Goal: Task Accomplishment & Management: Manage account settings

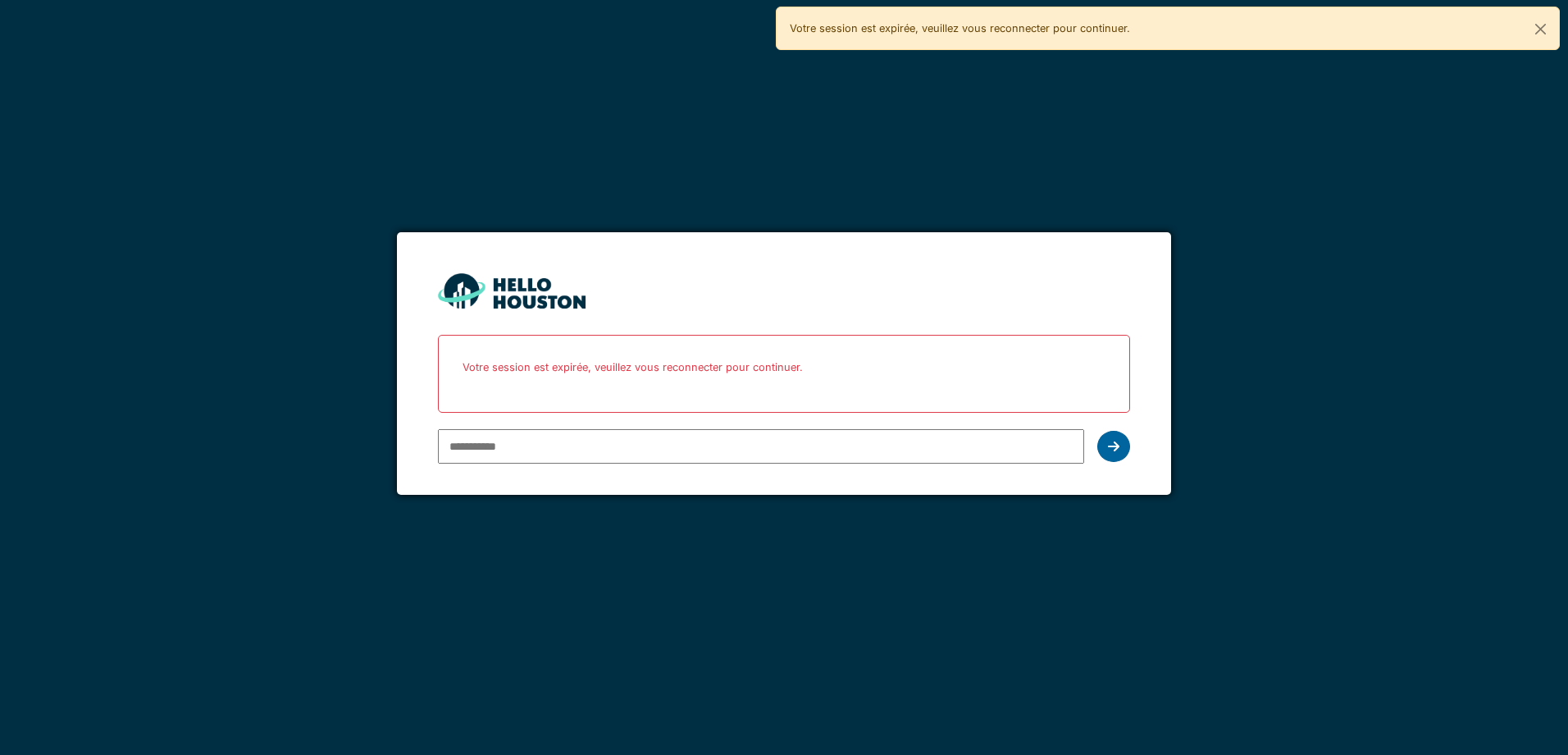
type input "**********"
click at [1119, 454] on div at bounding box center [1113, 447] width 32 height 31
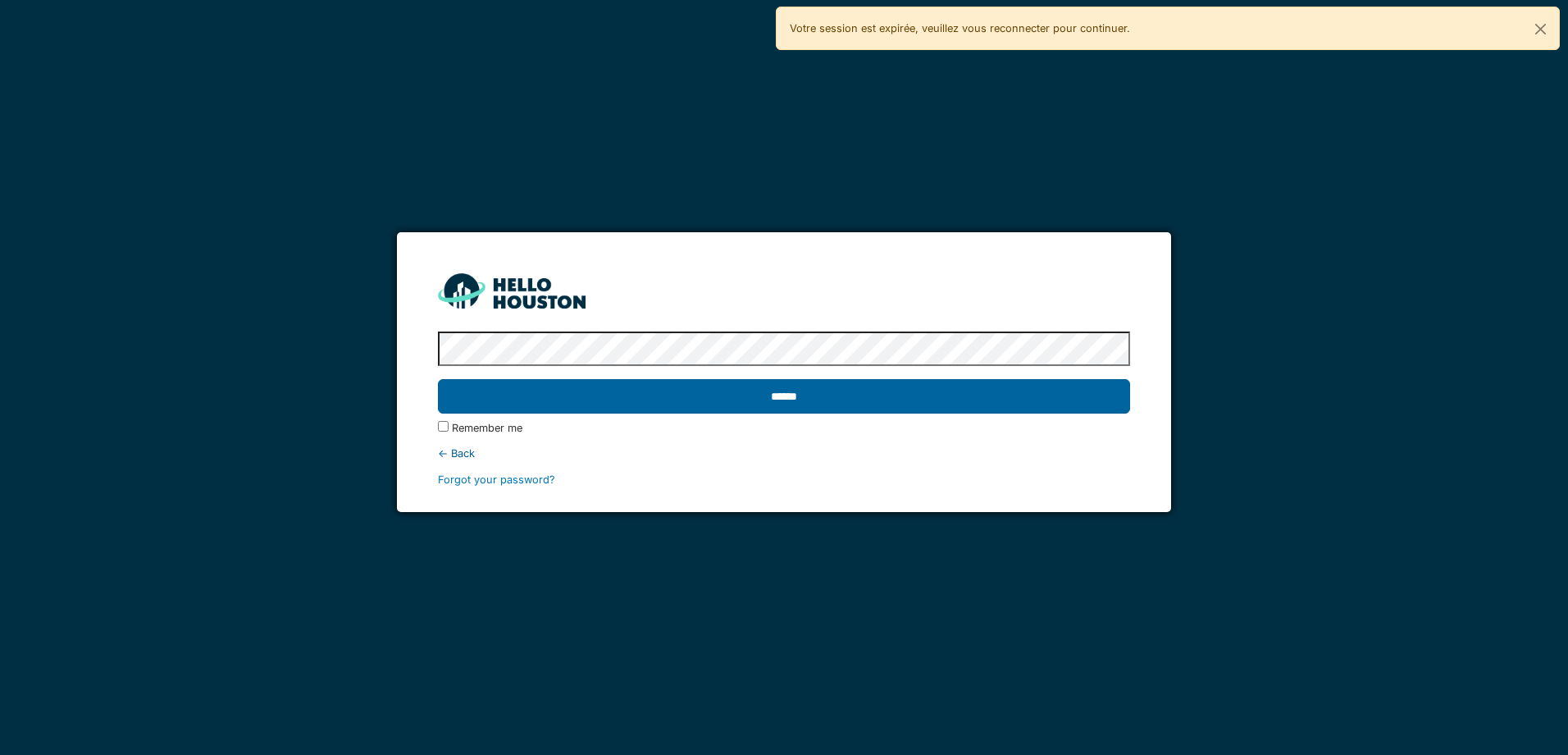
click at [656, 402] on input "******" at bounding box center [784, 396] width 691 height 34
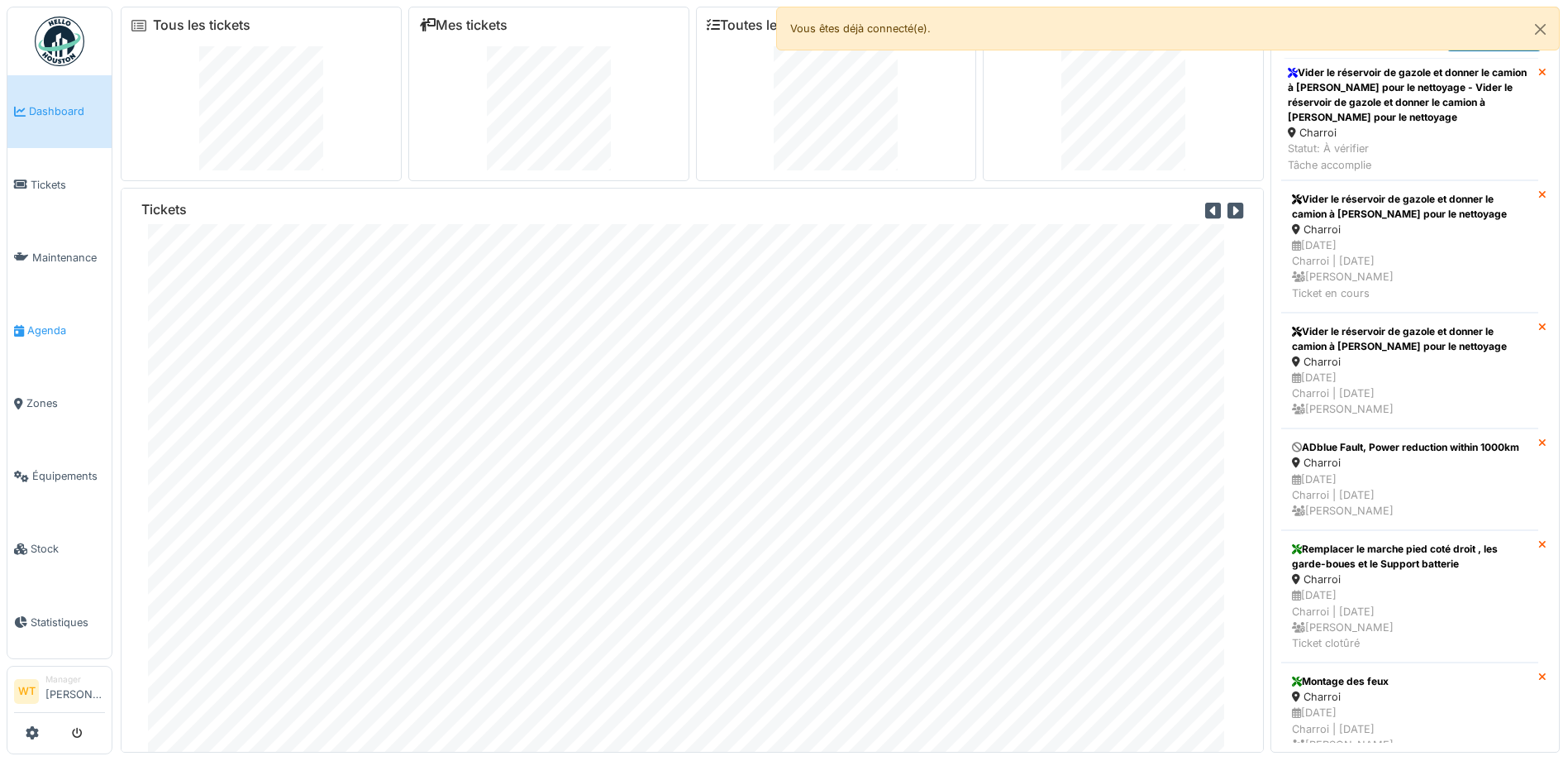
click at [43, 323] on span "Agenda" at bounding box center [66, 331] width 78 height 16
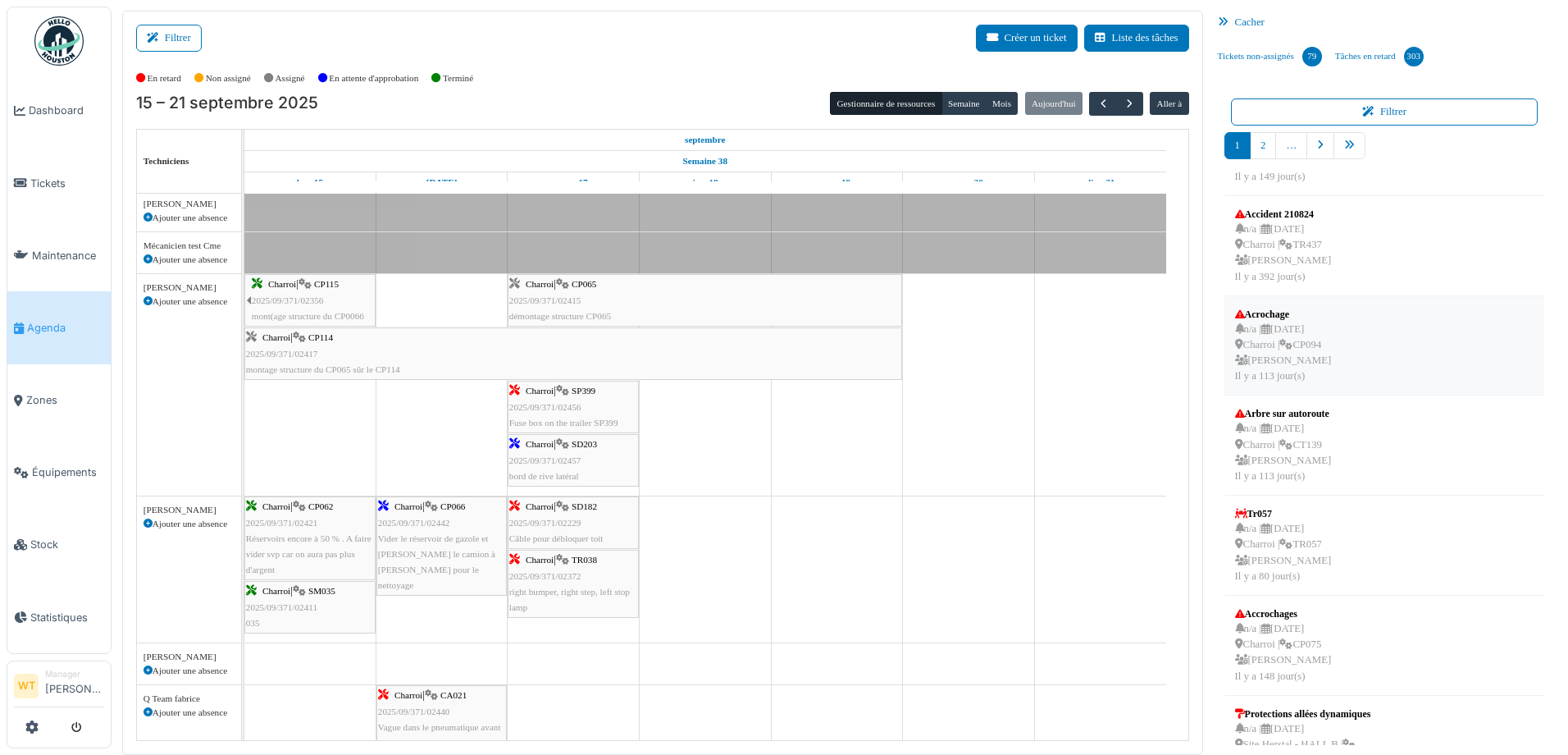
scroll to position [410, 0]
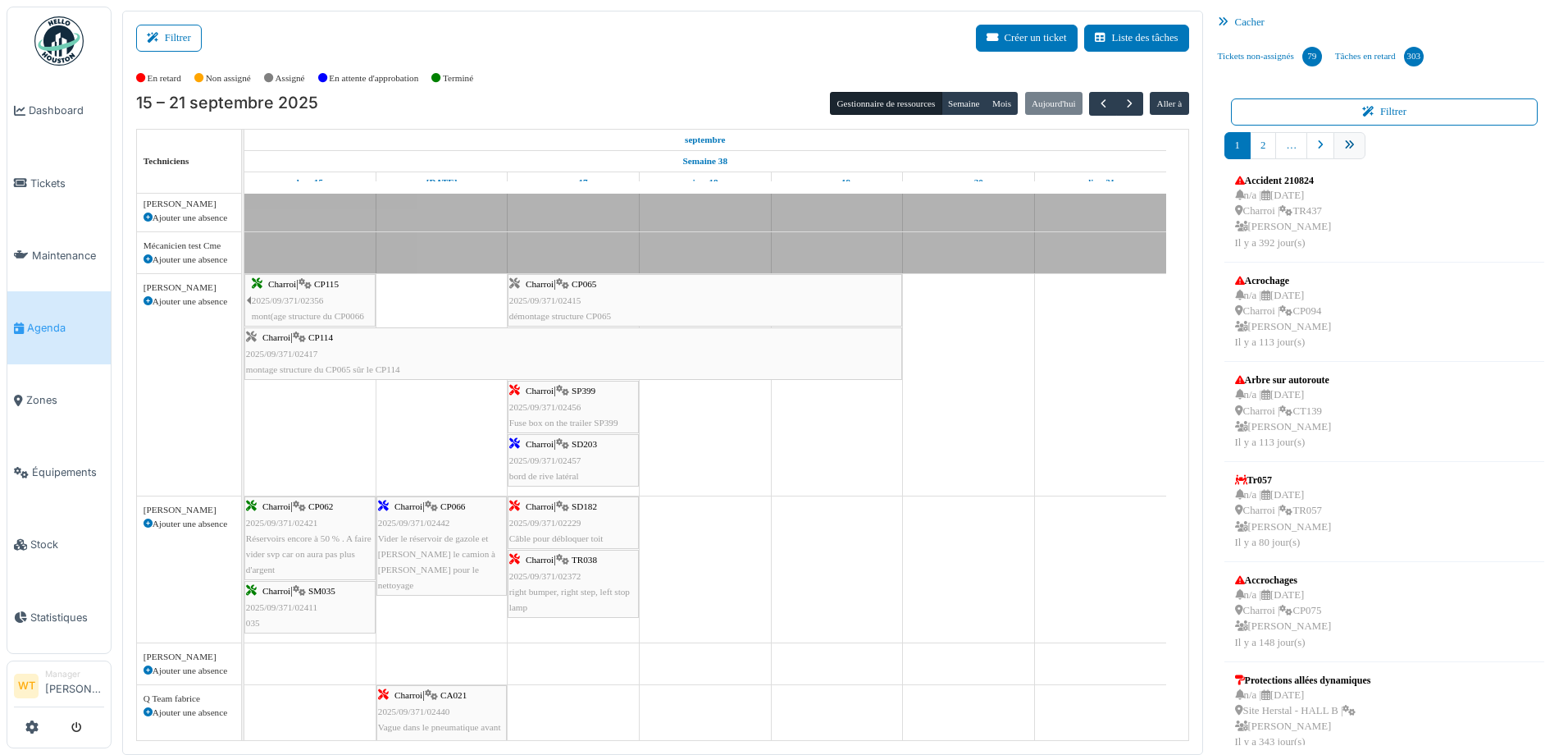
click at [1354, 148] on link "pager" at bounding box center [1349, 146] width 32 height 27
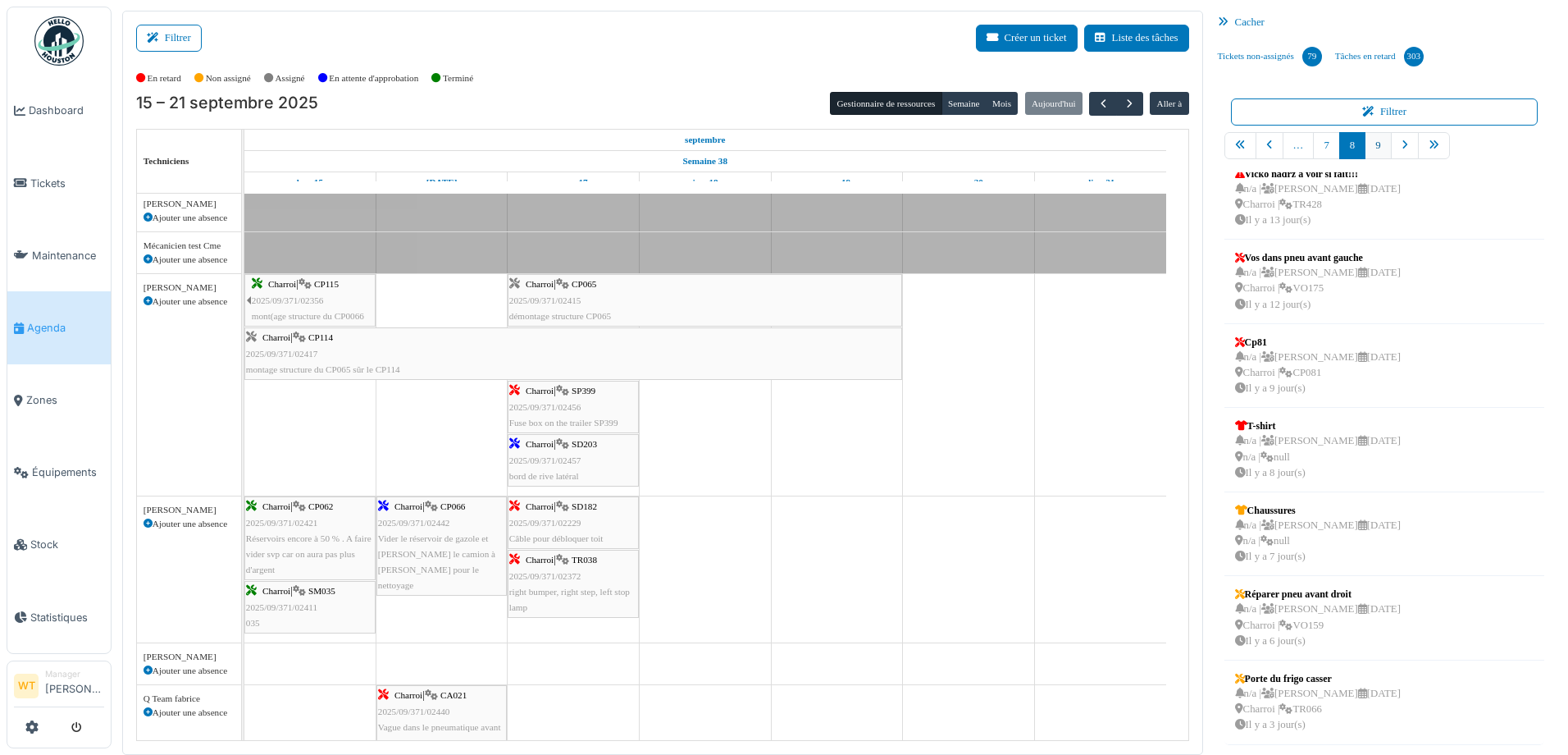
click at [1365, 146] on link "9" at bounding box center [1378, 146] width 27 height 27
click at [1291, 618] on div "n/a | Marc Vasen 24/09/2025 Charroi | CT139 Il y a 1 jour(s)" at bounding box center [1318, 624] width 166 height 47
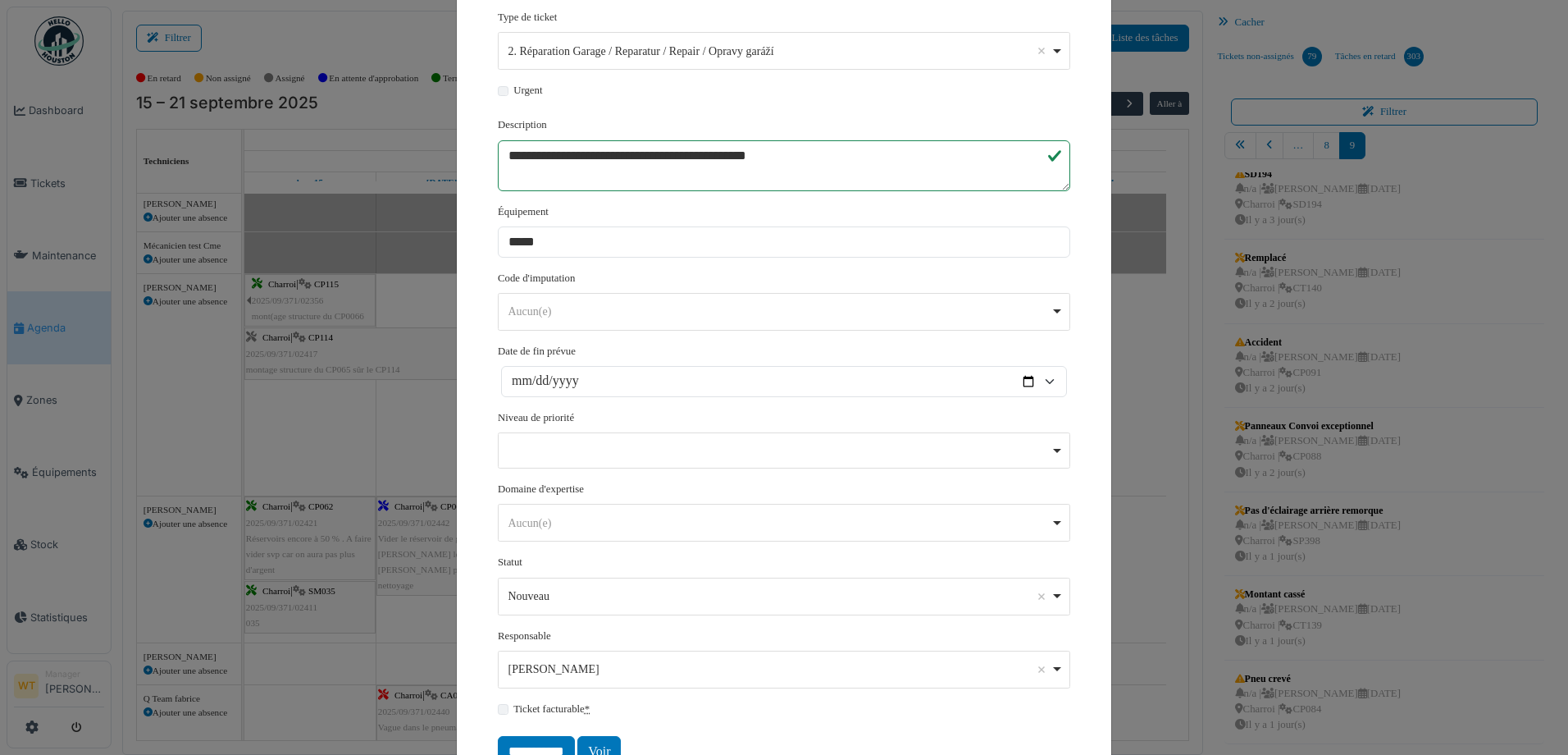
scroll to position [303, 0]
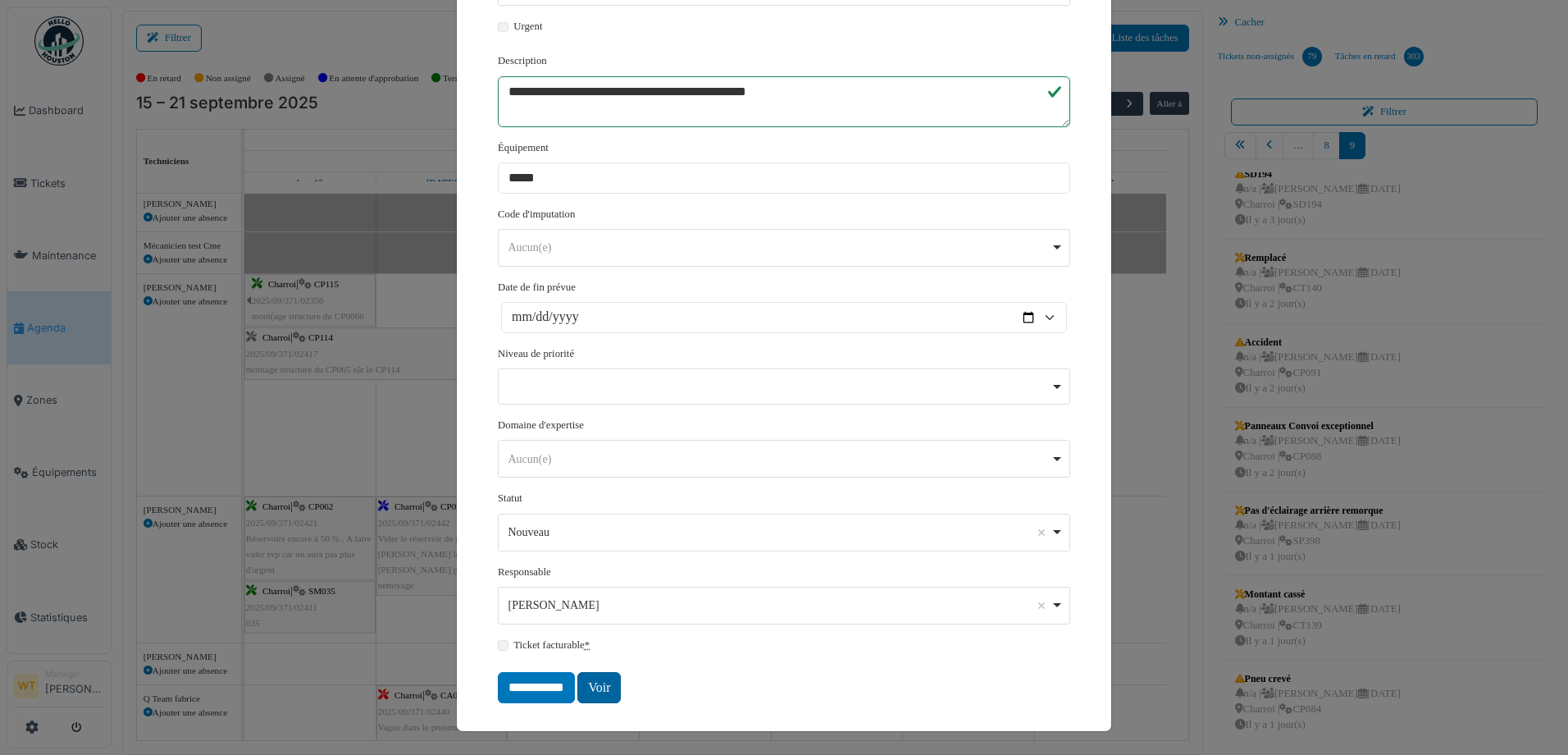
click at [607, 688] on link "Voir" at bounding box center [599, 687] width 43 height 31
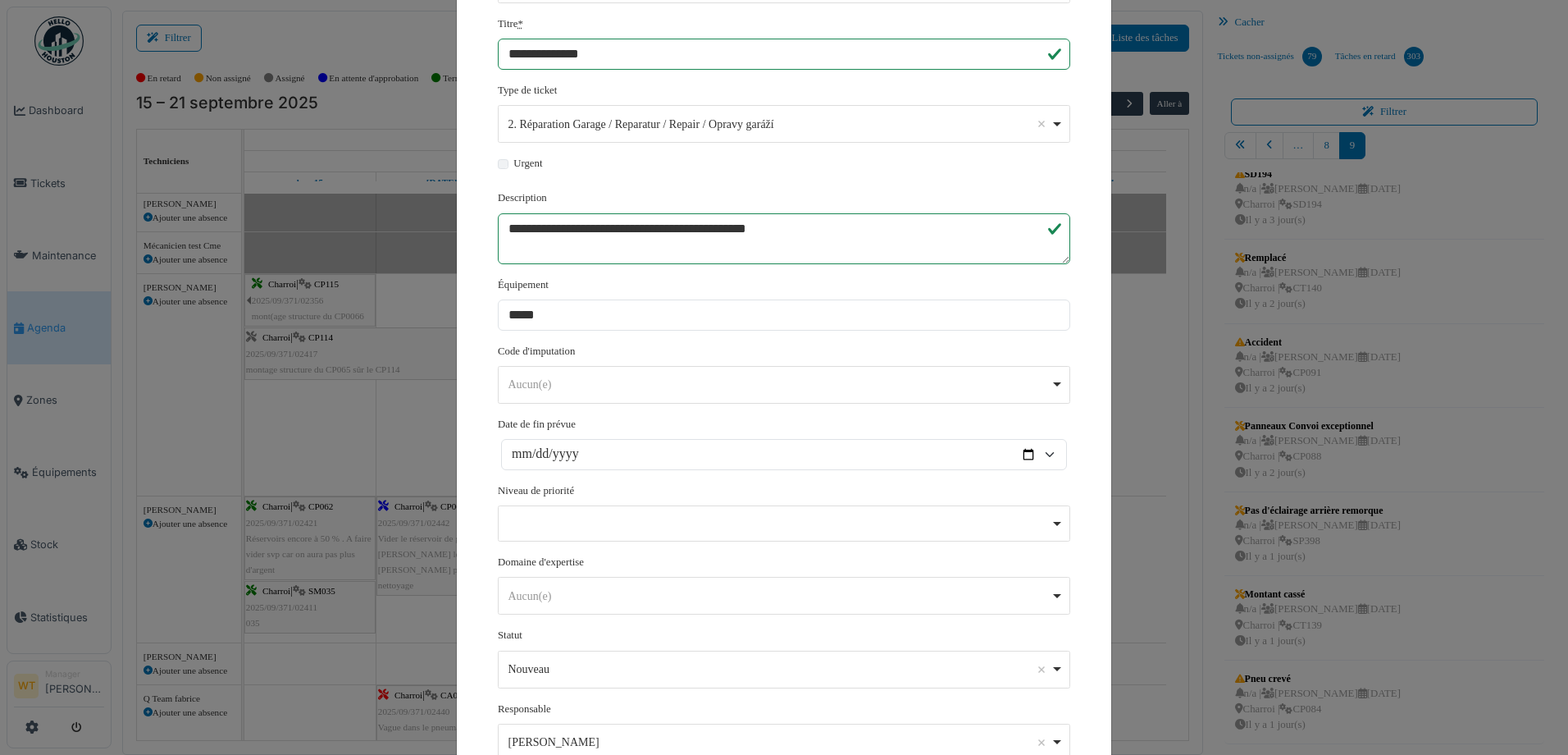
scroll to position [0, 0]
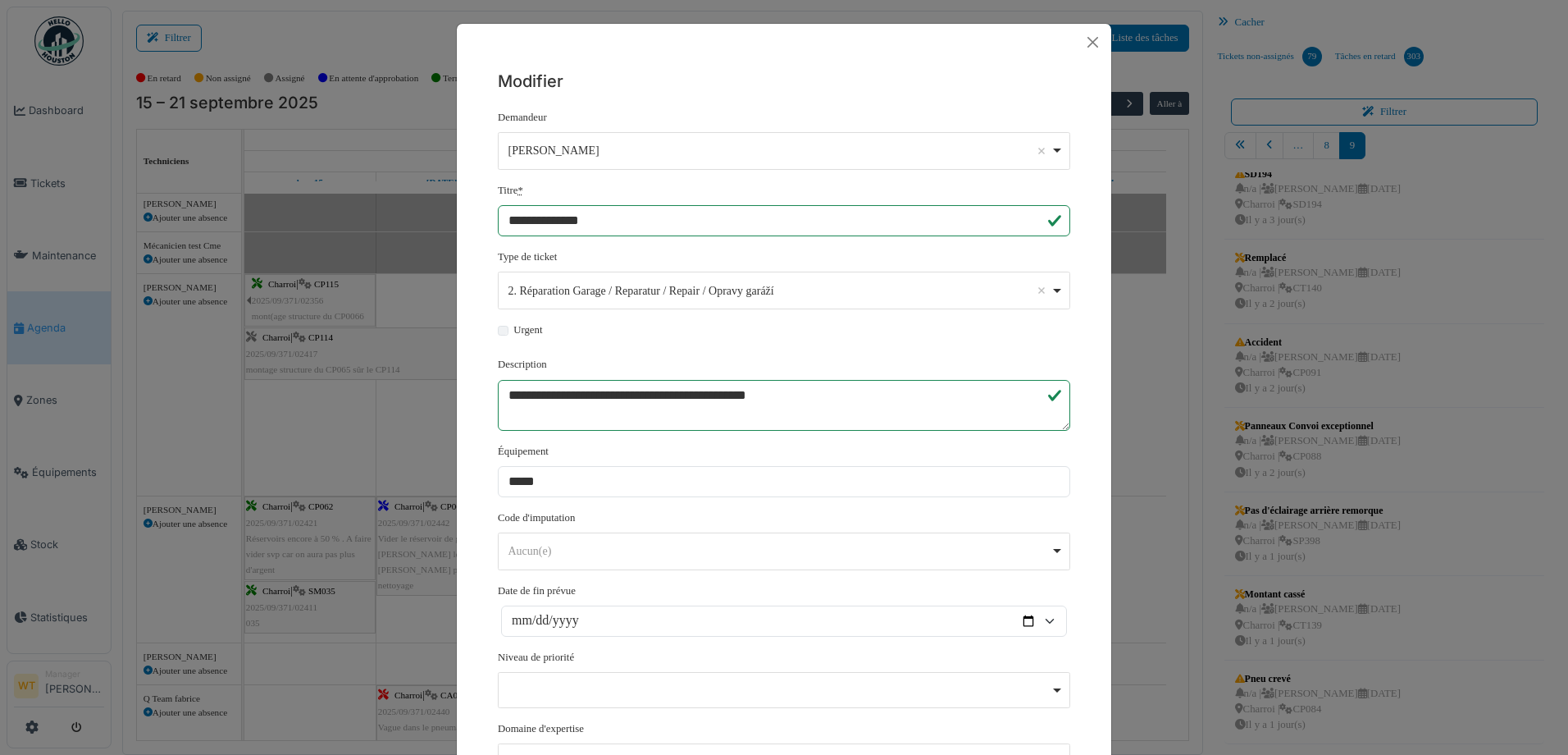
click at [1103, 38] on div at bounding box center [784, 42] width 655 height 37
click at [1090, 43] on button "Close" at bounding box center [1093, 42] width 24 height 24
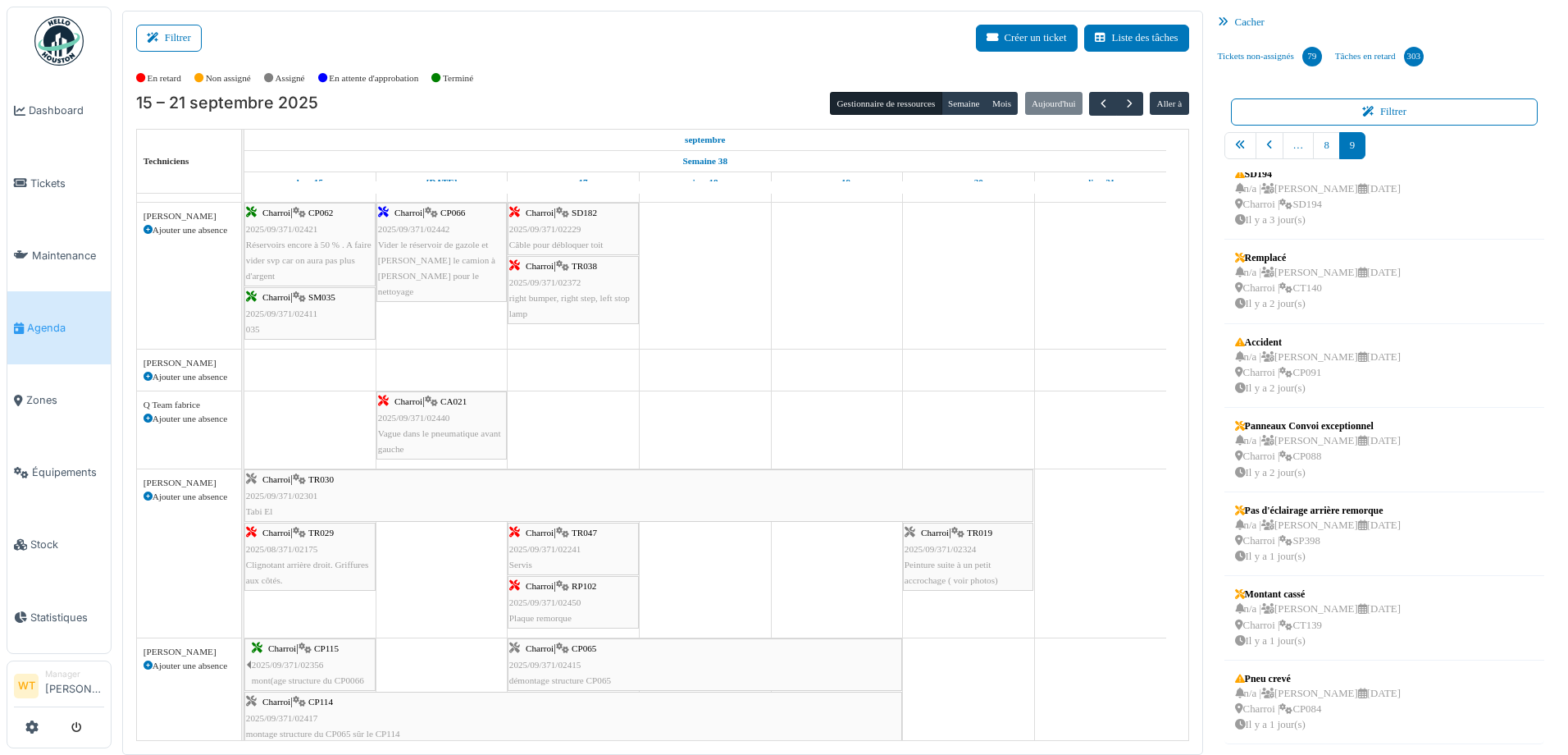
scroll to position [893, 0]
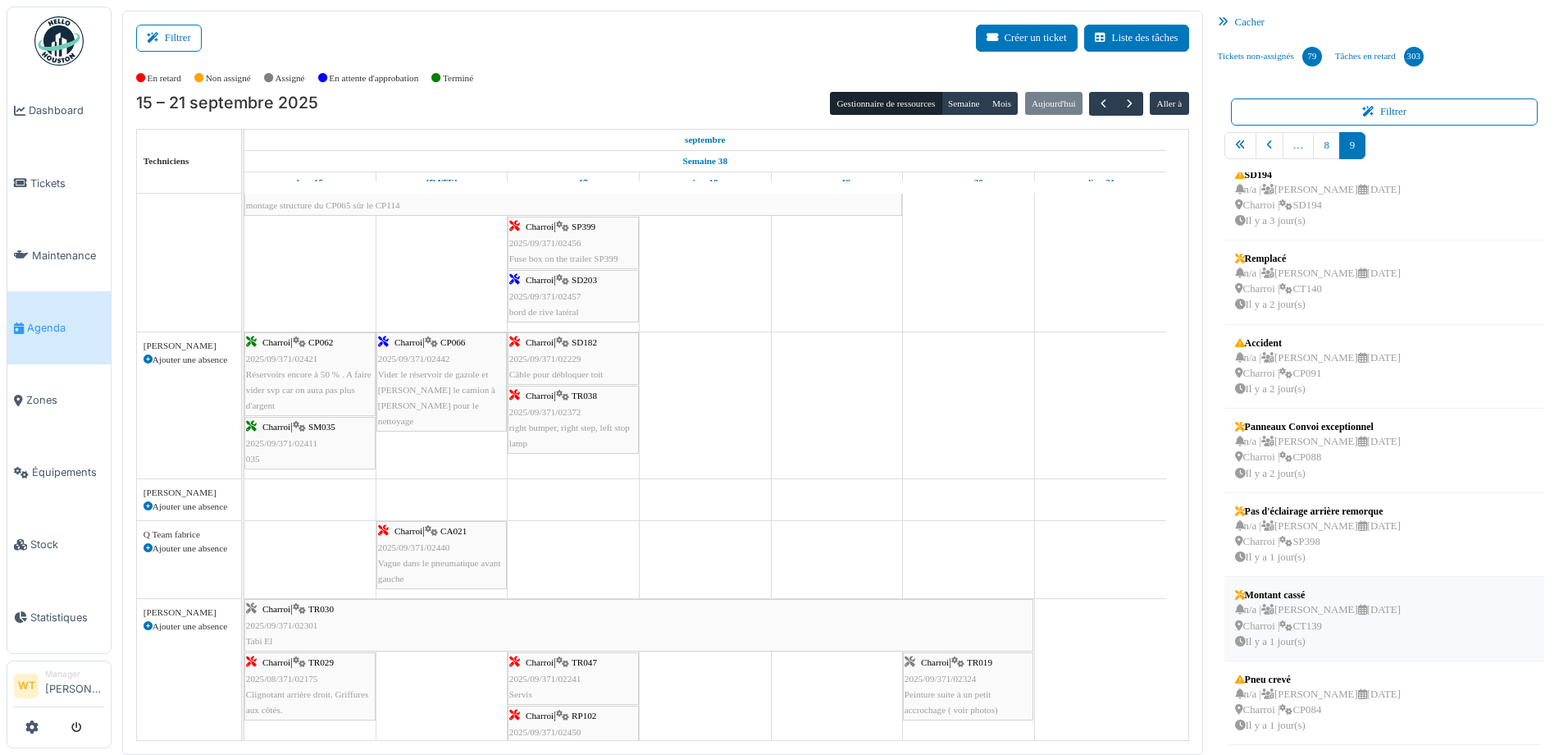
click at [1312, 606] on div "n/a | Marc Vasen 24/09/2025 Charroi | CT139 Il y a 1 jour(s)" at bounding box center [1318, 625] width 166 height 47
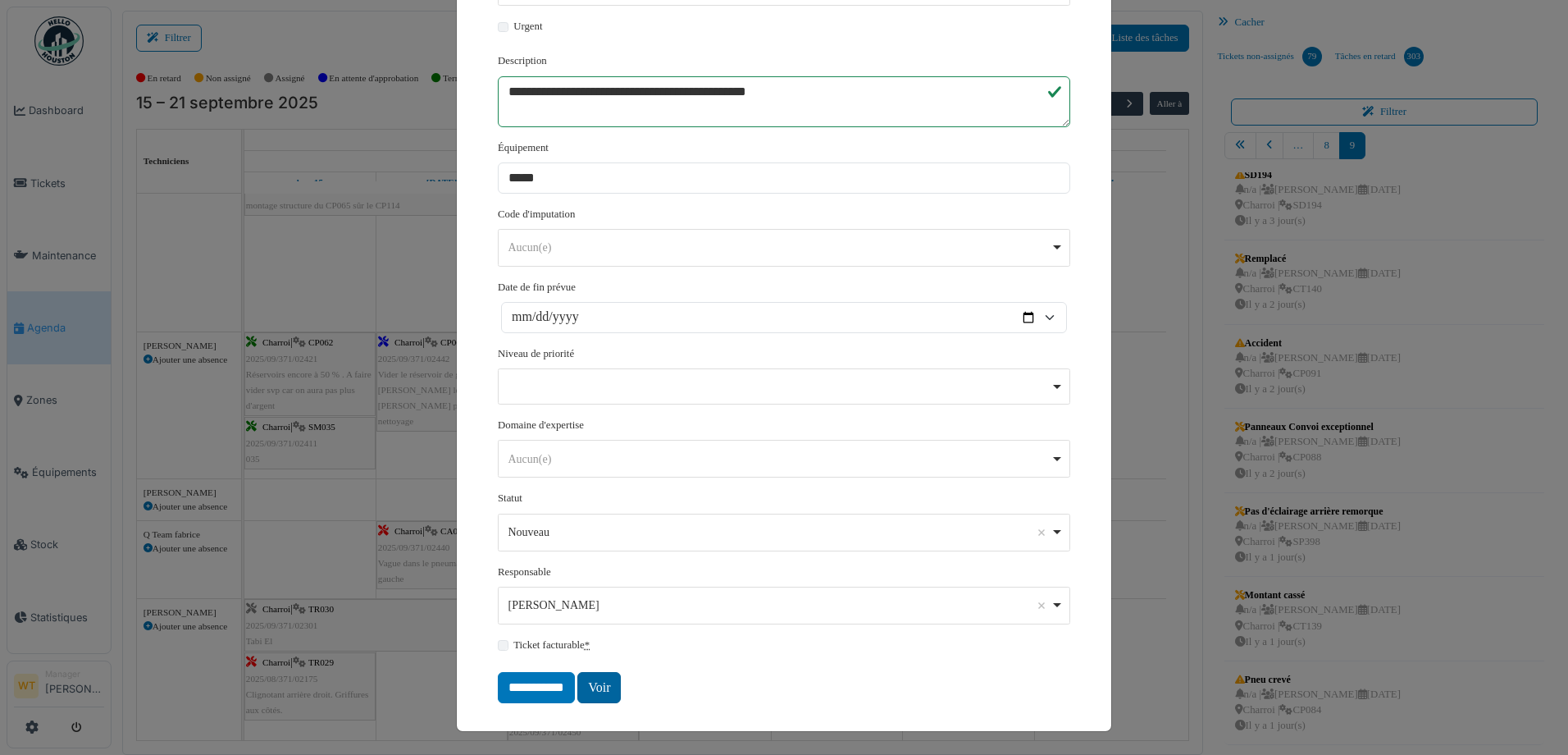
click at [604, 678] on link "Voir" at bounding box center [599, 687] width 43 height 31
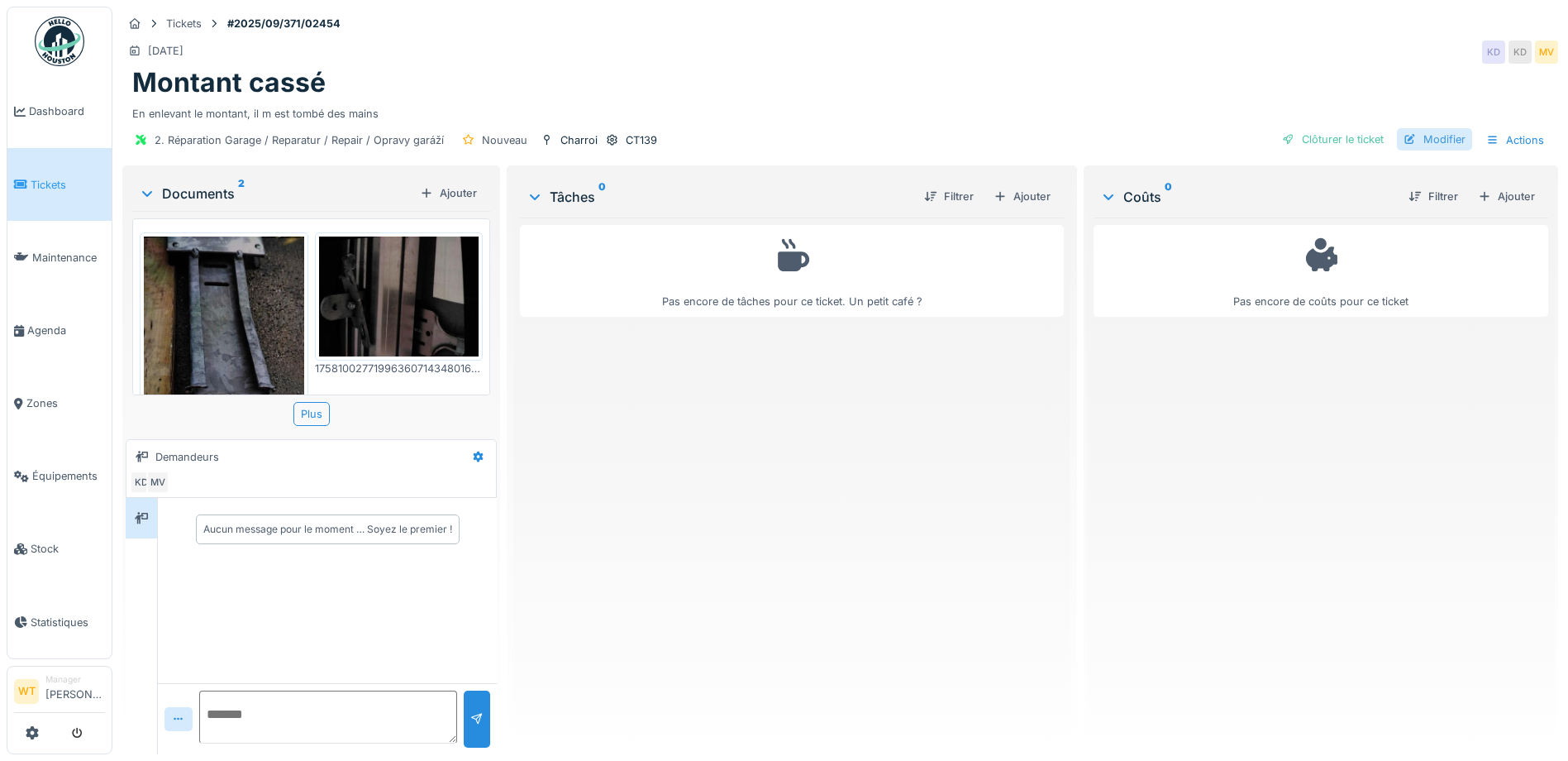
click at [1417, 143] on div "Modifier" at bounding box center [1434, 139] width 75 height 23
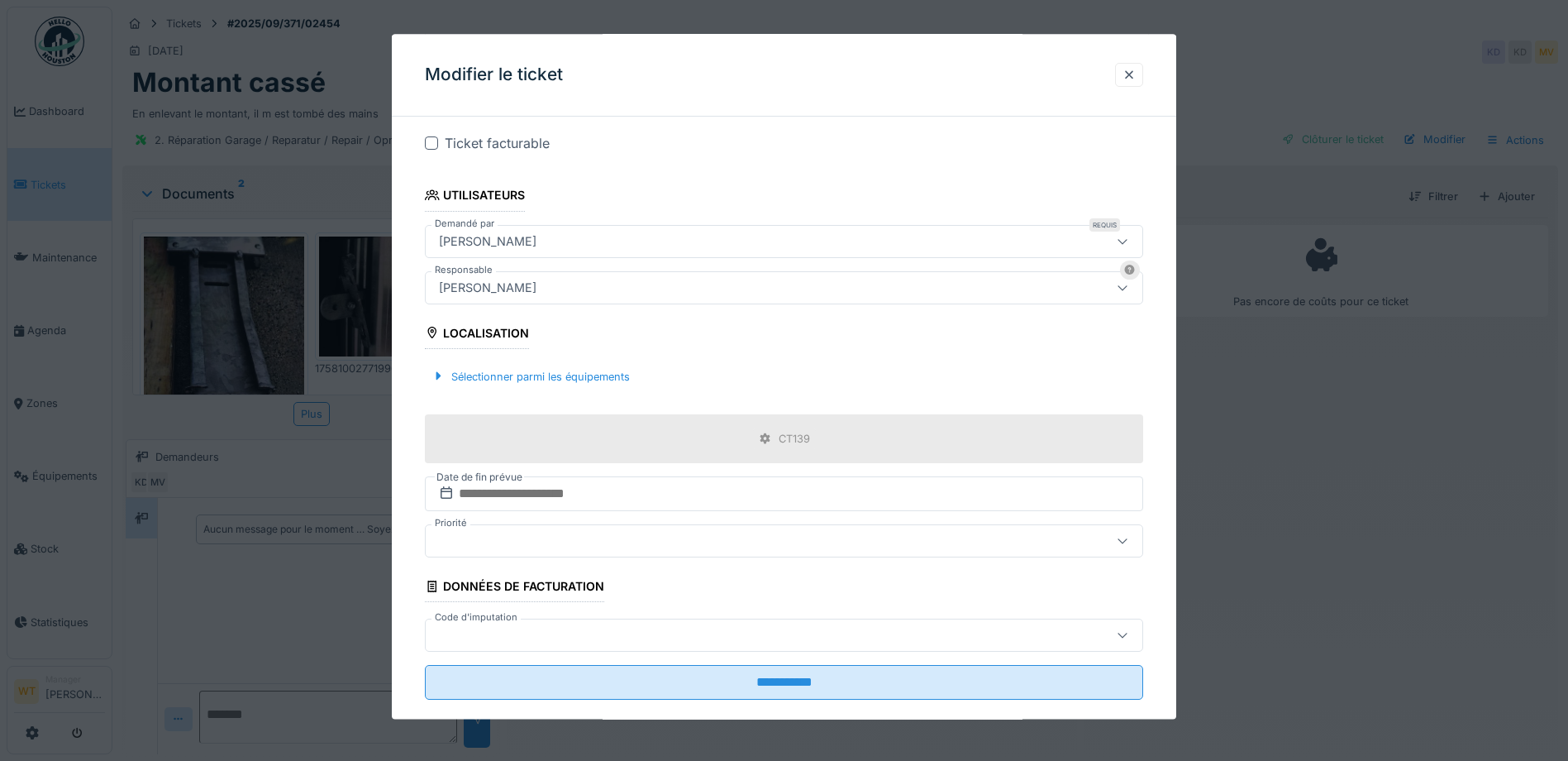
scroll to position [359, 0]
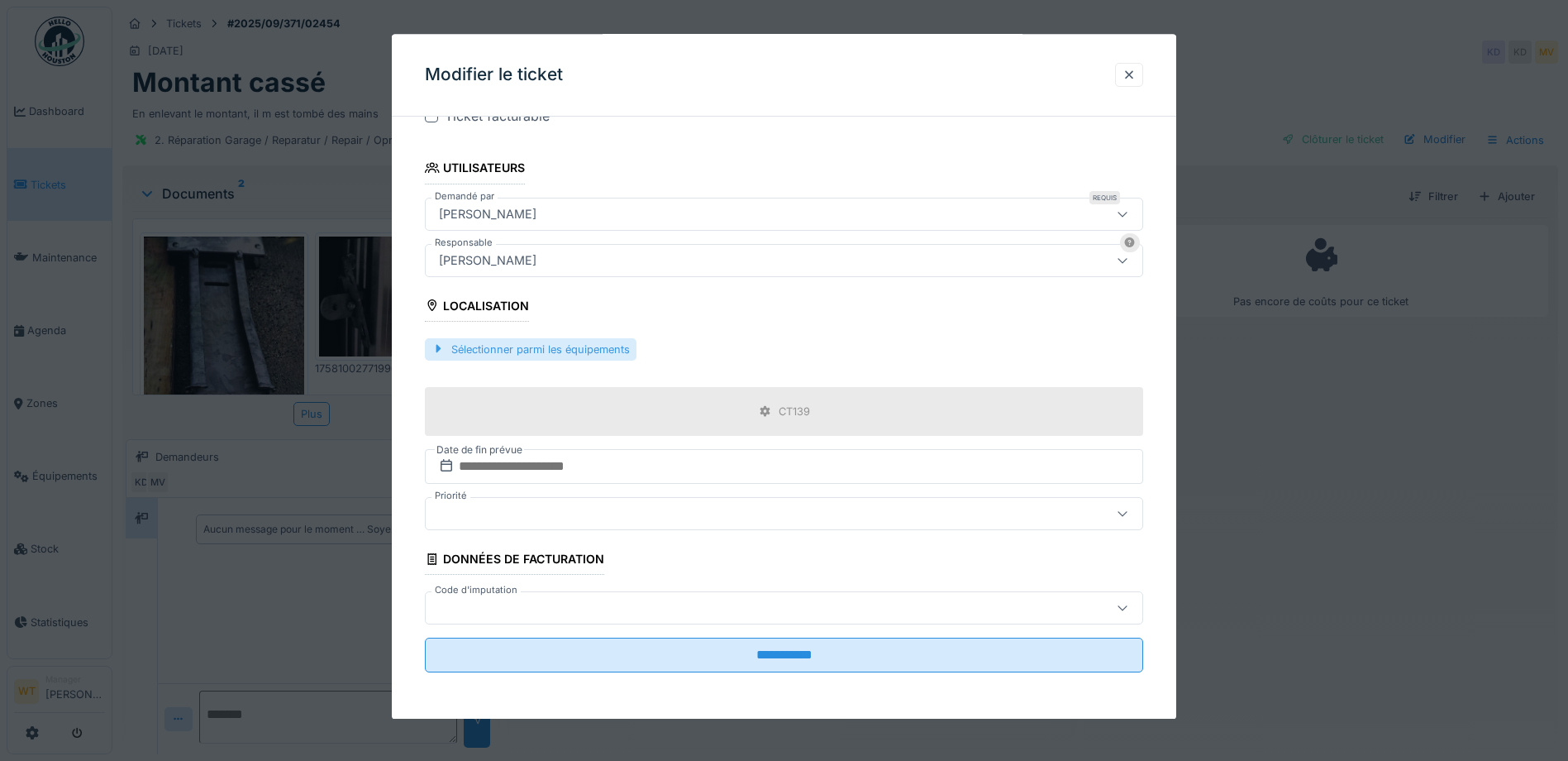
click at [625, 354] on div "Sélectionner parmi les équipements" at bounding box center [530, 349] width 212 height 23
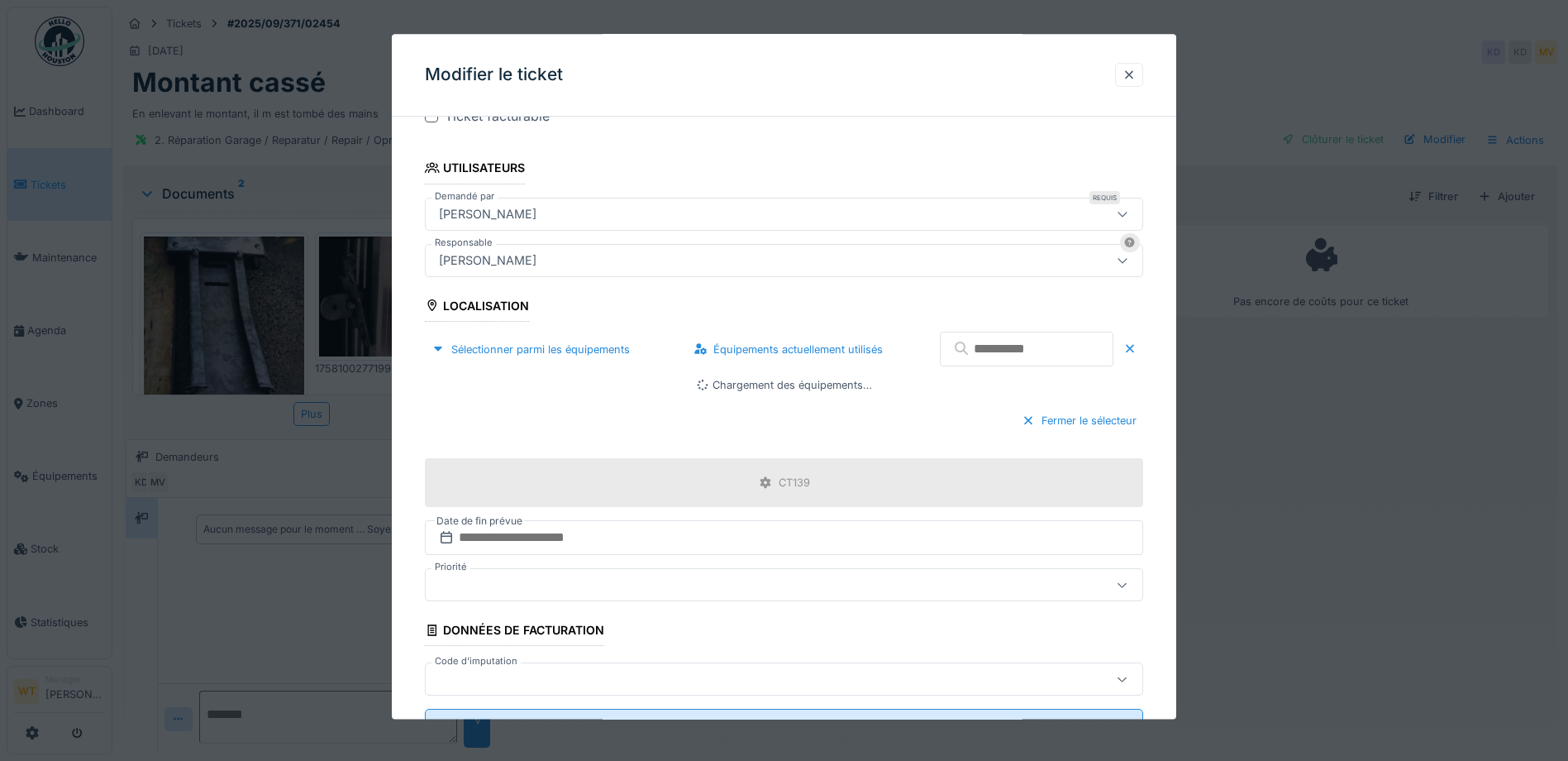
click at [968, 348] on input "text" at bounding box center [1026, 349] width 173 height 35
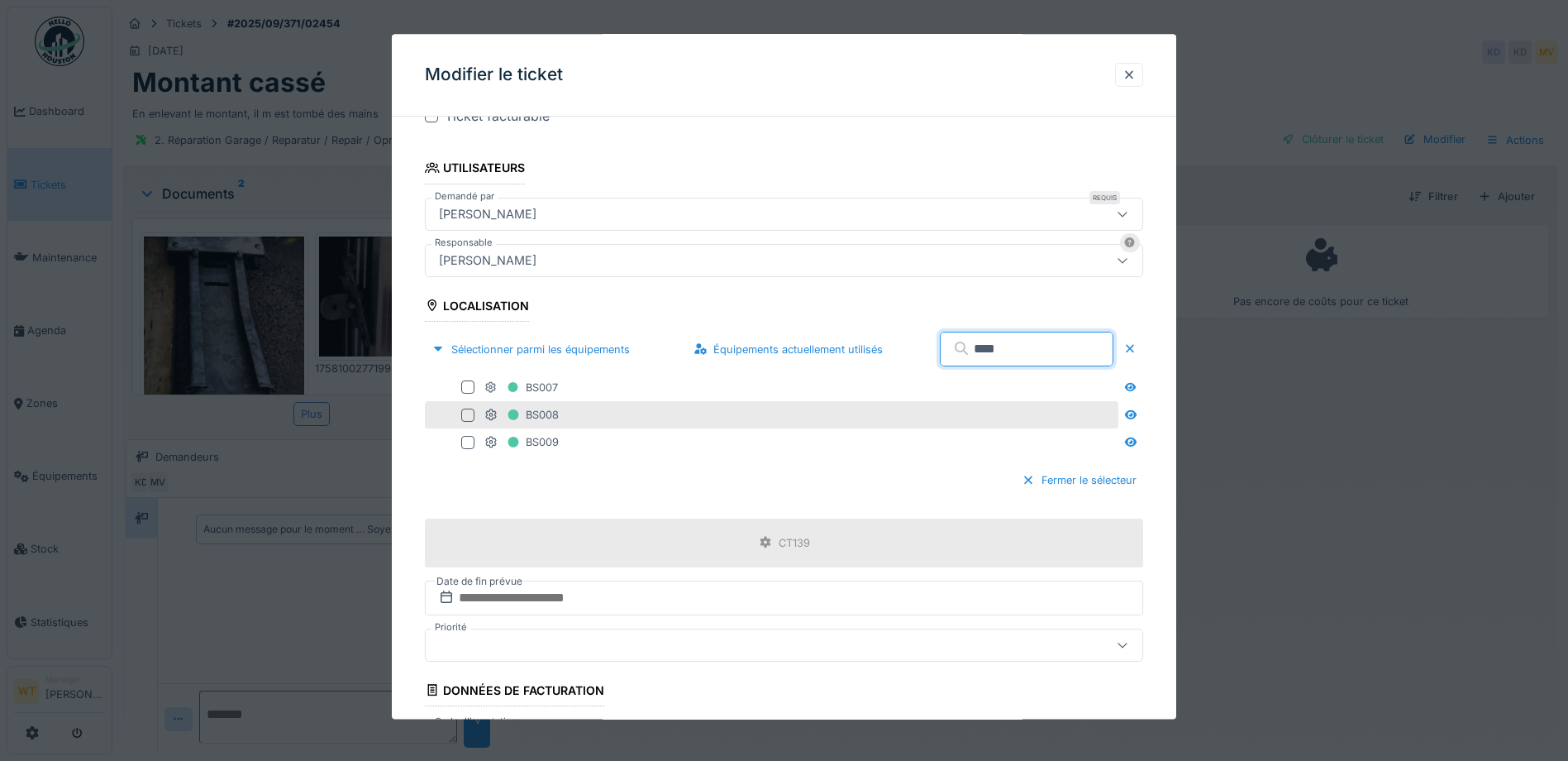
type input "****"
click at [574, 412] on div "BS008" at bounding box center [799, 415] width 630 height 21
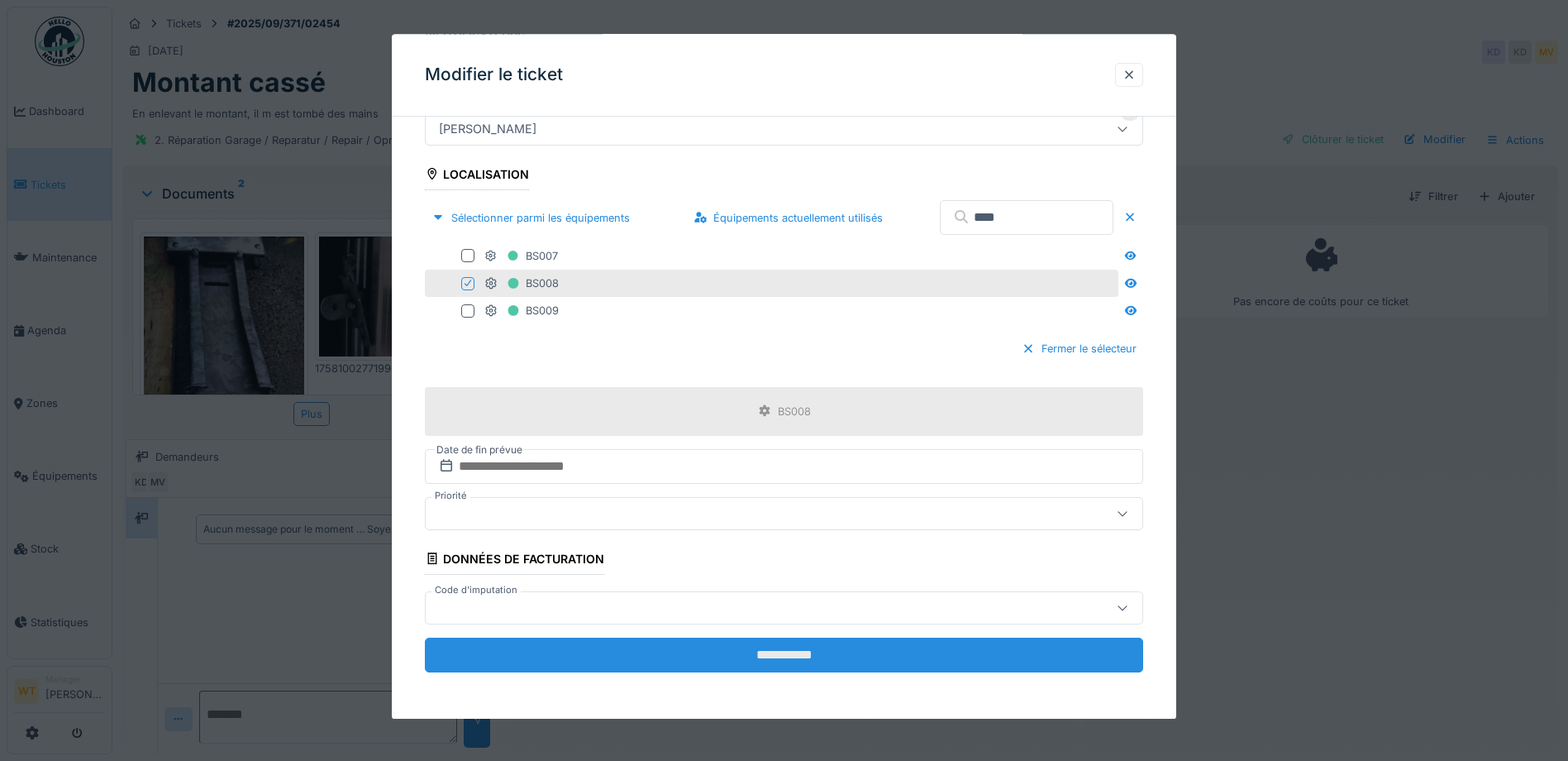
scroll to position [13, 0]
click at [689, 643] on input "**********" at bounding box center [784, 654] width 718 height 35
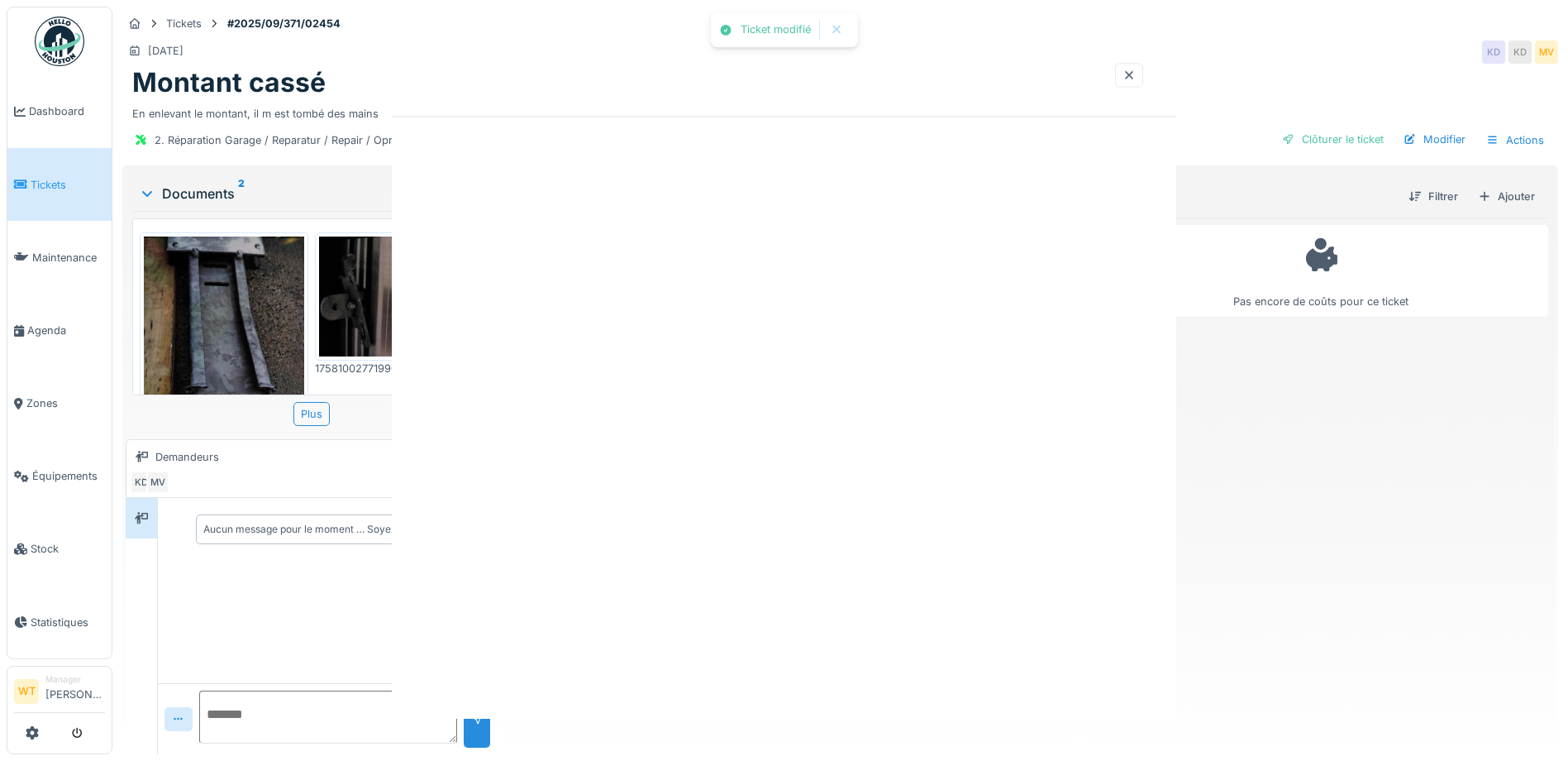
scroll to position [0, 0]
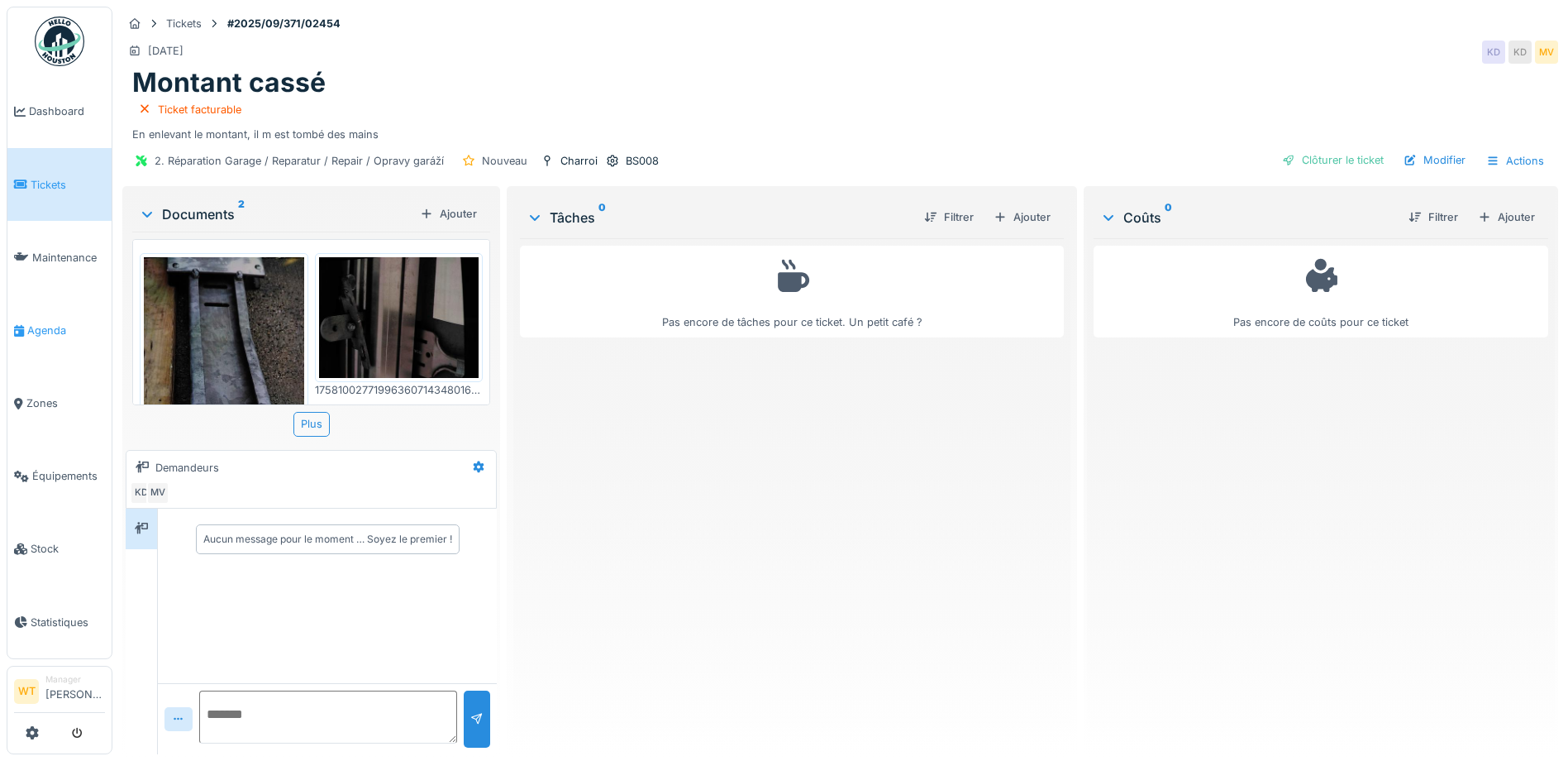
click at [54, 324] on span "Agenda" at bounding box center [66, 331] width 78 height 16
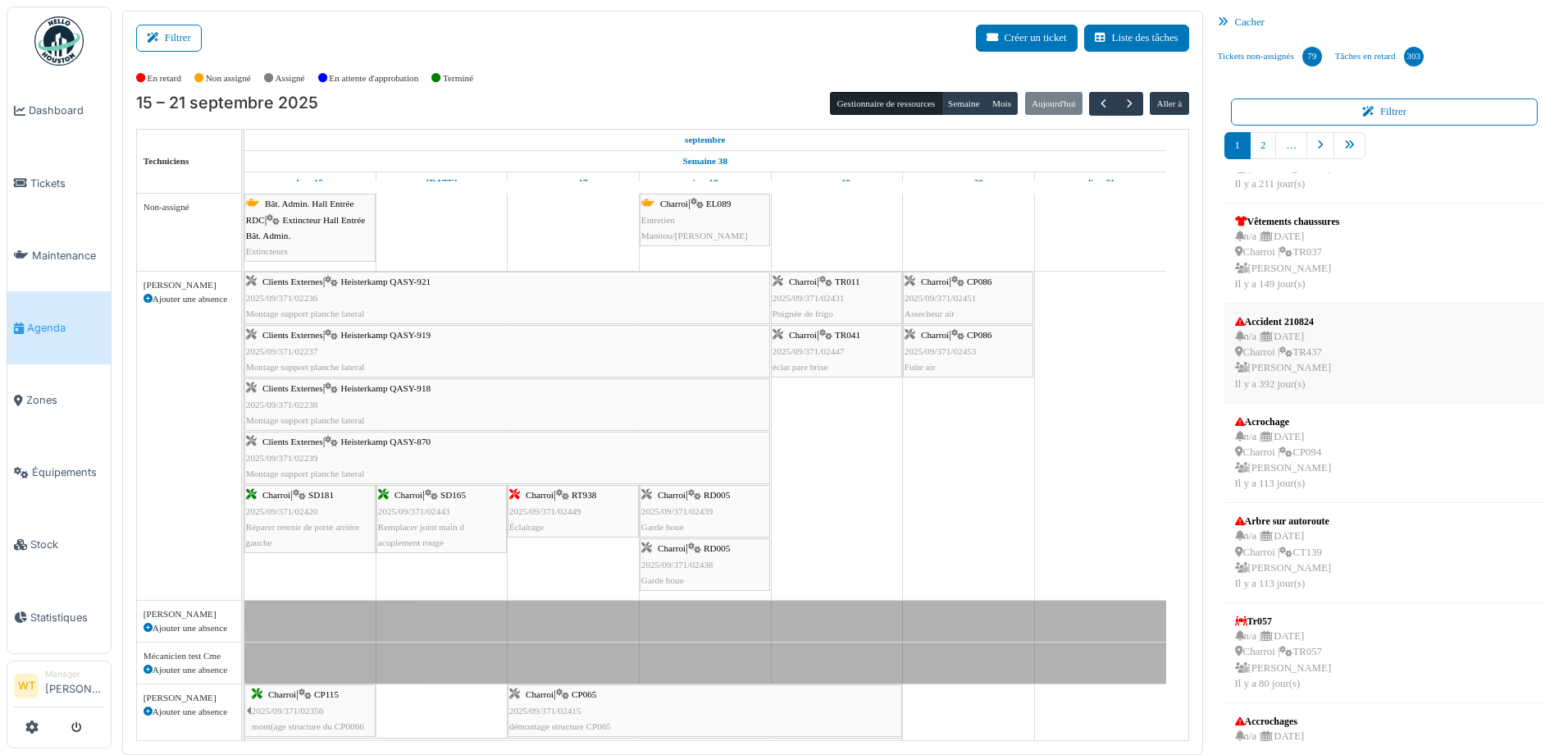
scroll to position [426, 0]
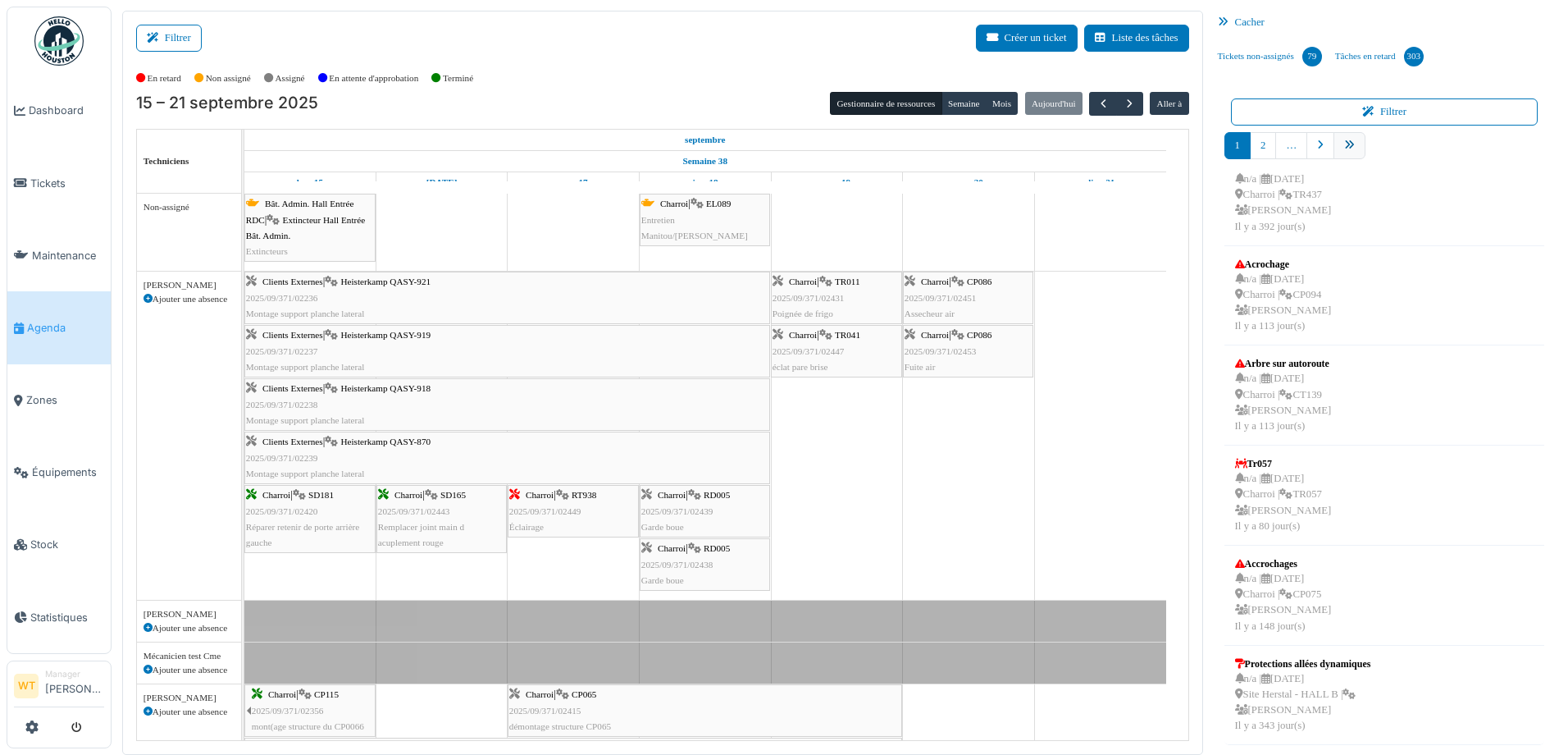
click at [1344, 150] on icon "pager" at bounding box center [1349, 145] width 11 height 11
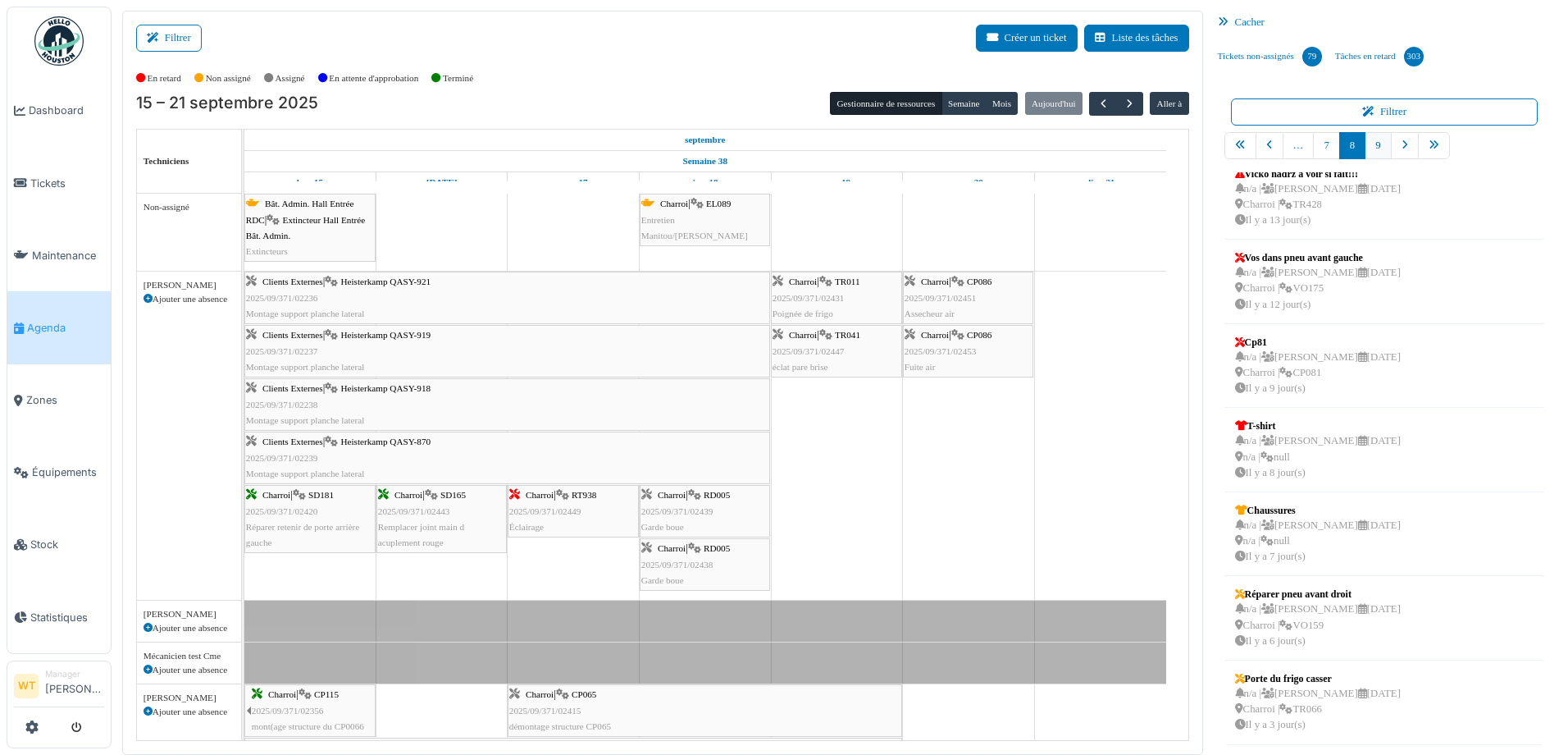
click at [1365, 147] on link "9" at bounding box center [1378, 146] width 27 height 27
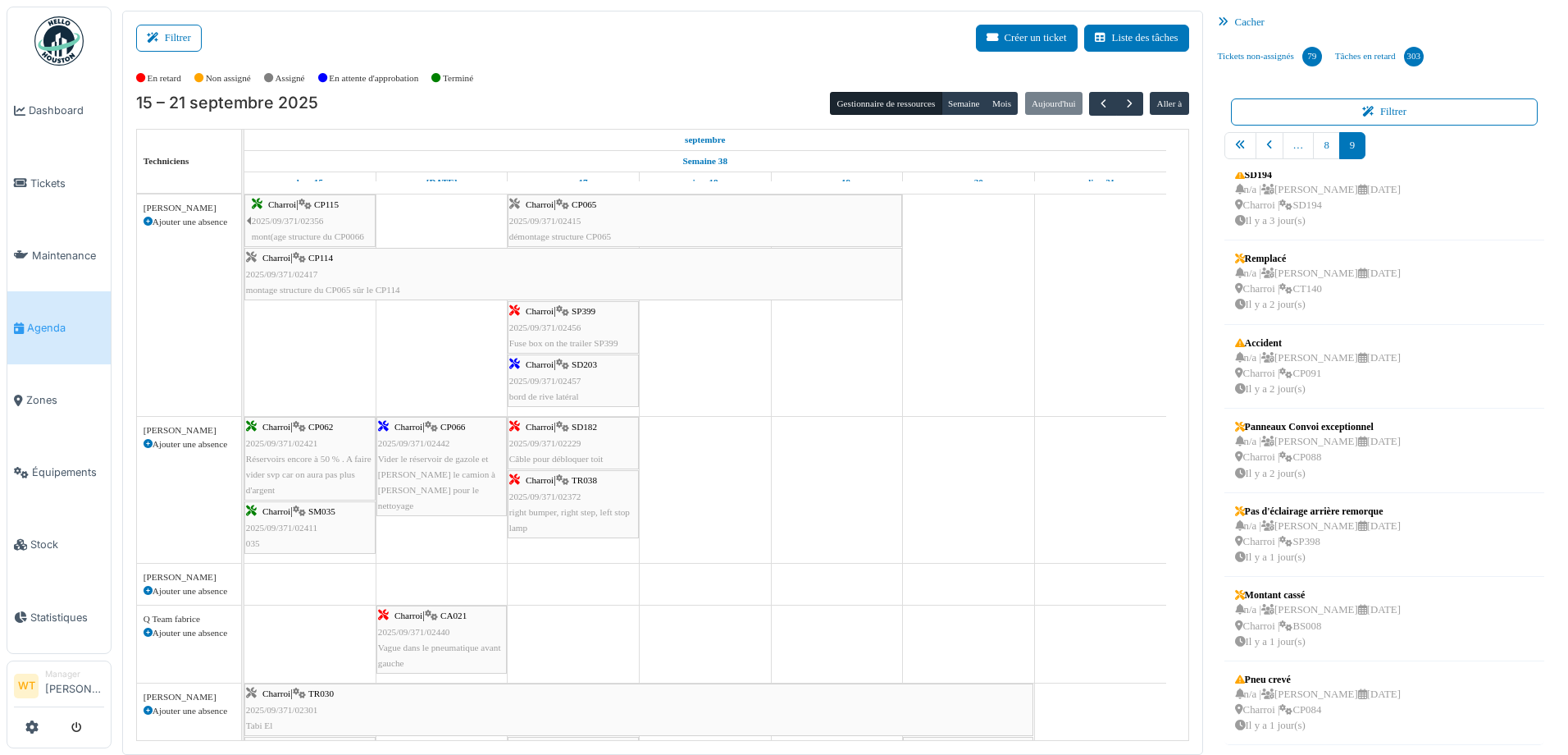
scroll to position [492, 0]
drag, startPoint x: 1280, startPoint y: 613, endPoint x: 764, endPoint y: 471, distance: 535.2
click at [708, 453] on div "Filtrer Créer un ticket Liste des tâches Afficher les tâches non assignées *** …" at bounding box center [839, 383] width 1452 height 744
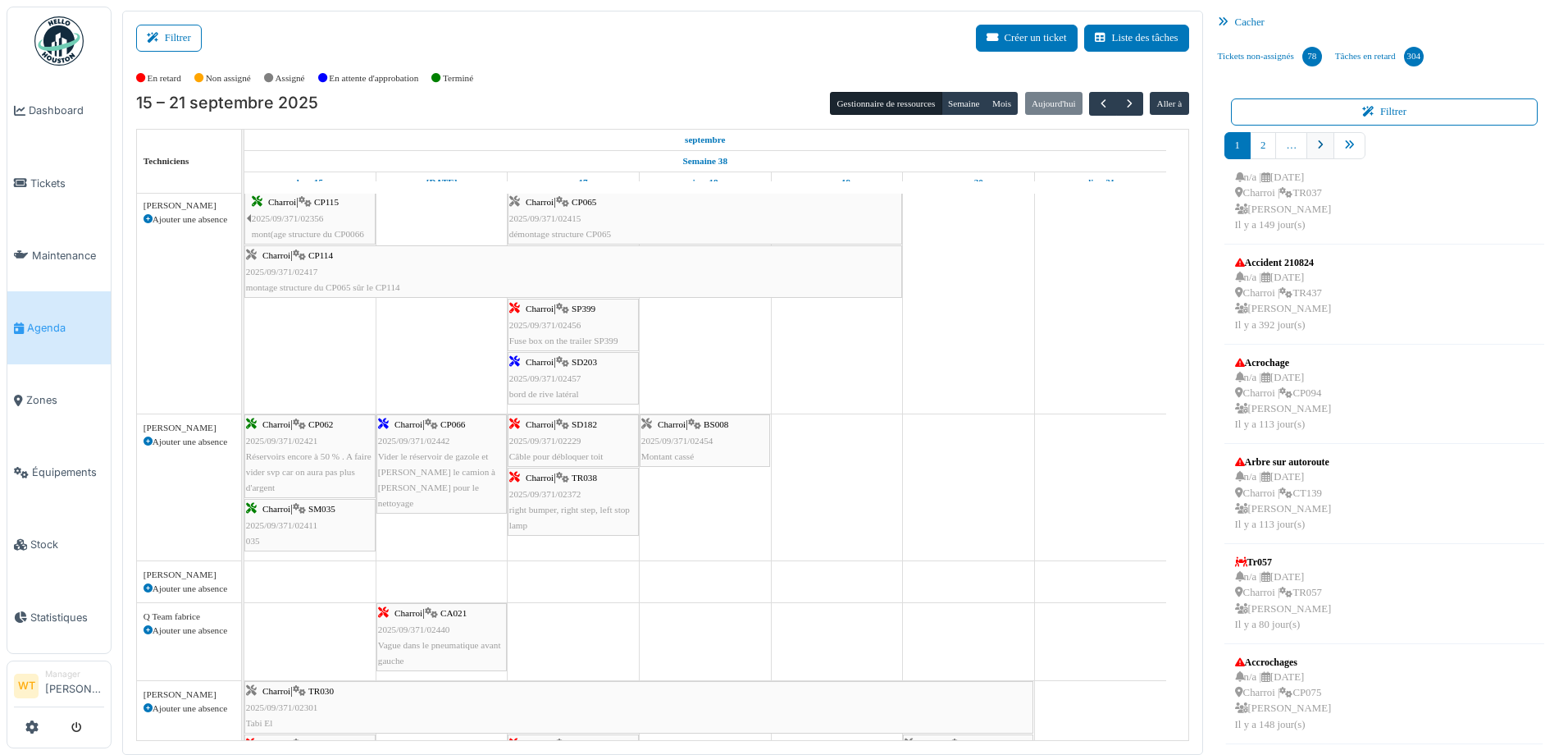
click at [1317, 157] on link "pager" at bounding box center [1321, 146] width 27 height 27
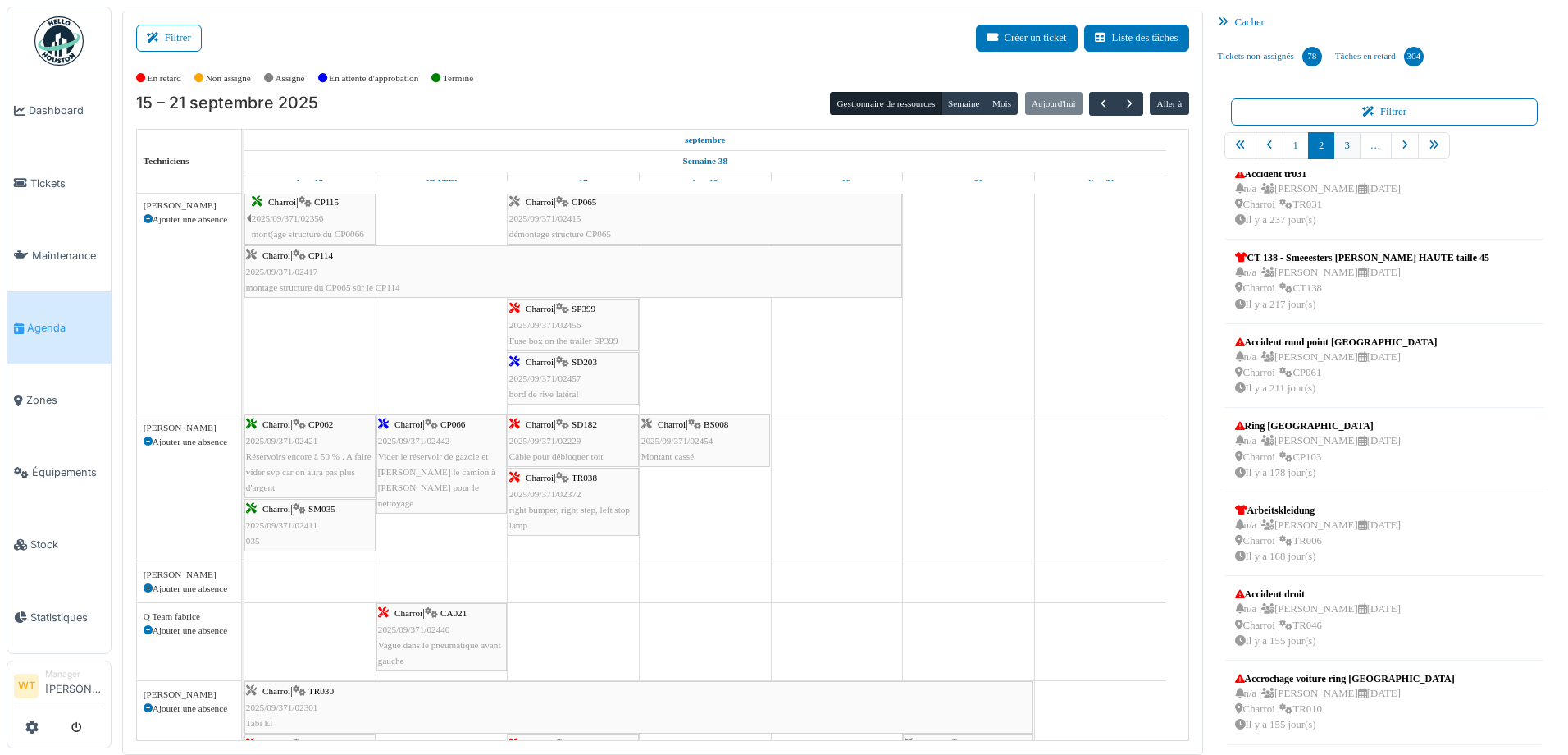
click at [1349, 147] on link "3" at bounding box center [1346, 146] width 27 height 27
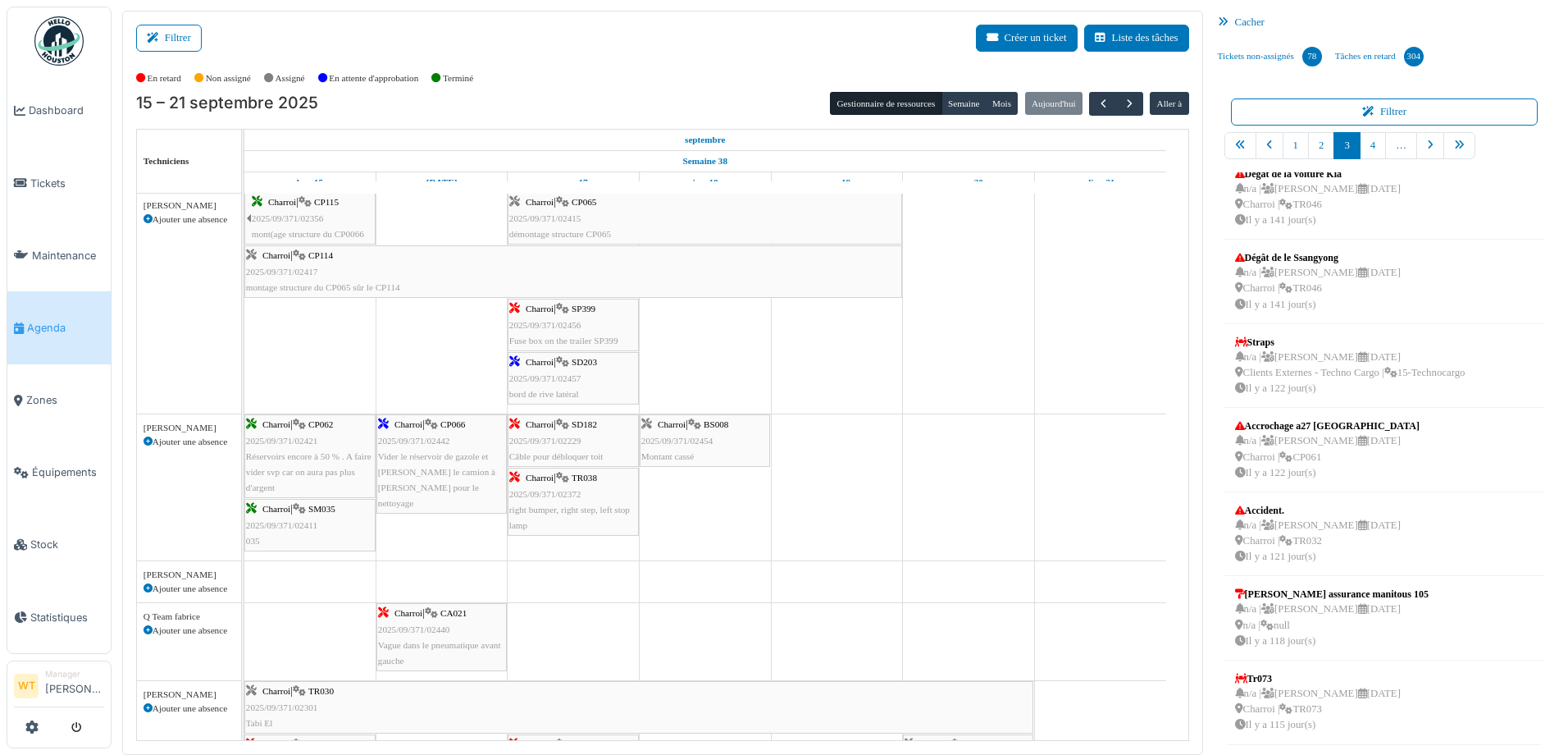
click at [1426, 145] on link "pager" at bounding box center [1431, 146] width 27 height 27
click at [1448, 145] on link "pager" at bounding box center [1464, 146] width 32 height 27
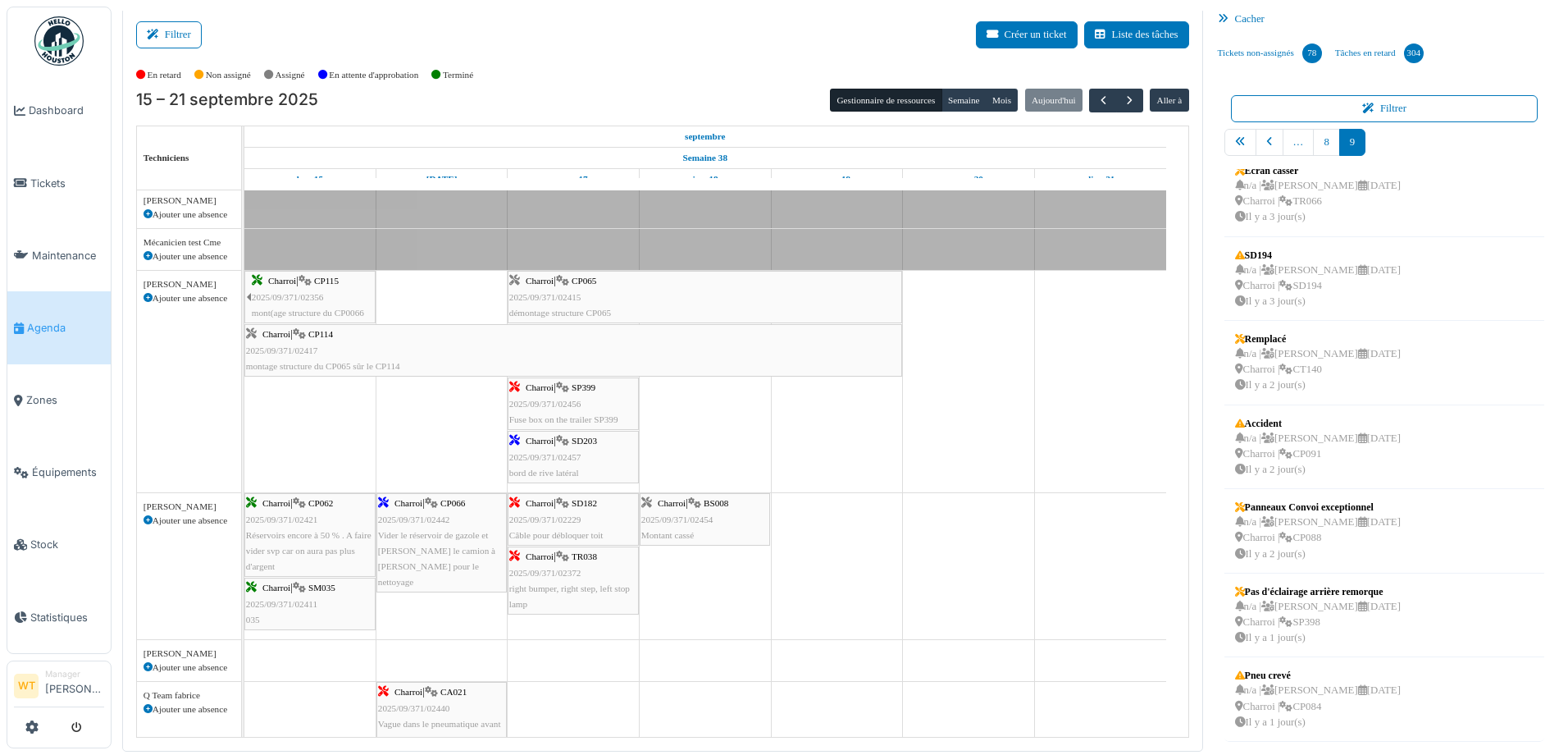
click at [595, 412] on div "Charroi | SP399 2025/09/371/02456 Fuse box on the trailer SP399" at bounding box center [573, 404] width 128 height 47
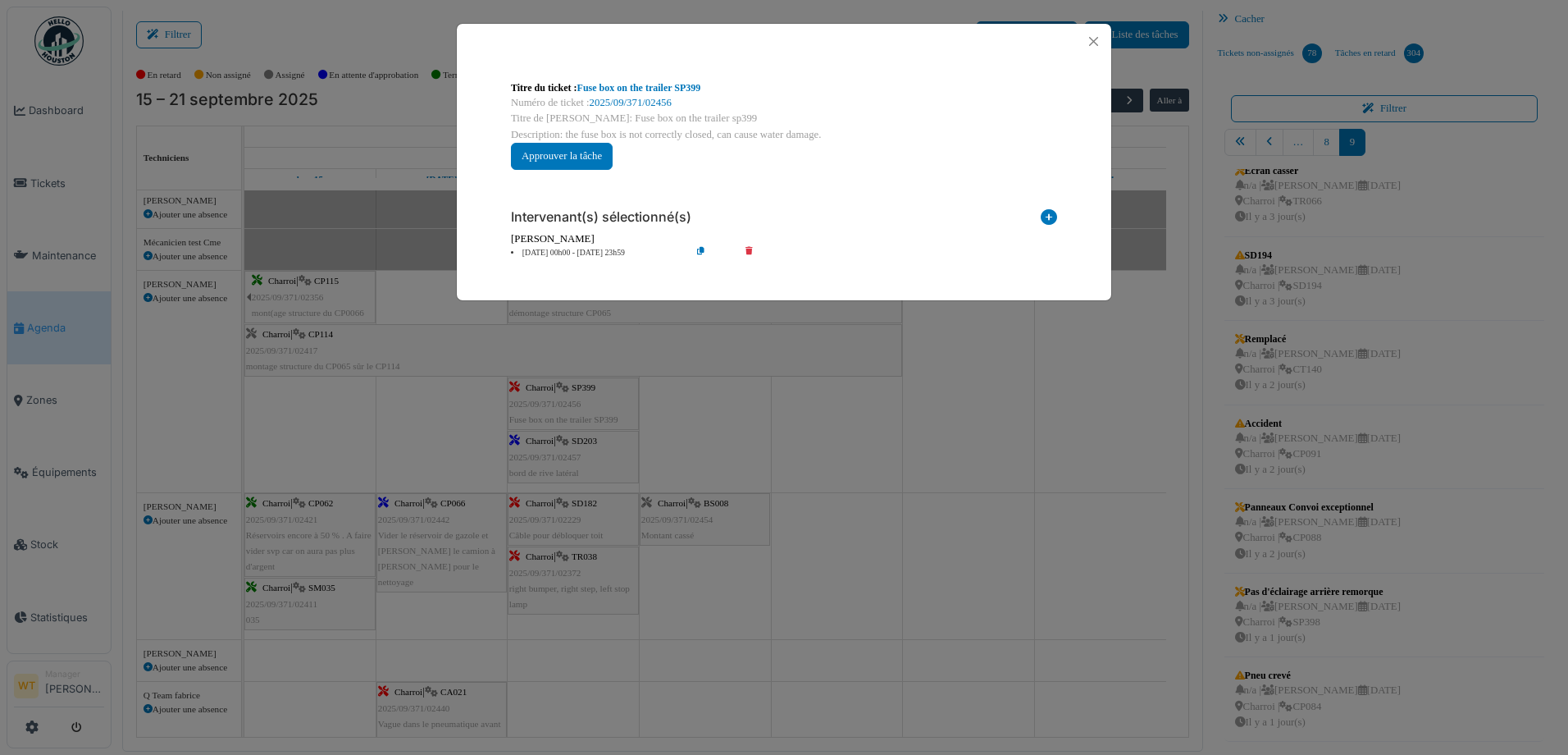
click at [630, 79] on div "**********" at bounding box center [784, 126] width 572 height 116
click at [631, 93] on link "Fuse box on the trailer SP399" at bounding box center [639, 88] width 124 height 12
click at [1095, 42] on button "Close" at bounding box center [1094, 41] width 23 height 23
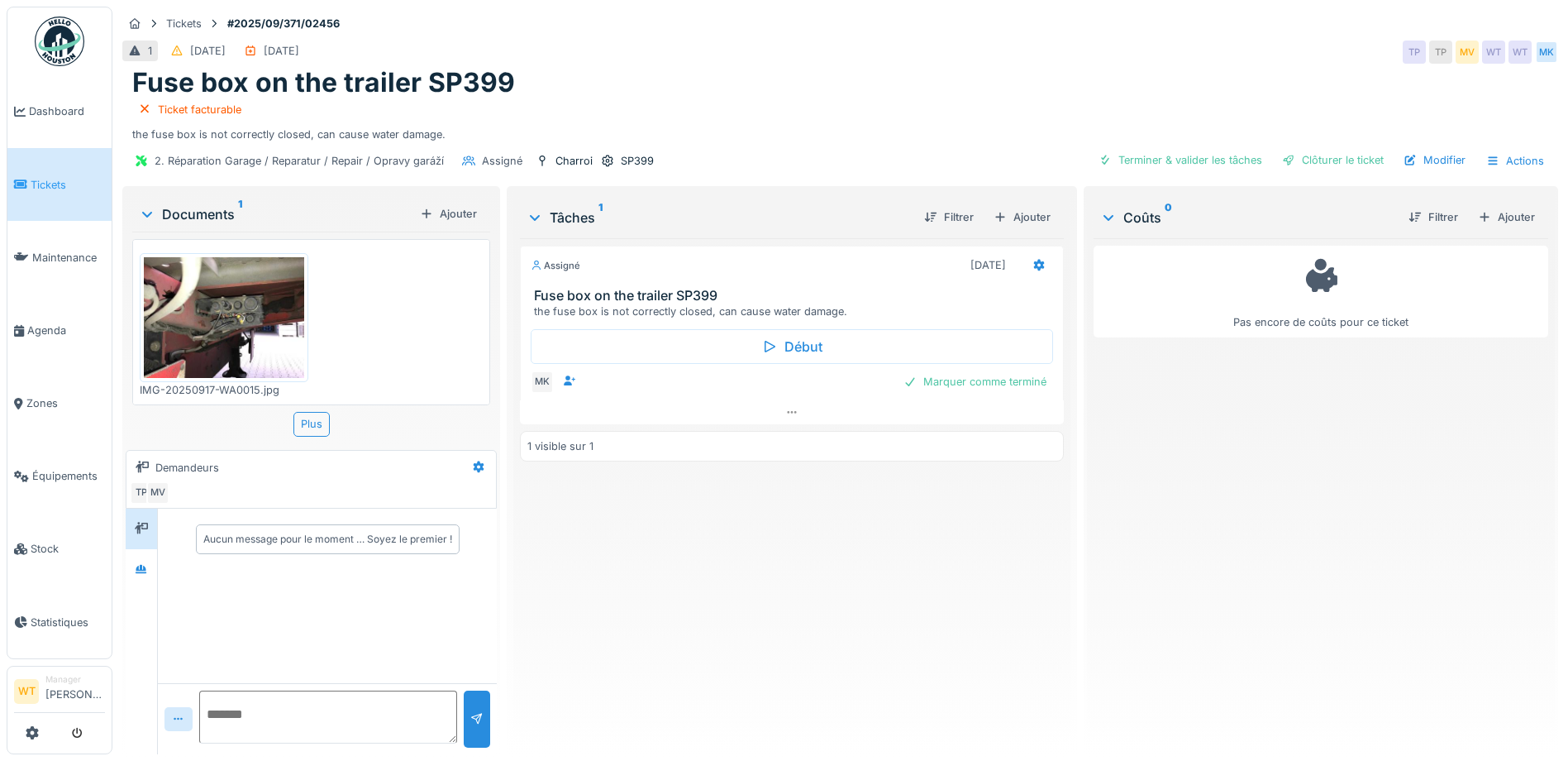
drag, startPoint x: 1496, startPoint y: 223, endPoint x: 1488, endPoint y: 224, distance: 8.1
click at [1494, 224] on div "Ajouter" at bounding box center [1506, 217] width 70 height 23
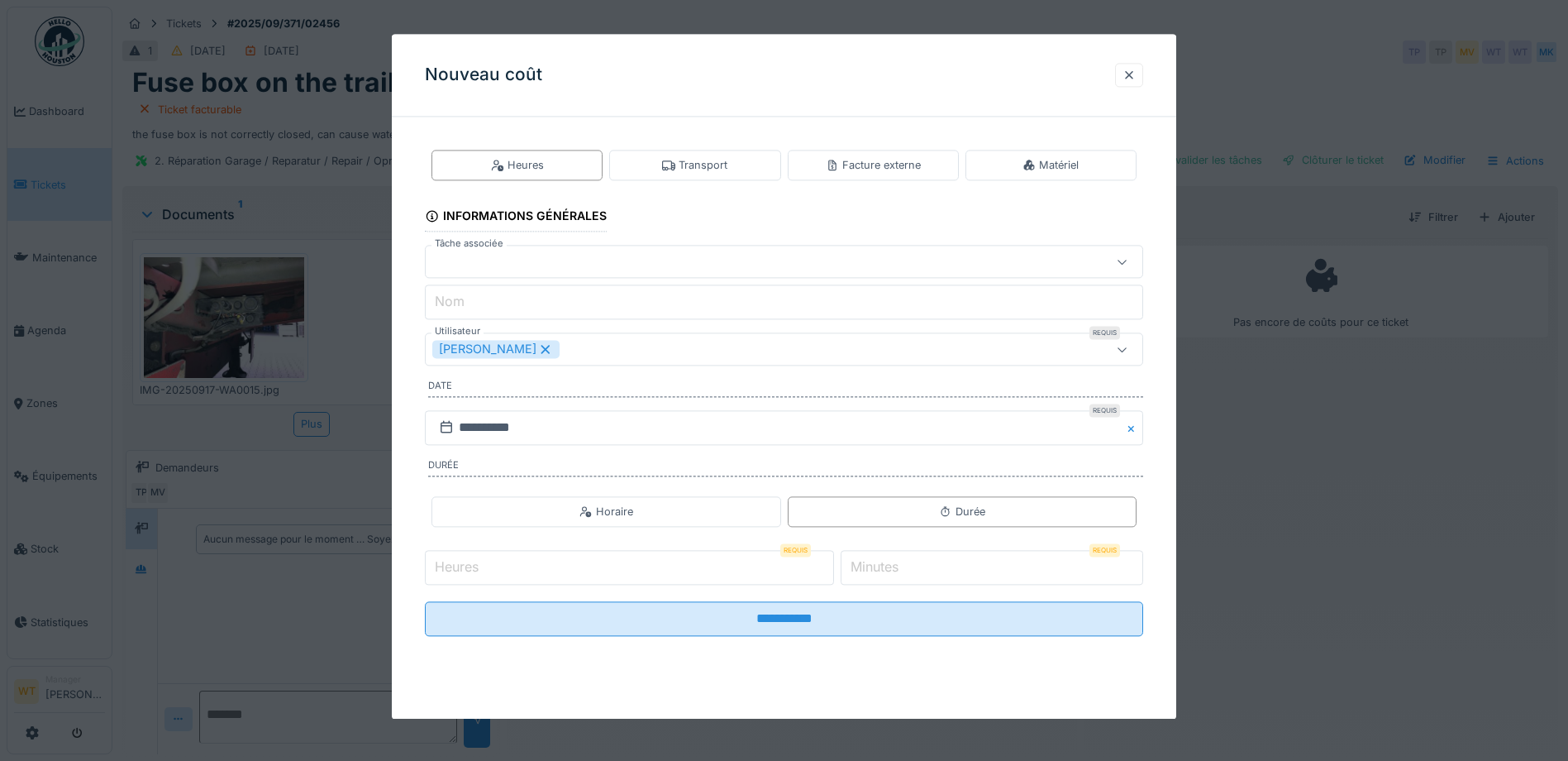
drag, startPoint x: 537, startPoint y: 348, endPoint x: 528, endPoint y: 349, distance: 9.1
click at [538, 348] on icon at bounding box center [545, 349] width 15 height 12
click at [507, 354] on div "Utilisateurs" at bounding box center [475, 349] width 86 height 18
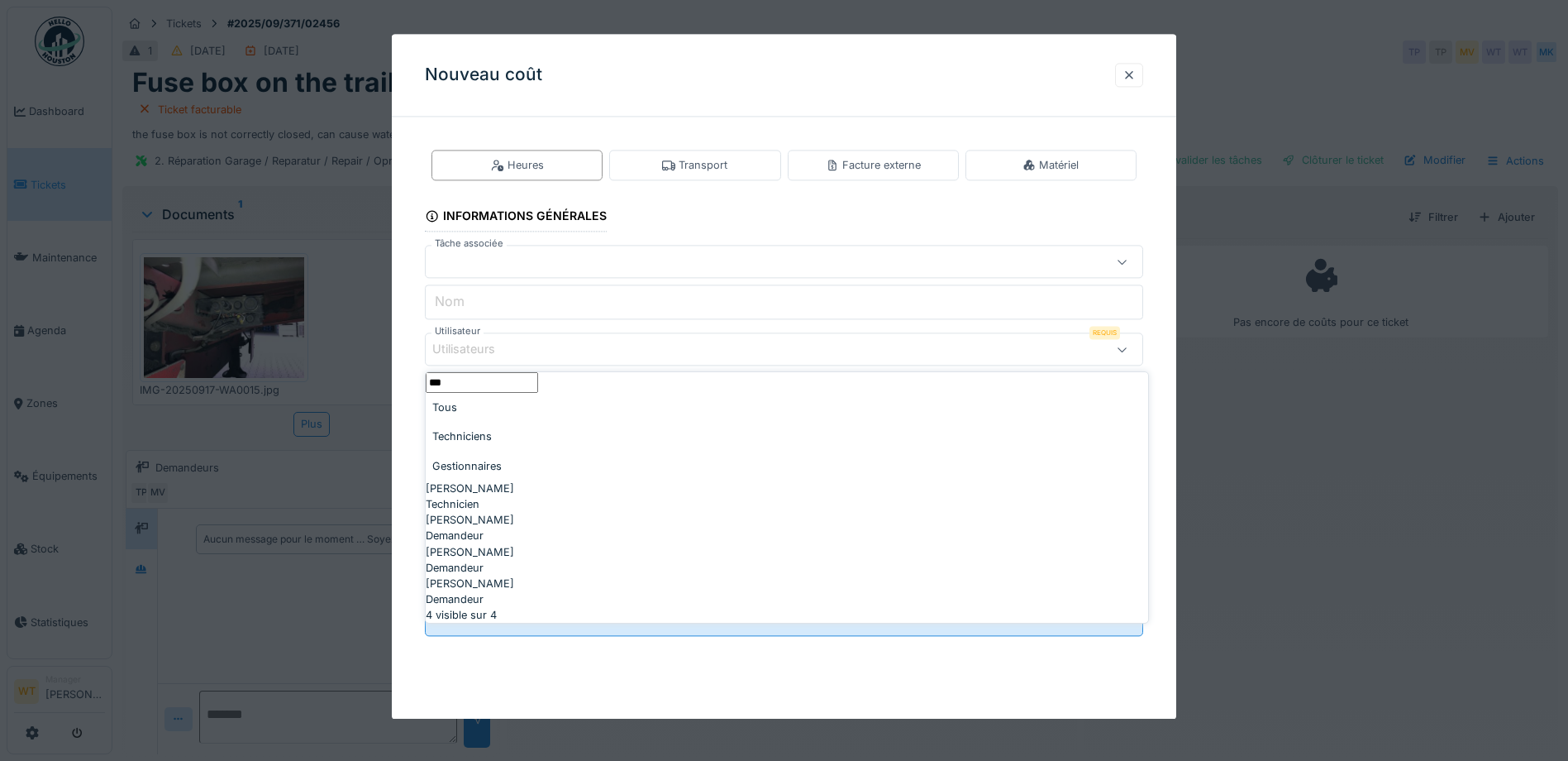
type input "***"
click at [531, 490] on div "[PERSON_NAME]" at bounding box center [786, 488] width 722 height 16
type input "****"
click at [588, 360] on div "[PERSON_NAME]" at bounding box center [784, 349] width 718 height 33
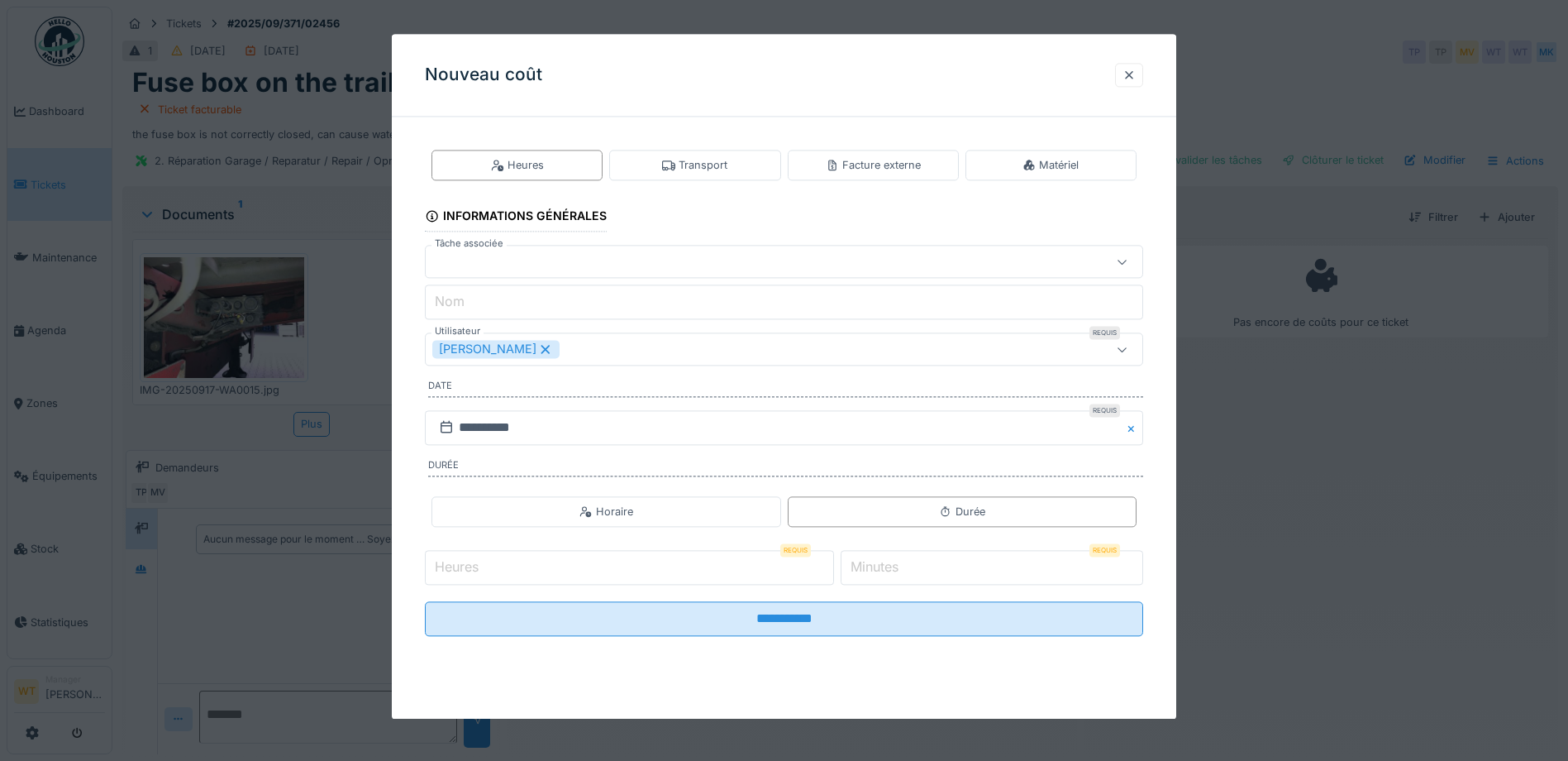
click at [568, 565] on input "Heures" at bounding box center [629, 567] width 410 height 35
type input "*"
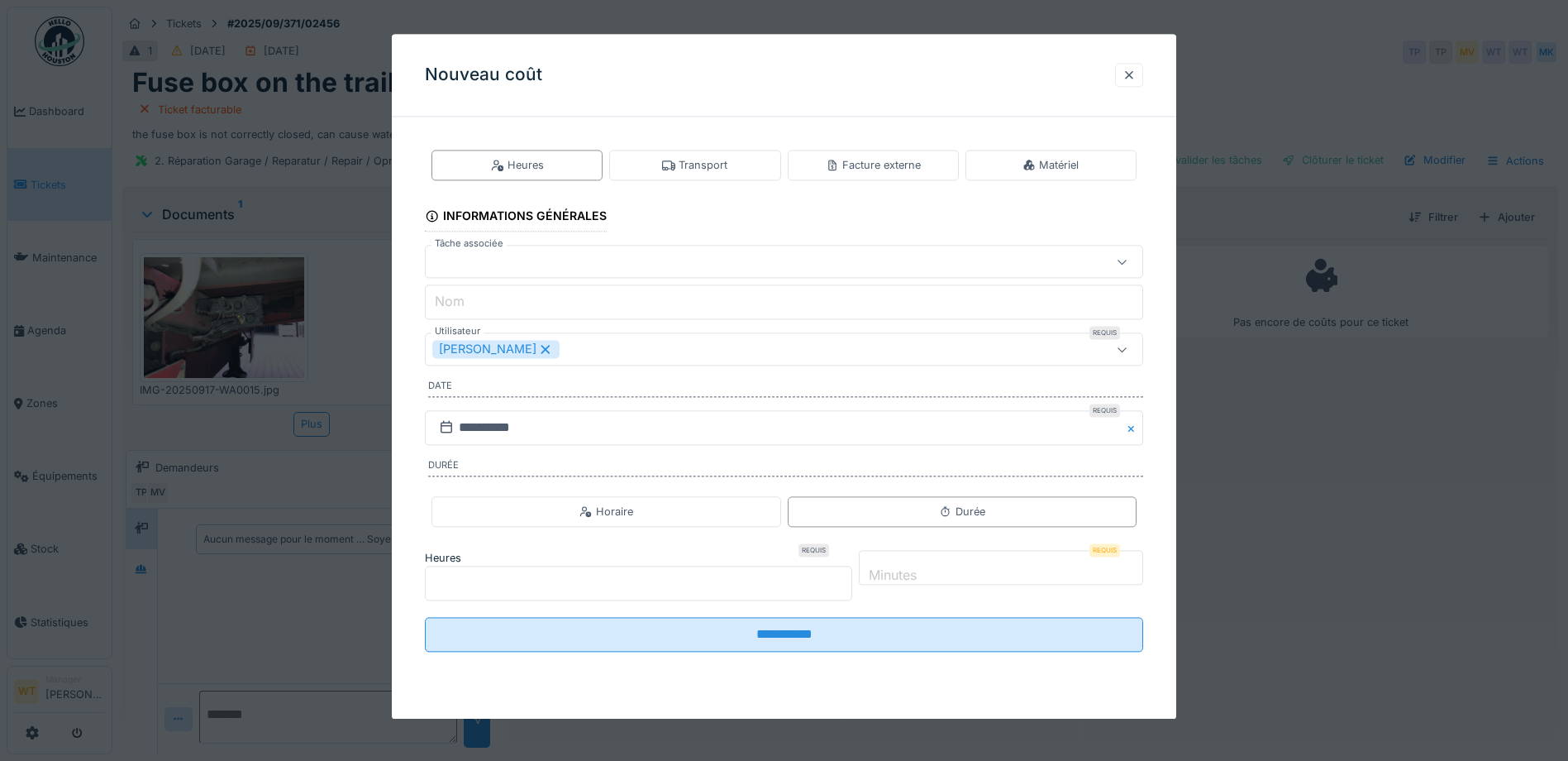
click at [931, 571] on input "*" at bounding box center [1000, 567] width 284 height 35
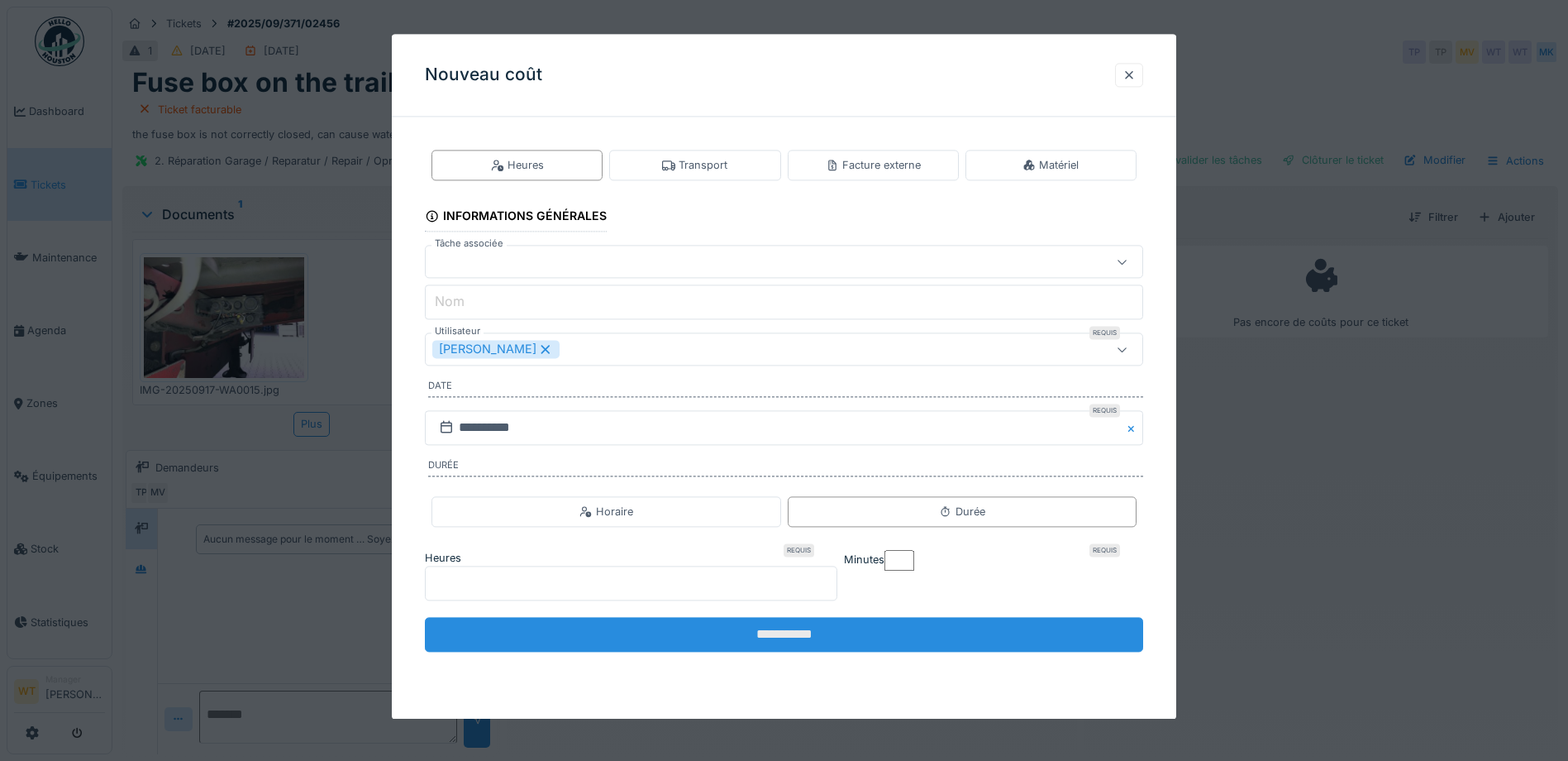
type input "**"
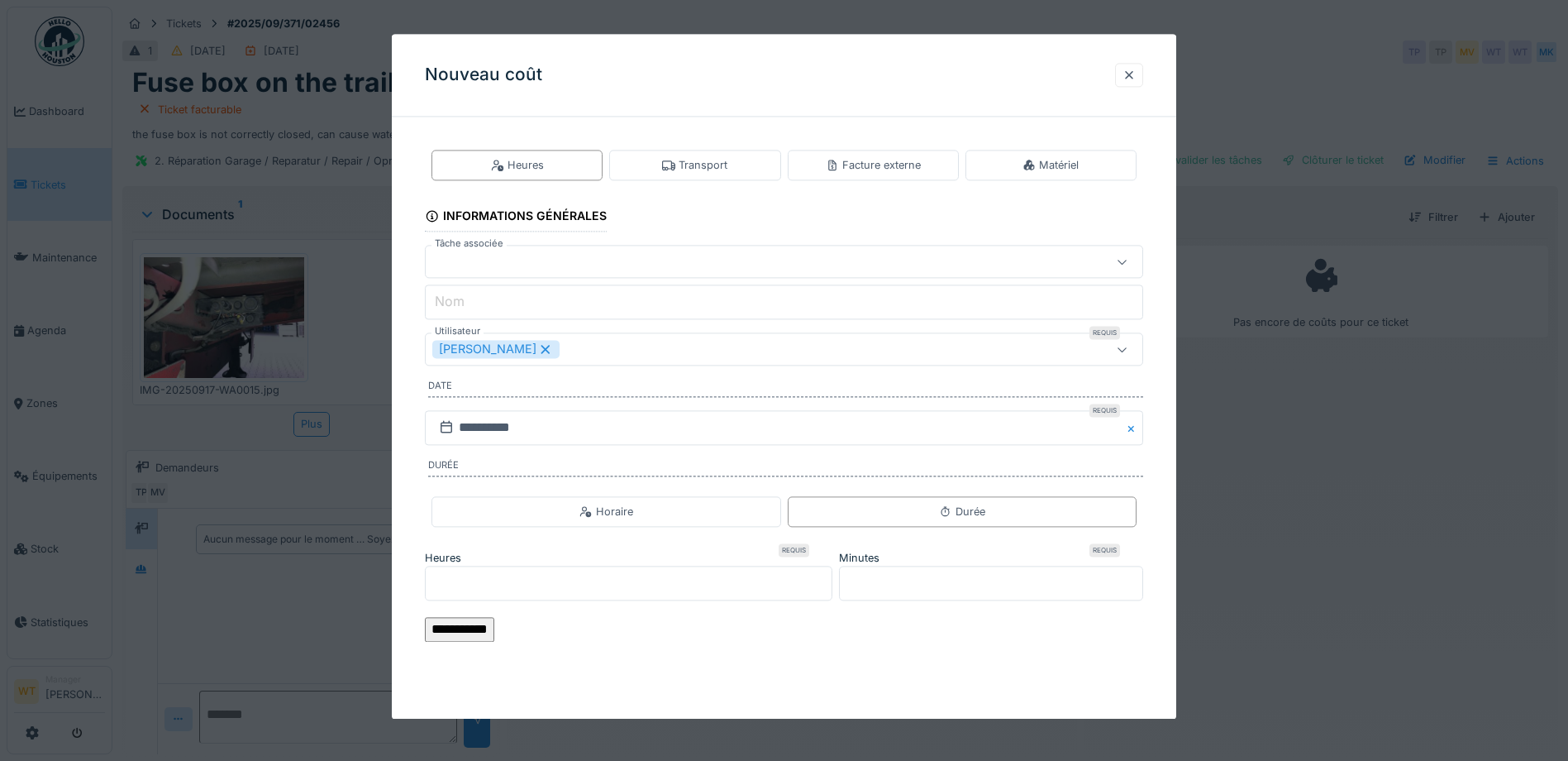
click at [495, 618] on input "**********" at bounding box center [459, 629] width 69 height 25
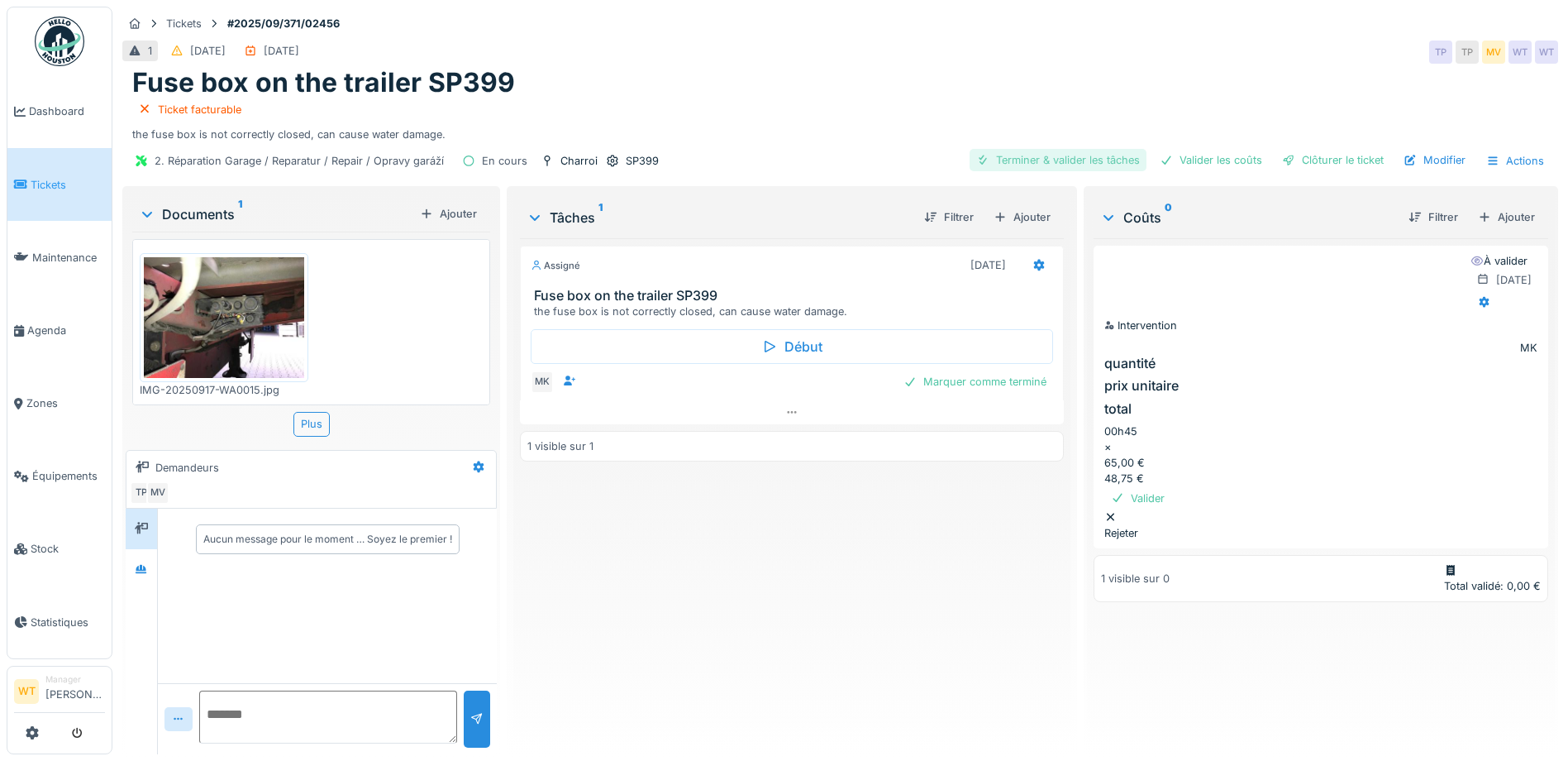
click at [1048, 158] on div "Terminer & valider les tâches" at bounding box center [1058, 159] width 177 height 23
click at [1213, 158] on div "Valider les coûts" at bounding box center [1210, 159] width 116 height 23
click at [1309, 157] on div "Clôturer le ticket" at bounding box center [1333, 159] width 115 height 23
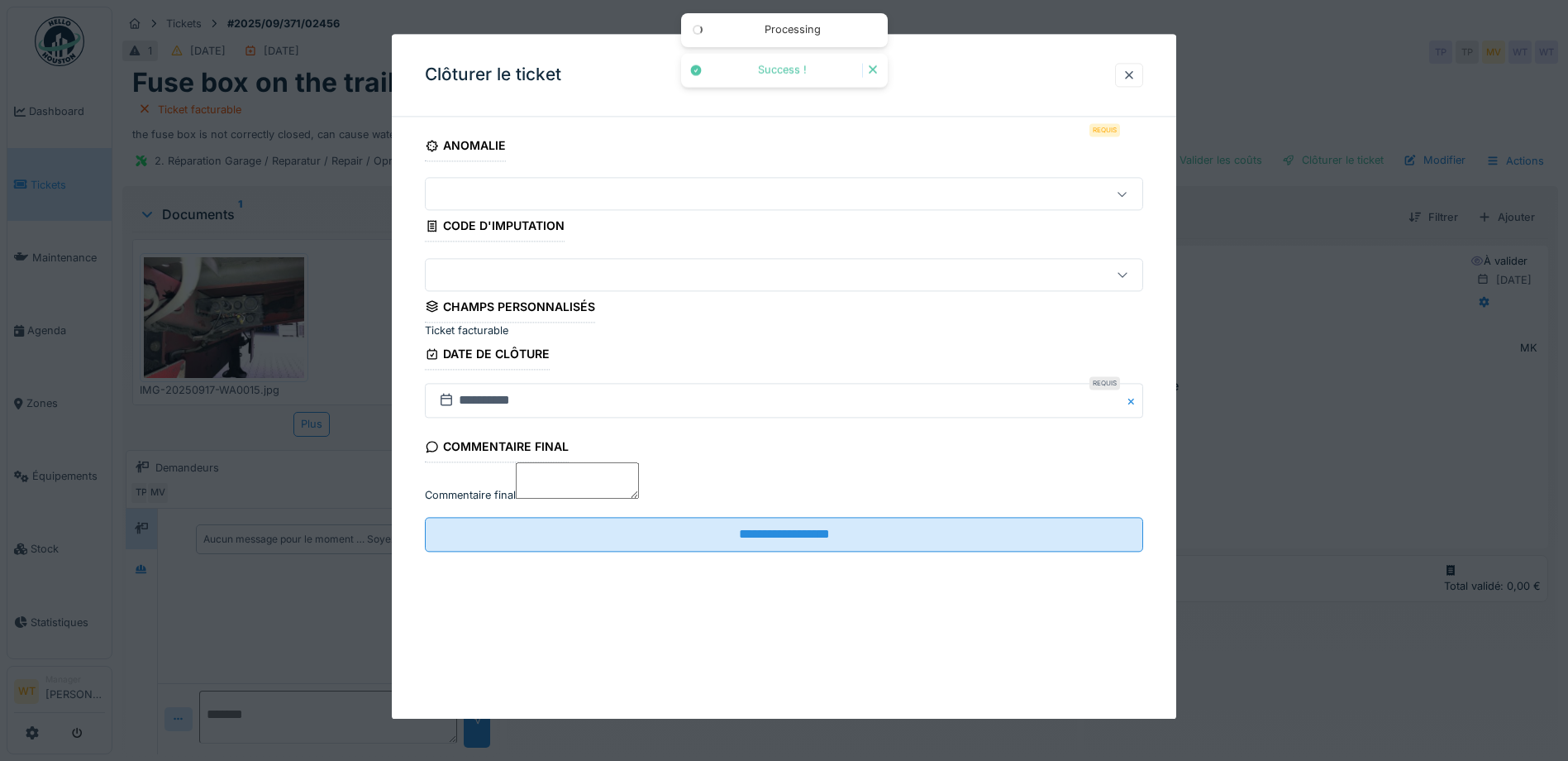
click at [624, 284] on div at bounding box center [742, 274] width 619 height 18
click at [1136, 75] on div at bounding box center [1129, 75] width 13 height 16
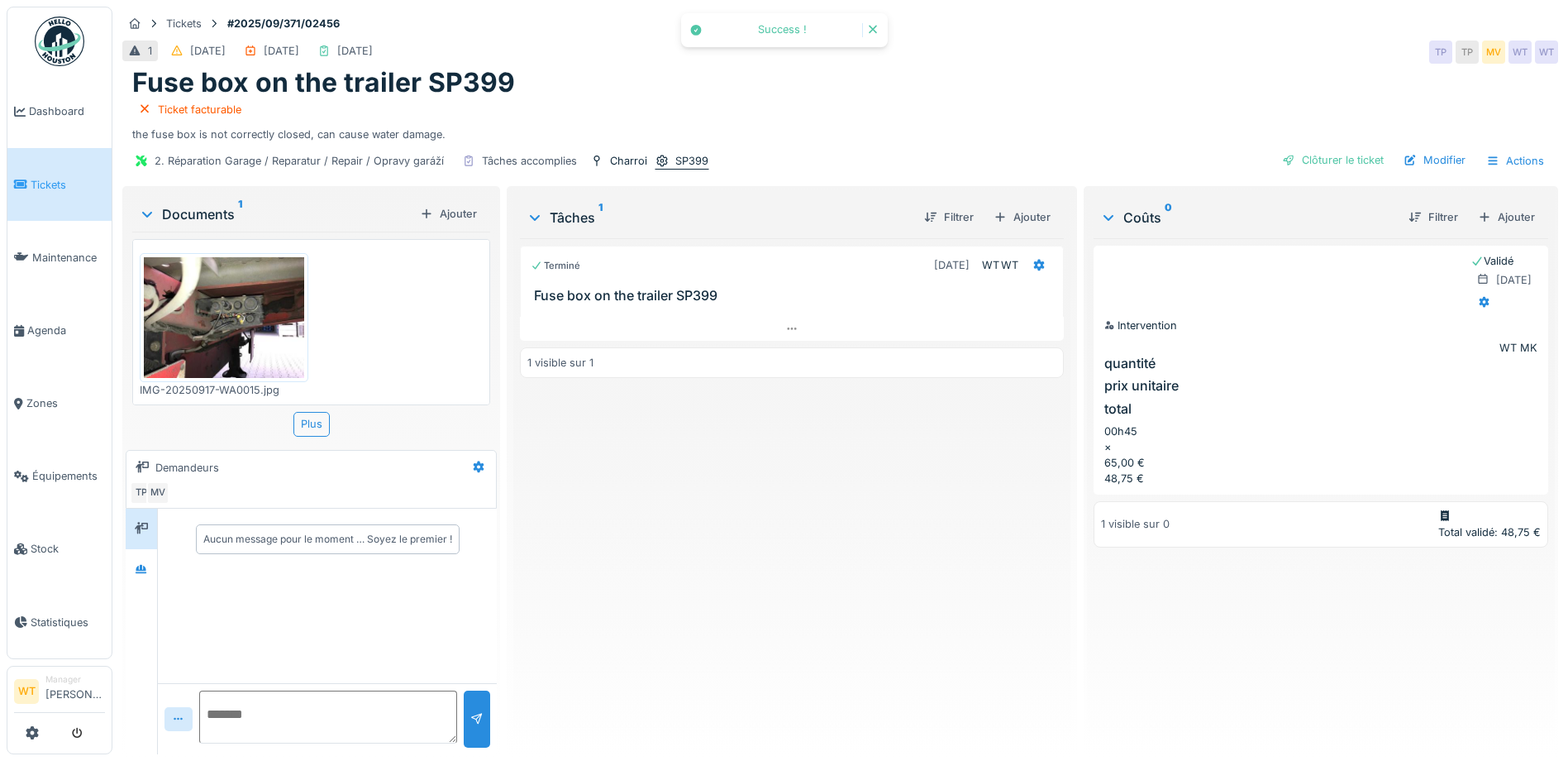
click at [668, 161] on div "SP399" at bounding box center [682, 161] width 54 height 18
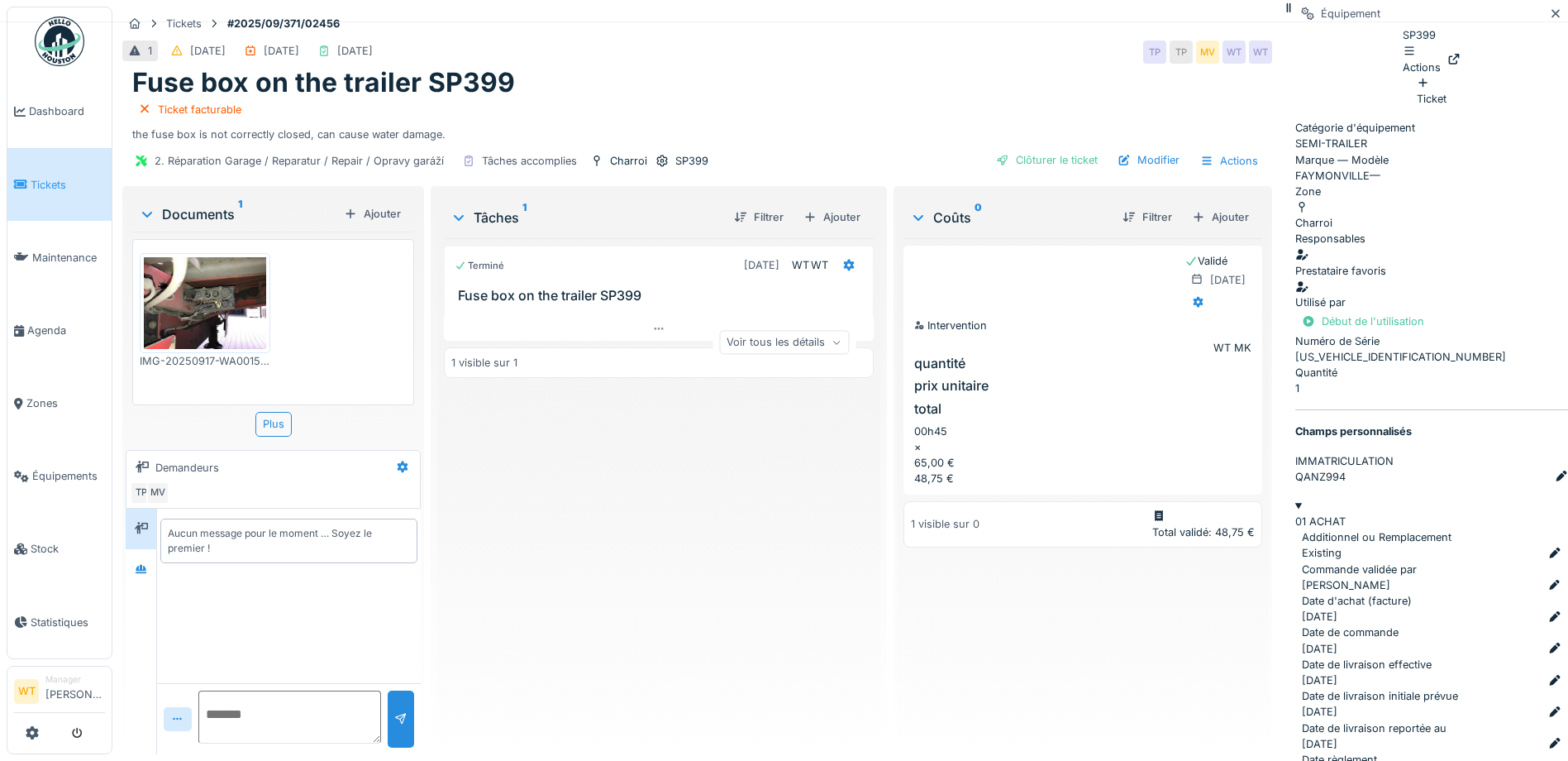
click at [849, 333] on div "Voir tous les détails" at bounding box center [784, 341] width 130 height 24
click at [1549, 19] on icon at bounding box center [1555, 13] width 13 height 11
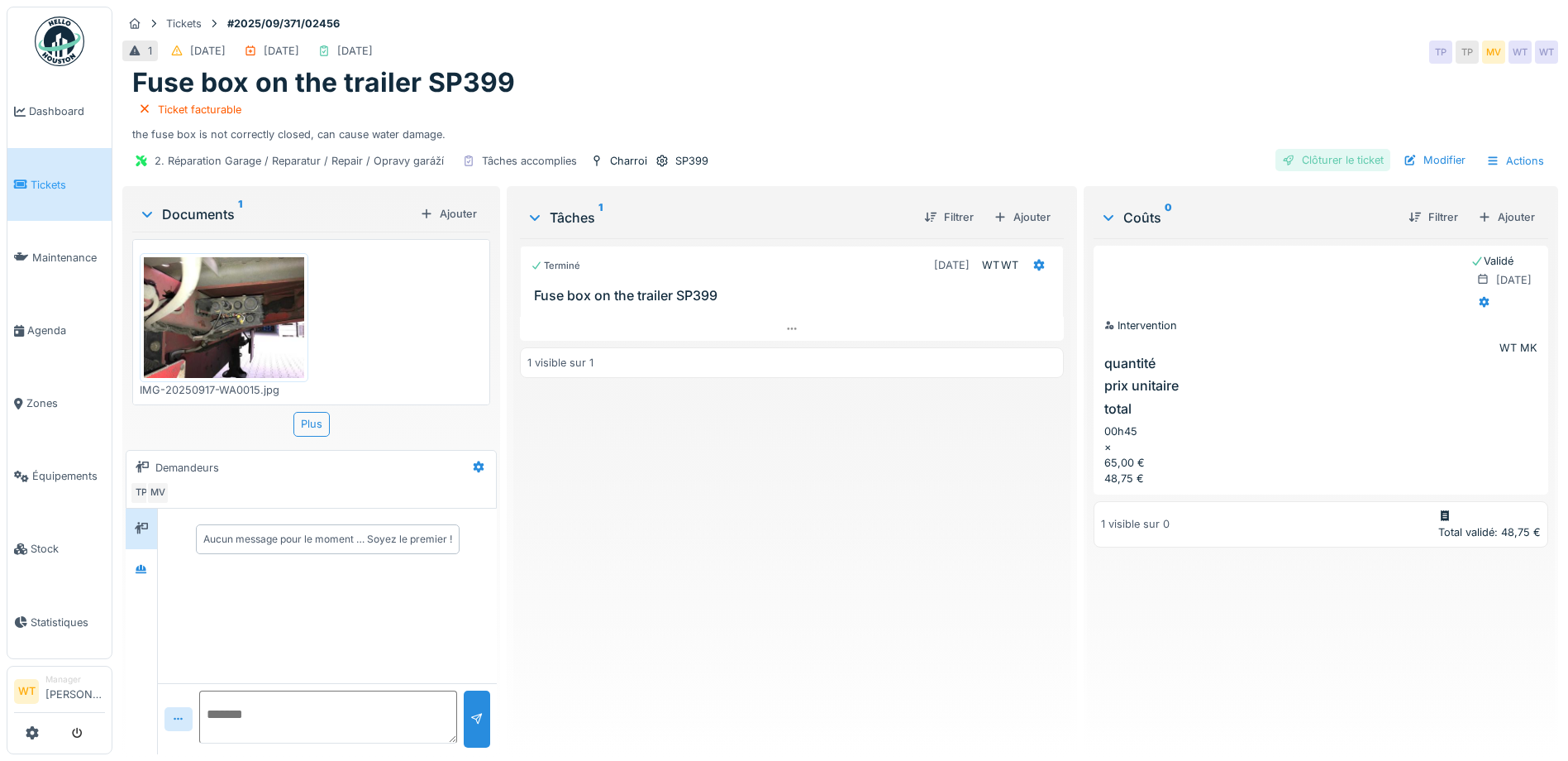
click at [1304, 165] on div "Clôturer le ticket" at bounding box center [1333, 159] width 115 height 23
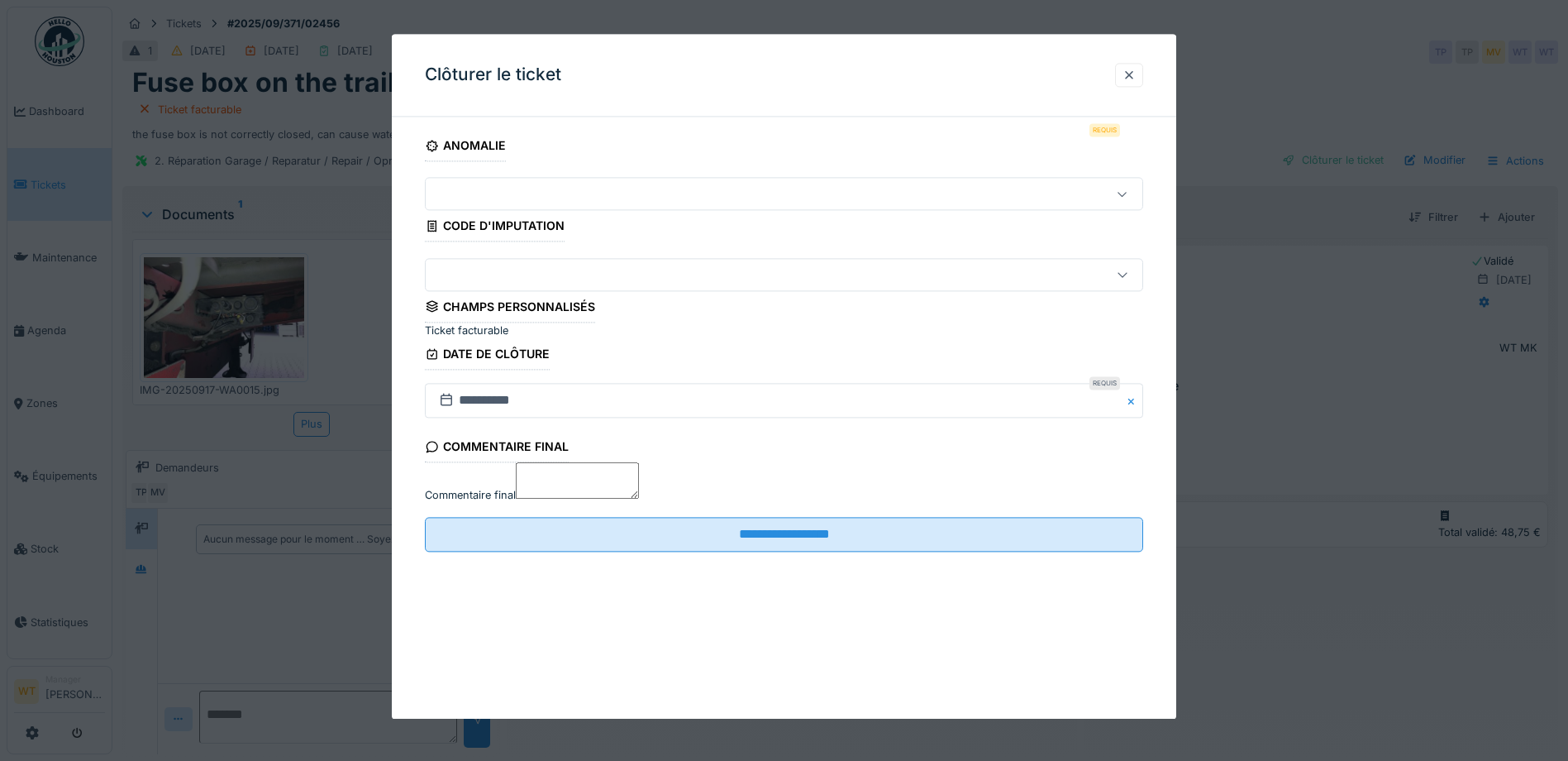
click at [559, 284] on div at bounding box center [742, 274] width 619 height 18
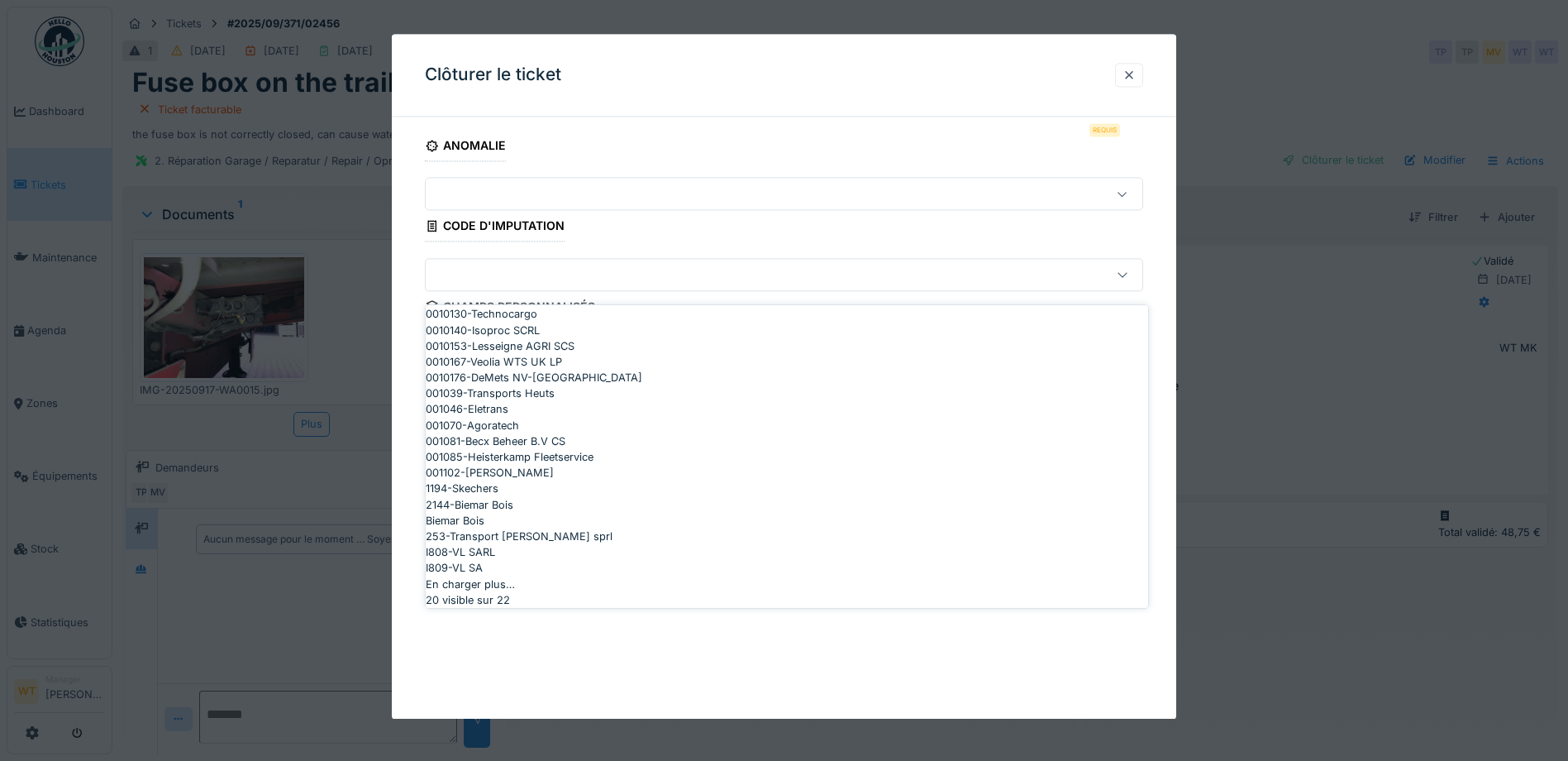
scroll to position [528, 0]
click at [605, 560] on div "I809-VL SA" at bounding box center [786, 568] width 722 height 16
type input "***"
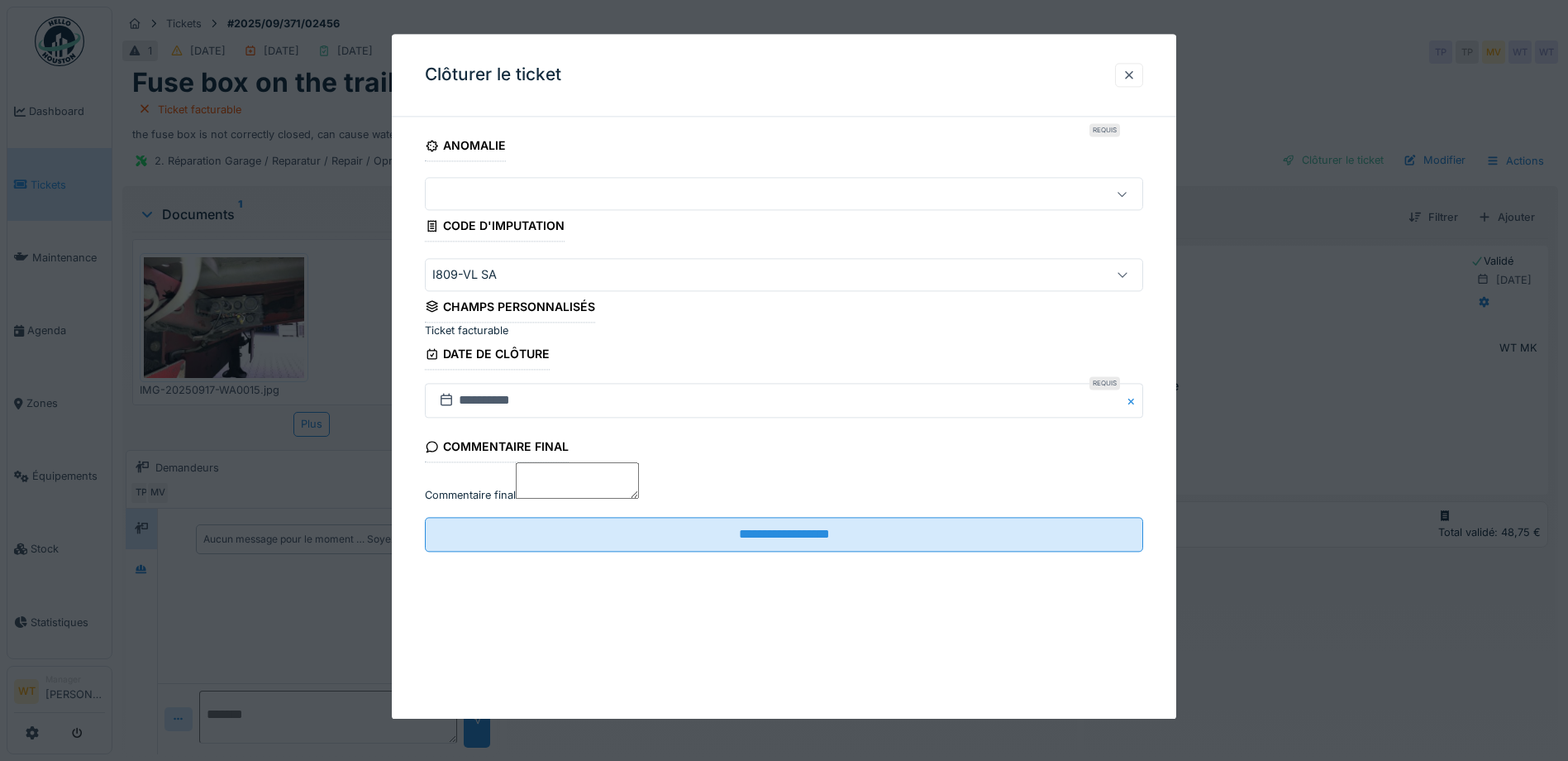
click at [433, 323] on div at bounding box center [784, 323] width 718 height 0
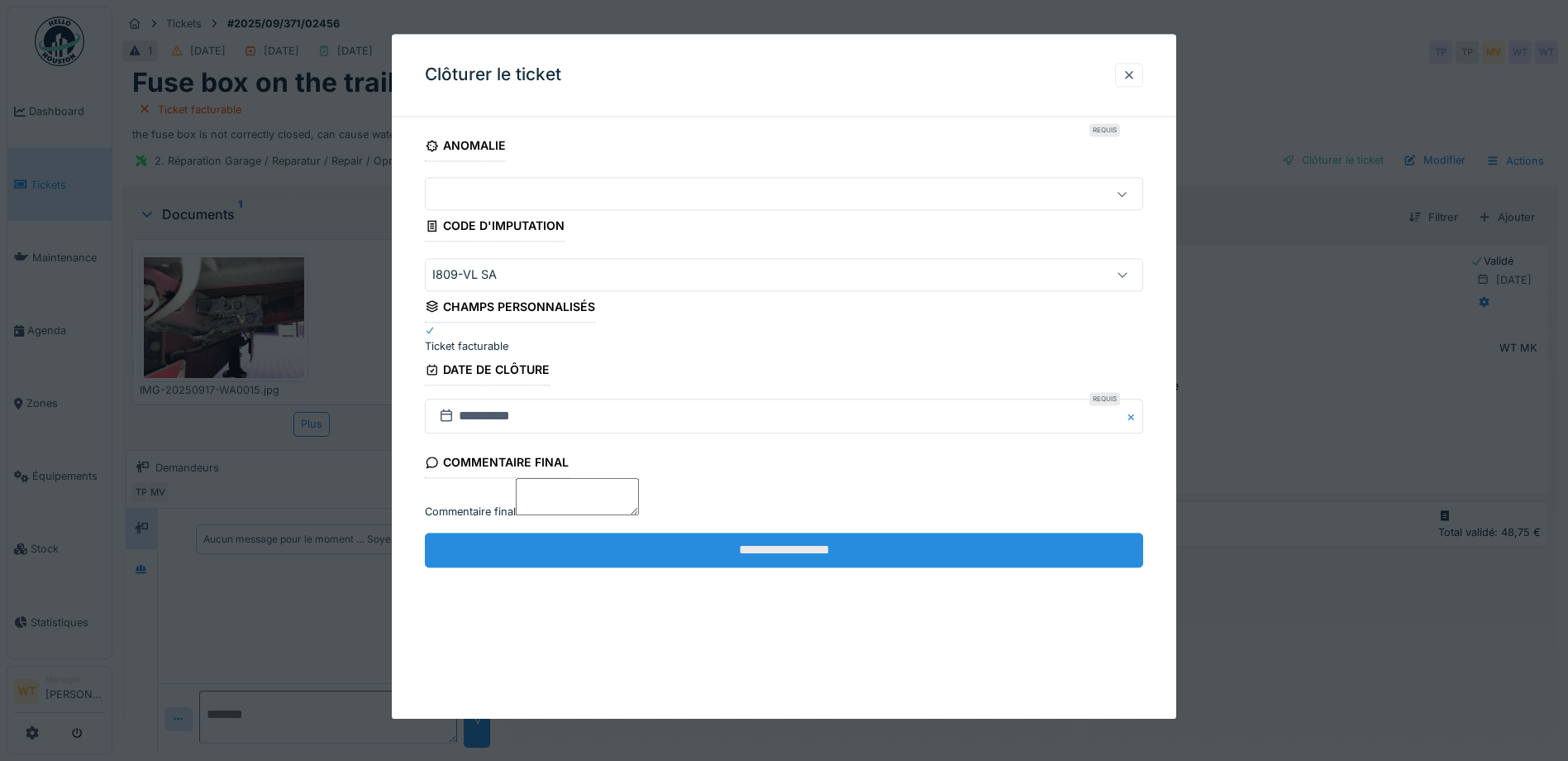
click at [696, 567] on input "**********" at bounding box center [784, 549] width 718 height 35
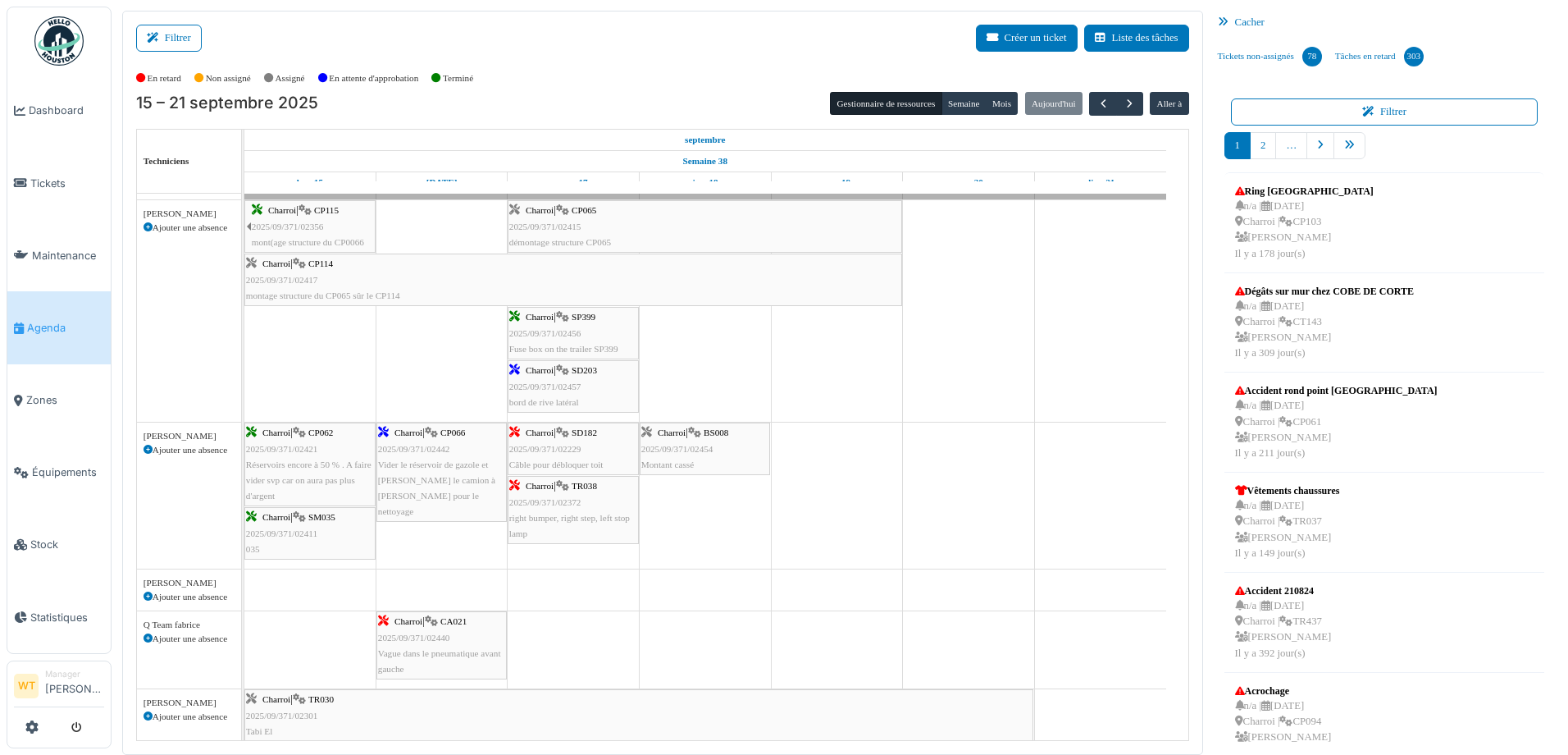
scroll to position [492, 0]
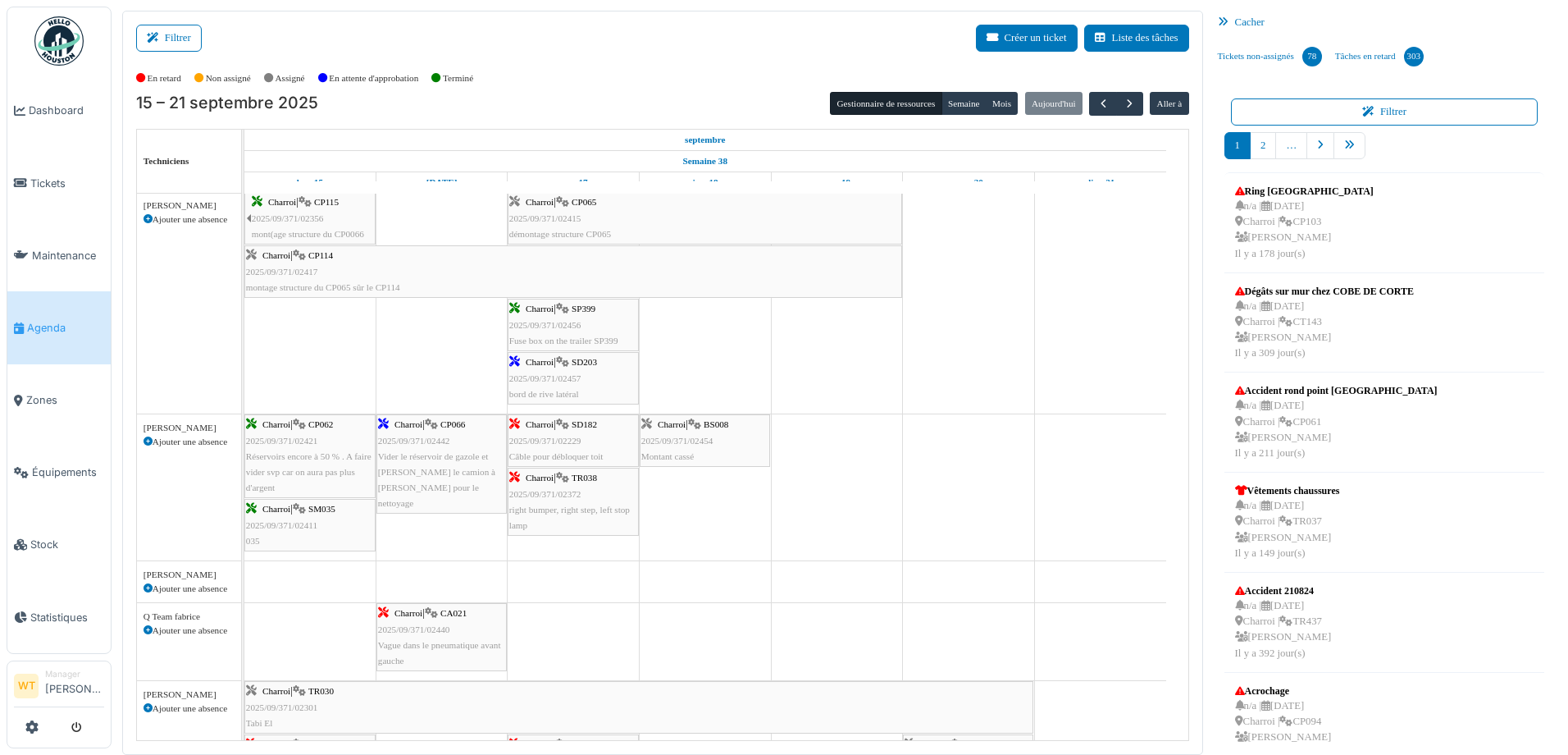
click at [589, 389] on div "Charroi | SD203 2025/09/371/02457 bord de rive latéral" at bounding box center [573, 378] width 128 height 47
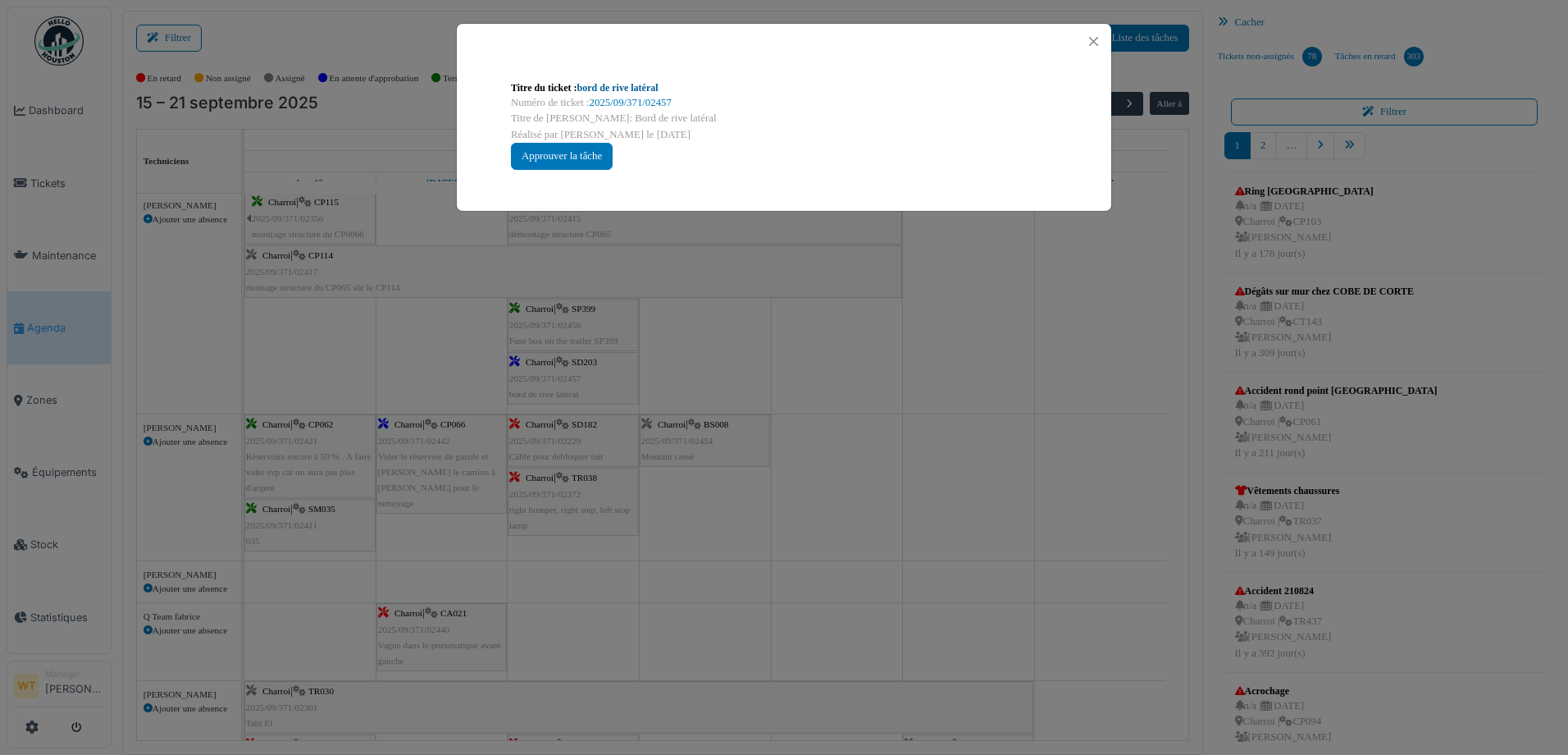
click at [607, 83] on link "bord de rive latéral" at bounding box center [618, 88] width 81 height 12
click at [1108, 37] on div at bounding box center [784, 41] width 655 height 35
click at [1100, 41] on button "Close" at bounding box center [1094, 41] width 23 height 23
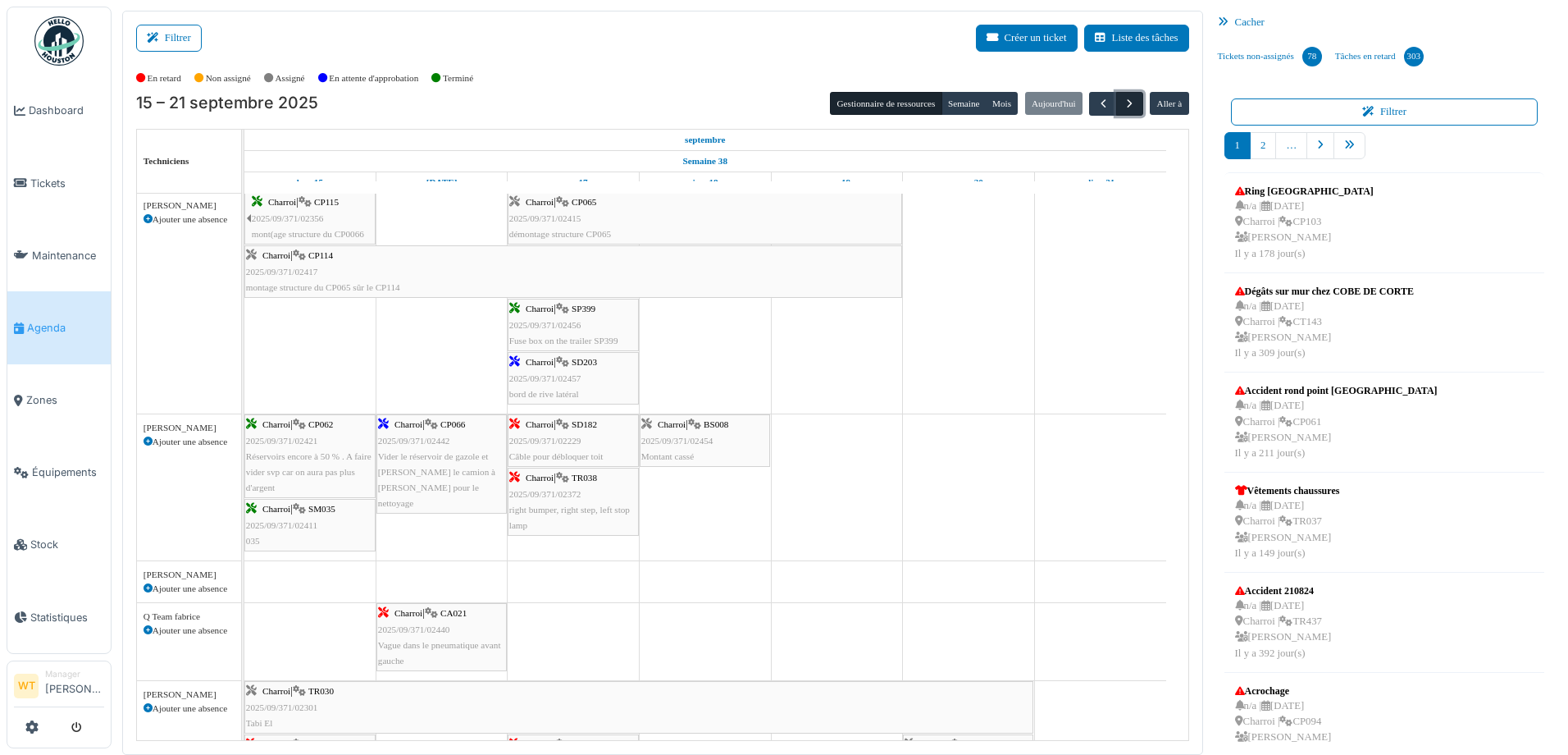
click at [1125, 102] on span "button" at bounding box center [1130, 104] width 14 height 14
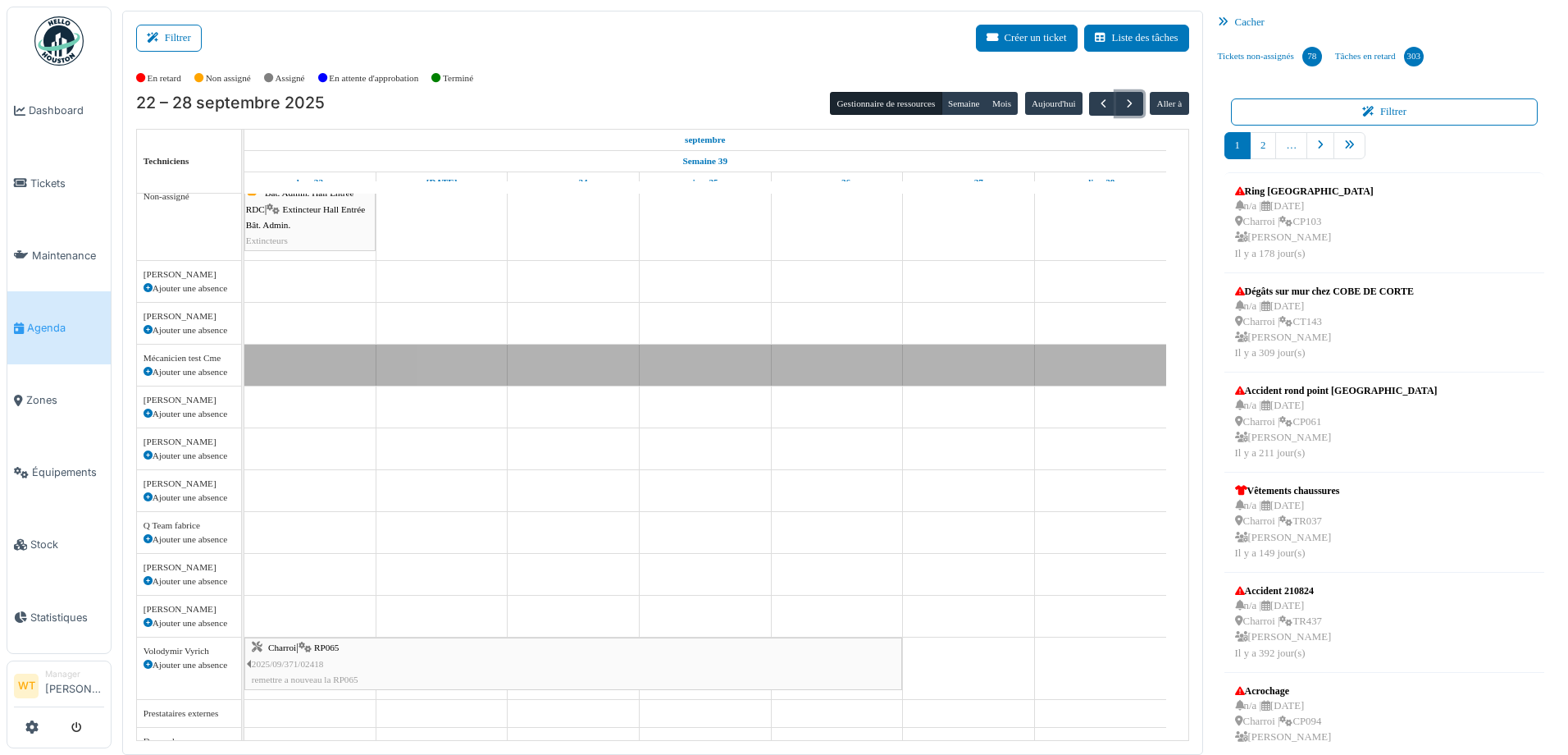
scroll to position [0, 0]
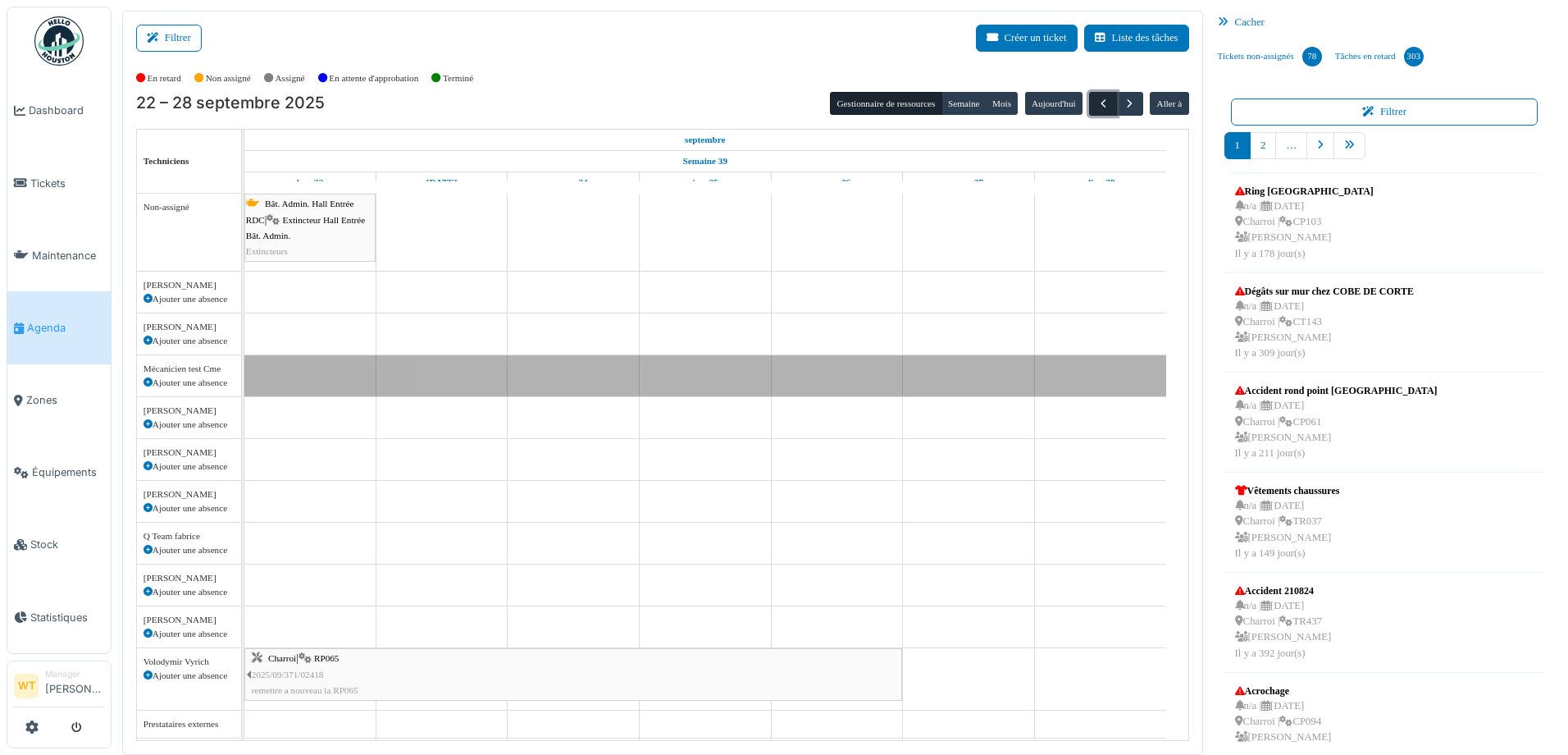
click at [1097, 110] on span "button" at bounding box center [1104, 104] width 14 height 14
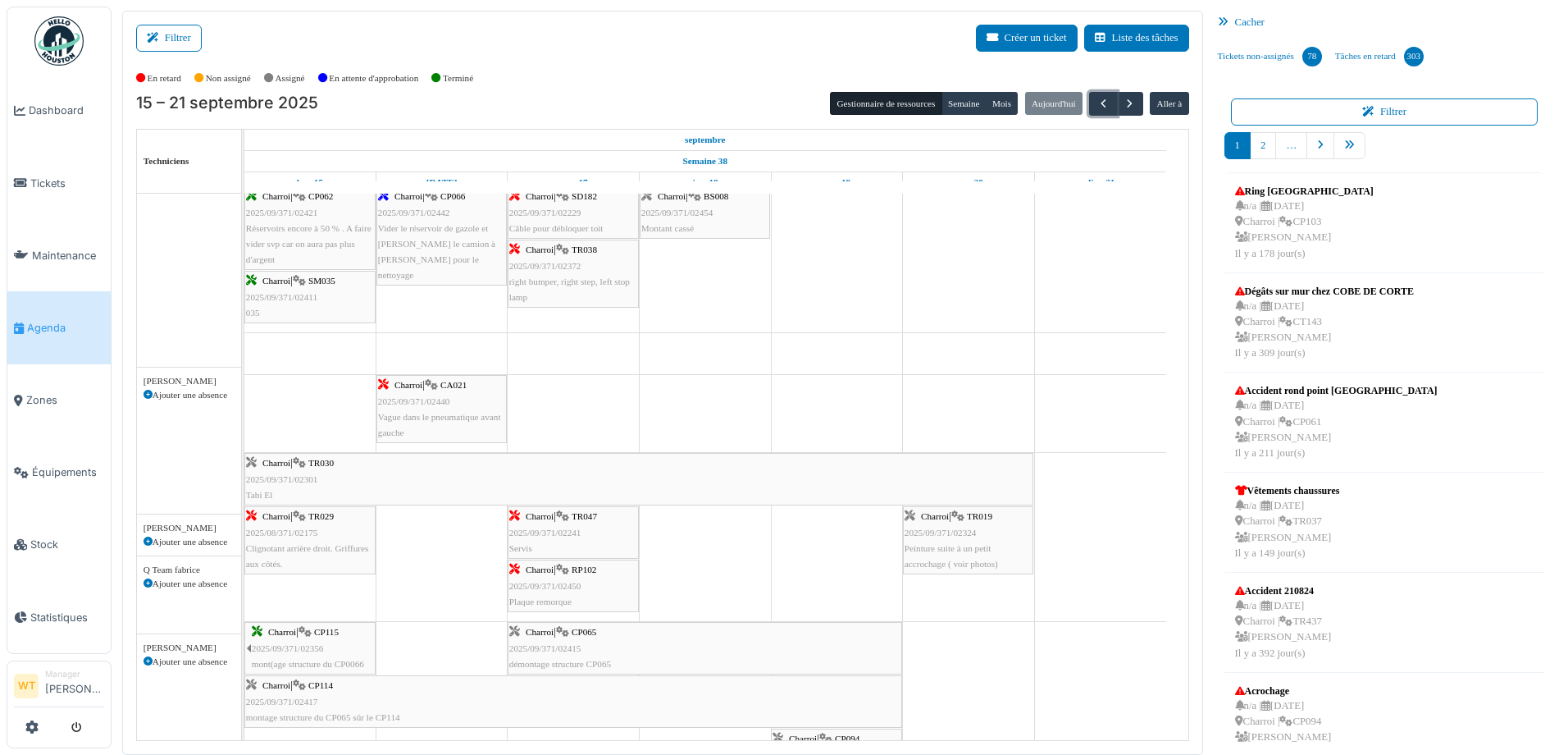
scroll to position [738, 0]
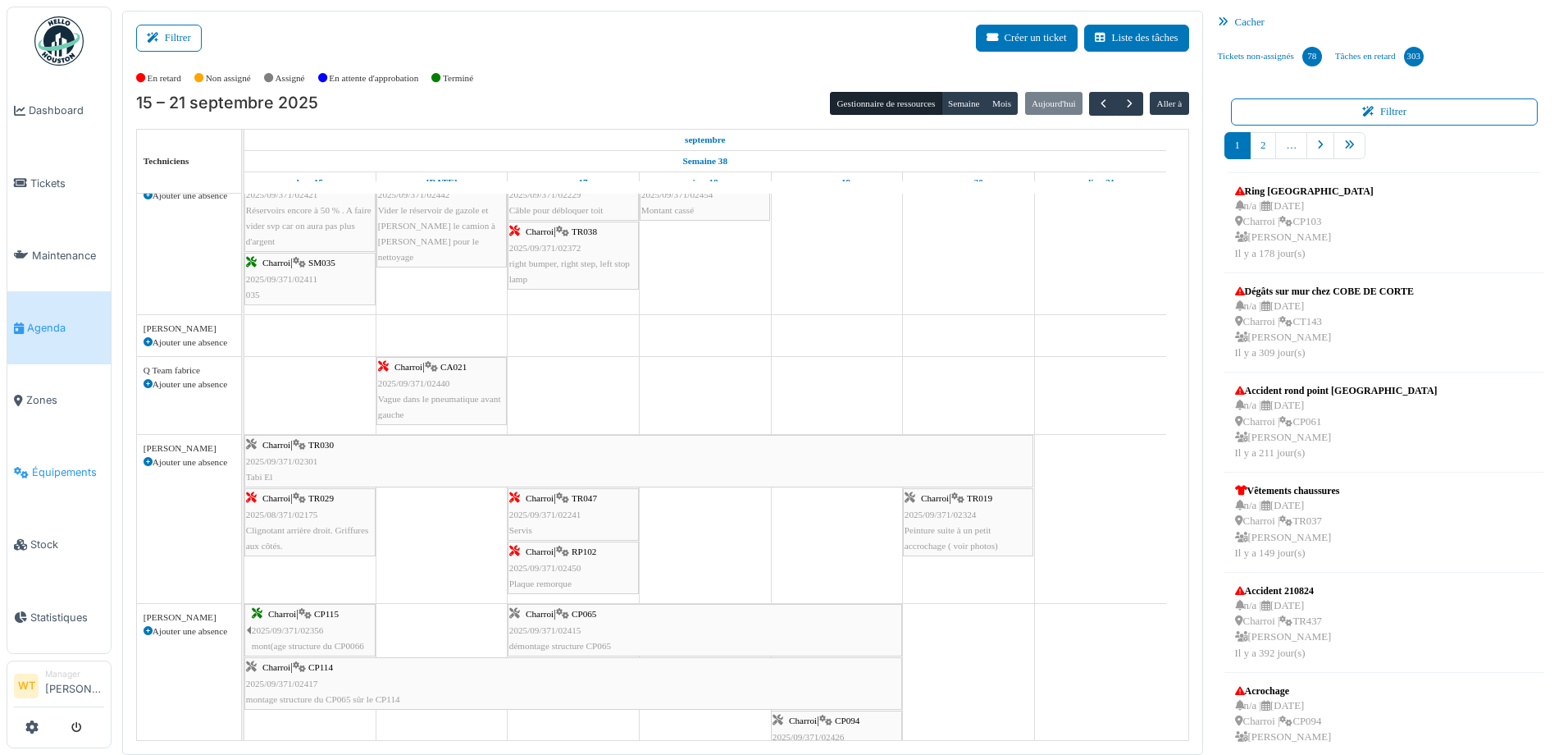
click at [66, 468] on span "Équipements" at bounding box center [69, 472] width 73 height 16
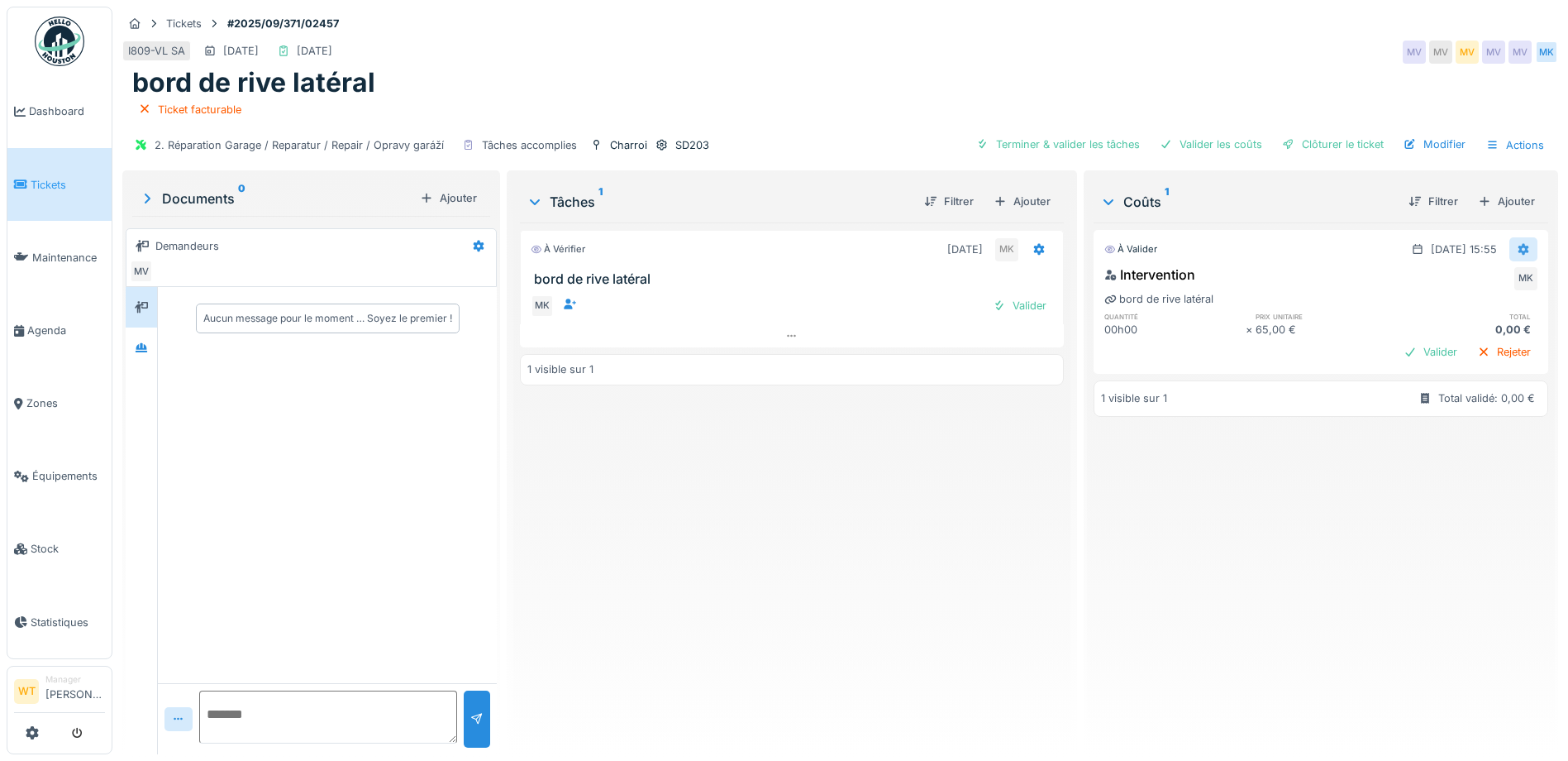
click at [1519, 251] on icon at bounding box center [1523, 249] width 11 height 12
click at [1442, 281] on div "Modifier" at bounding box center [1442, 286] width 80 height 25
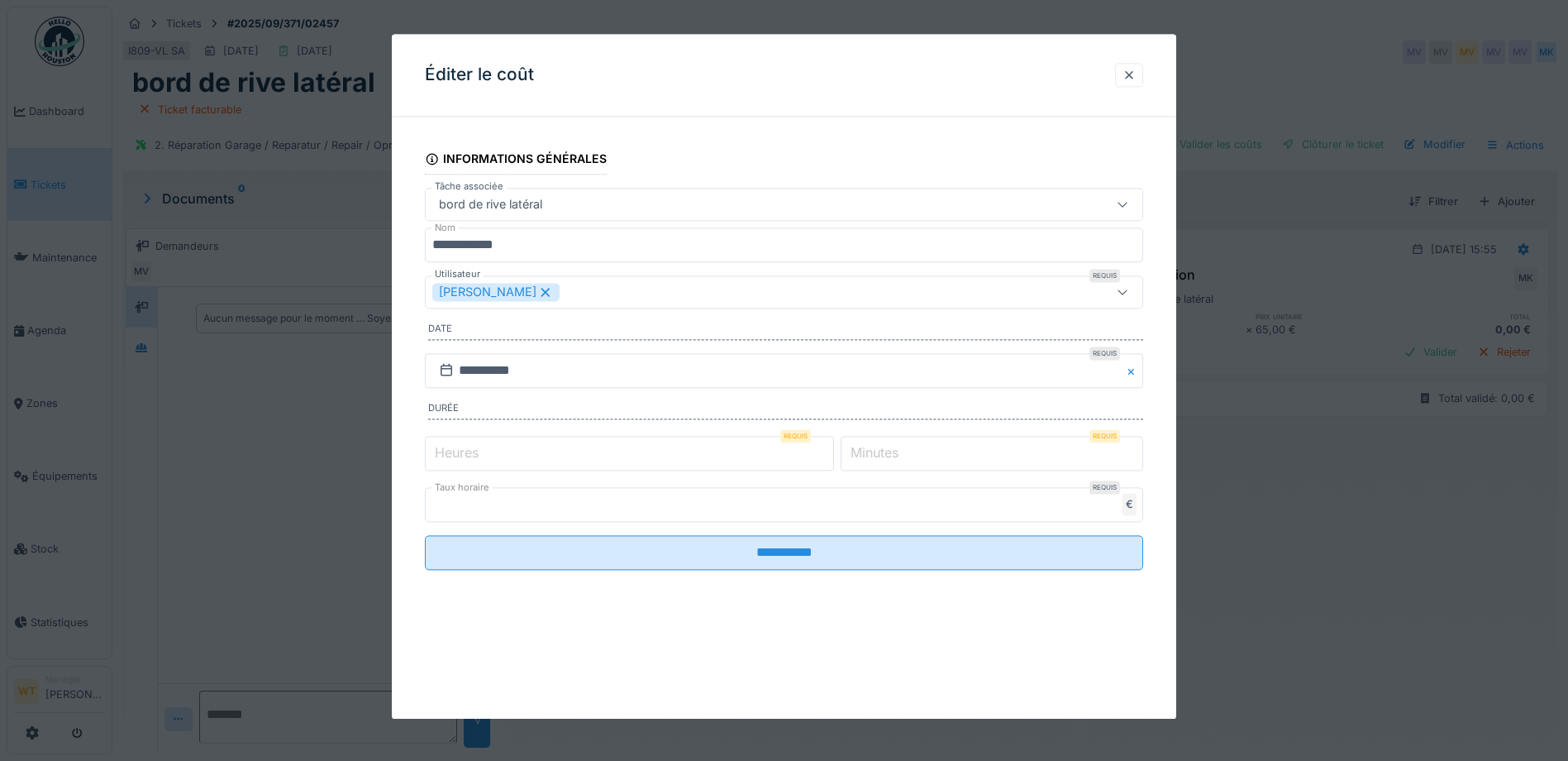
click at [570, 453] on input "*" at bounding box center [629, 452] width 410 height 35
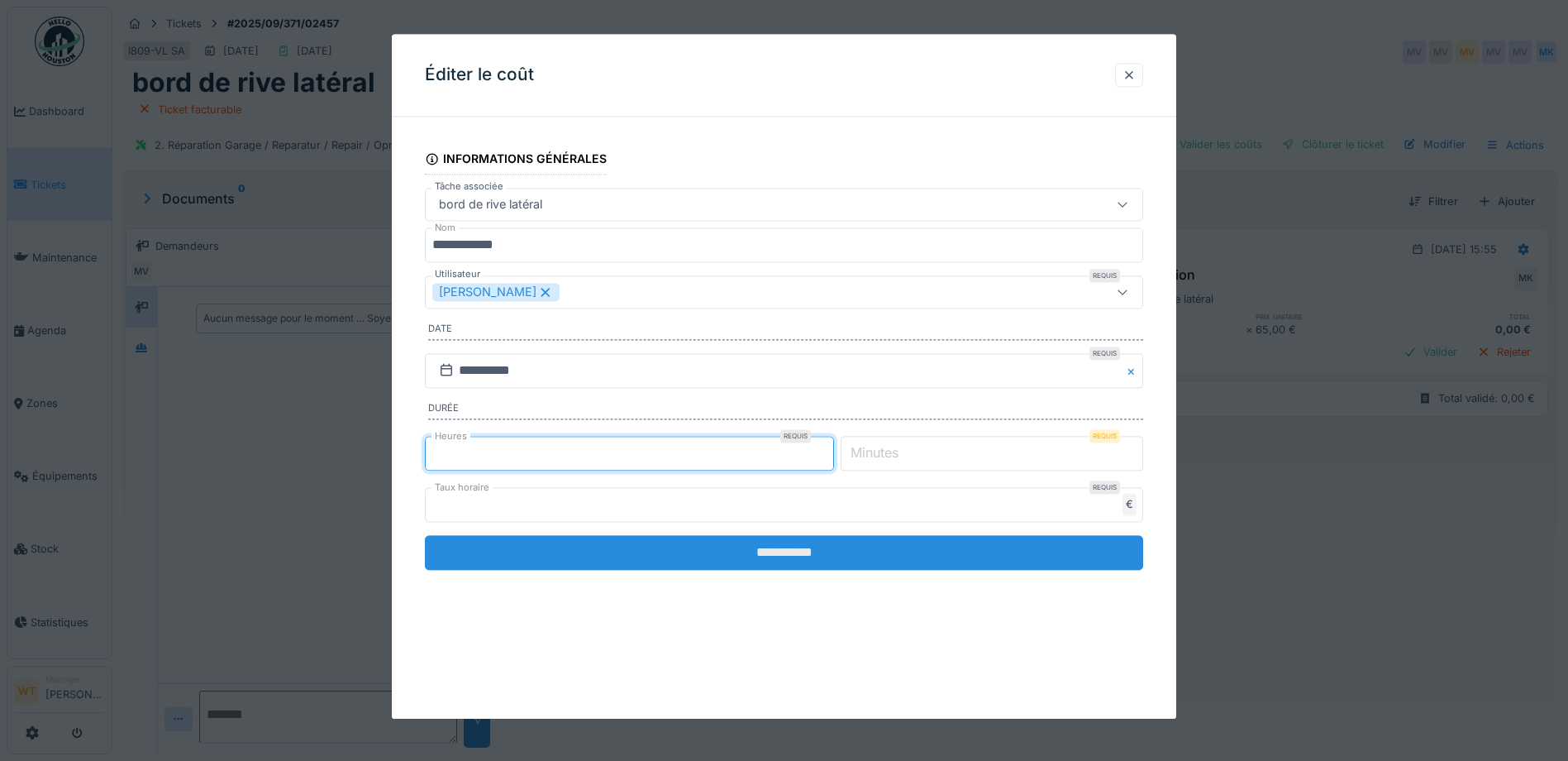
type input "*"
click at [783, 557] on input "**********" at bounding box center [784, 552] width 718 height 35
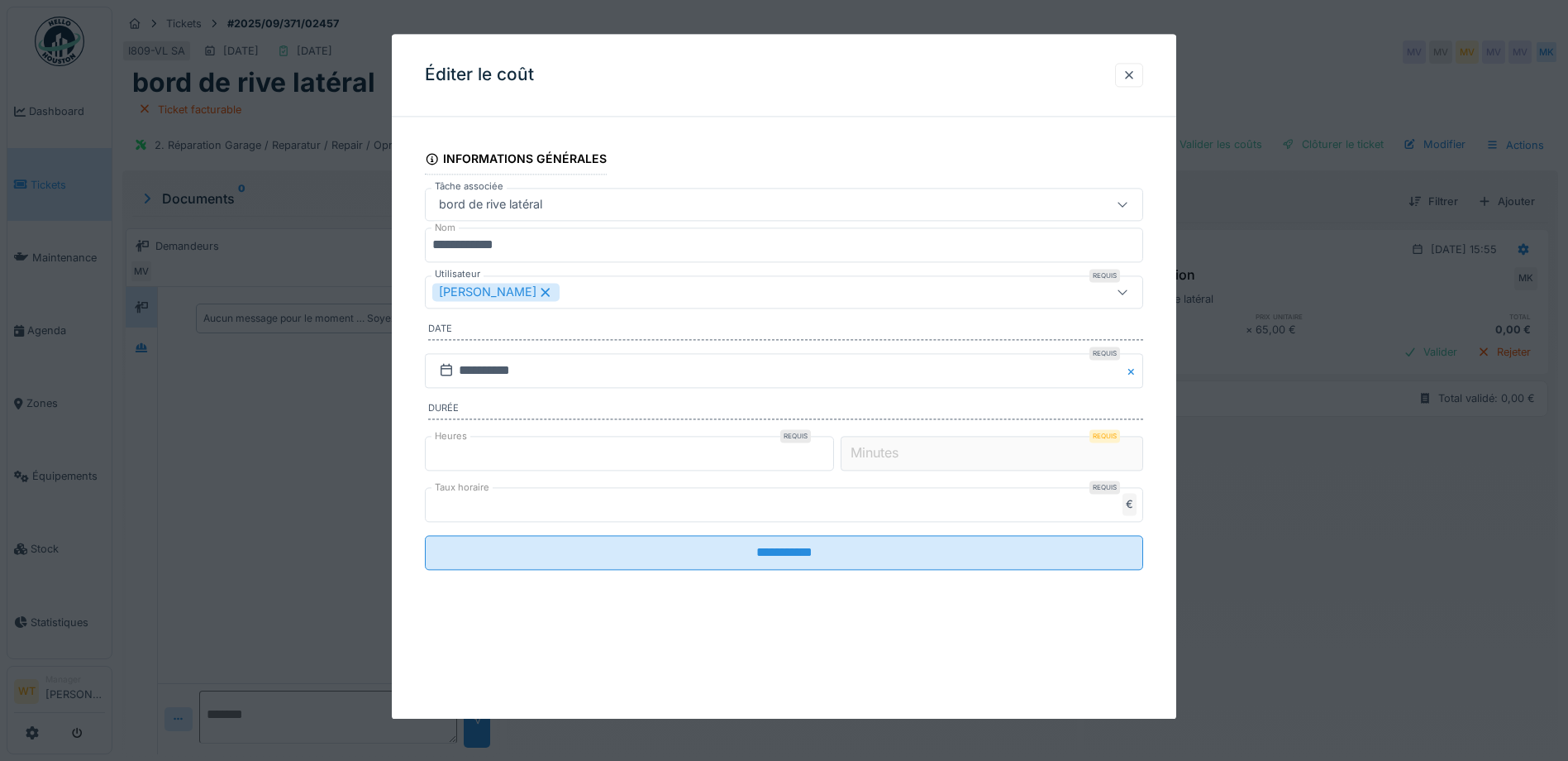
scroll to position [13, 0]
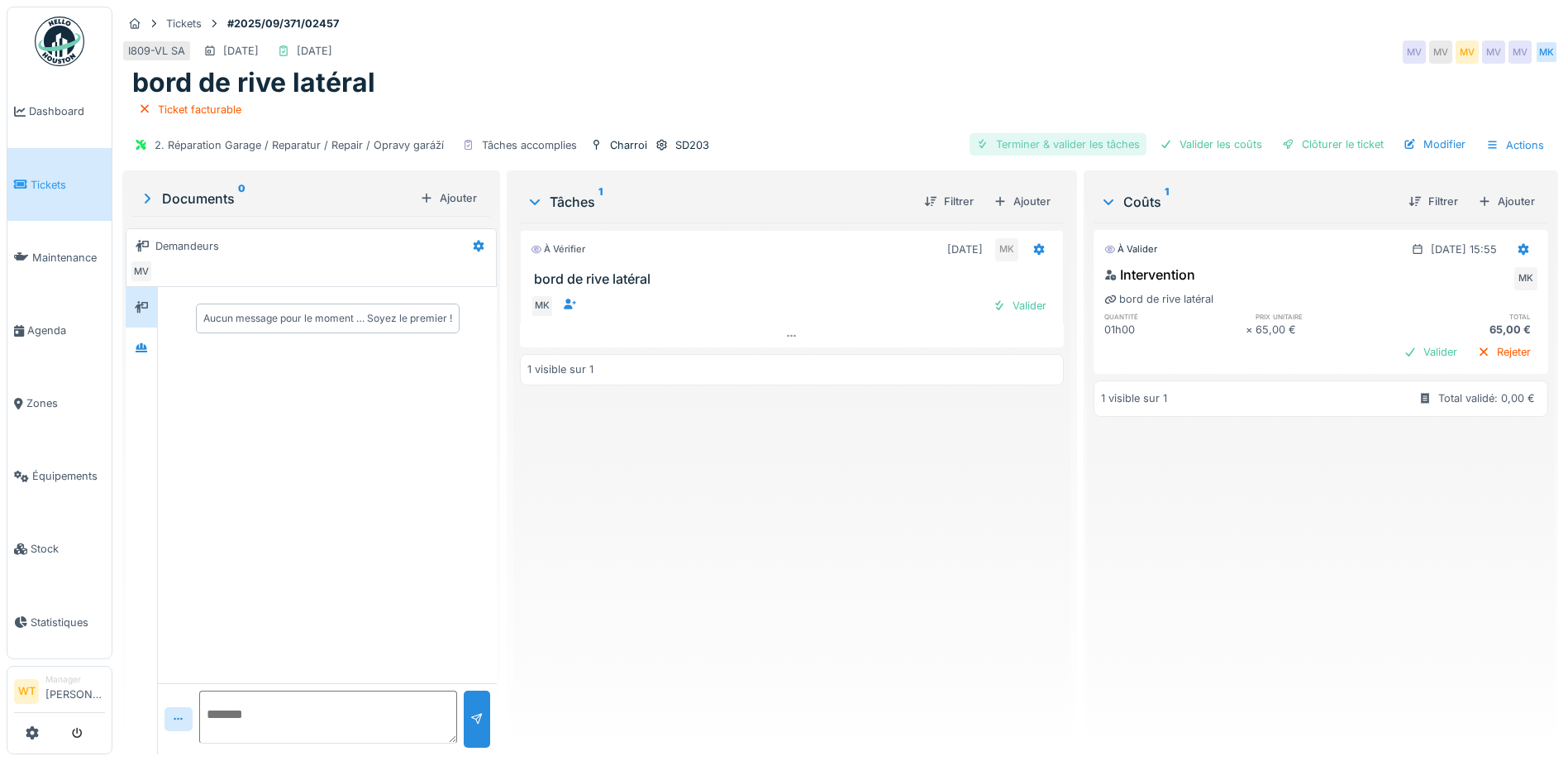
click at [1077, 134] on div "Terminer & valider les tâches" at bounding box center [1058, 144] width 177 height 23
click at [1163, 134] on div "Valider les coûts" at bounding box center [1210, 144] width 116 height 23
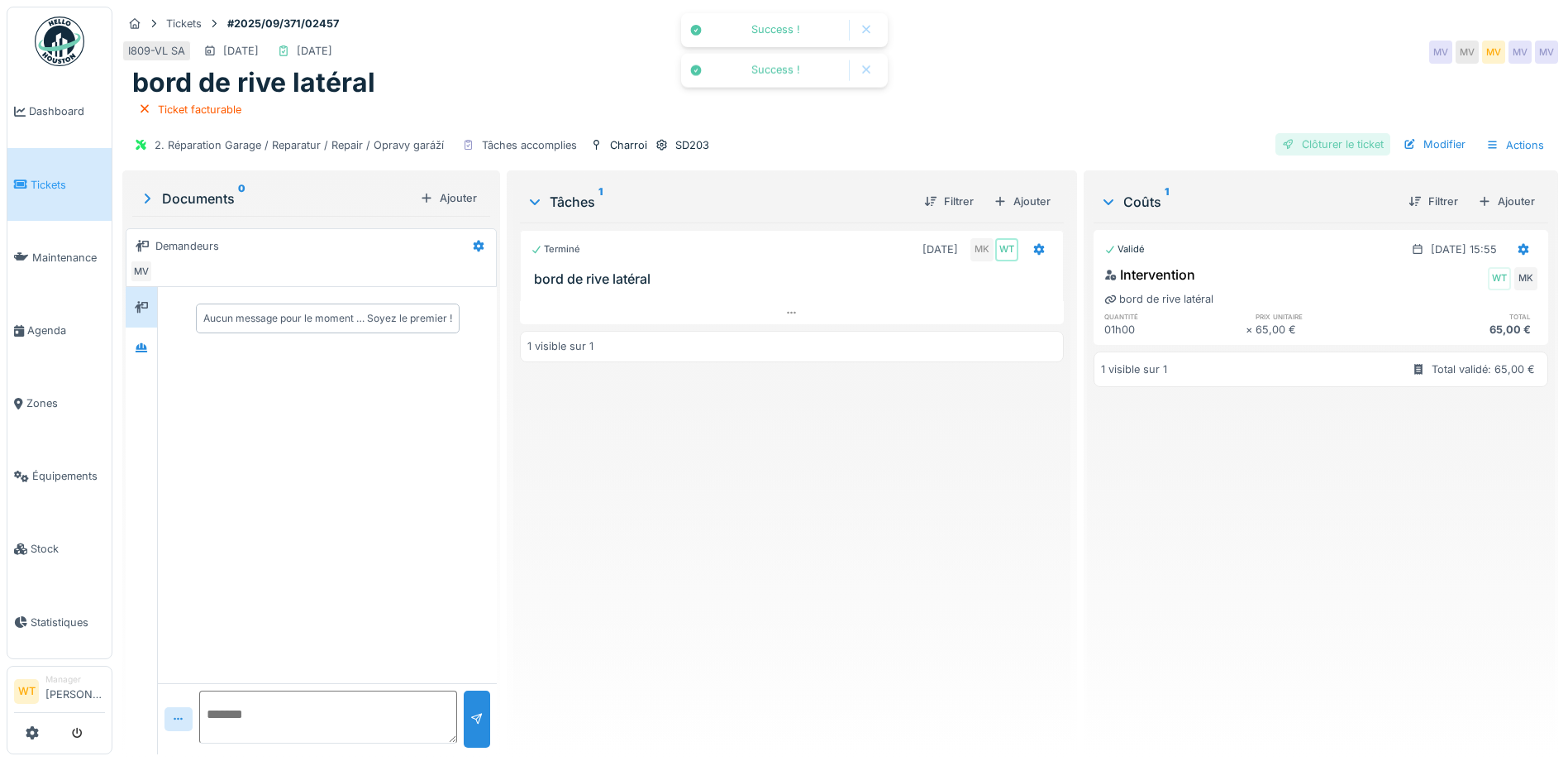
click at [1316, 139] on div "Clôturer le ticket" at bounding box center [1333, 144] width 115 height 23
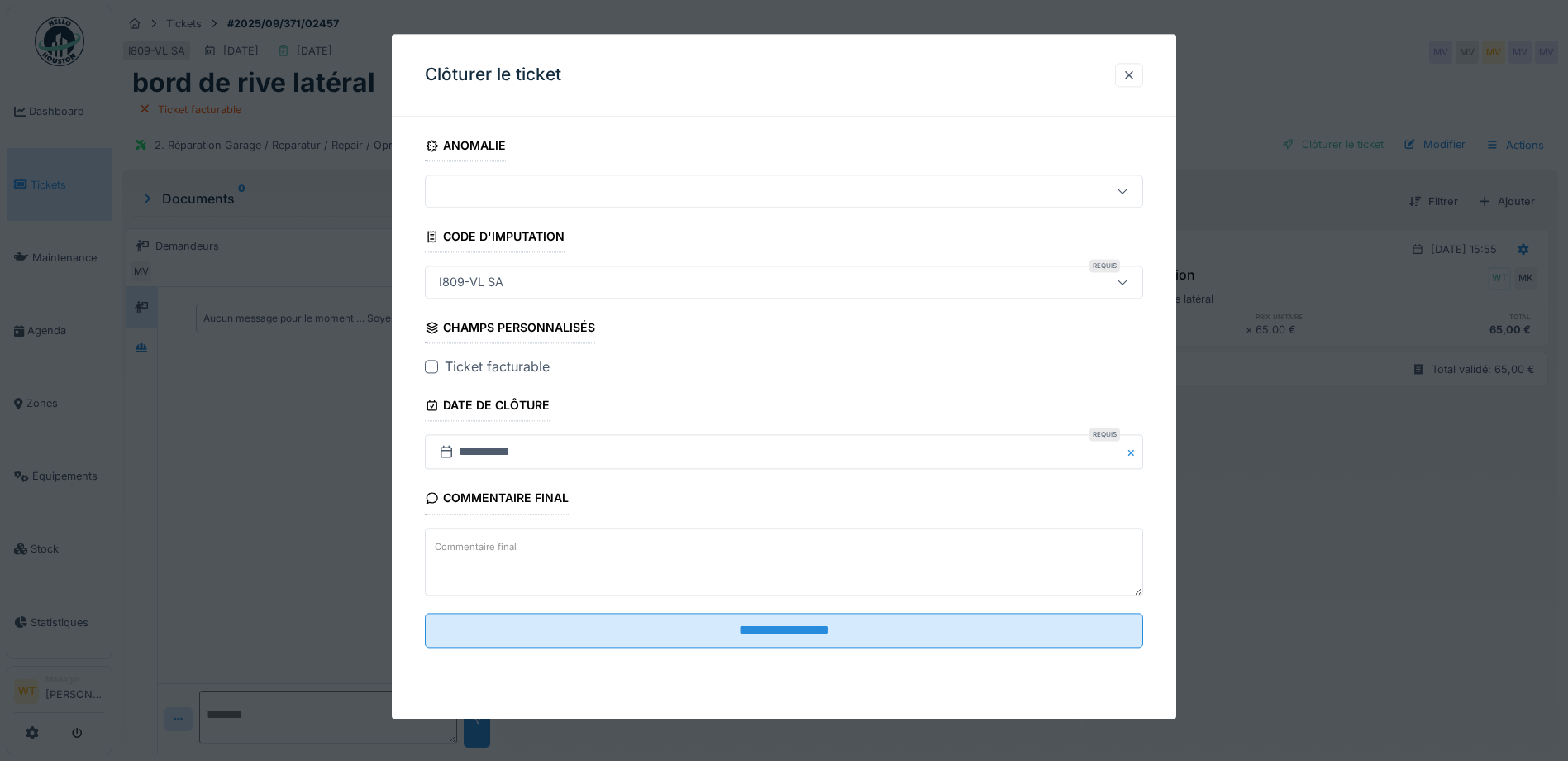
click at [433, 370] on div at bounding box center [430, 366] width 13 height 13
click at [1131, 66] on div at bounding box center [1129, 74] width 28 height 24
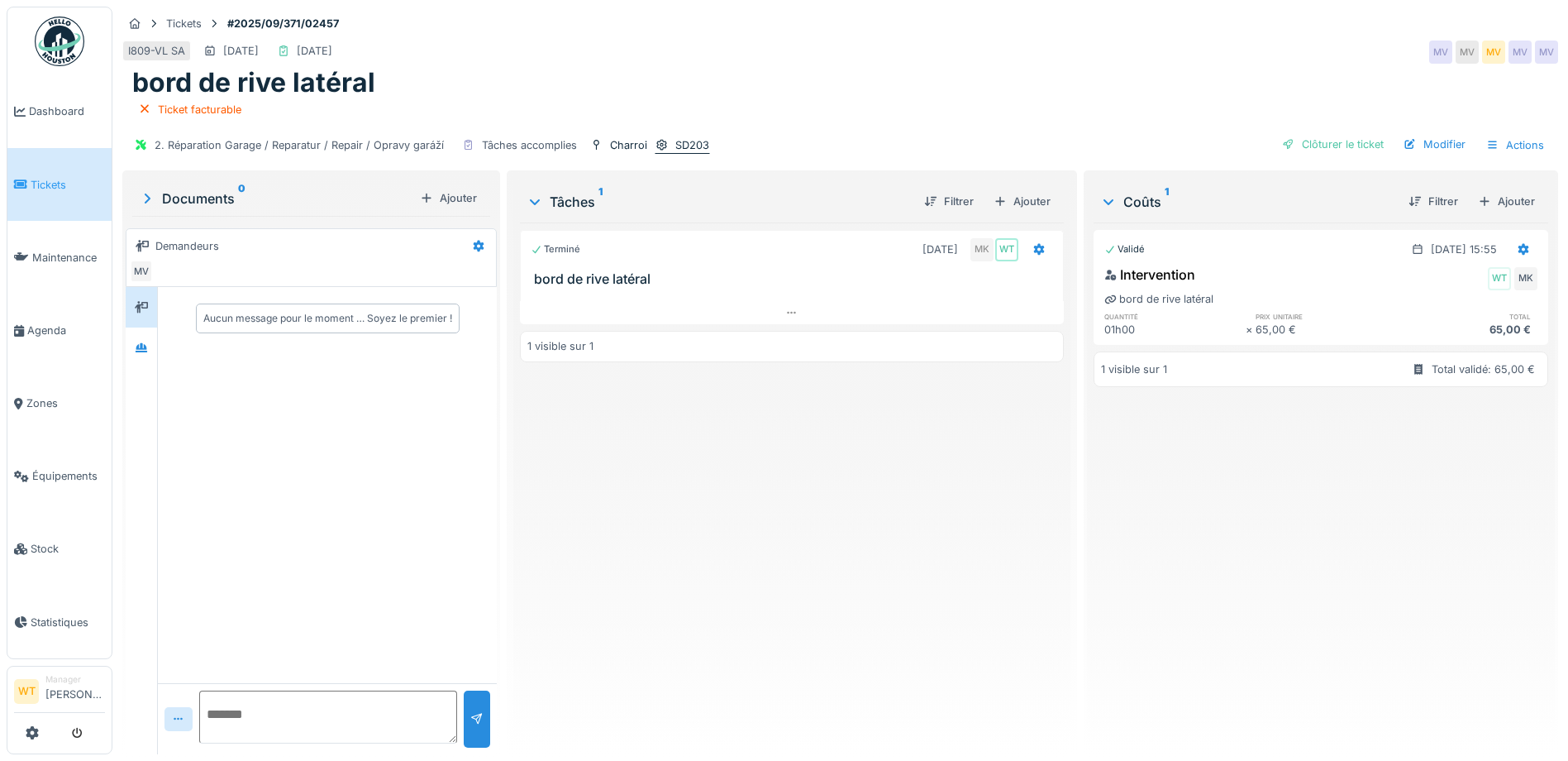
click at [688, 138] on div "SD203" at bounding box center [692, 145] width 34 height 16
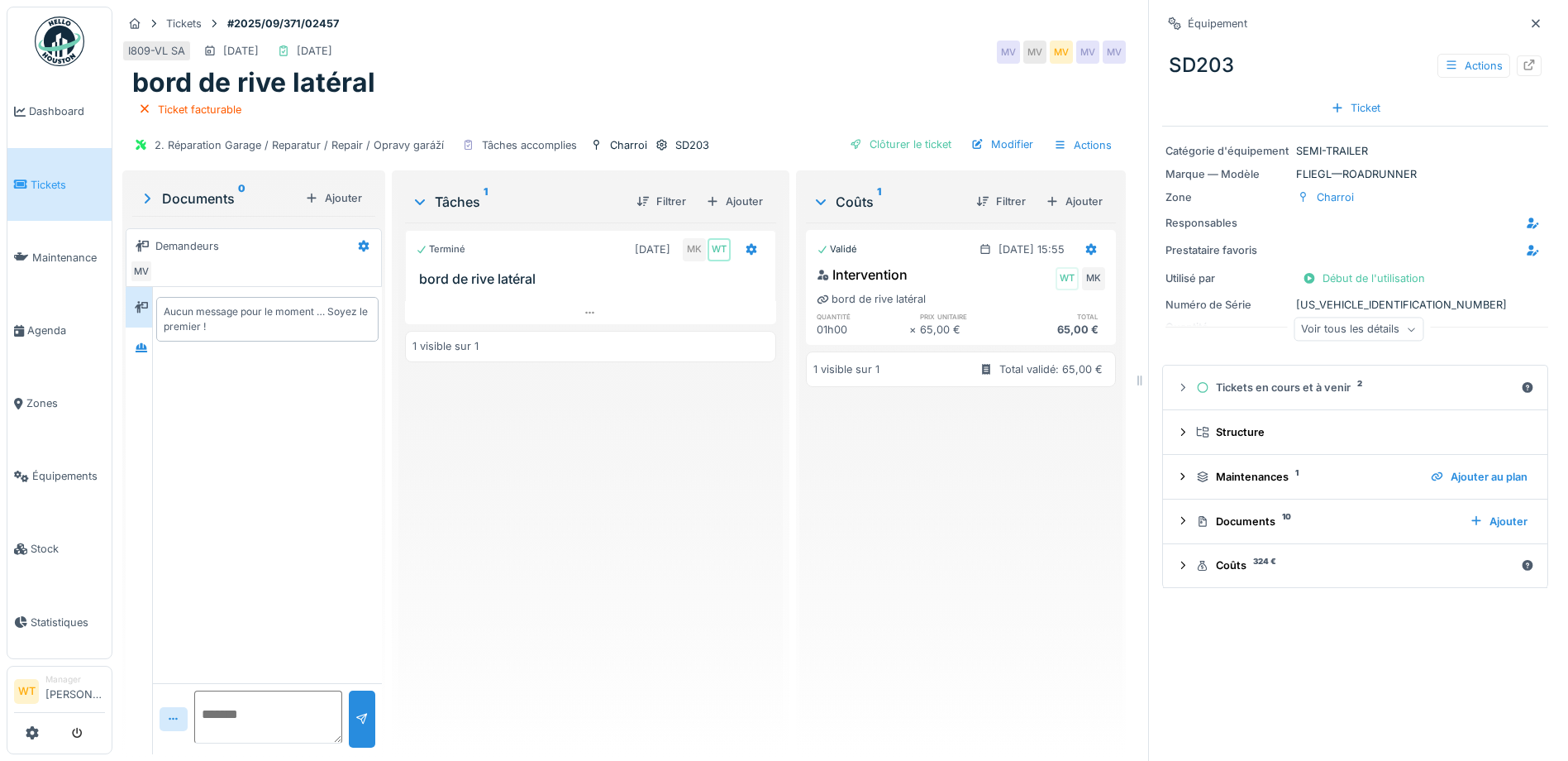
click at [1349, 318] on div "Voir tous les détails" at bounding box center [1358, 330] width 130 height 24
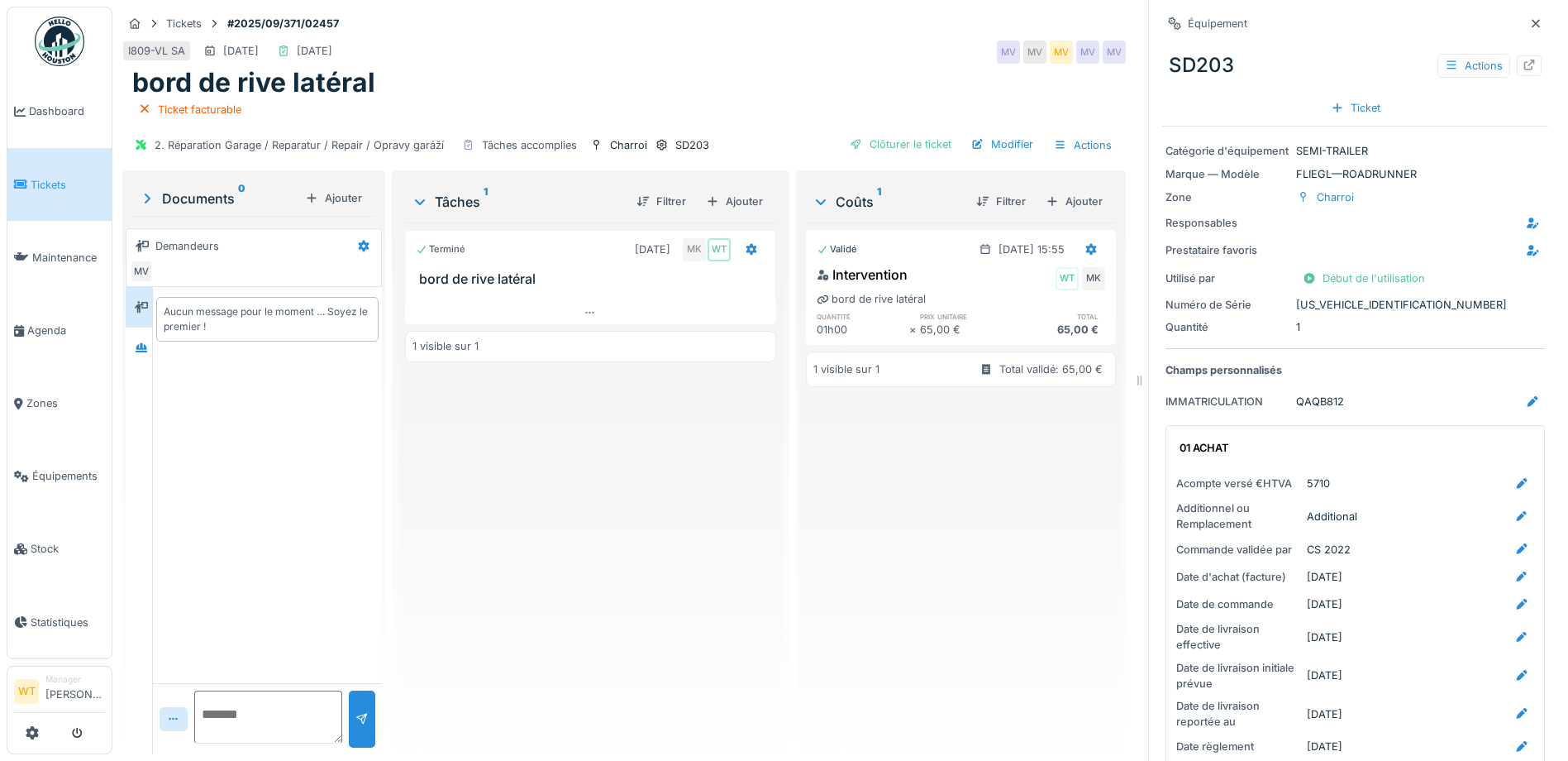
click at [1531, 19] on icon at bounding box center [1535, 23] width 8 height 8
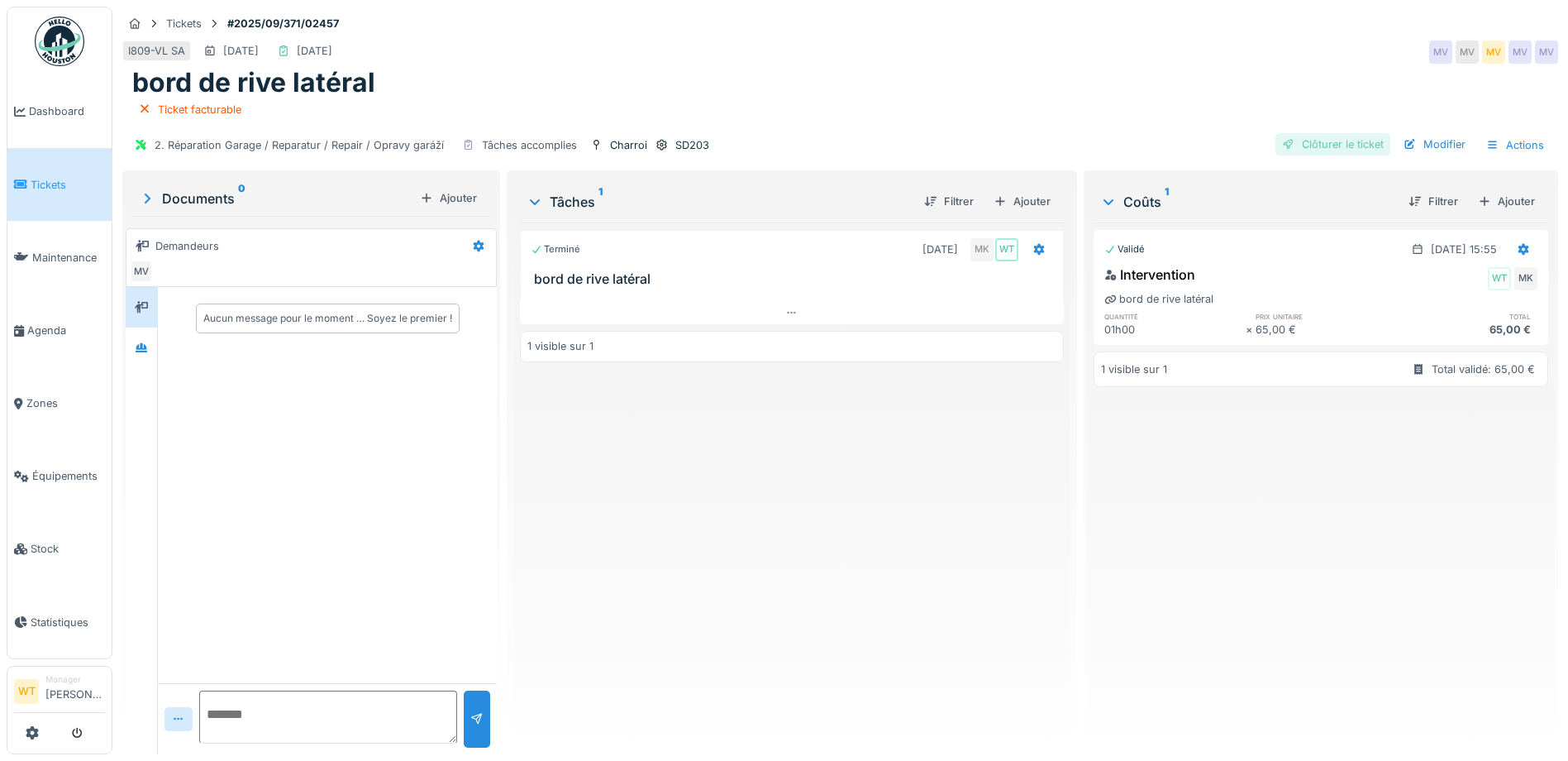
click at [1324, 134] on div "Clôturer le ticket" at bounding box center [1333, 144] width 115 height 23
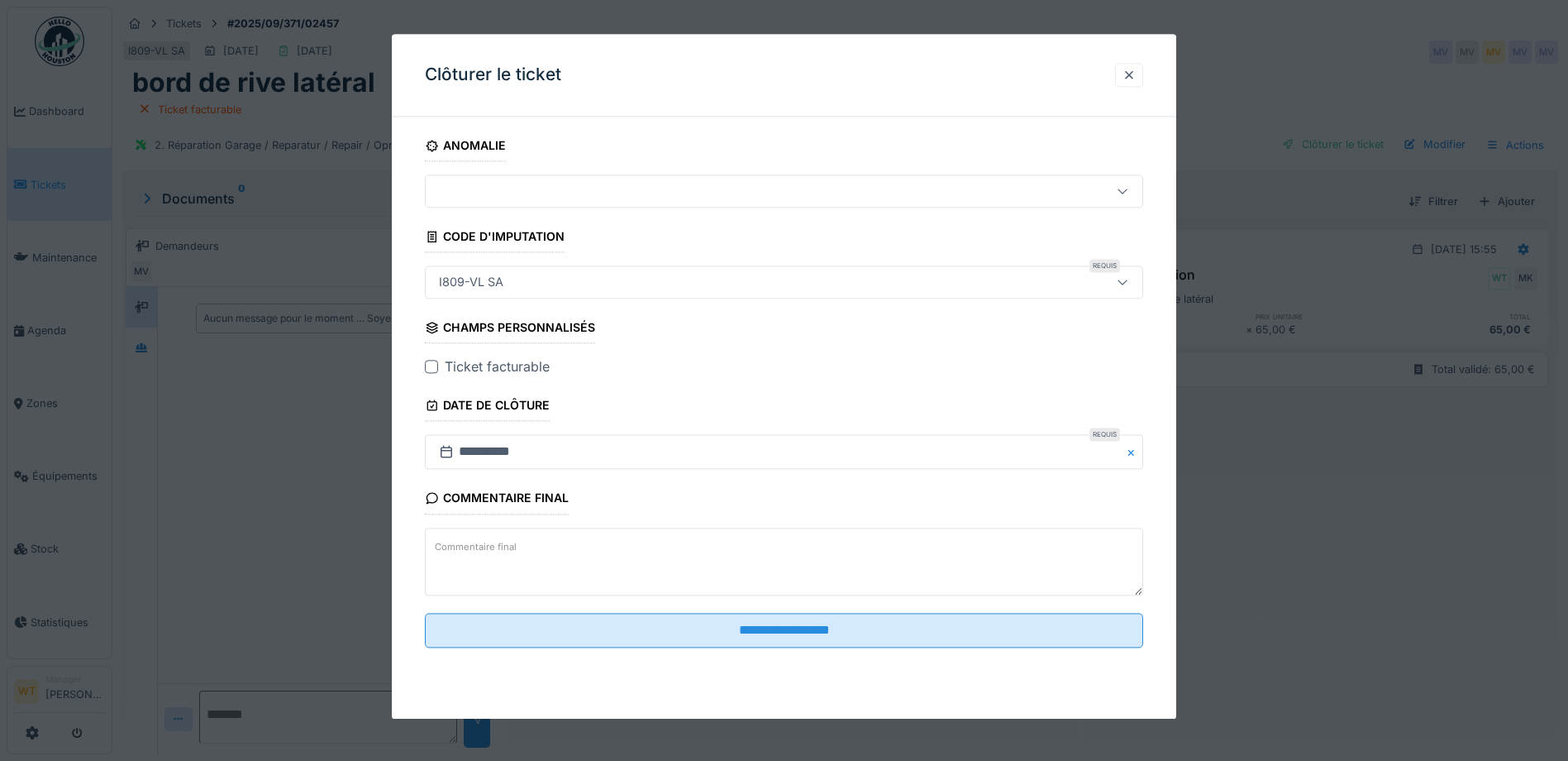
click at [430, 367] on div at bounding box center [430, 366] width 13 height 13
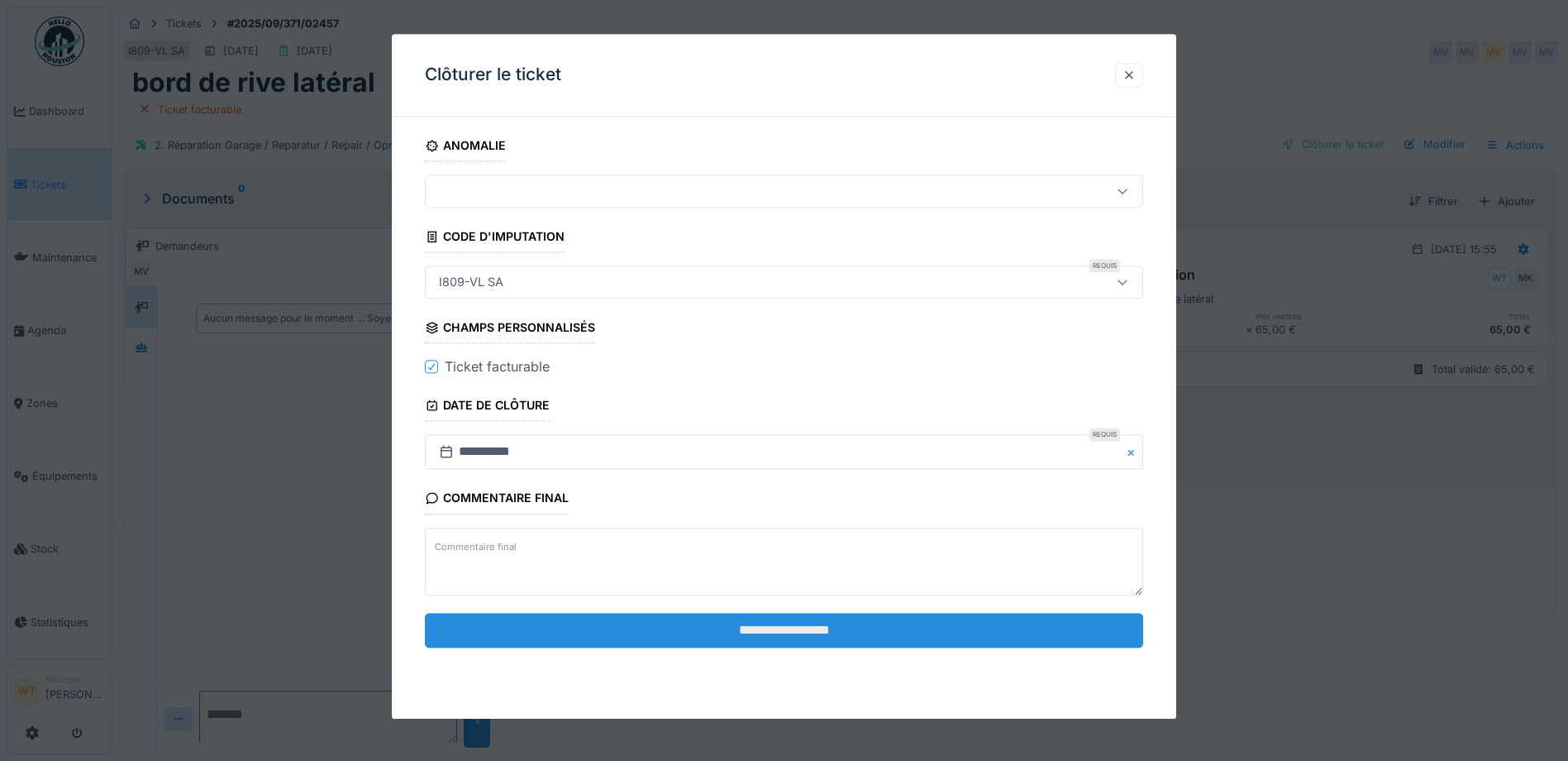
click at [811, 618] on input "**********" at bounding box center [784, 629] width 718 height 35
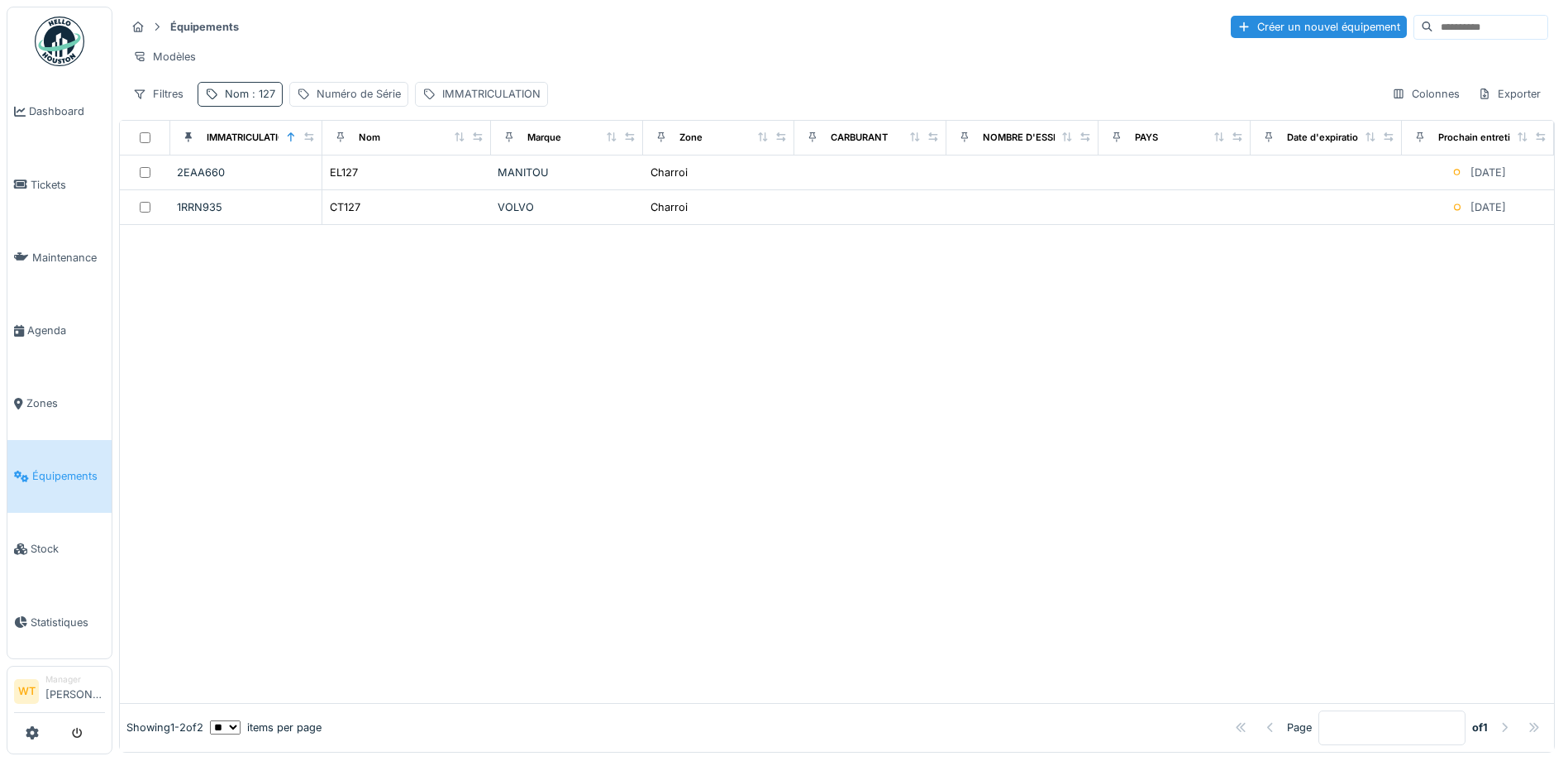
click at [261, 100] on span ": 127" at bounding box center [261, 94] width 27 height 13
click at [356, 191] on div at bounding box center [349, 186] width 13 height 16
click at [356, 186] on input "Nom" at bounding box center [287, 185] width 164 height 35
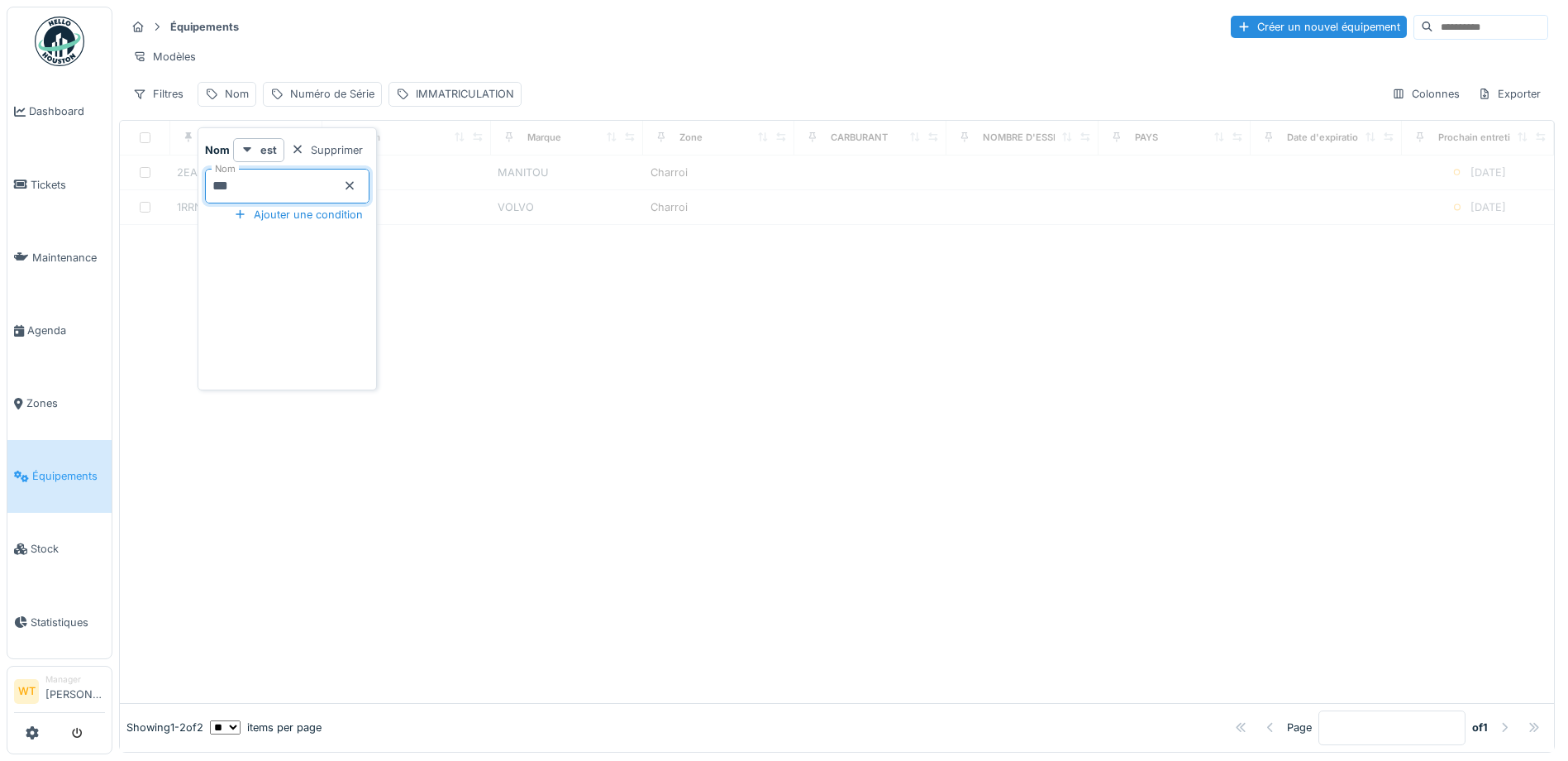
type input "***"
click at [51, 323] on span "Agenda" at bounding box center [66, 331] width 78 height 16
click at [44, 331] on span "Agenda" at bounding box center [66, 331] width 78 height 16
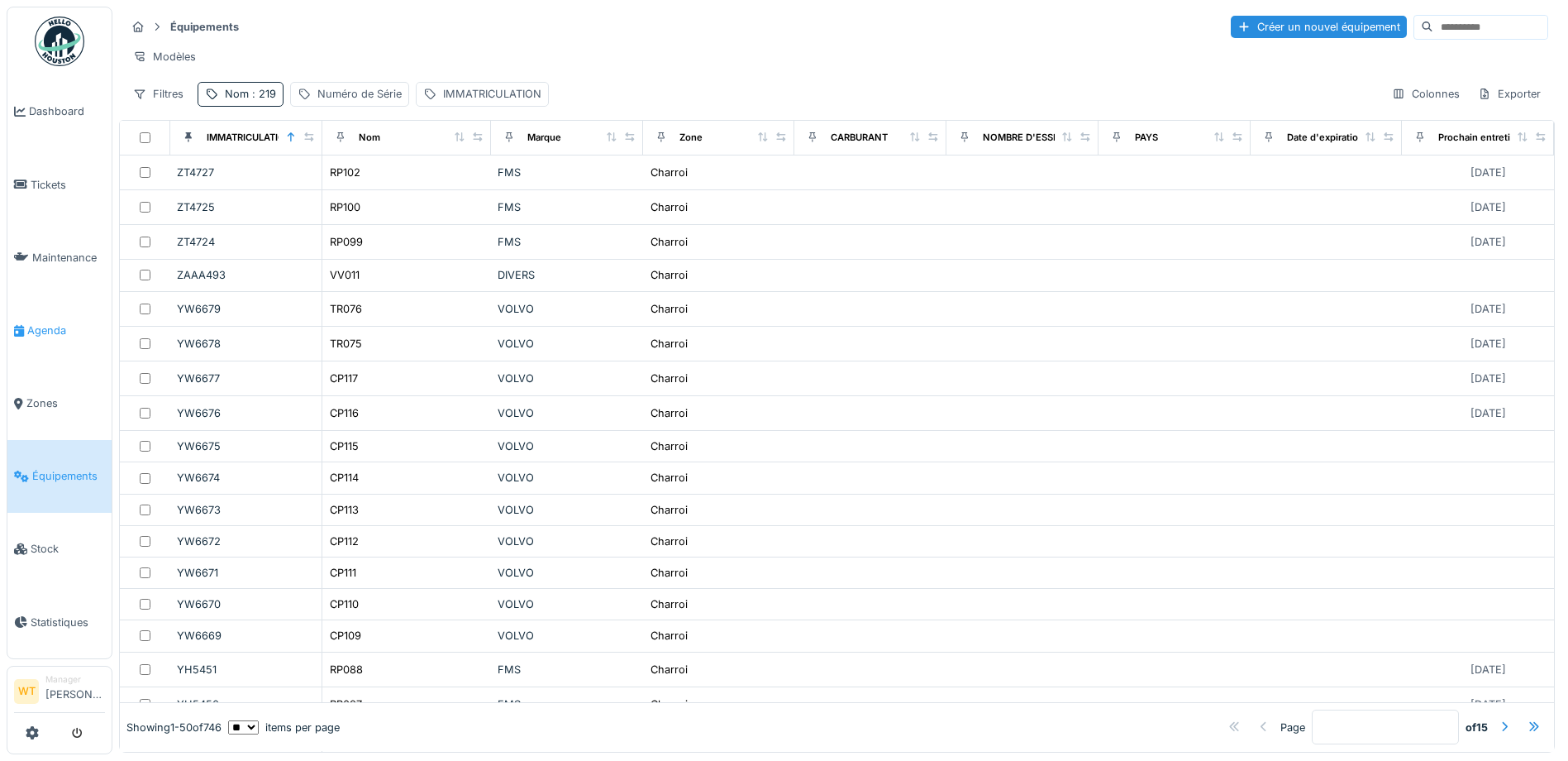
click at [41, 323] on span "Agenda" at bounding box center [66, 331] width 78 height 16
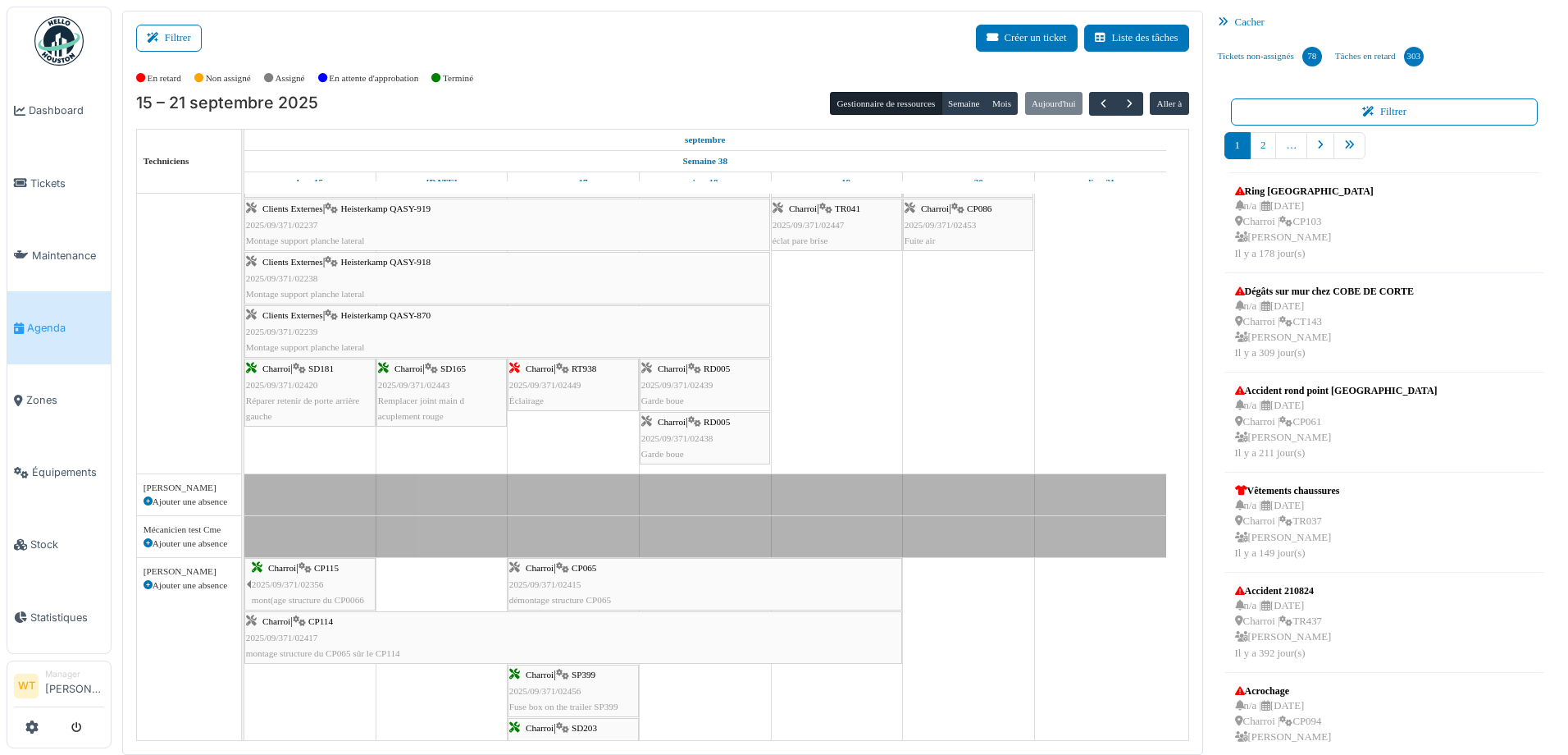
scroll to position [164, 0]
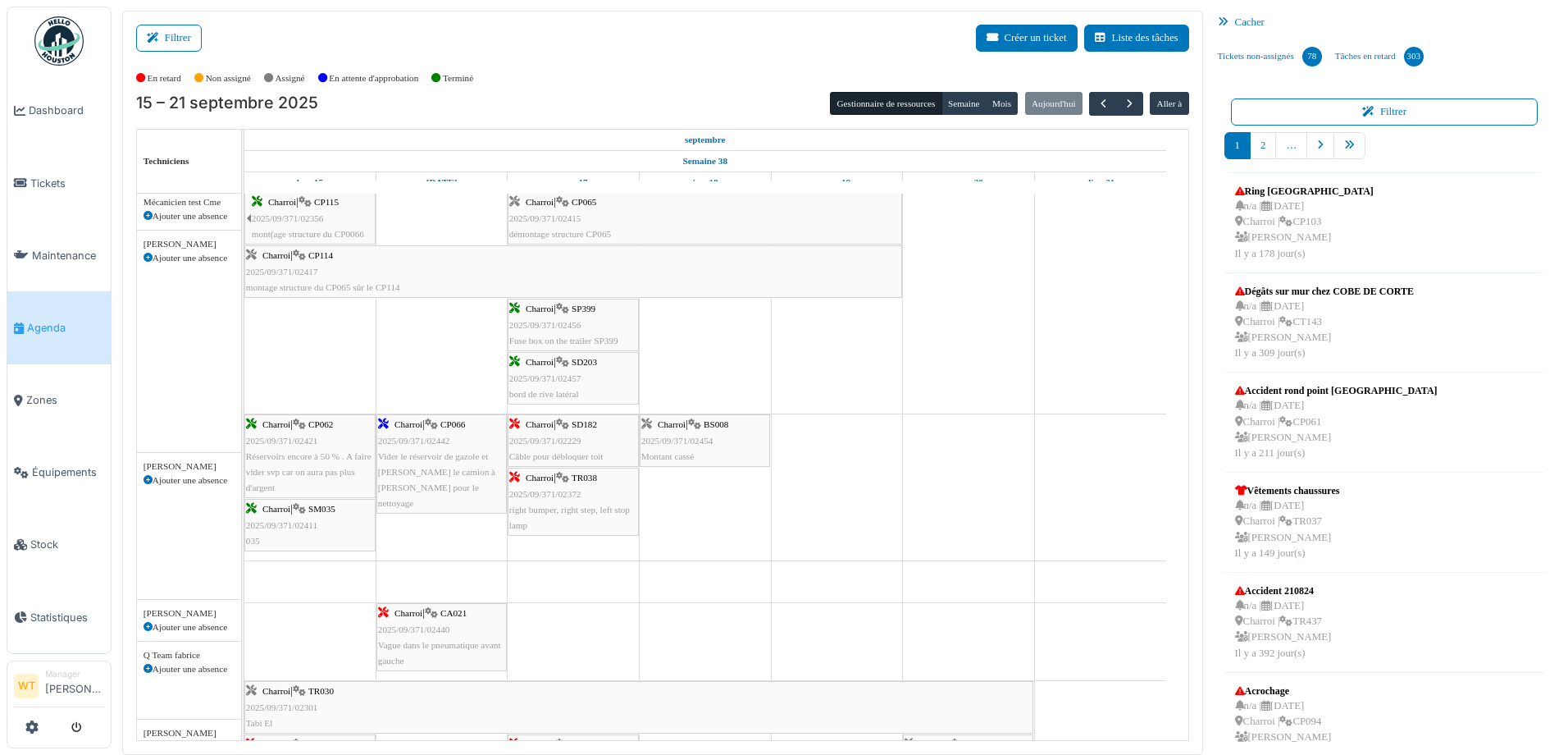
scroll to position [492, 0]
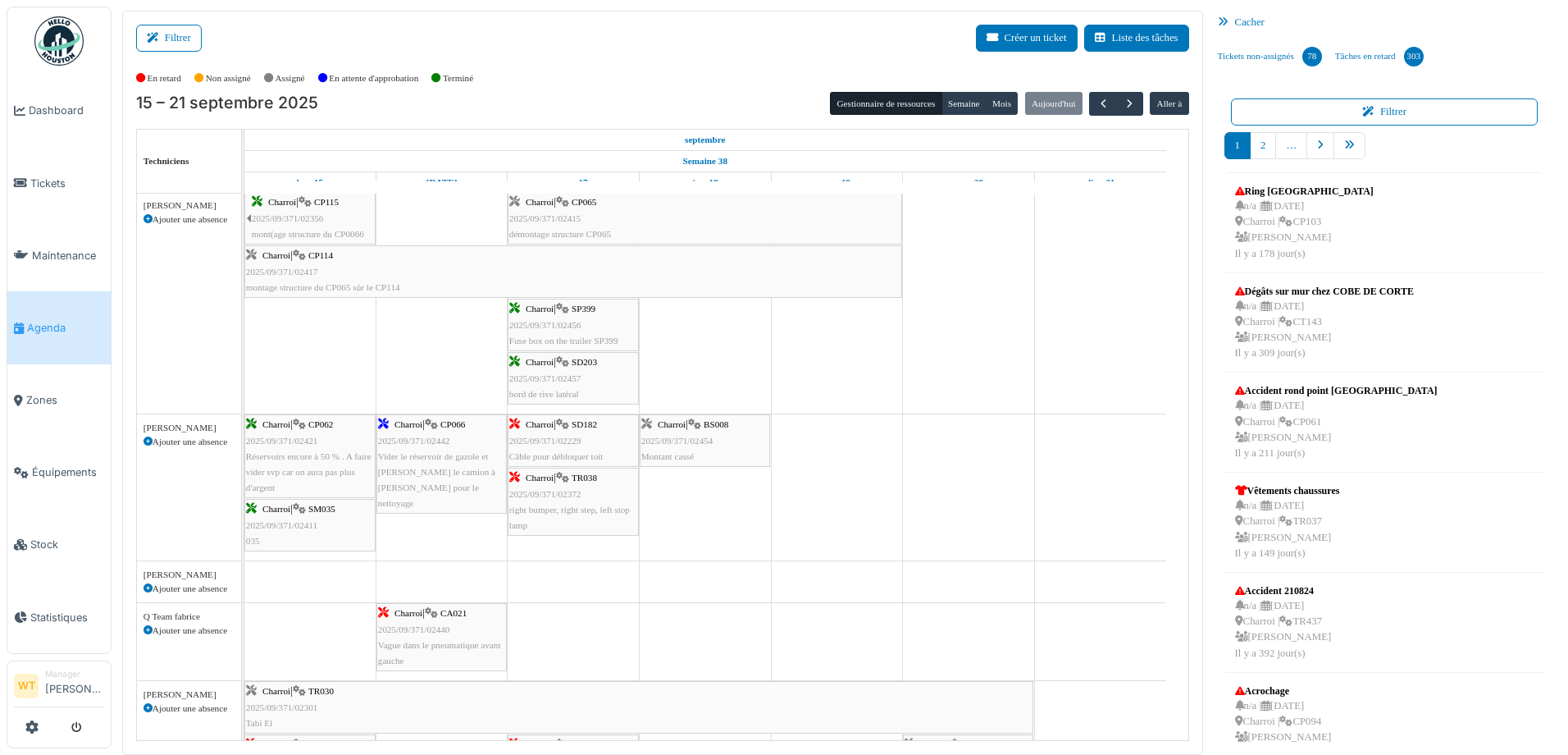
click at [690, 439] on span "2025/09/371/02454" at bounding box center [677, 441] width 73 height 10
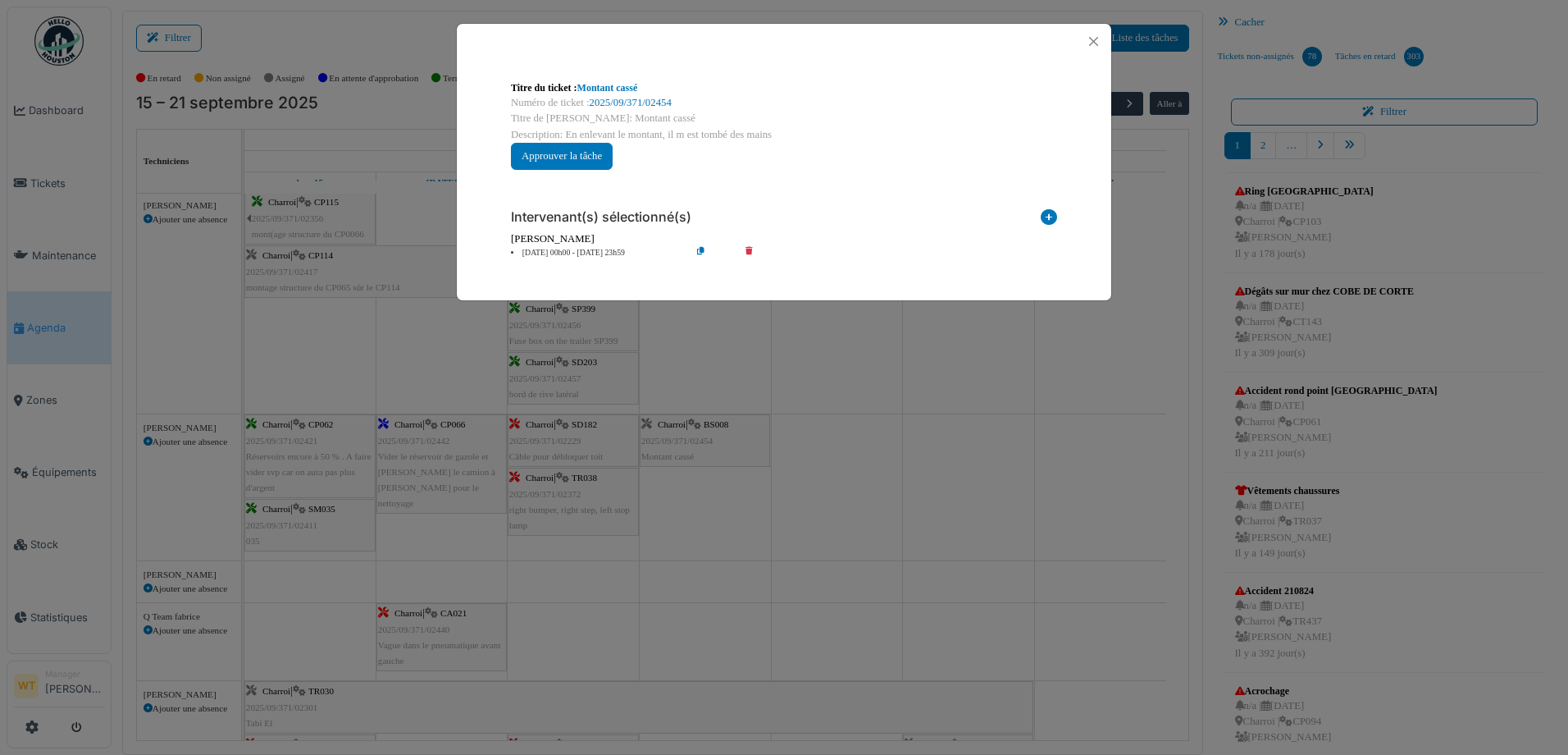
click at [620, 95] on div "Numéro de ticket : 2025/09/371/02454" at bounding box center [784, 103] width 546 height 16
click at [620, 102] on link "2025/09/371/02454" at bounding box center [631, 103] width 82 height 12
click at [1096, 40] on button "Close" at bounding box center [1094, 41] width 23 height 23
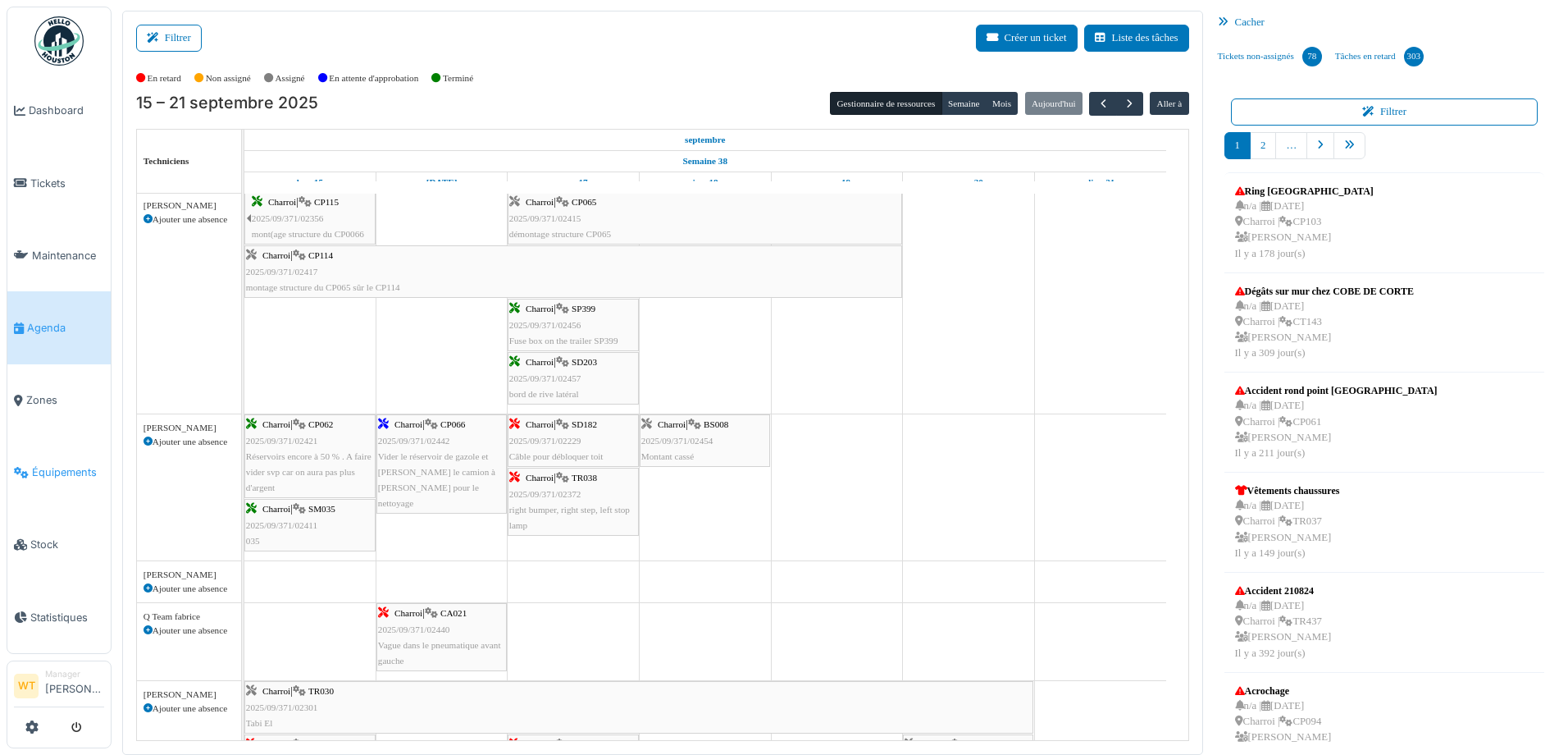
click at [34, 466] on span "Équipements" at bounding box center [69, 472] width 73 height 16
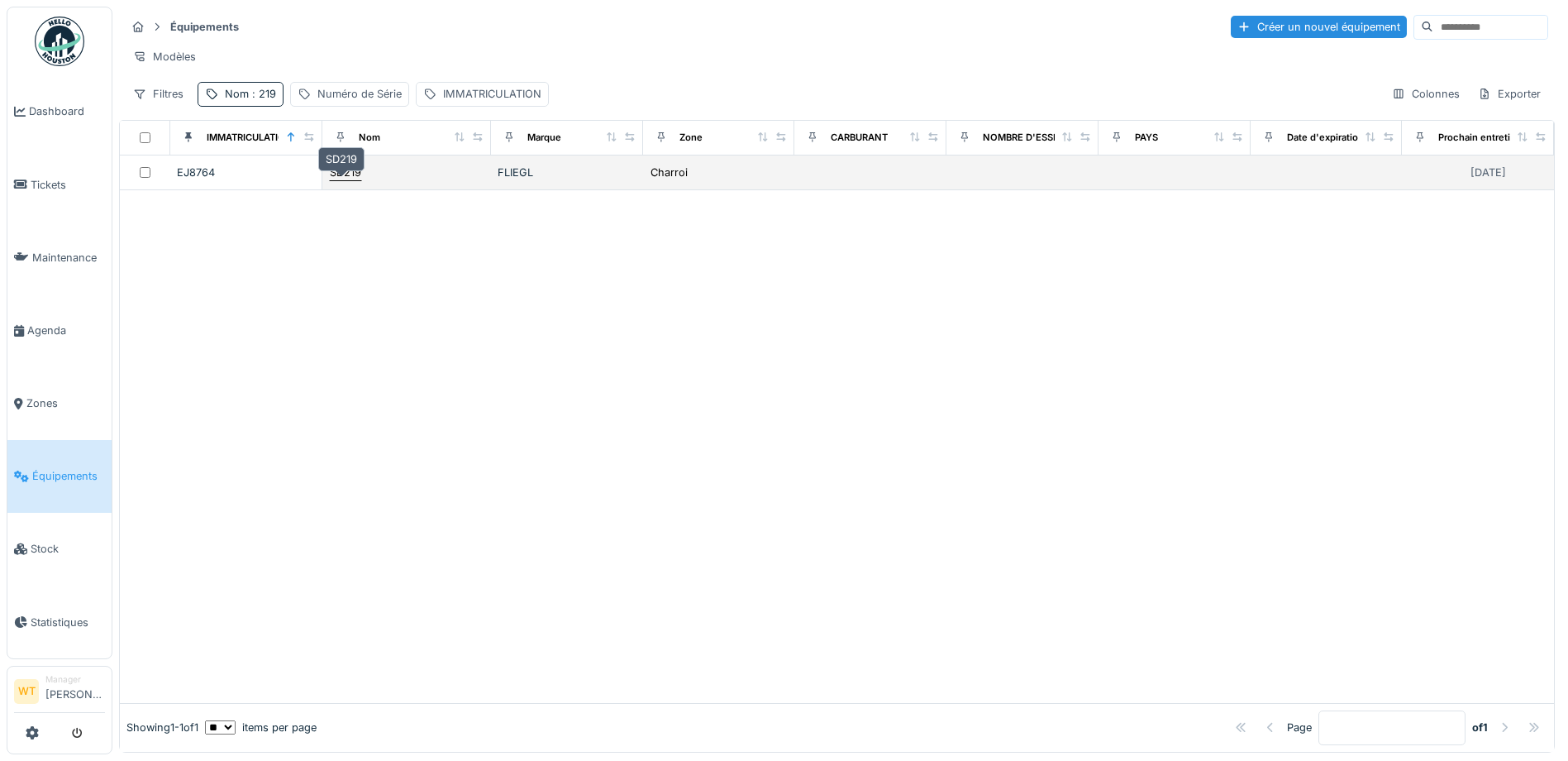
click at [352, 181] on div "SD219" at bounding box center [345, 172] width 33 height 18
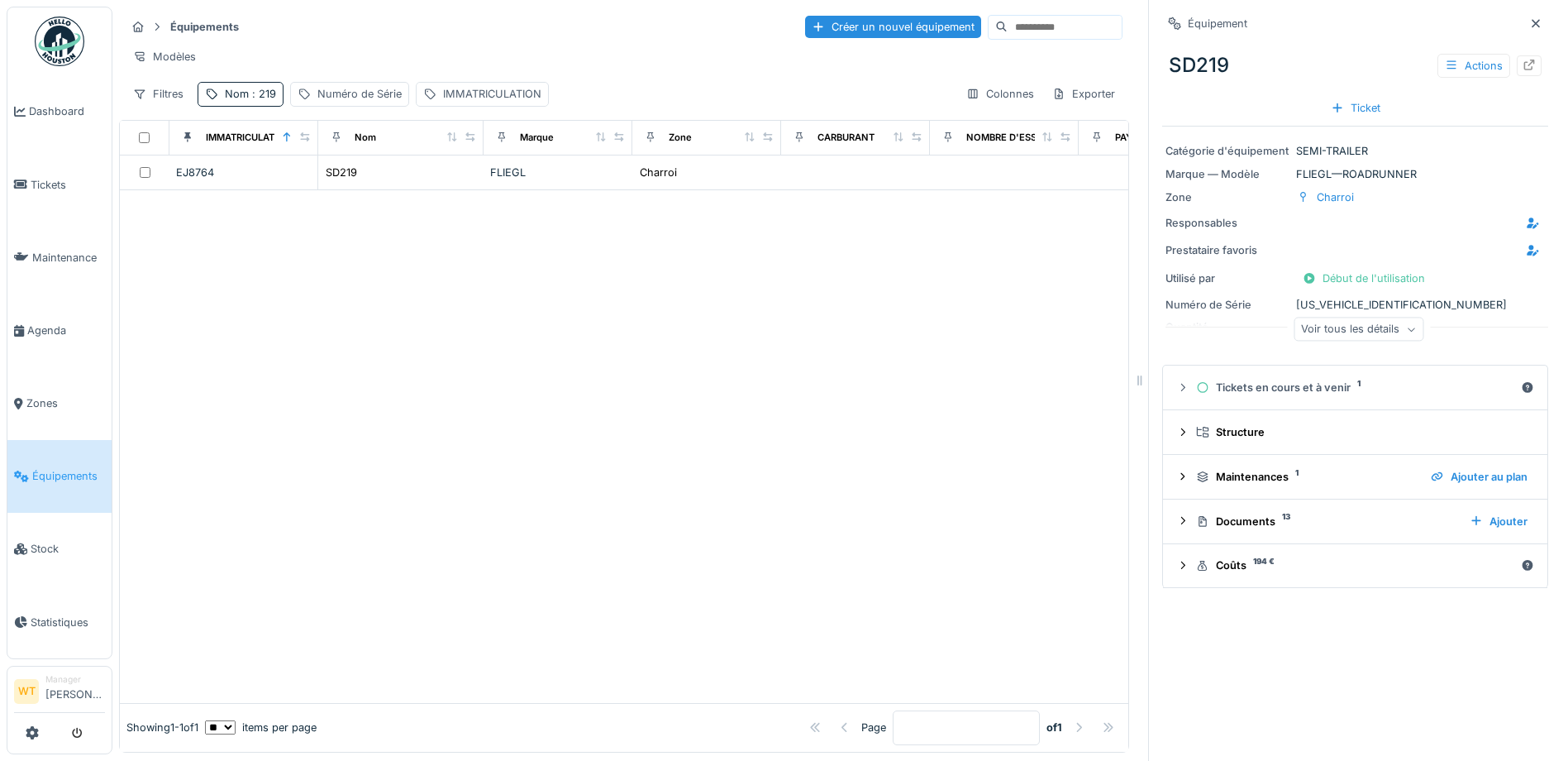
drag, startPoint x: 1283, startPoint y: 307, endPoint x: 1399, endPoint y: 302, distance: 116.1
click at [1399, 302] on div "Numéro de Série WFDFLT33902032985" at bounding box center [1354, 305] width 379 height 16
drag, startPoint x: 1284, startPoint y: 296, endPoint x: 1326, endPoint y: 296, distance: 42.0
click at [1335, 297] on div "Numéro de Série WFDFLT33902032985" at bounding box center [1354, 305] width 379 height 16
drag, startPoint x: 1291, startPoint y: 302, endPoint x: 1395, endPoint y: 302, distance: 104.0
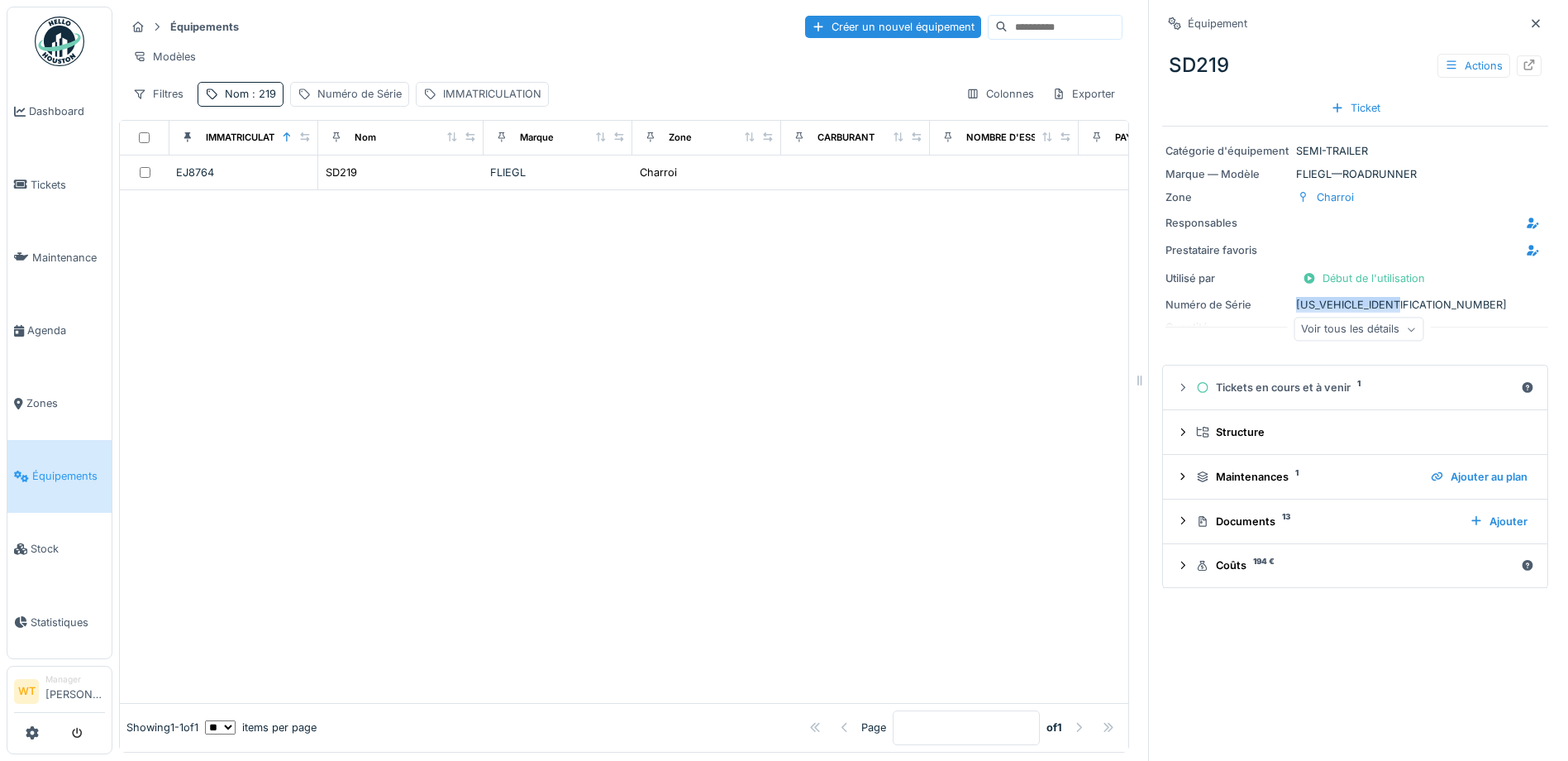
click at [1395, 302] on div "Numéro de Série WFDFLT33902032985" at bounding box center [1354, 305] width 379 height 16
drag, startPoint x: 1395, startPoint y: 302, endPoint x: 1386, endPoint y: 300, distance: 9.2
copy div "Numéro de Série WFDFLT33902032985"
click at [1395, 301] on div "Numéro de Série WFDFLT33902032985" at bounding box center [1354, 305] width 379 height 16
drag, startPoint x: 1394, startPoint y: 301, endPoint x: 1378, endPoint y: 301, distance: 16.0
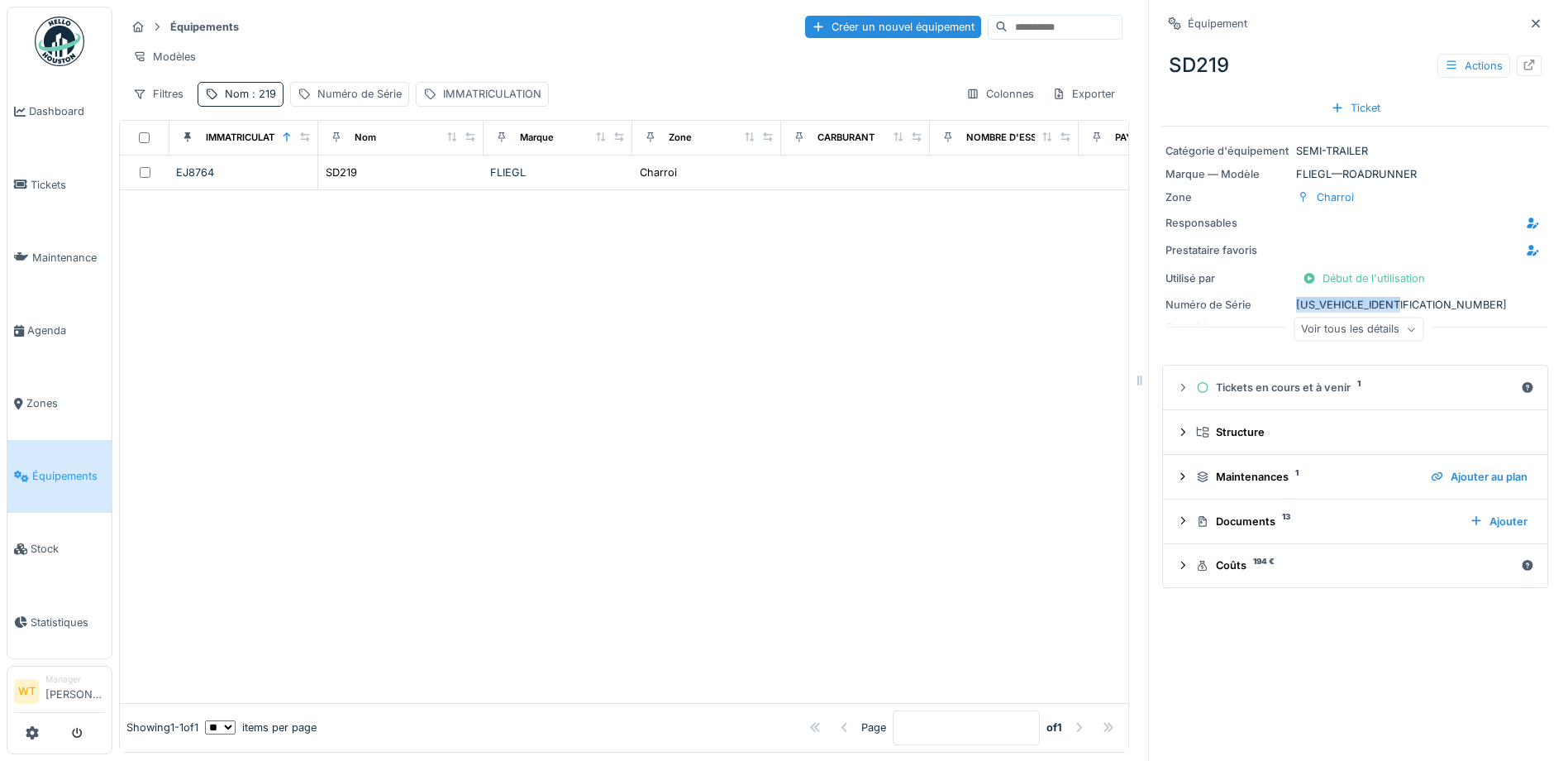
copy div "Numéro de Série WFDFLT33902032985"
click at [56, 188] on span "Tickets" at bounding box center [67, 185] width 74 height 16
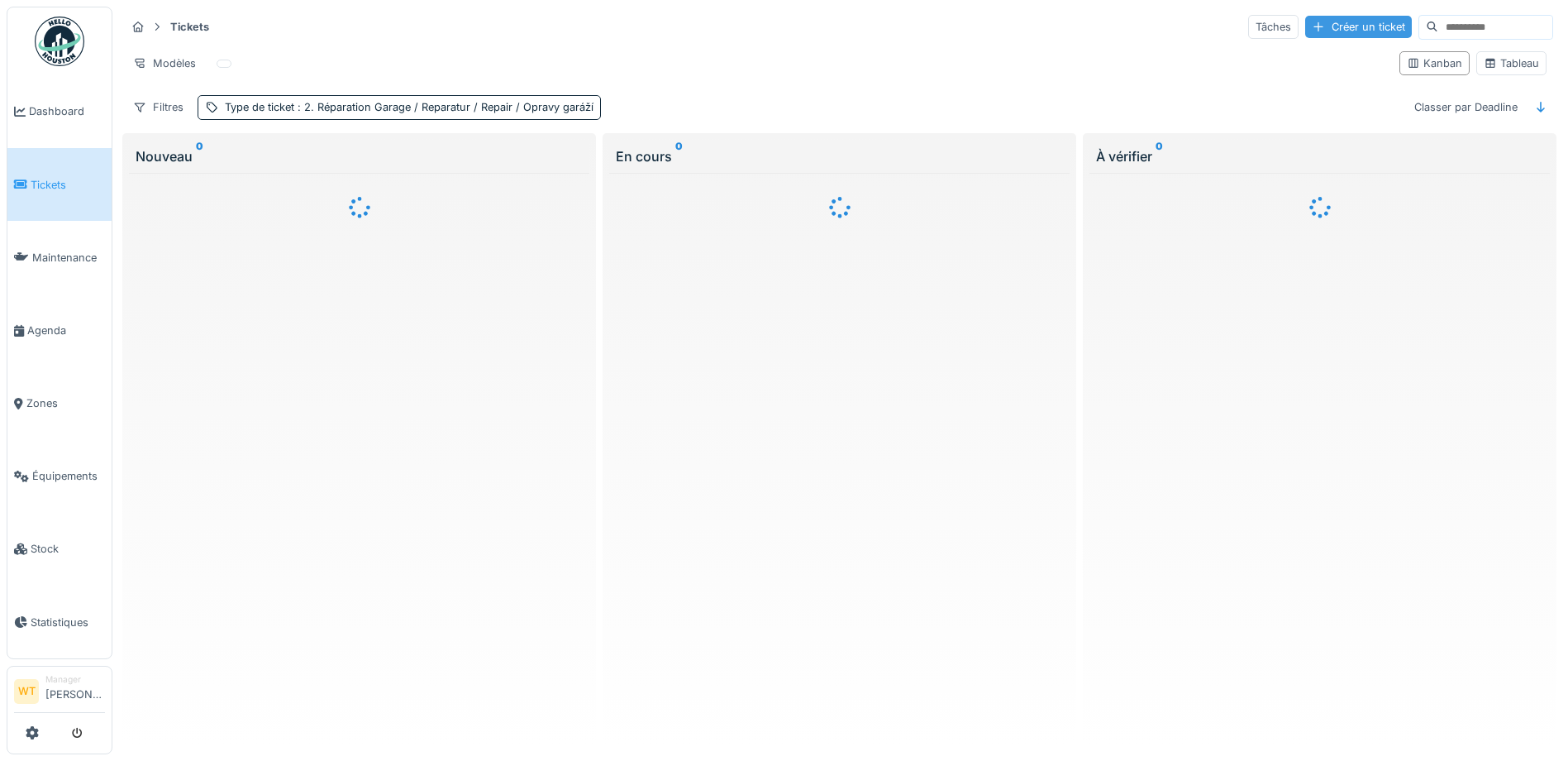
click at [1317, 28] on div "Créer un ticket" at bounding box center [1358, 27] width 107 height 23
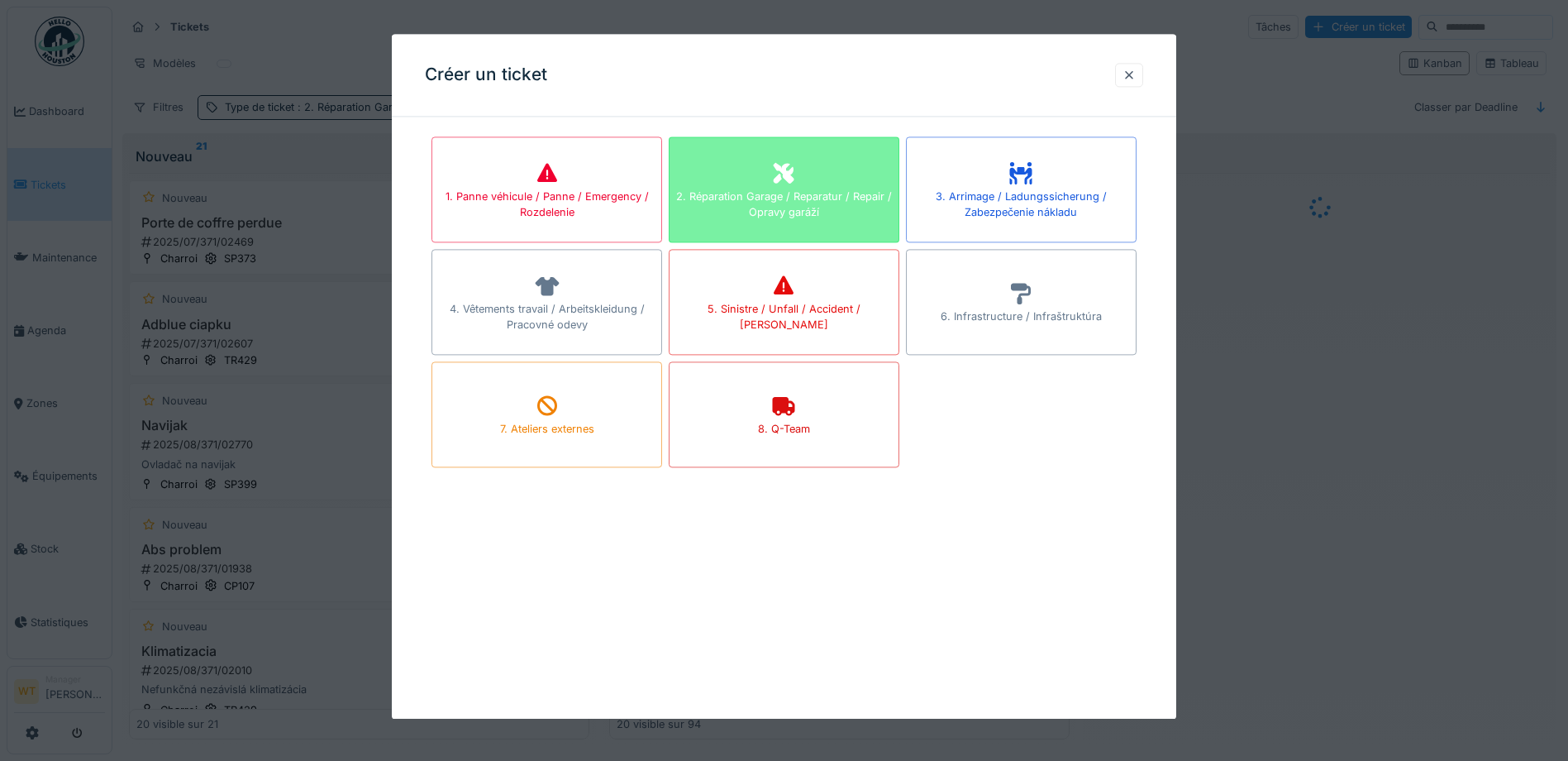
click at [824, 195] on div "2. Réparation Garage / Reparatur / Repair / Opravy garáží" at bounding box center [784, 204] width 229 height 32
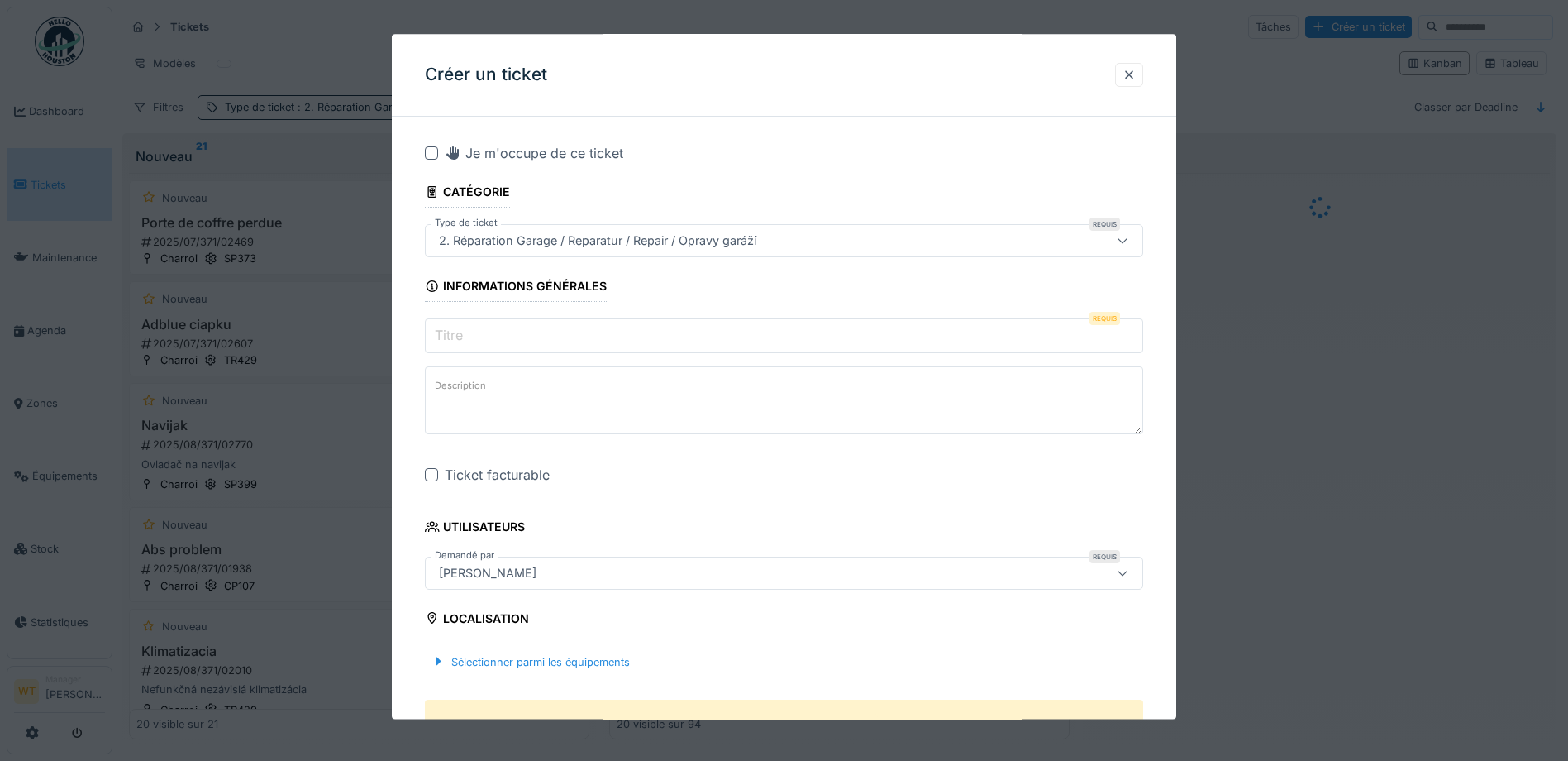
click at [591, 337] on input "Titre" at bounding box center [784, 335] width 718 height 35
type input "*"
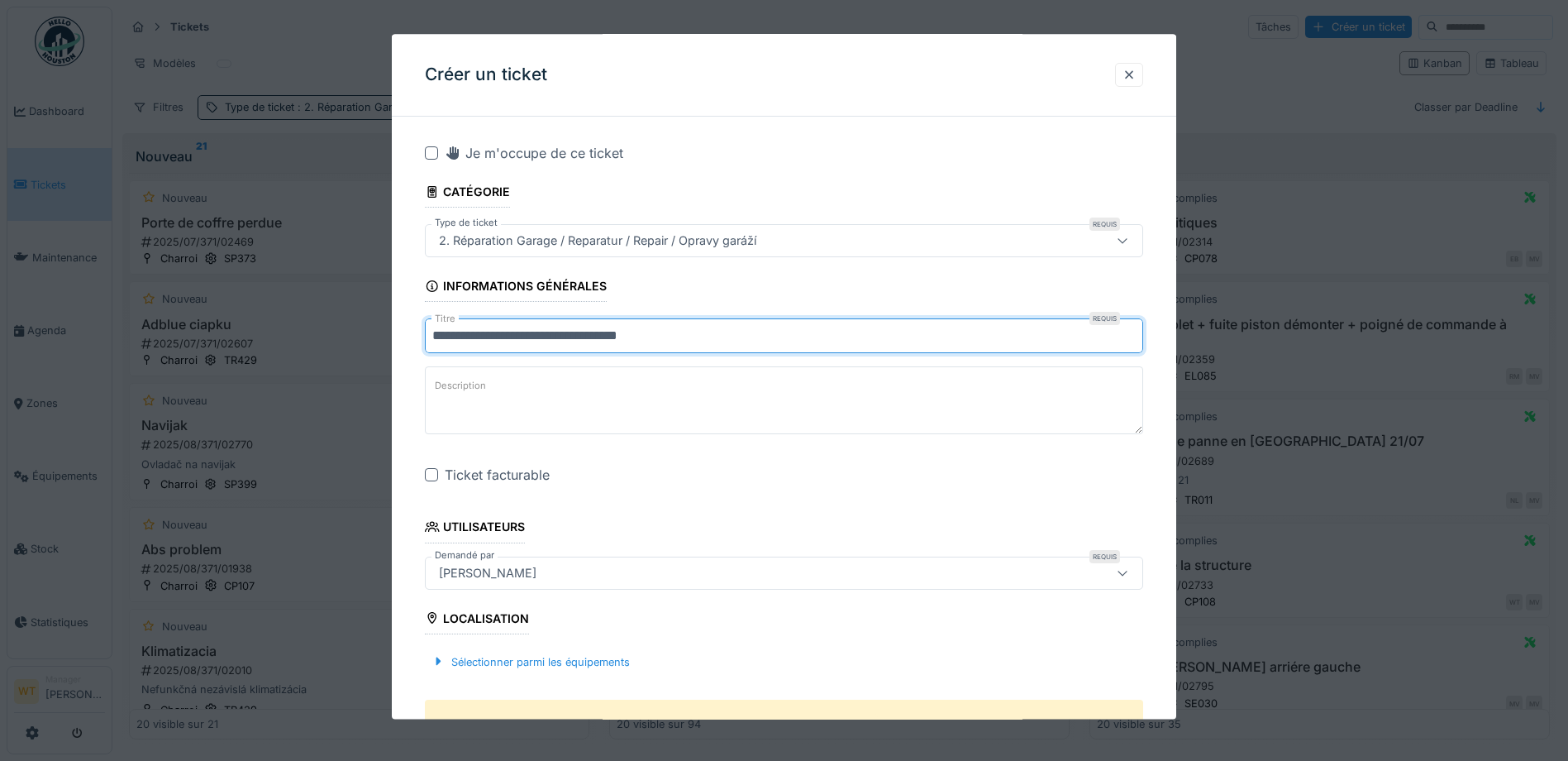
drag, startPoint x: 661, startPoint y: 341, endPoint x: 701, endPoint y: 323, distance: 43.9
click at [701, 323] on input "**********" at bounding box center [784, 335] width 718 height 35
type input "**********"
click at [434, 480] on div at bounding box center [430, 475] width 13 height 13
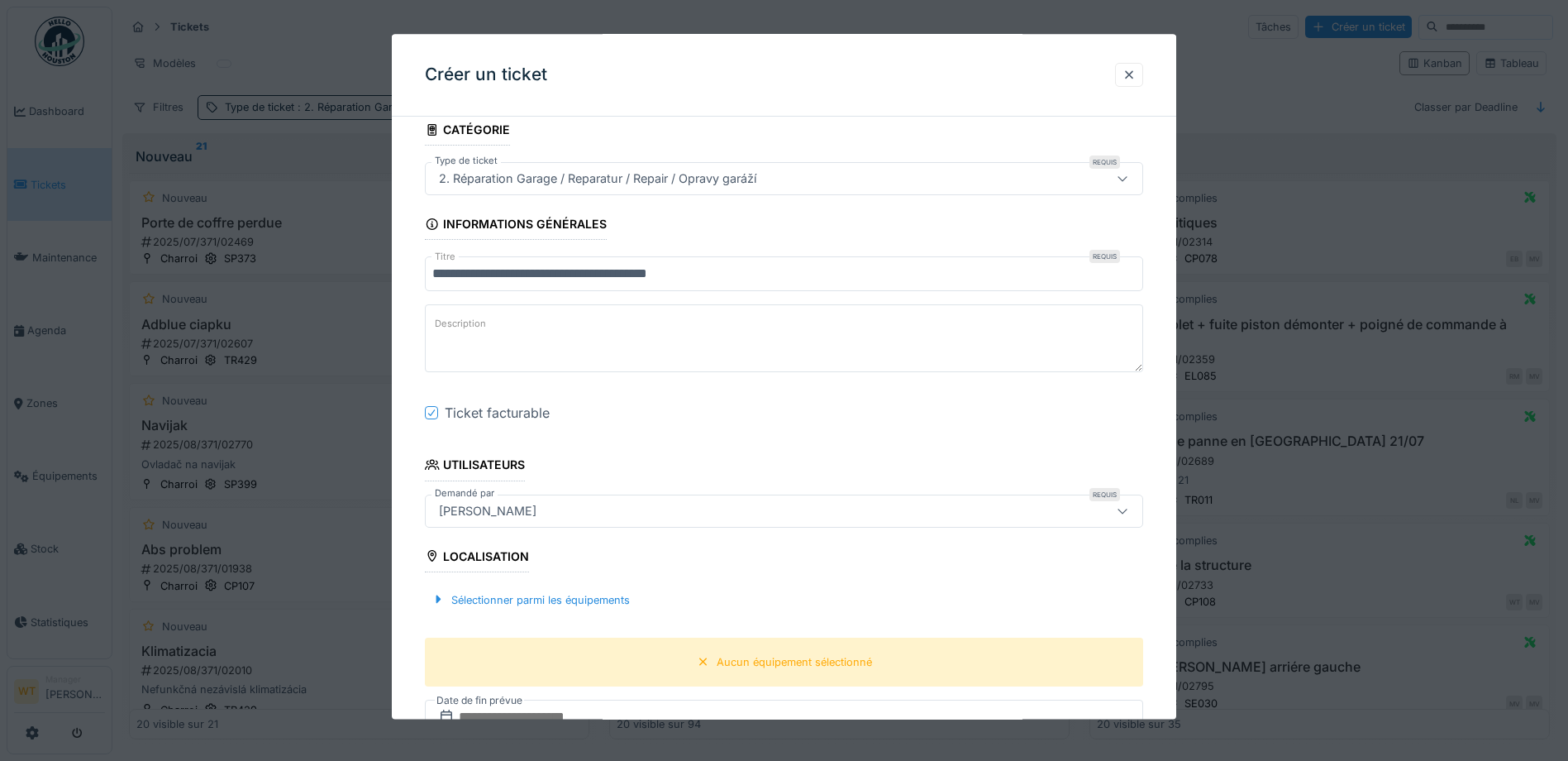
scroll to position [248, 0]
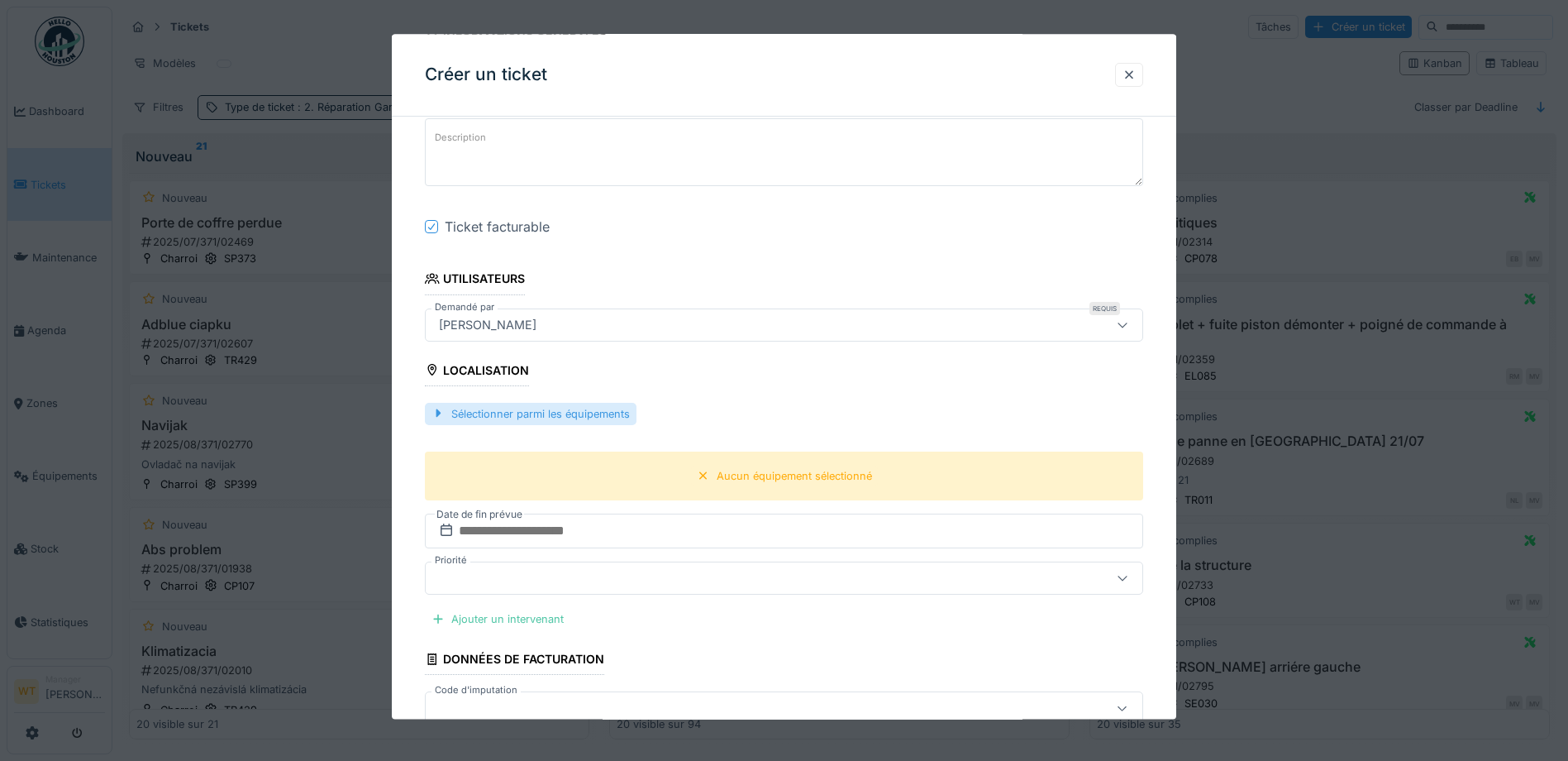
click at [600, 411] on div "Sélectionner parmi les équipements" at bounding box center [530, 414] width 212 height 23
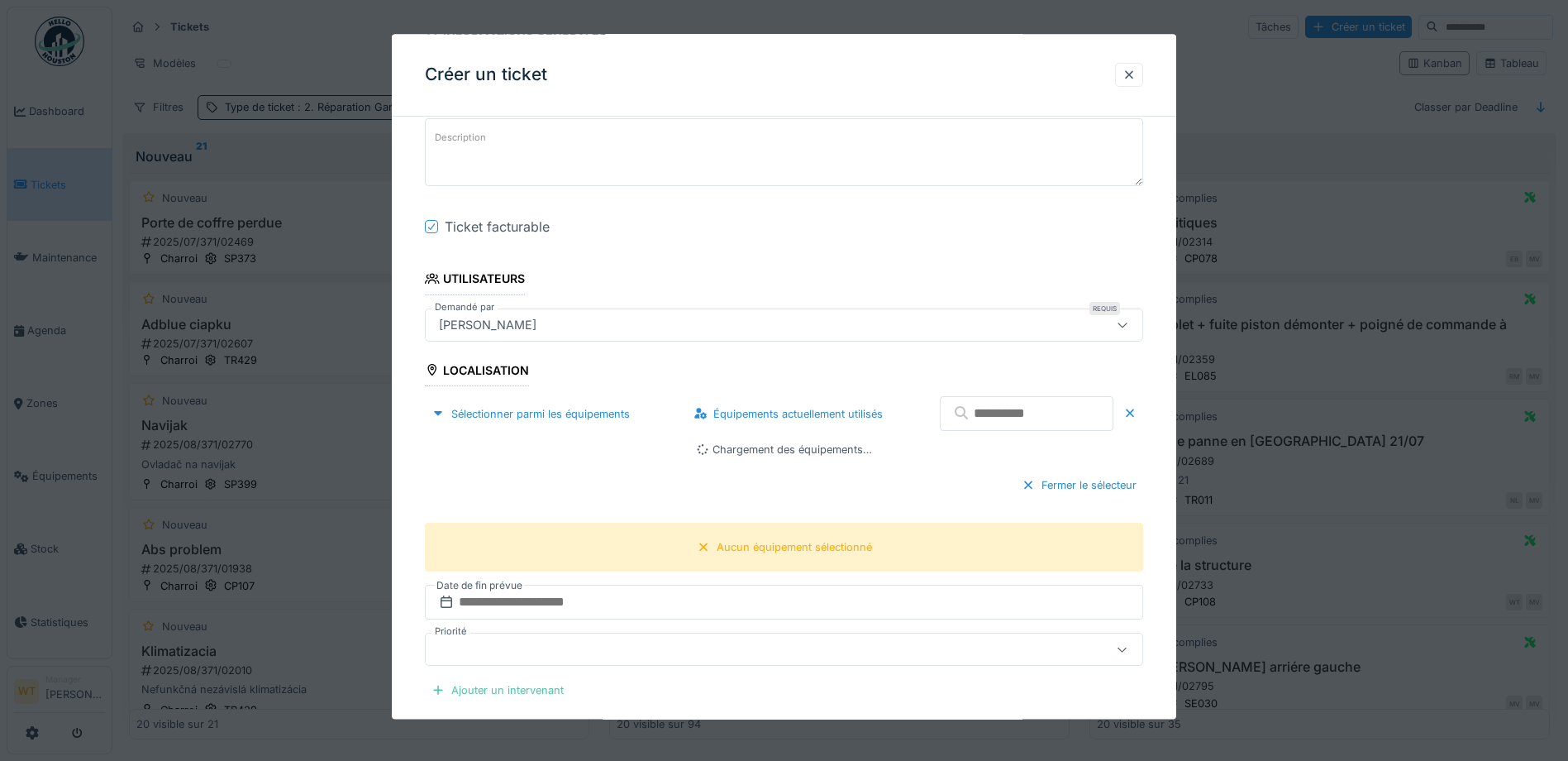
click at [1000, 415] on input "text" at bounding box center [1026, 414] width 173 height 35
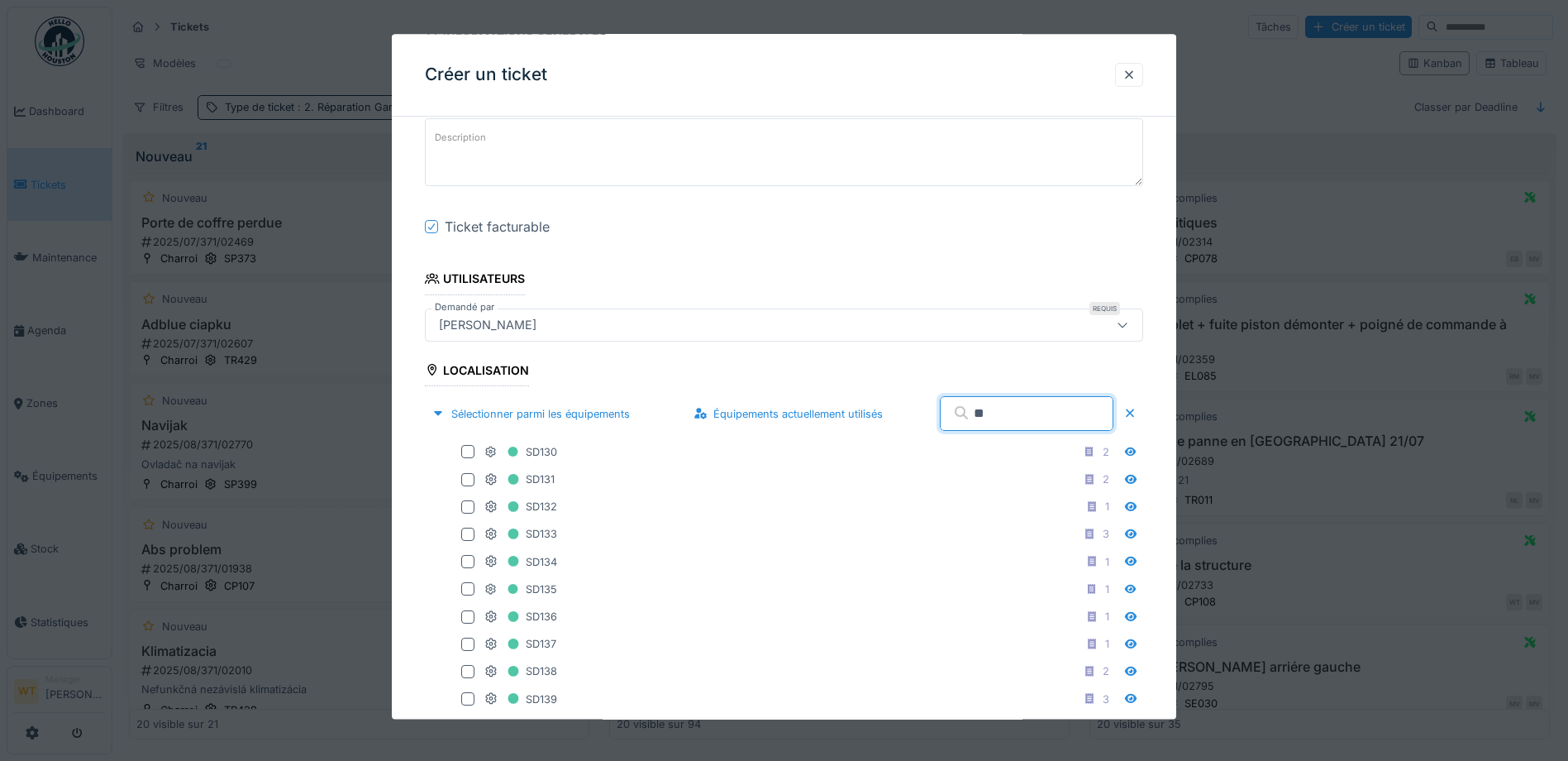
type input "*"
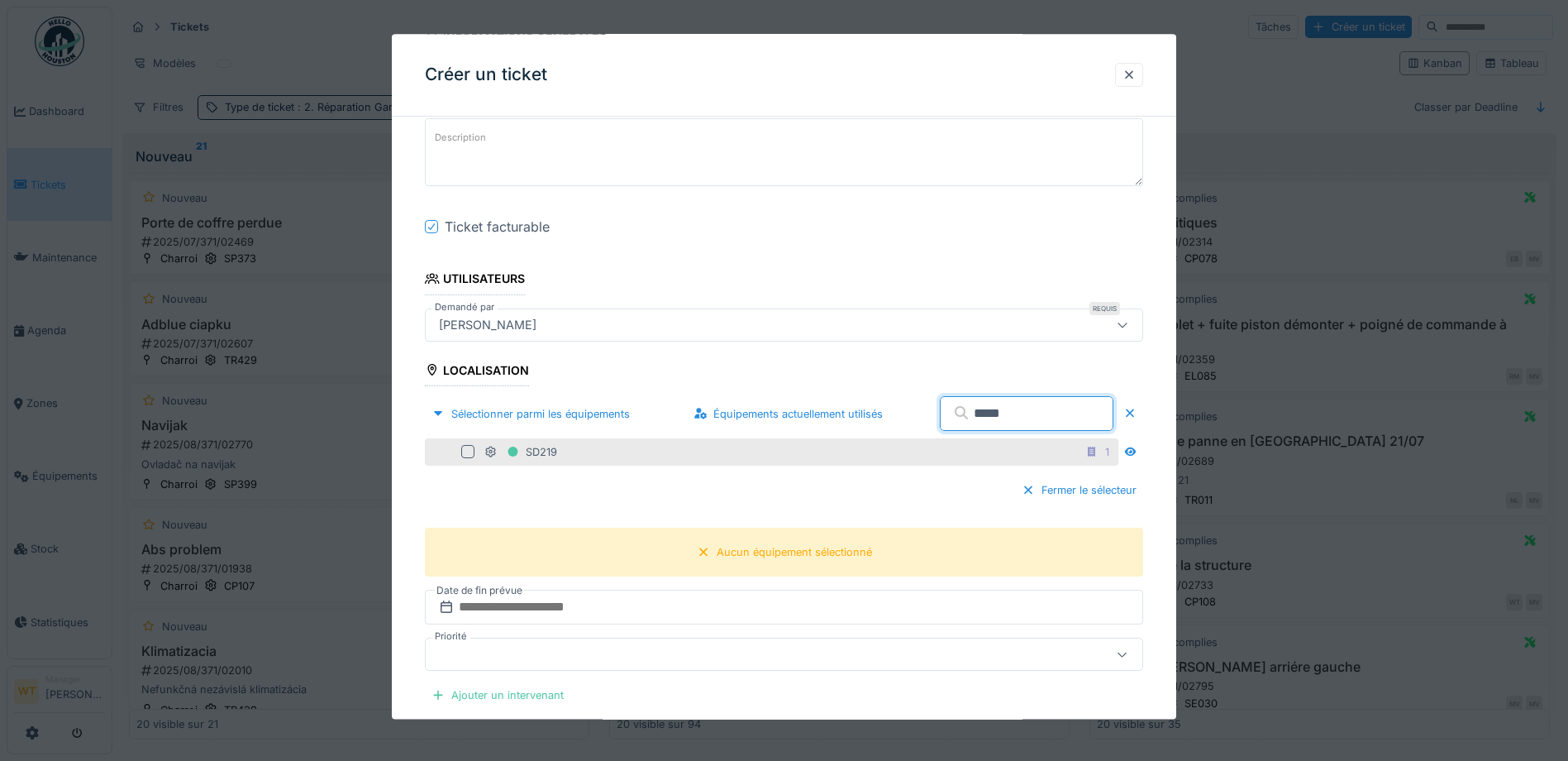
type input "*****"
click at [470, 450] on div at bounding box center [467, 451] width 13 height 13
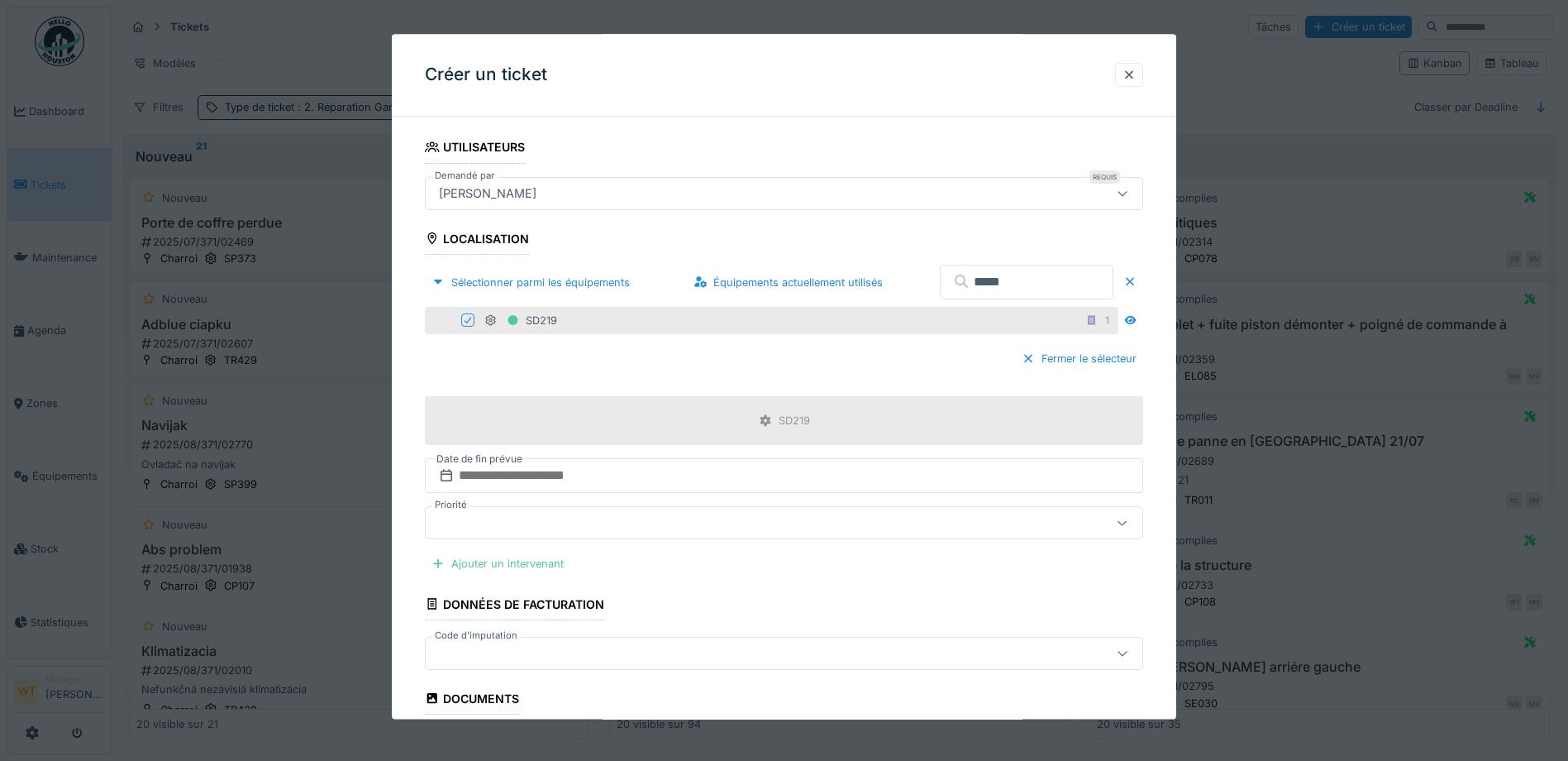
scroll to position [414, 0]
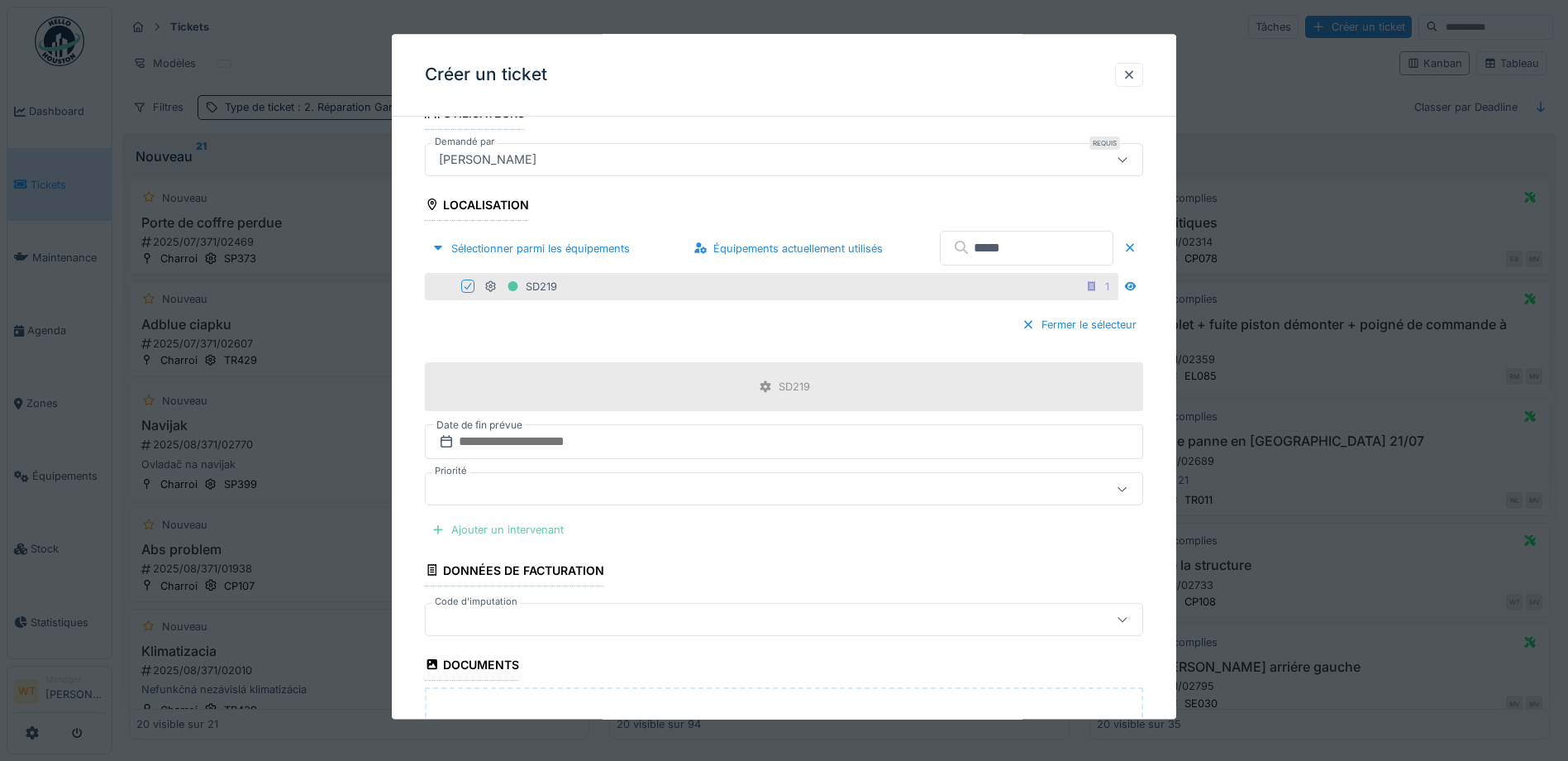
click at [535, 532] on div "Ajouter un intervenant" at bounding box center [497, 530] width 145 height 23
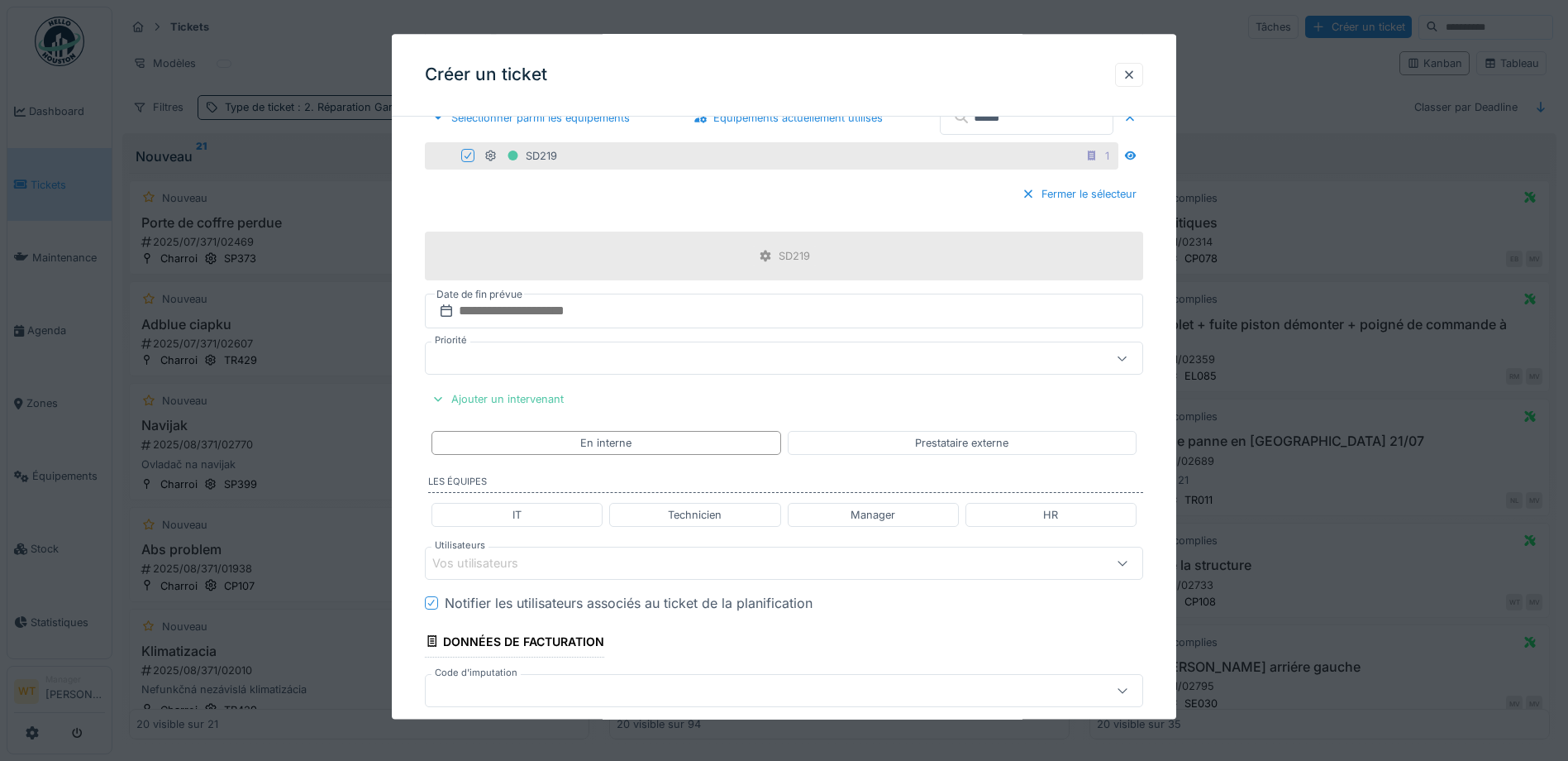
scroll to position [579, 0]
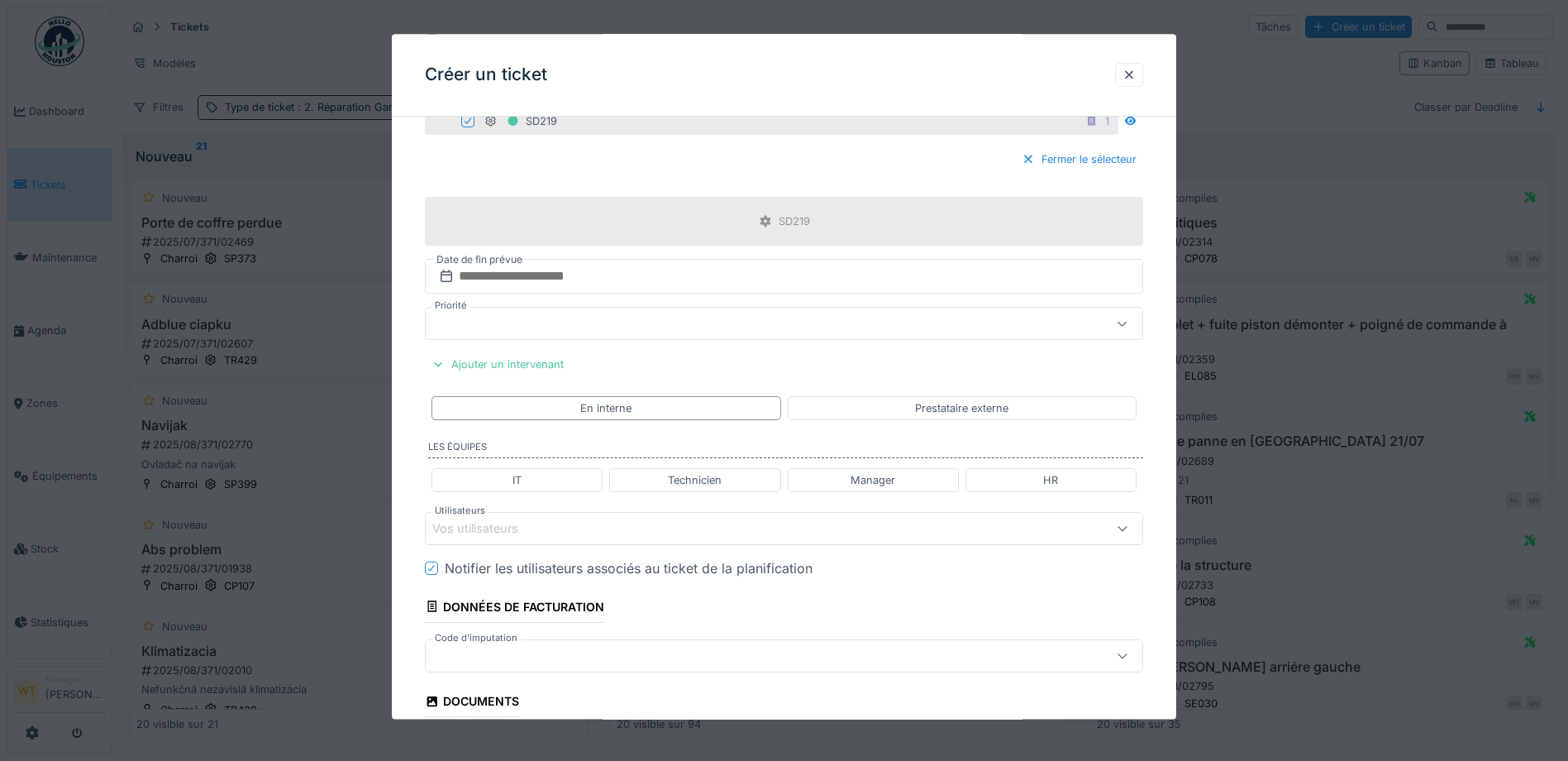
click at [604, 525] on div "Vos utilisateurs" at bounding box center [742, 528] width 619 height 18
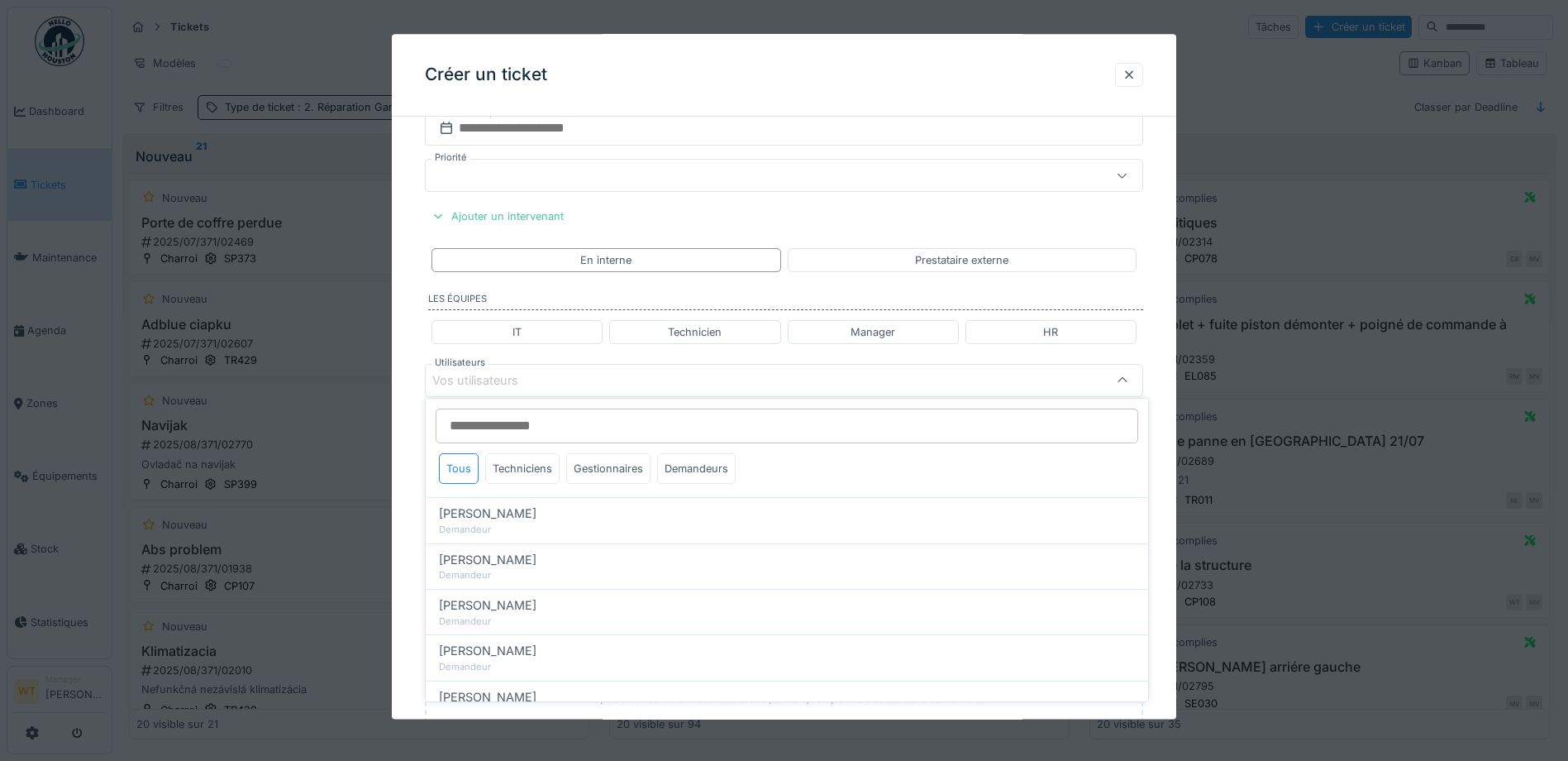
scroll to position [731, 0]
click at [535, 465] on div "Techniciens" at bounding box center [521, 468] width 74 height 31
click at [534, 467] on div "Techniciens" at bounding box center [521, 468] width 74 height 31
click at [472, 467] on div "Tous" at bounding box center [459, 468] width 40 height 31
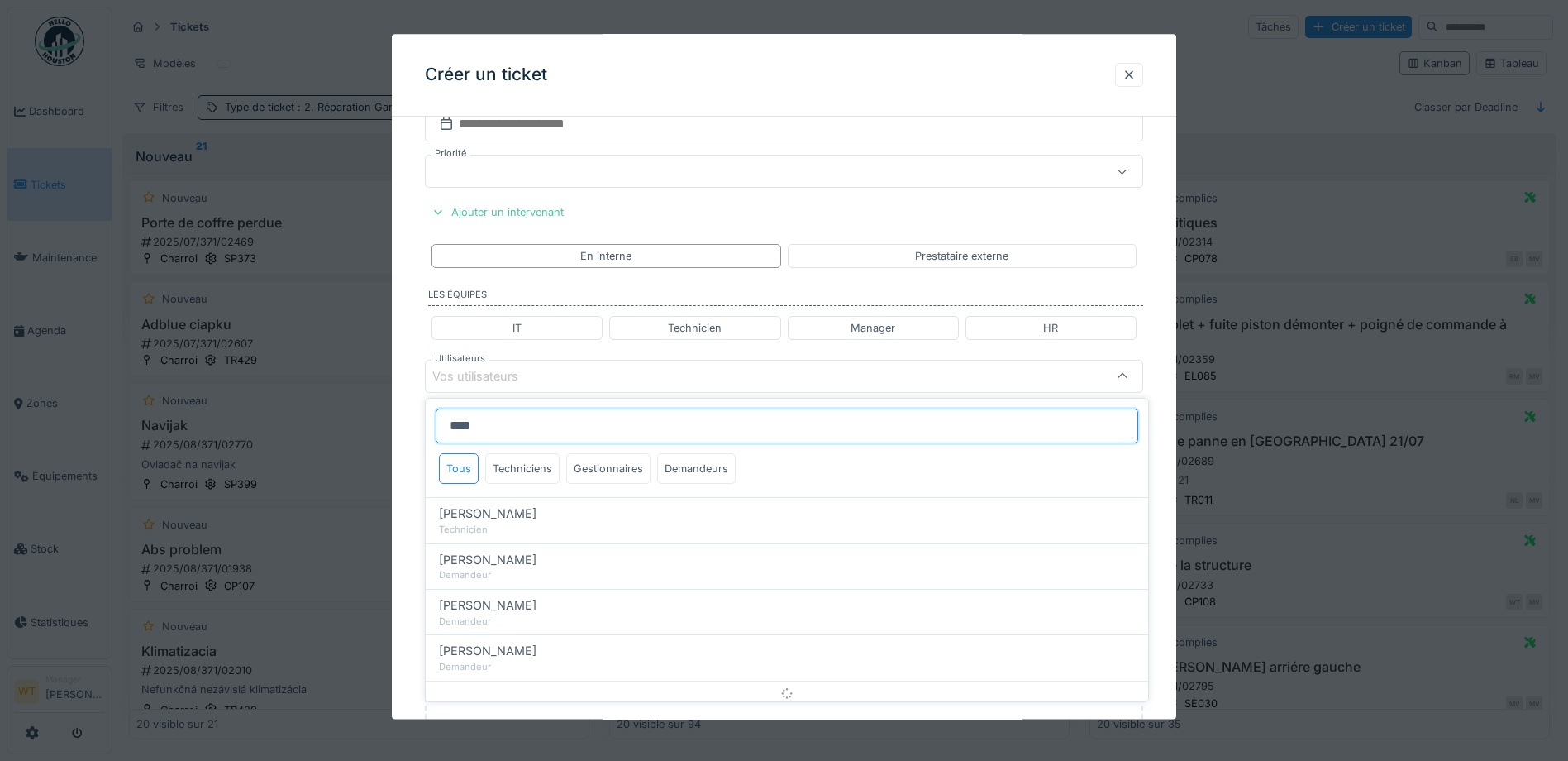
click at [509, 430] on input "****" at bounding box center [786, 426] width 702 height 35
type input "*"
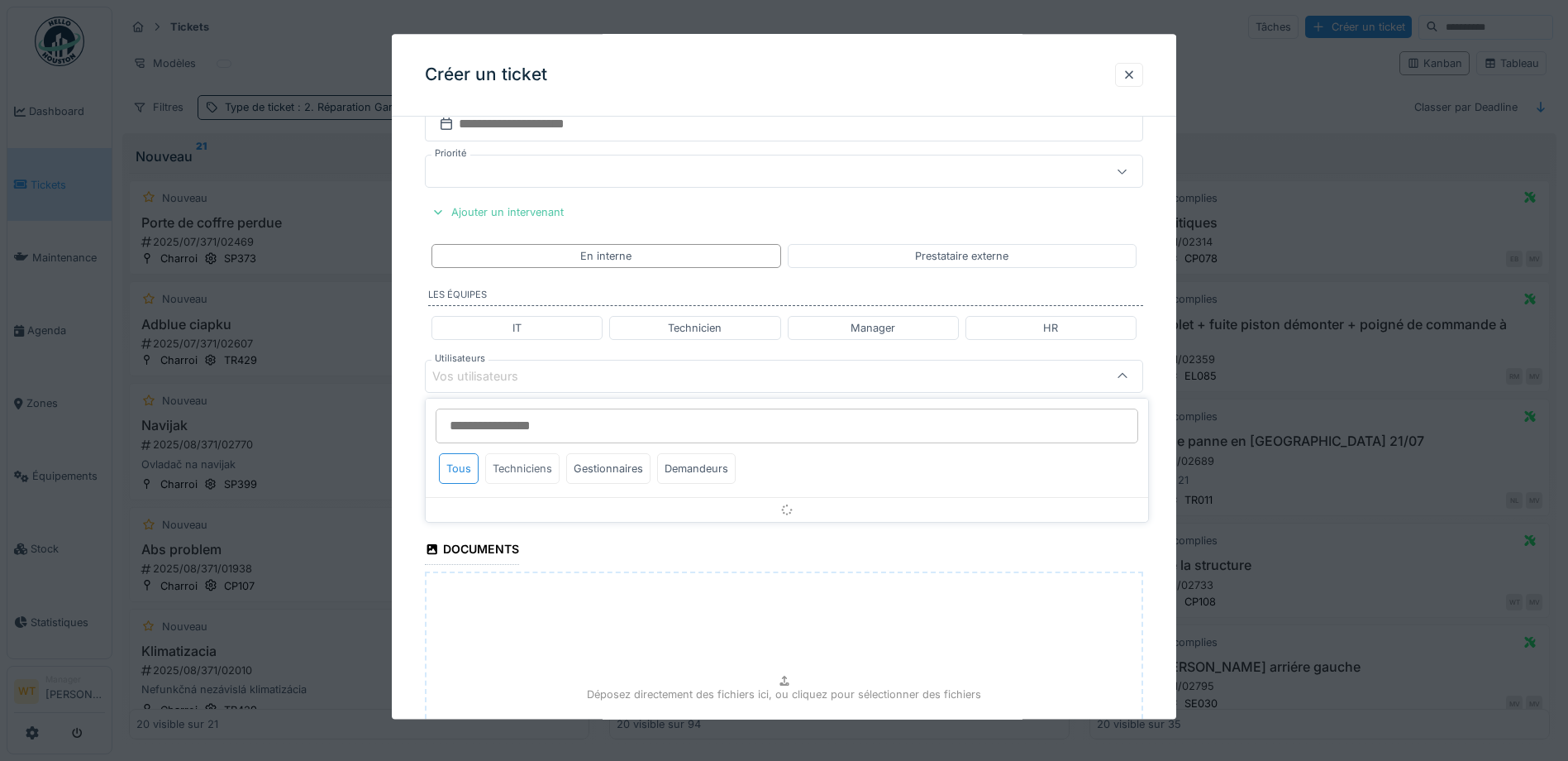
click at [516, 469] on div "Techniciens" at bounding box center [521, 468] width 74 height 31
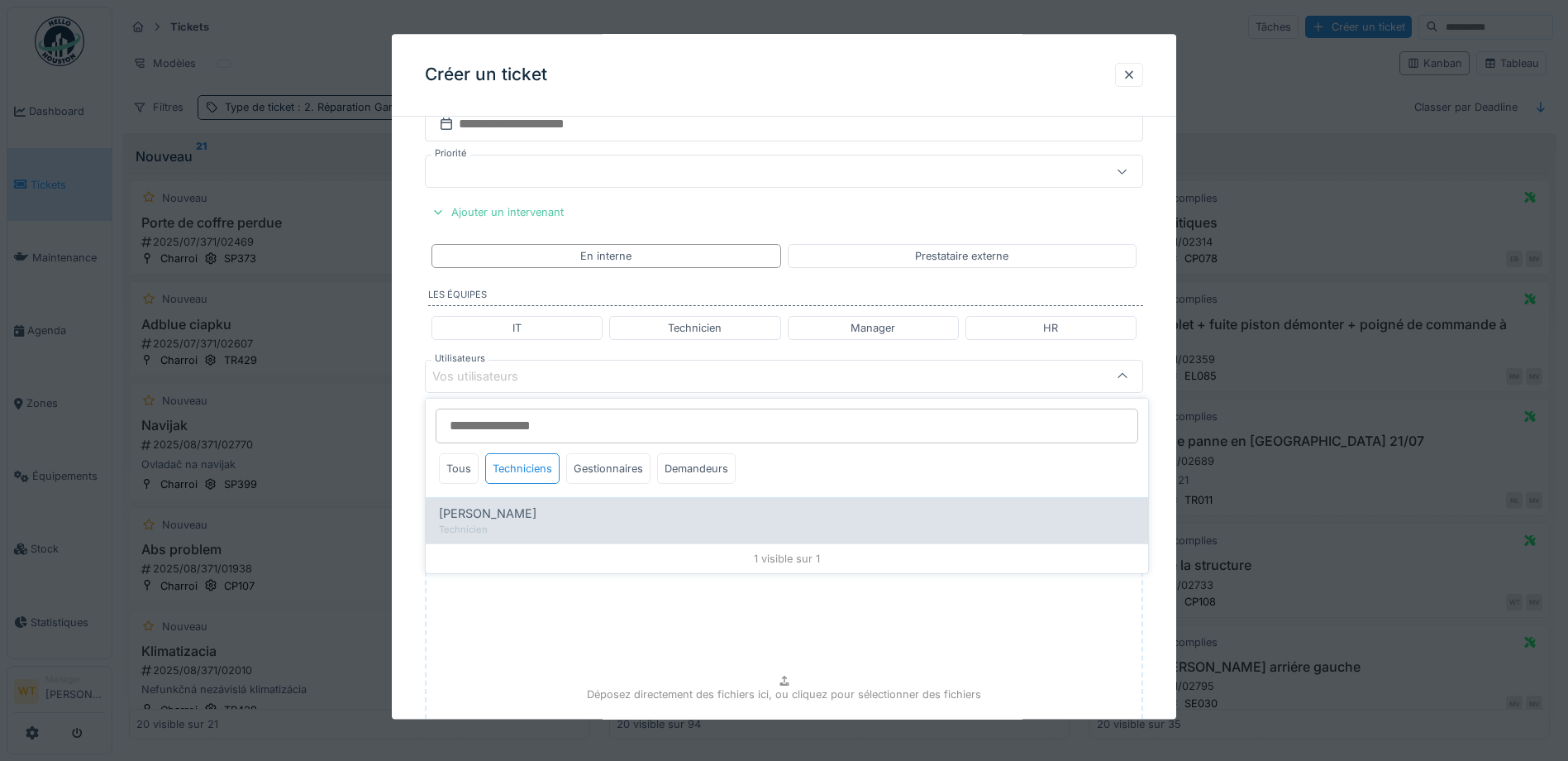
click at [526, 527] on div "Technicien" at bounding box center [786, 529] width 695 height 14
type input "****"
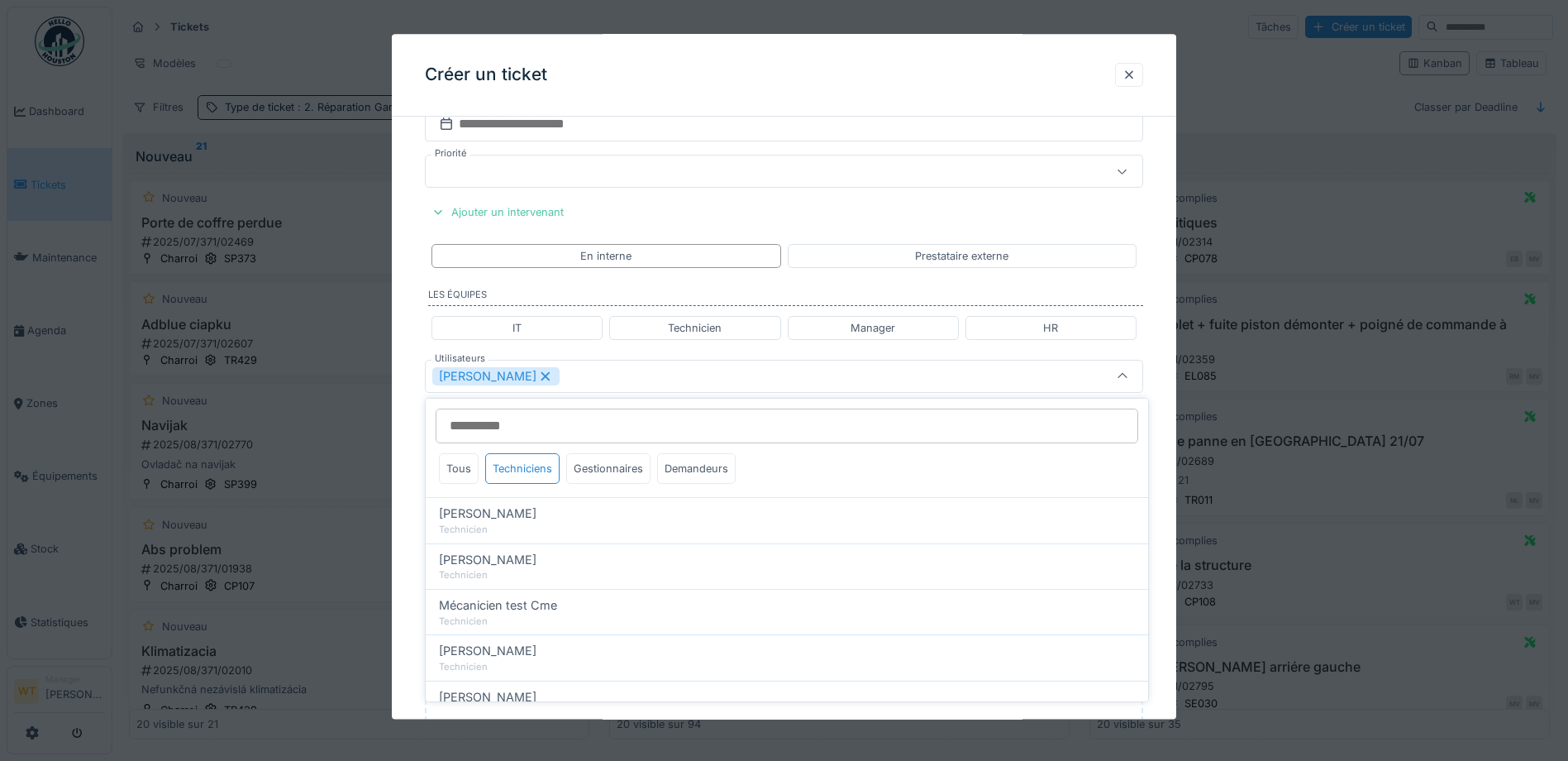
click at [624, 380] on div "Sergej Mandzjuk" at bounding box center [742, 376] width 619 height 18
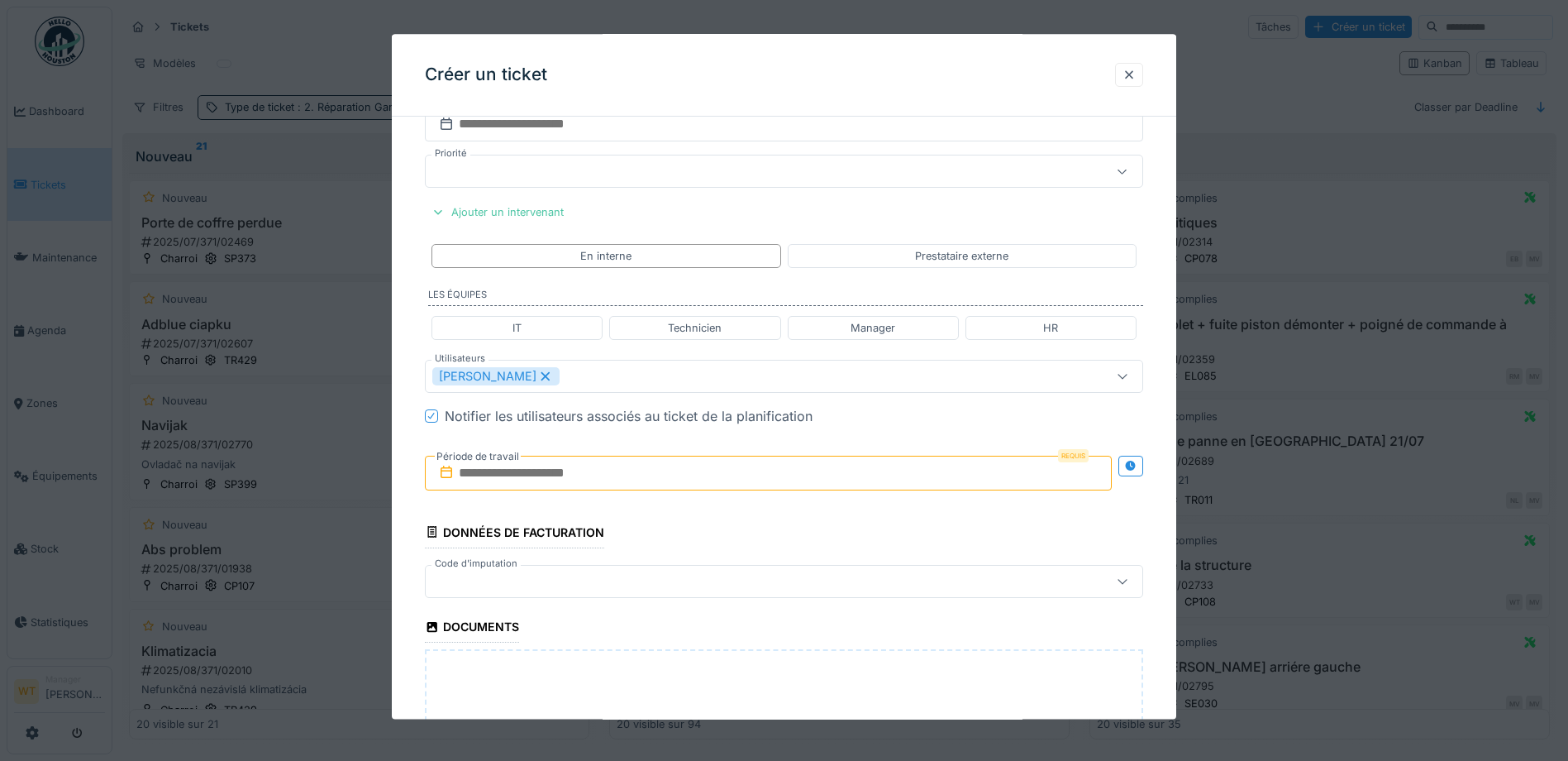
click at [572, 482] on input "text" at bounding box center [768, 472] width 687 height 35
click at [821, 635] on div "20" at bounding box center [825, 635] width 23 height 23
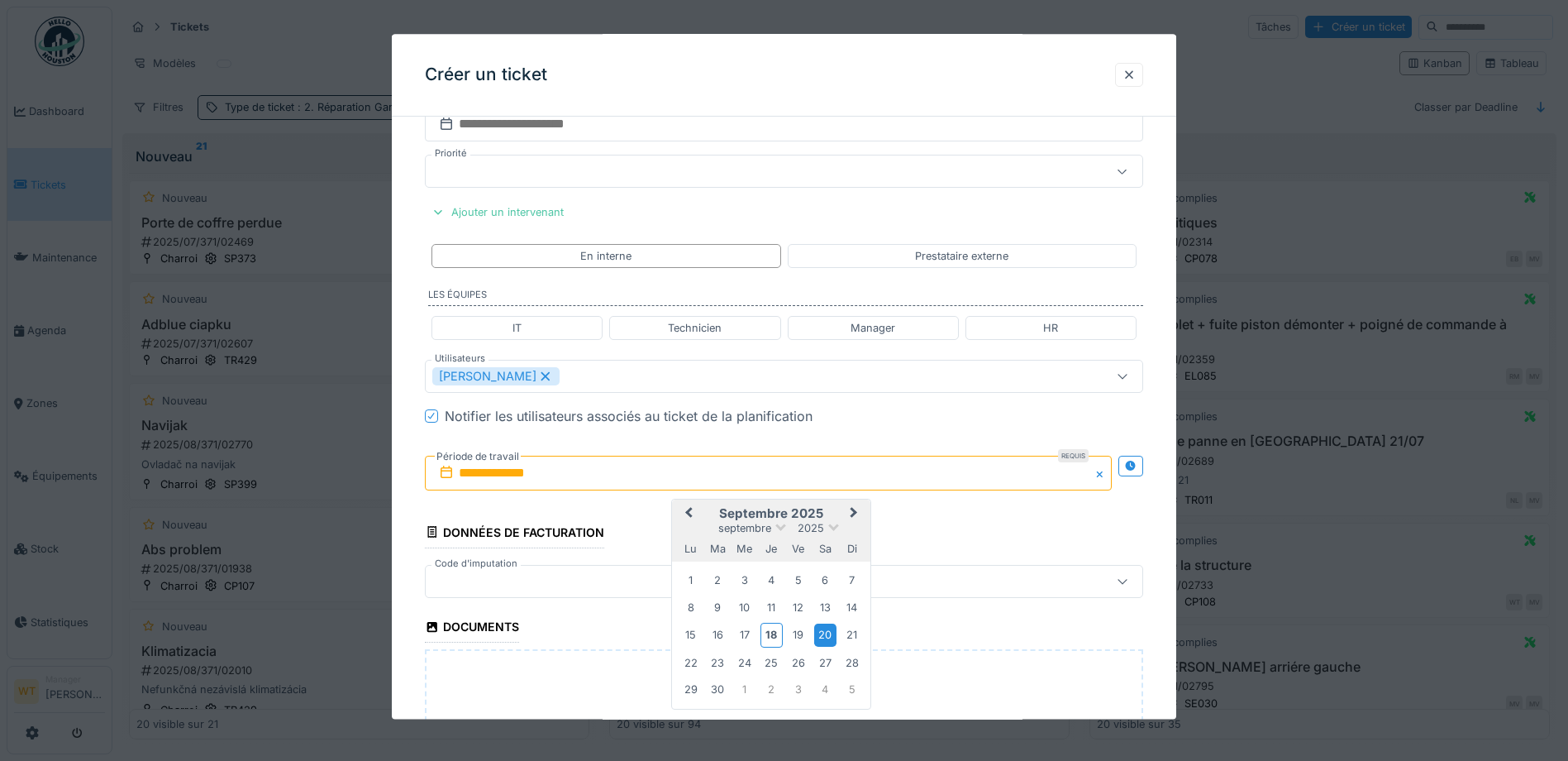
click at [821, 635] on div "20" at bounding box center [825, 635] width 23 height 23
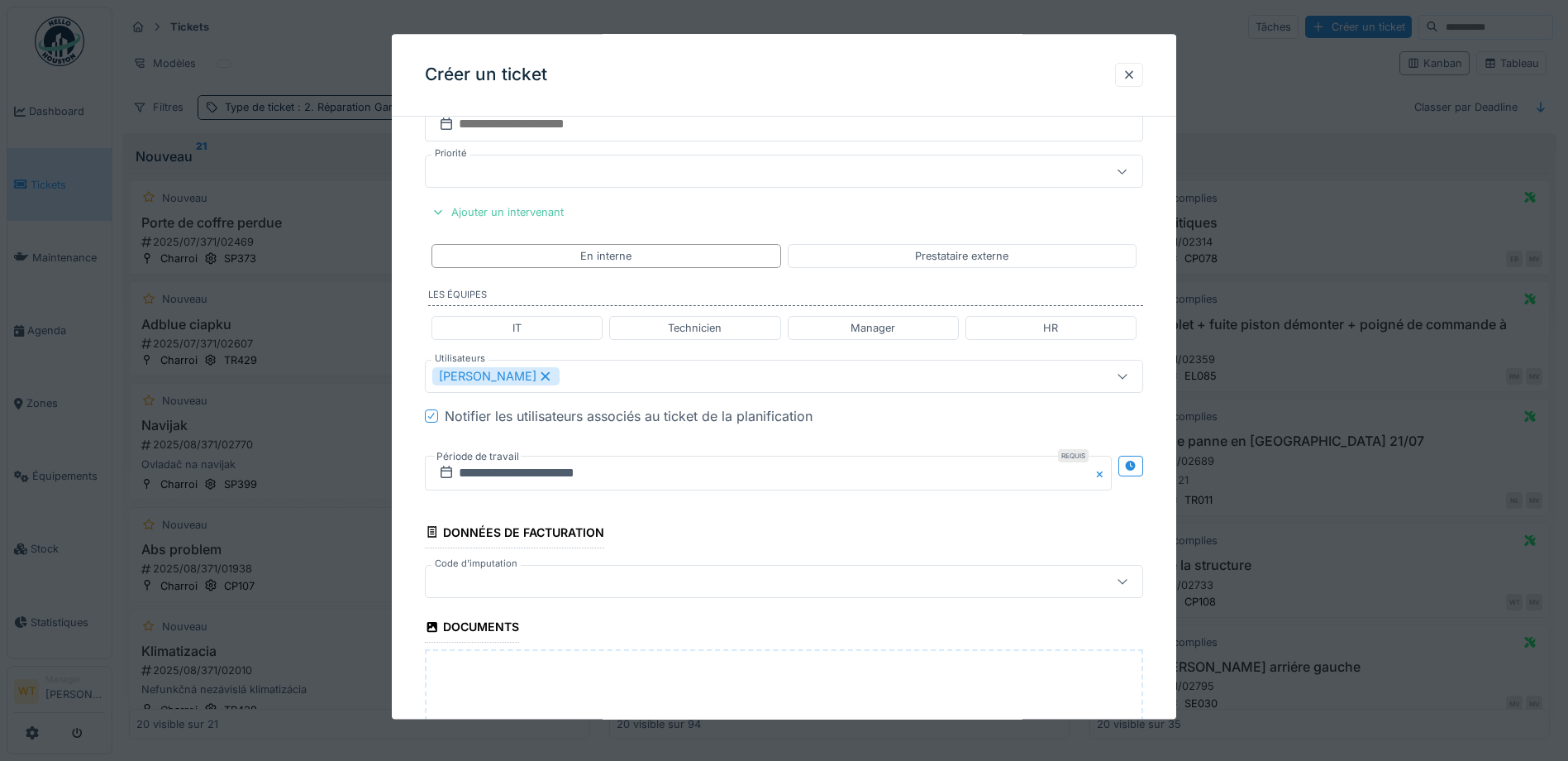
click at [545, 587] on div at bounding box center [742, 581] width 619 height 18
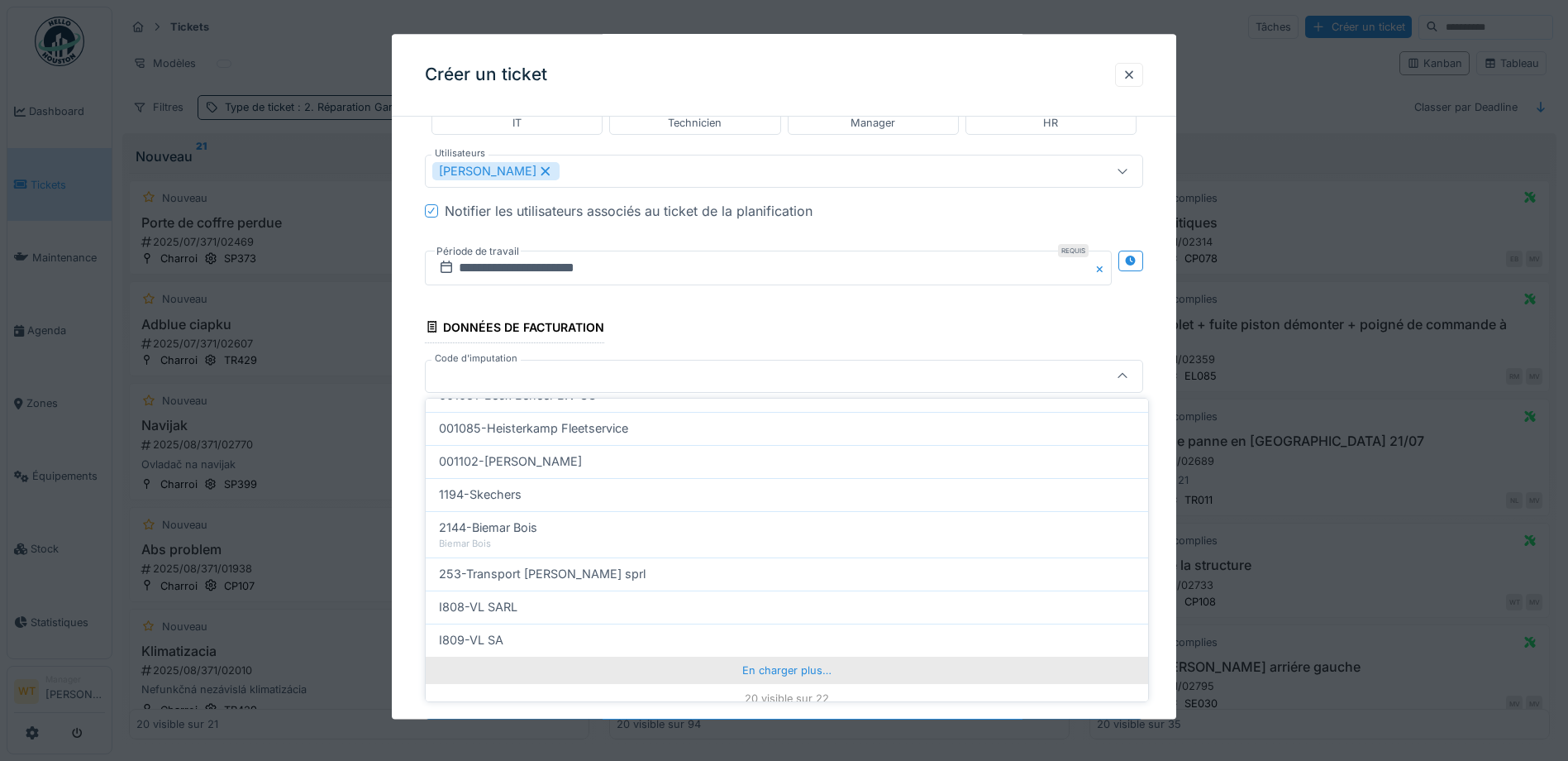
scroll to position [528, 0]
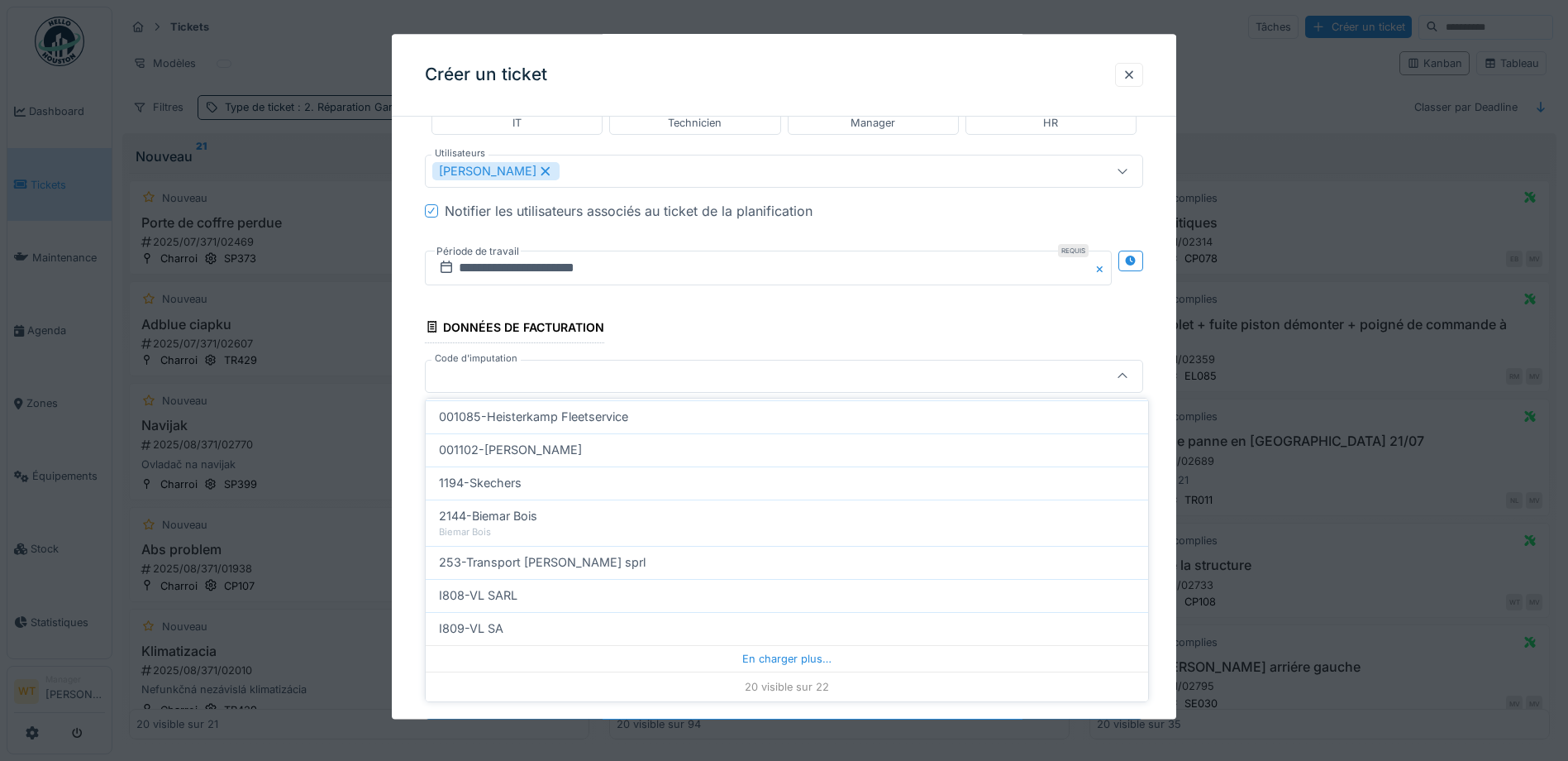
click at [521, 591] on div "I808-VL SARL" at bounding box center [786, 595] width 695 height 18
type input "***"
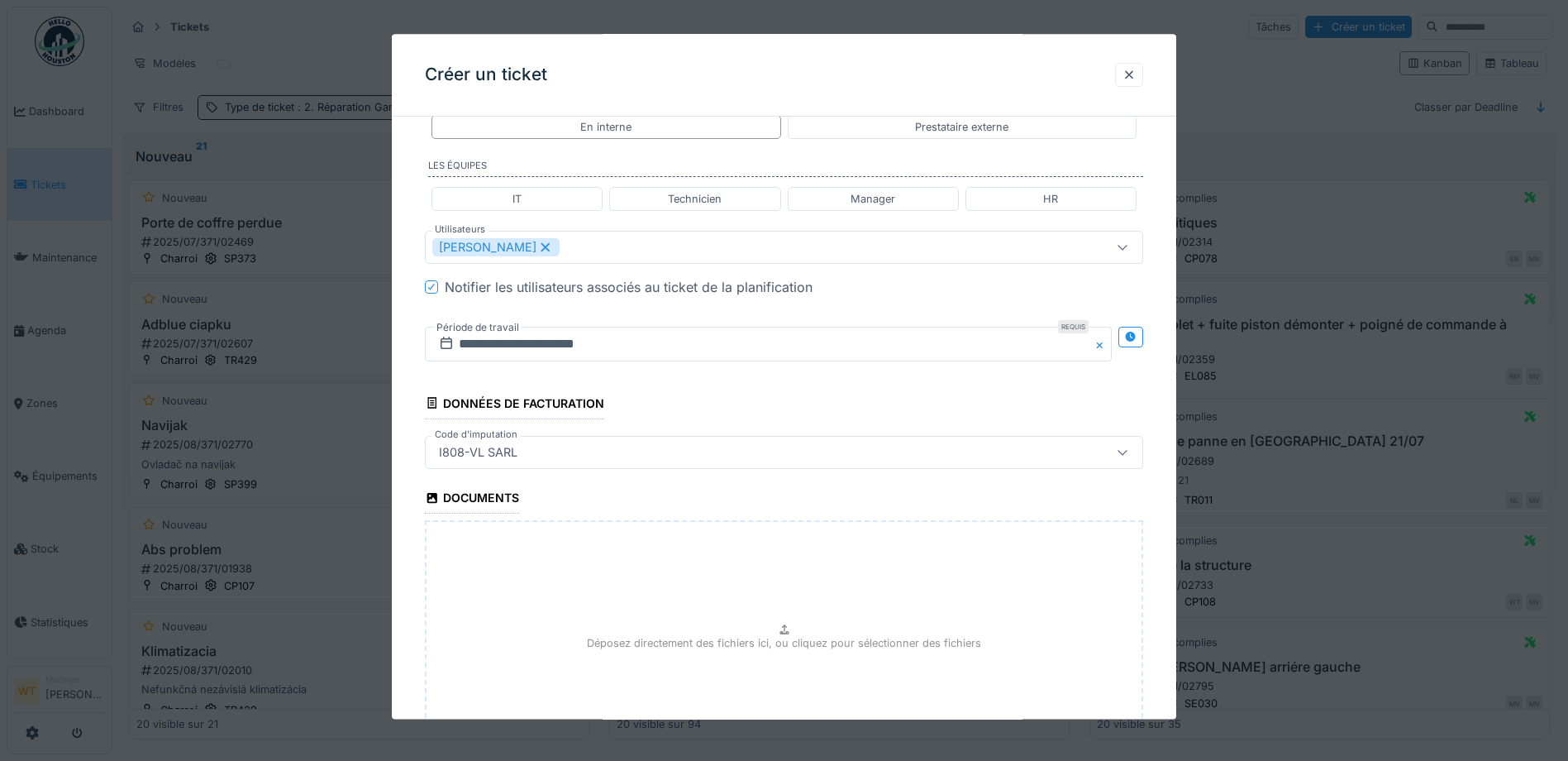
scroll to position [1017, 0]
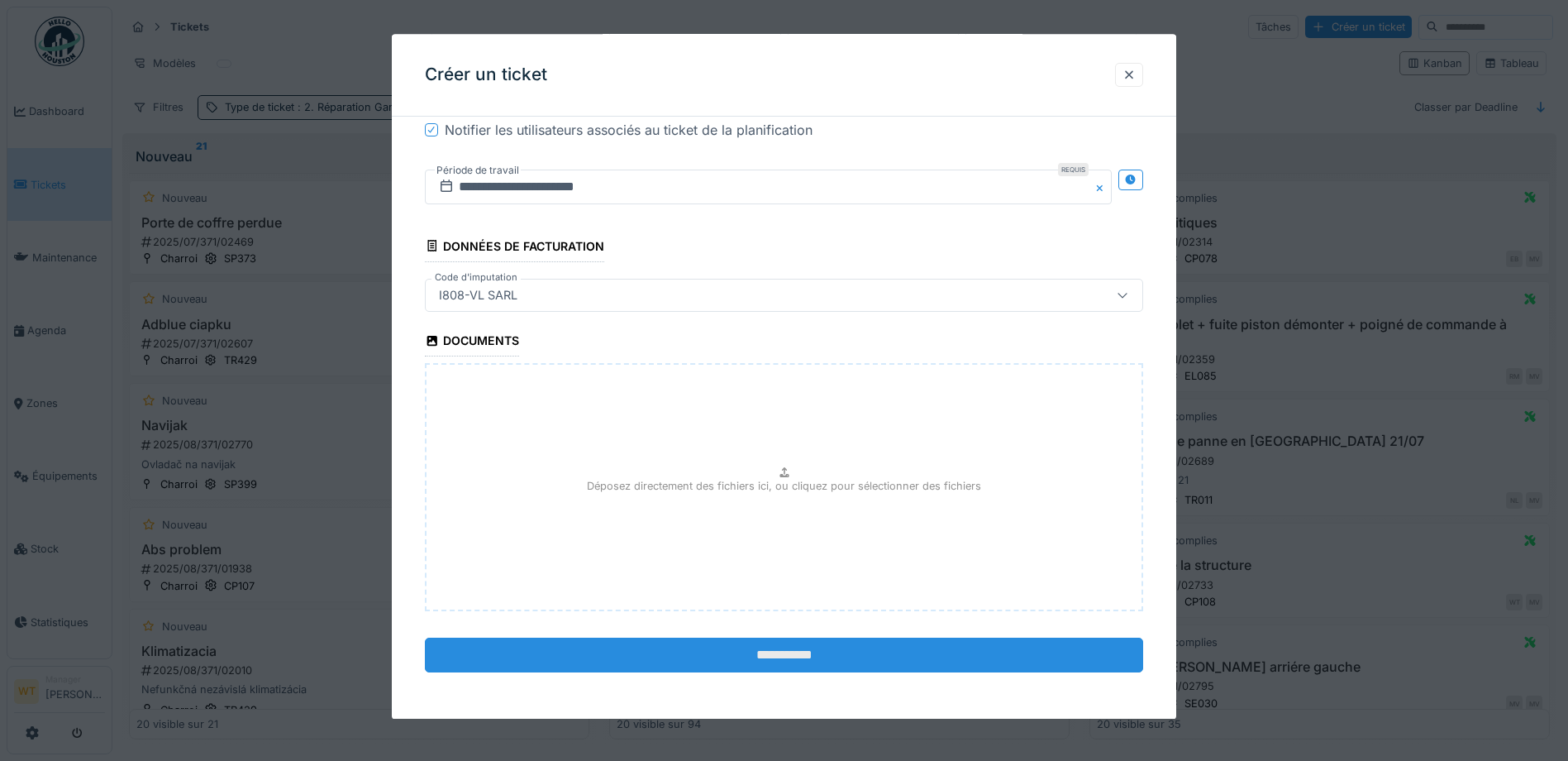
click at [650, 644] on input "**********" at bounding box center [784, 654] width 718 height 35
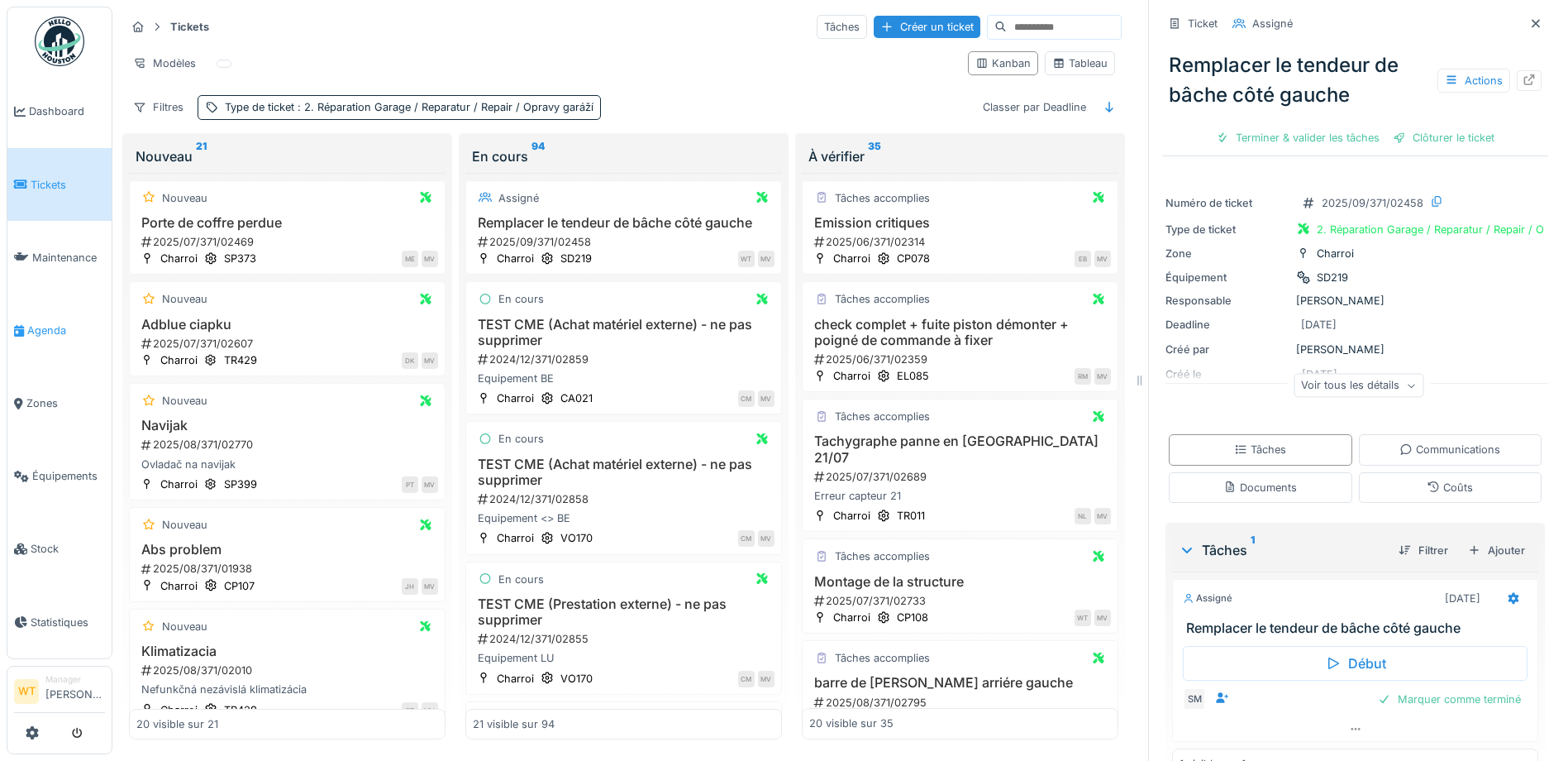
click at [23, 333] on link "Agenda" at bounding box center [59, 331] width 104 height 73
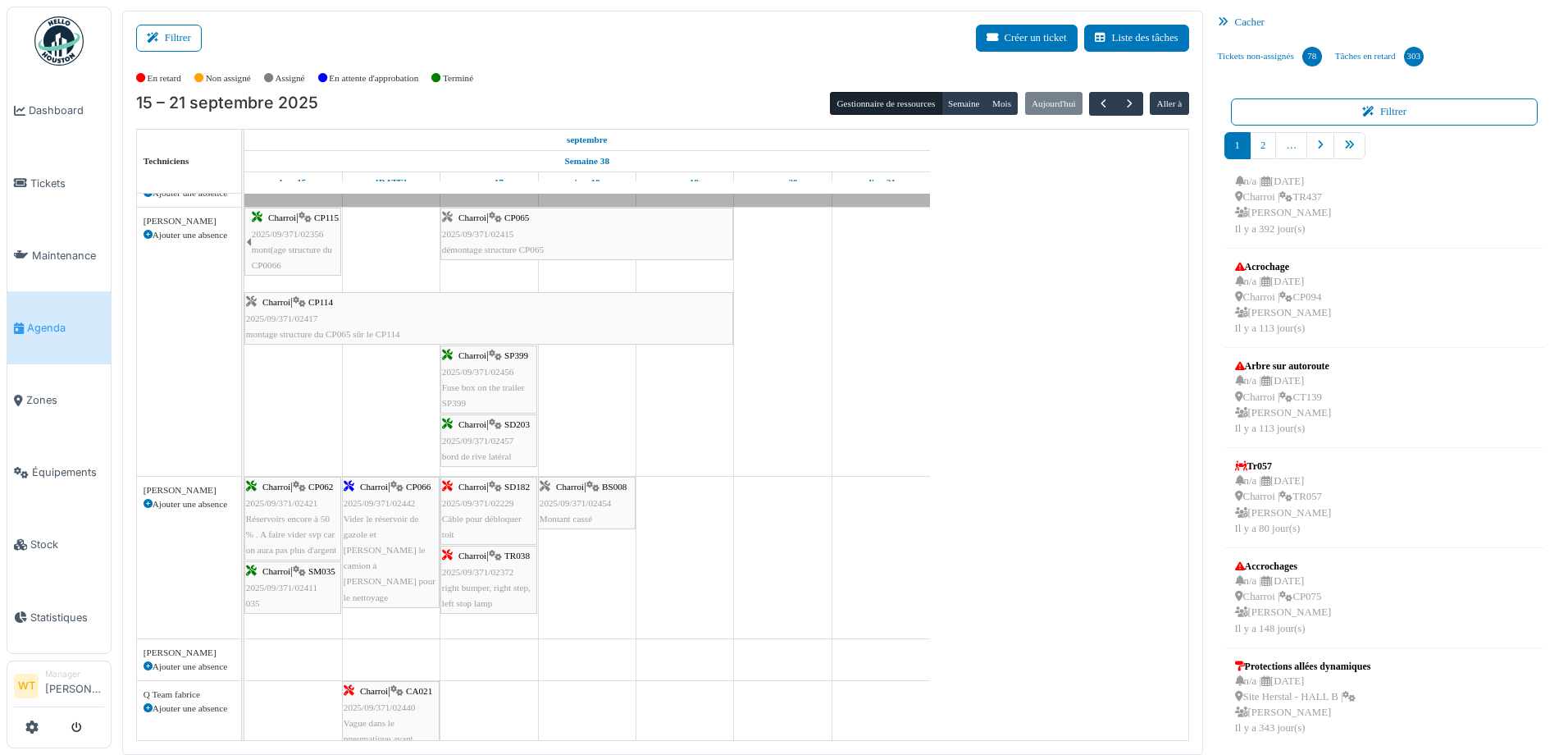
scroll to position [426, 0]
click at [1351, 144] on link "pager" at bounding box center [1349, 146] width 32 height 27
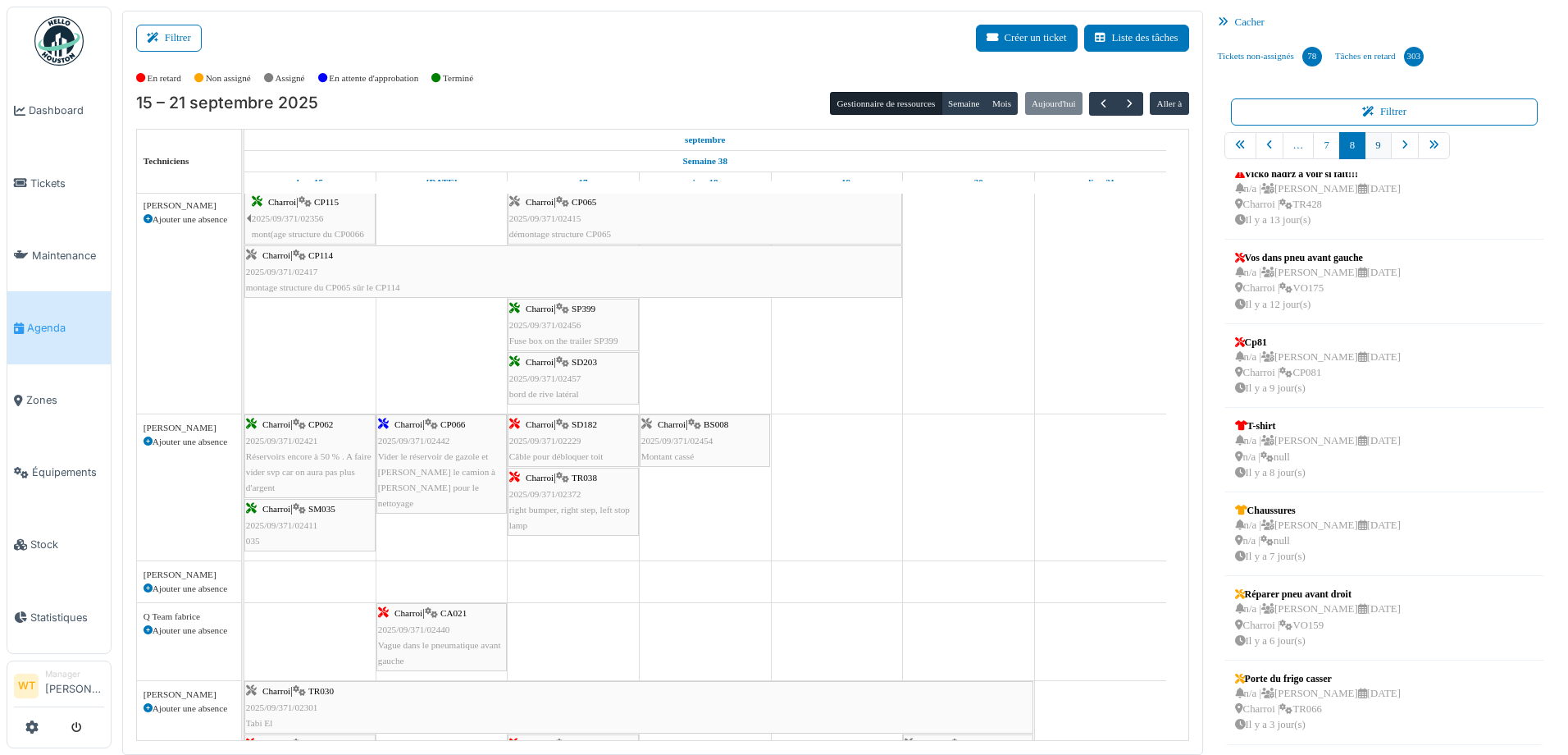
click at [1376, 149] on link "9" at bounding box center [1378, 146] width 27 height 27
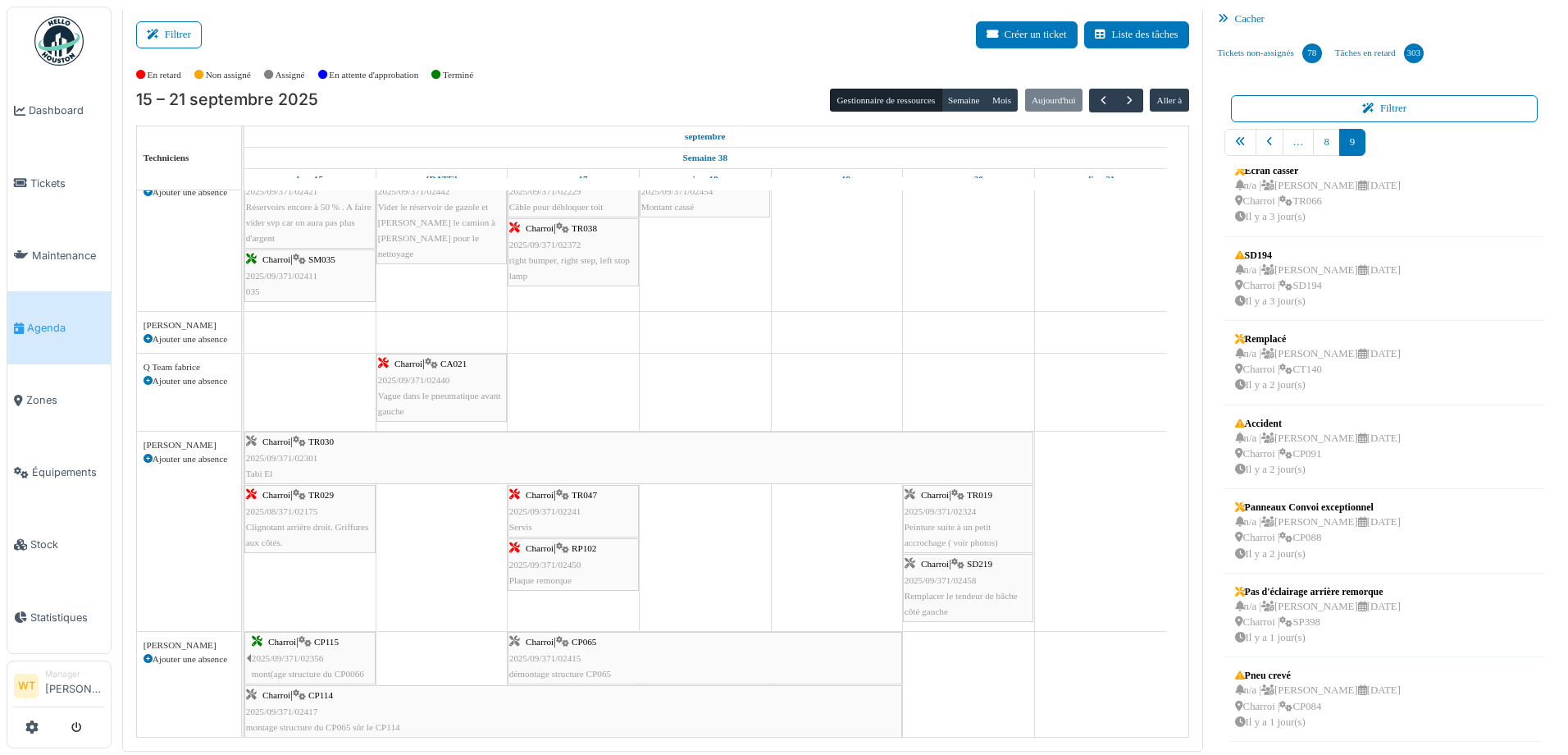
scroll to position [0, 0]
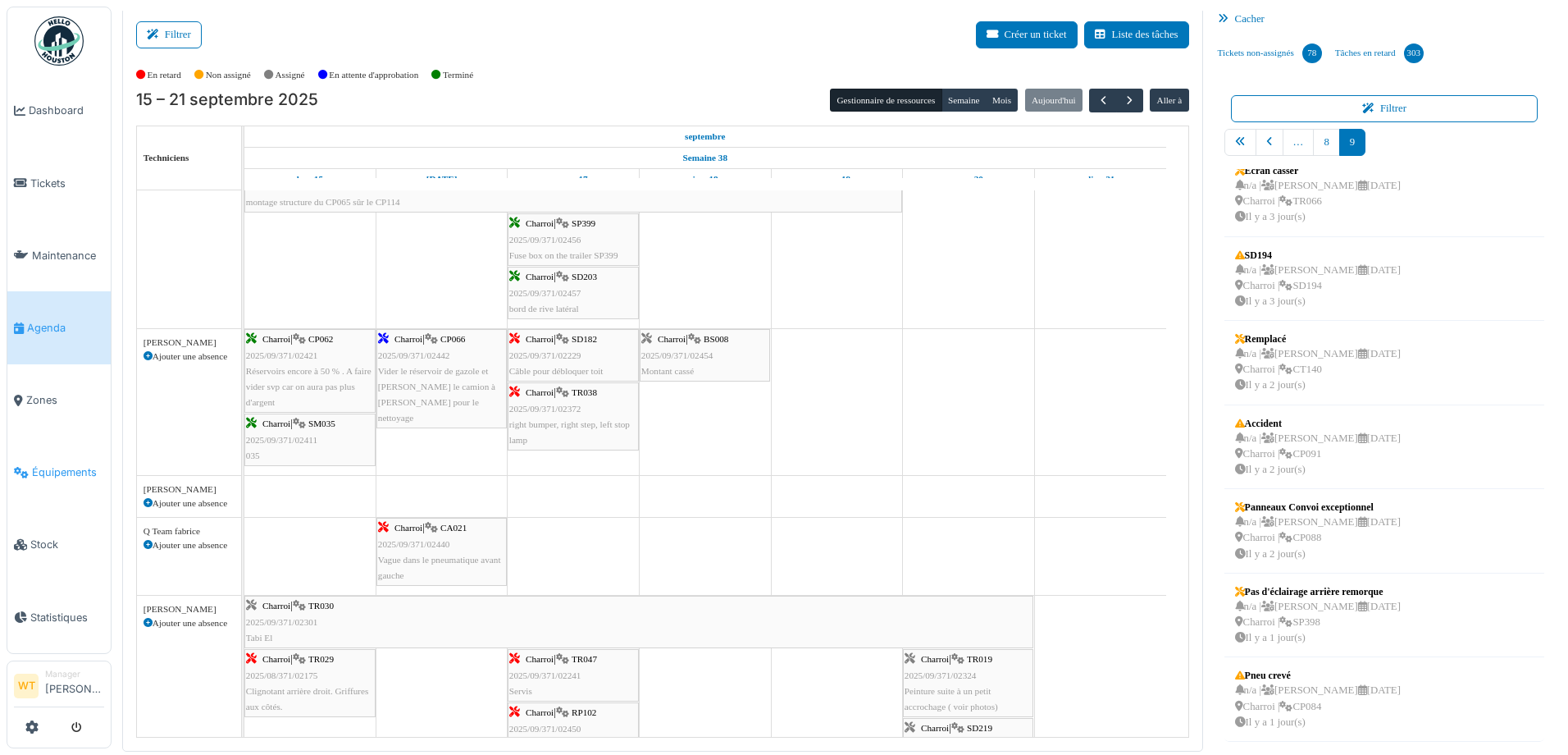
click at [54, 467] on span "Équipements" at bounding box center [69, 472] width 73 height 16
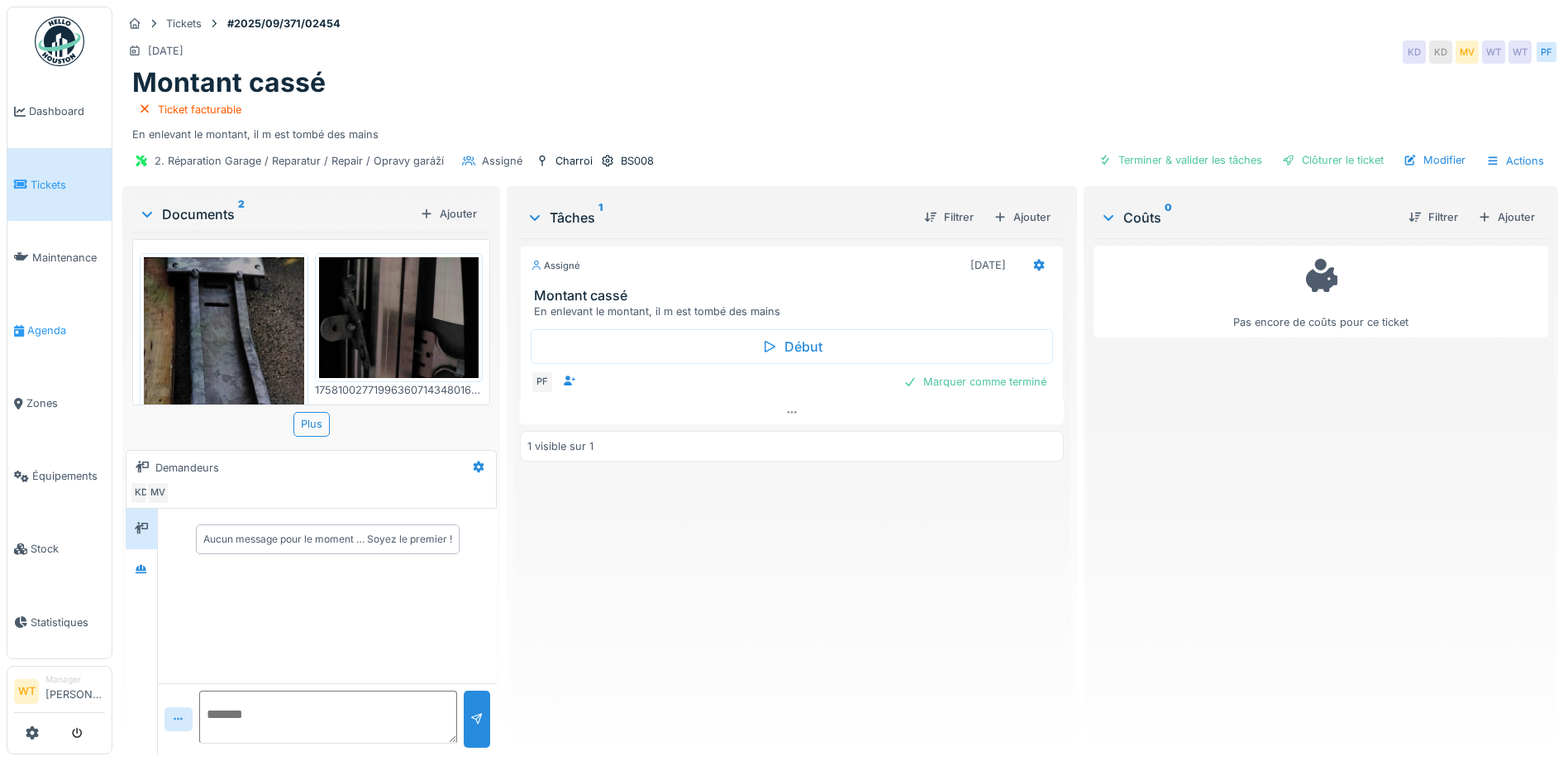
click at [63, 330] on span "Agenda" at bounding box center [66, 331] width 78 height 16
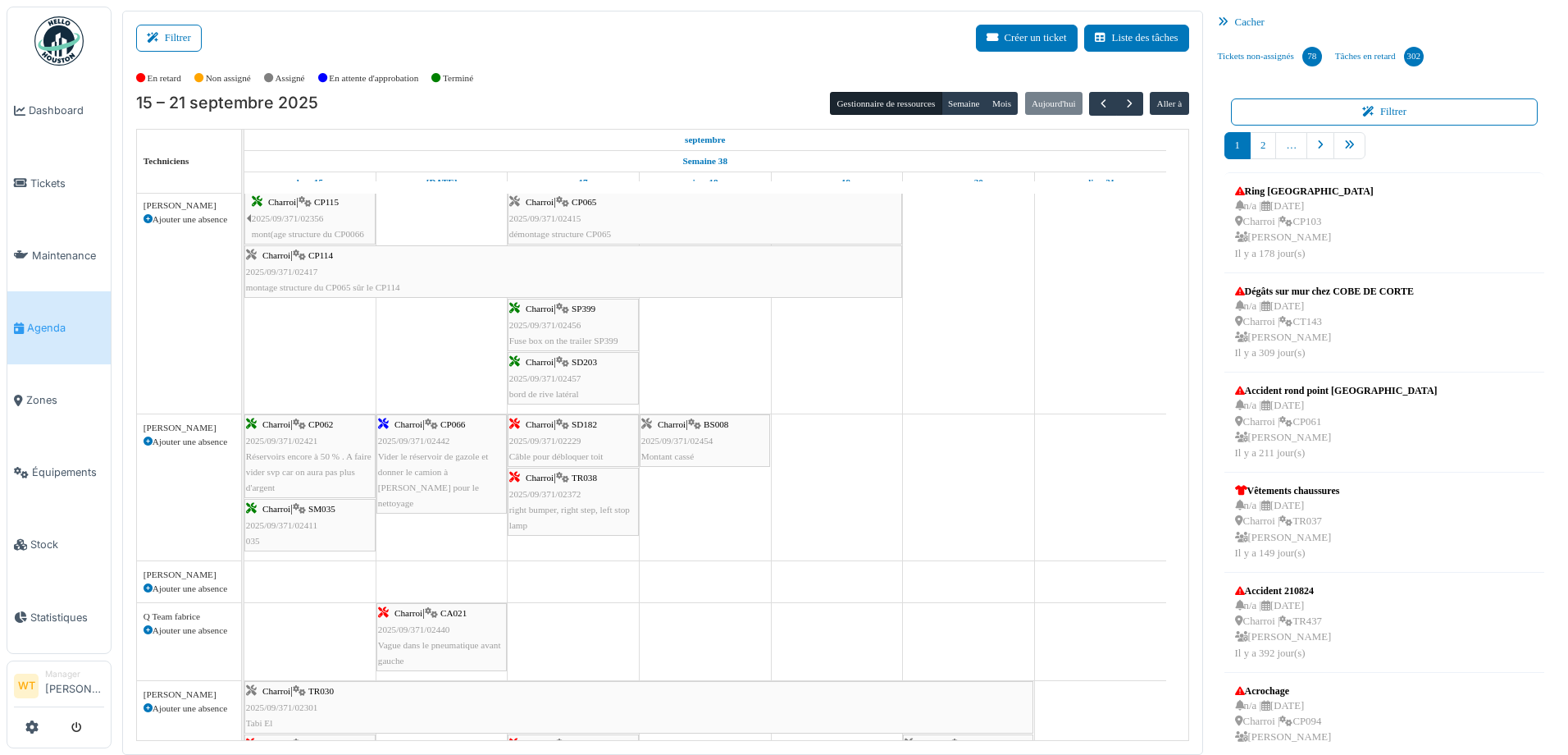
click at [446, 480] on div "Charroi | CP066 2025/09/371/02442 Vider le réservoir de gazole et donner le cam…" at bounding box center [441, 463] width 127 height 94
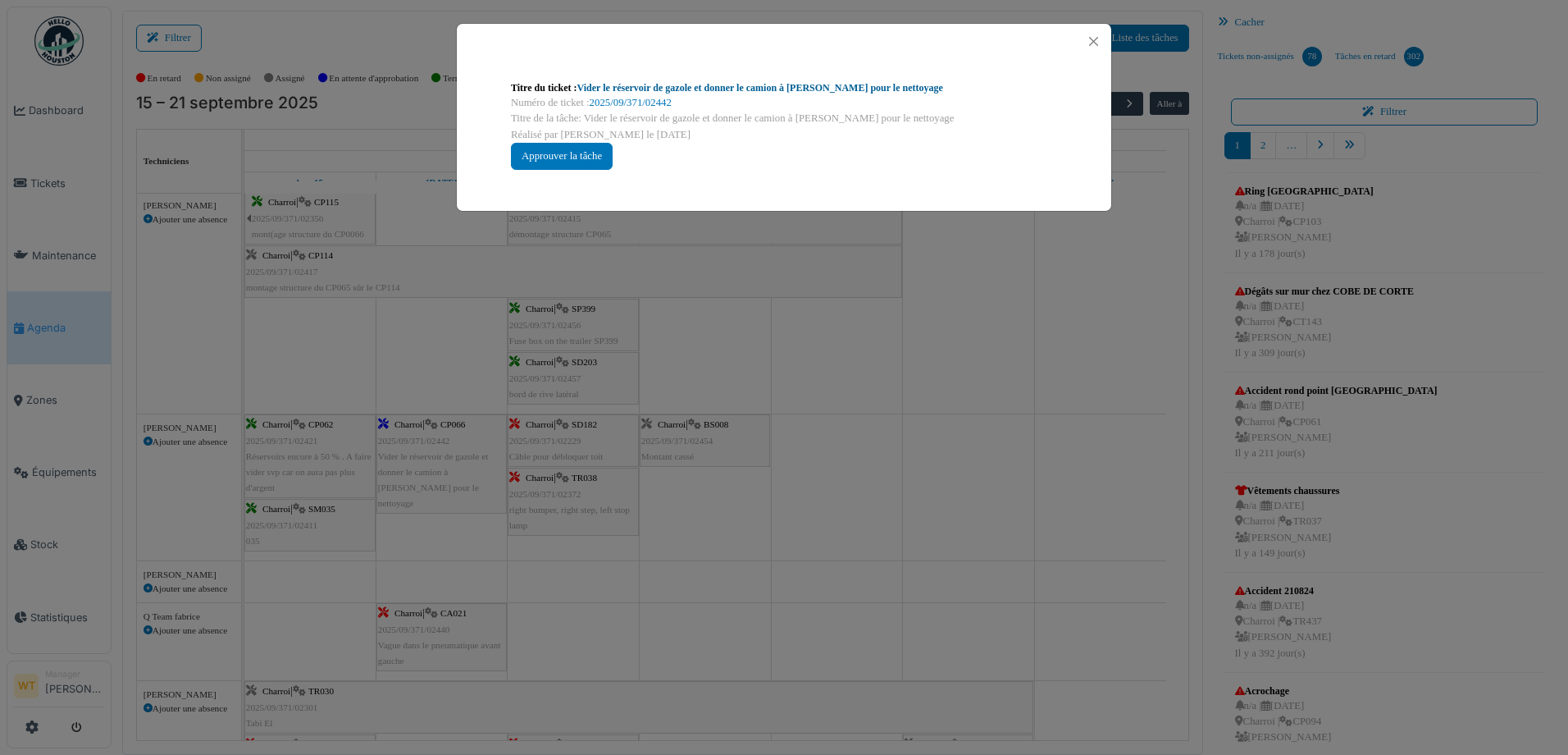
click at [648, 87] on link "Vider le réservoir de gazole et donner le camion à Christof pour le nettoyage" at bounding box center [760, 88] width 366 height 12
click at [1095, 39] on button "Close" at bounding box center [1094, 41] width 23 height 23
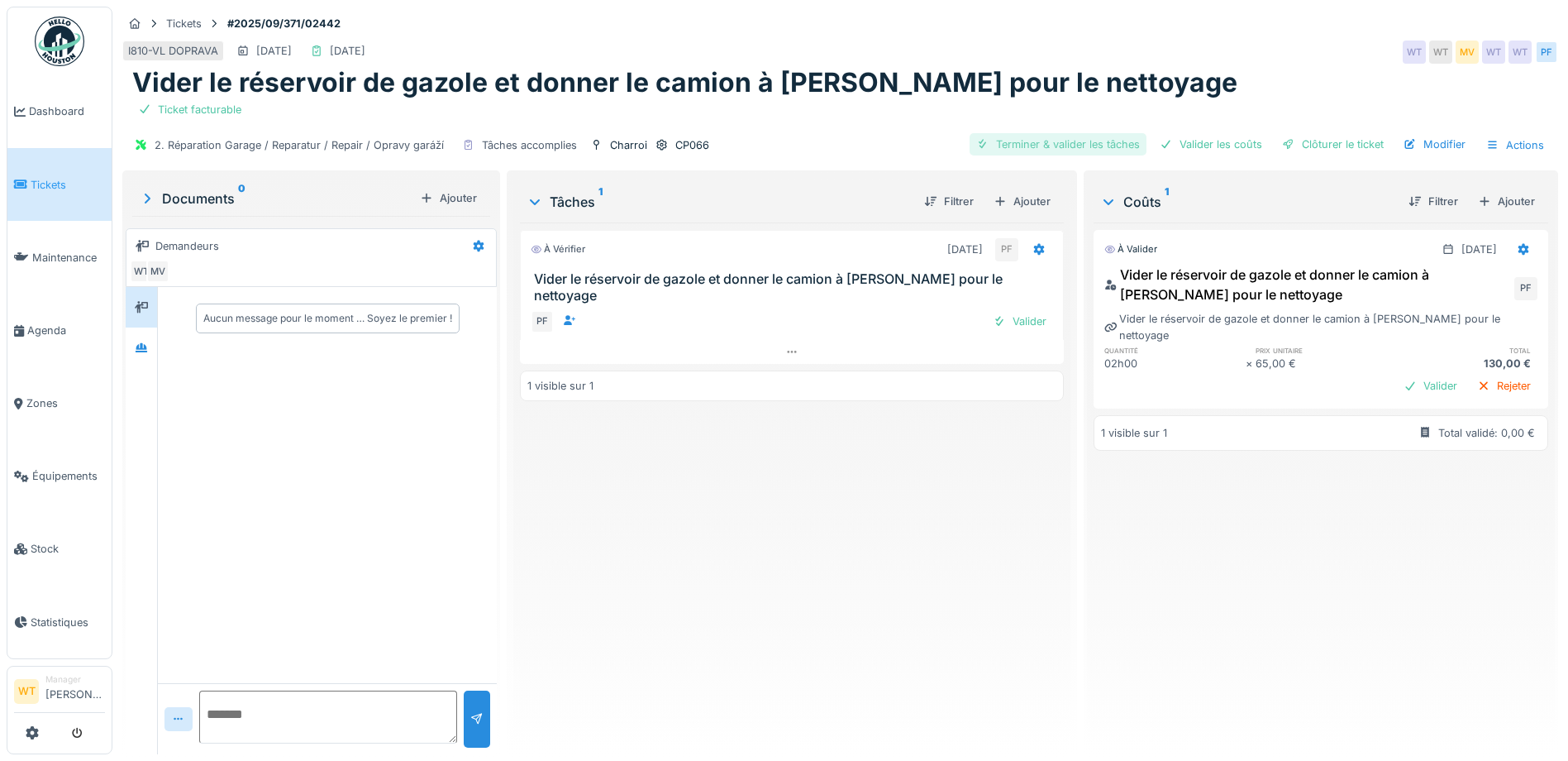
click at [1089, 141] on div "Terminer & valider les tâches" at bounding box center [1058, 144] width 177 height 23
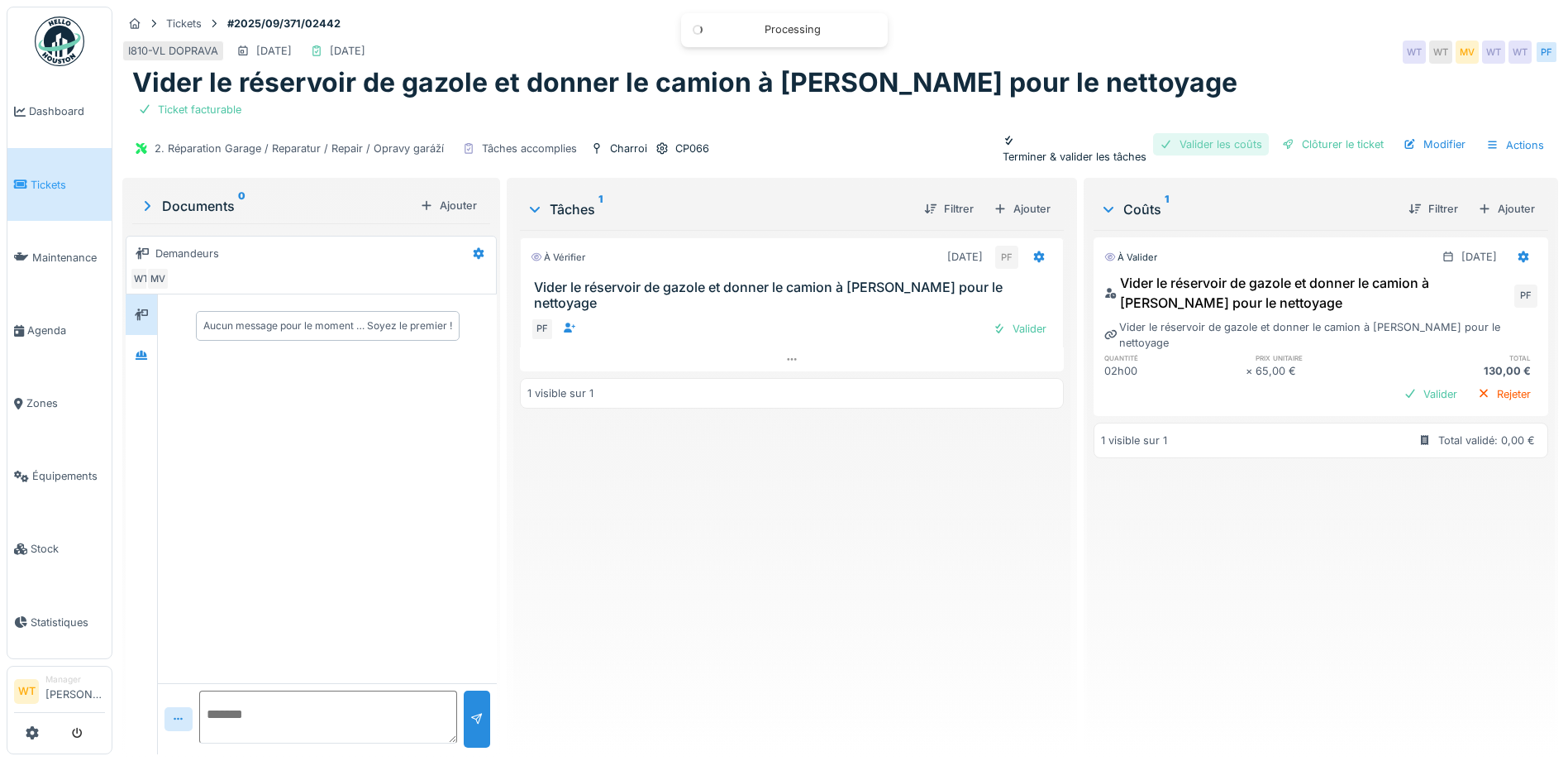
click at [1222, 138] on div "Valider les coûts" at bounding box center [1210, 144] width 116 height 23
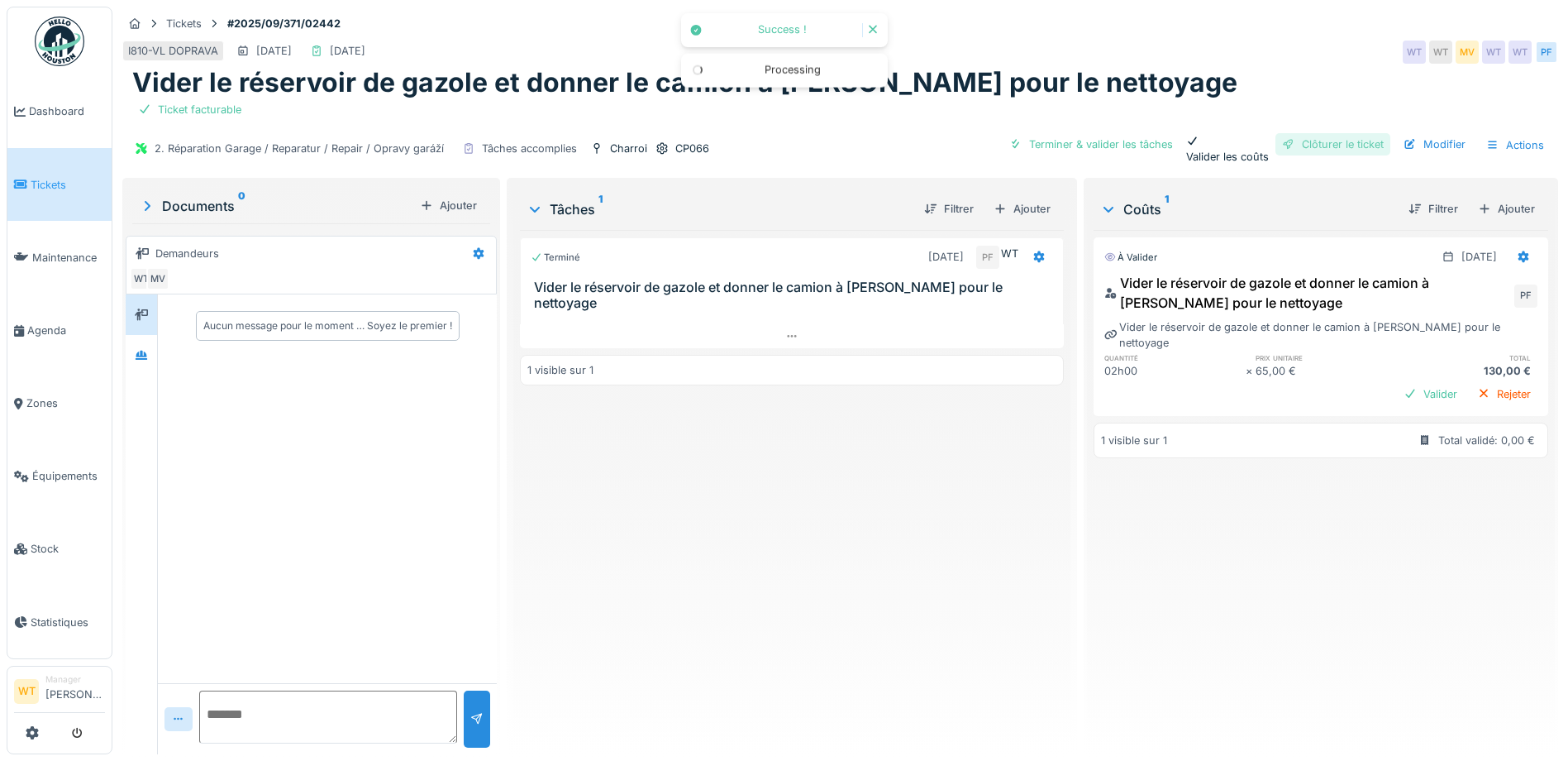
click at [1315, 140] on div "Clôturer le ticket" at bounding box center [1333, 144] width 115 height 23
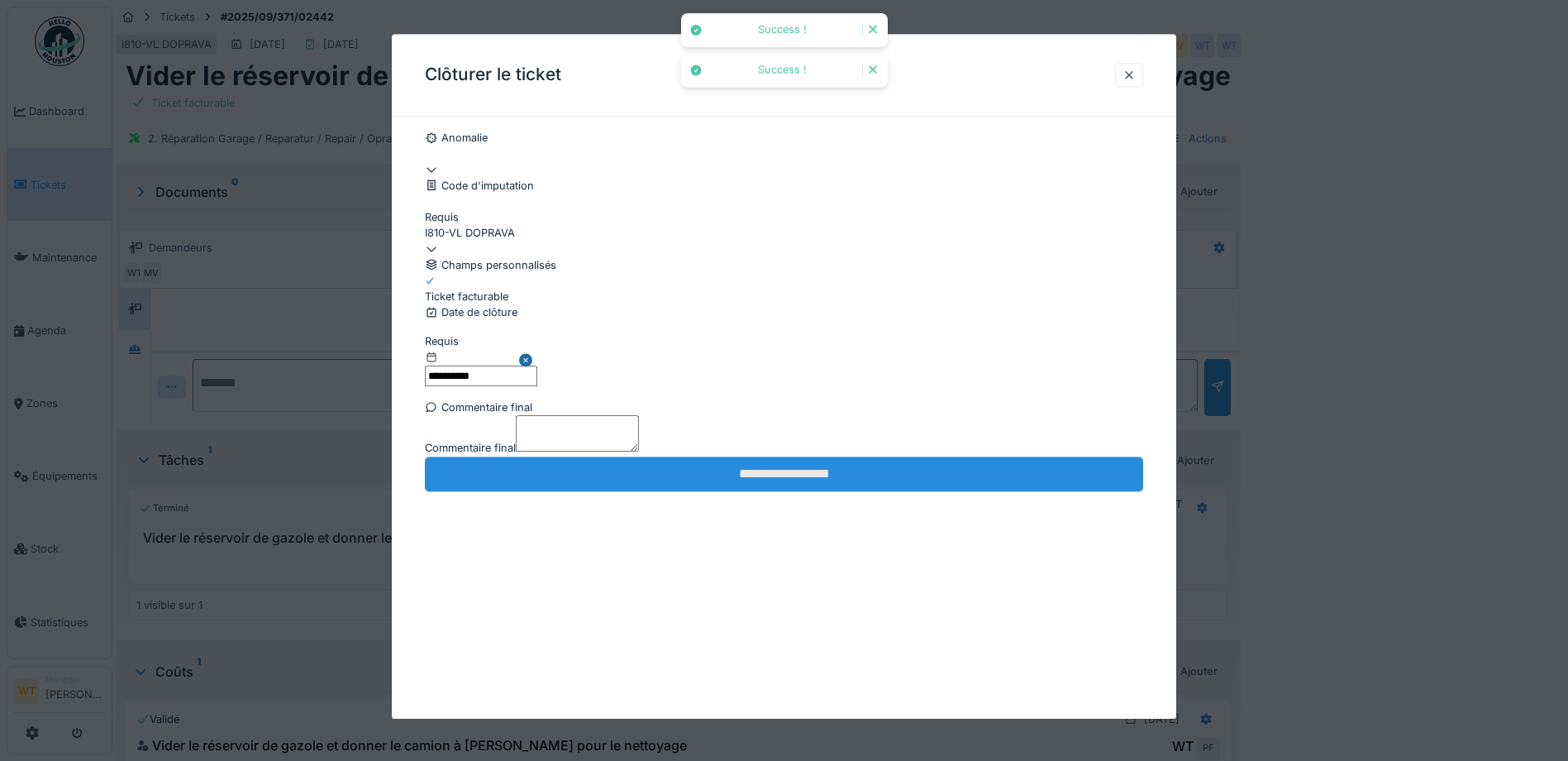
click at [652, 491] on input "**********" at bounding box center [784, 473] width 718 height 35
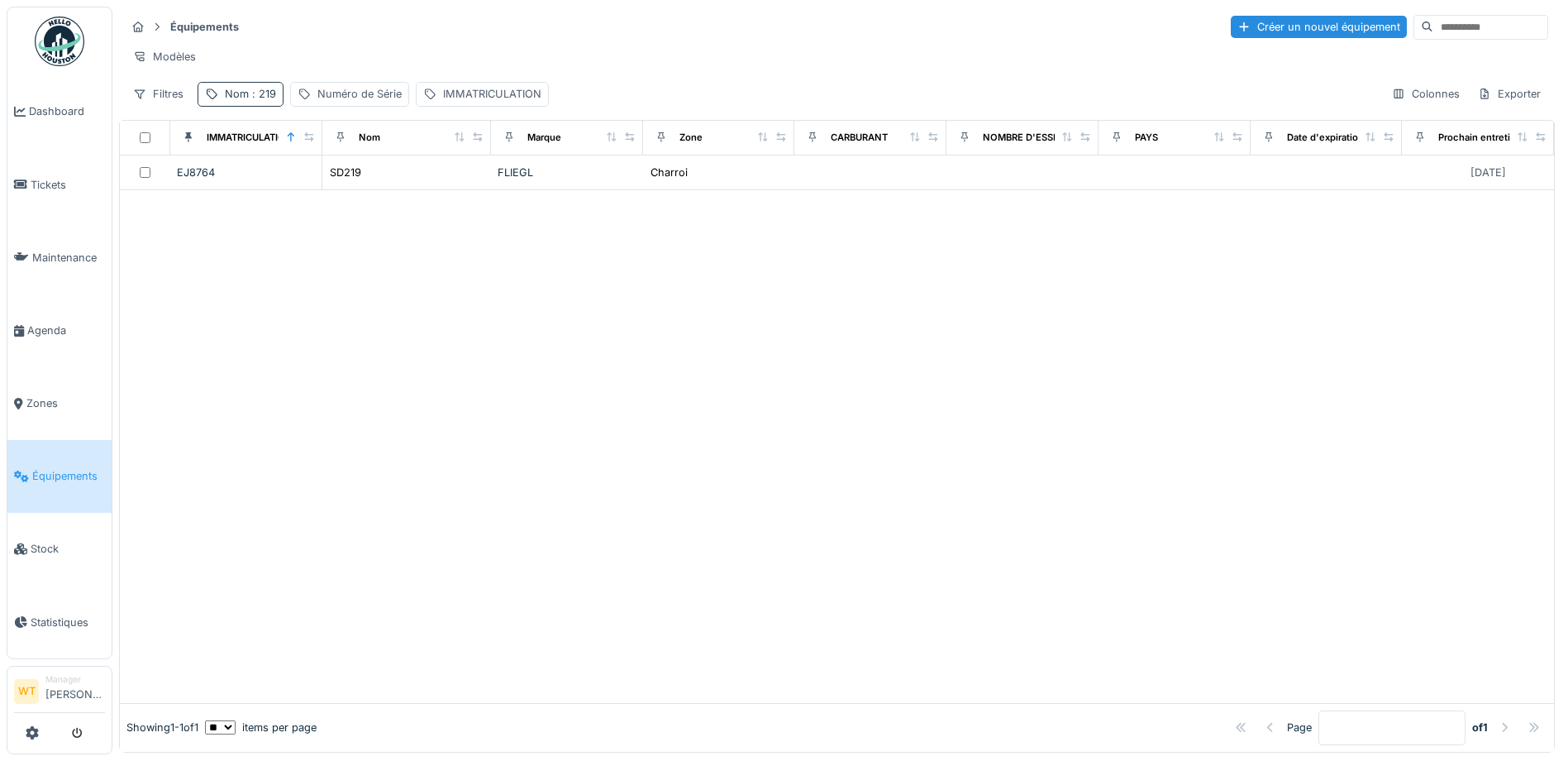
click at [258, 100] on span ": 219" at bounding box center [262, 94] width 28 height 13
click at [354, 184] on icon at bounding box center [349, 186] width 8 height 8
click at [299, 188] on input "Nom" at bounding box center [287, 185] width 164 height 35
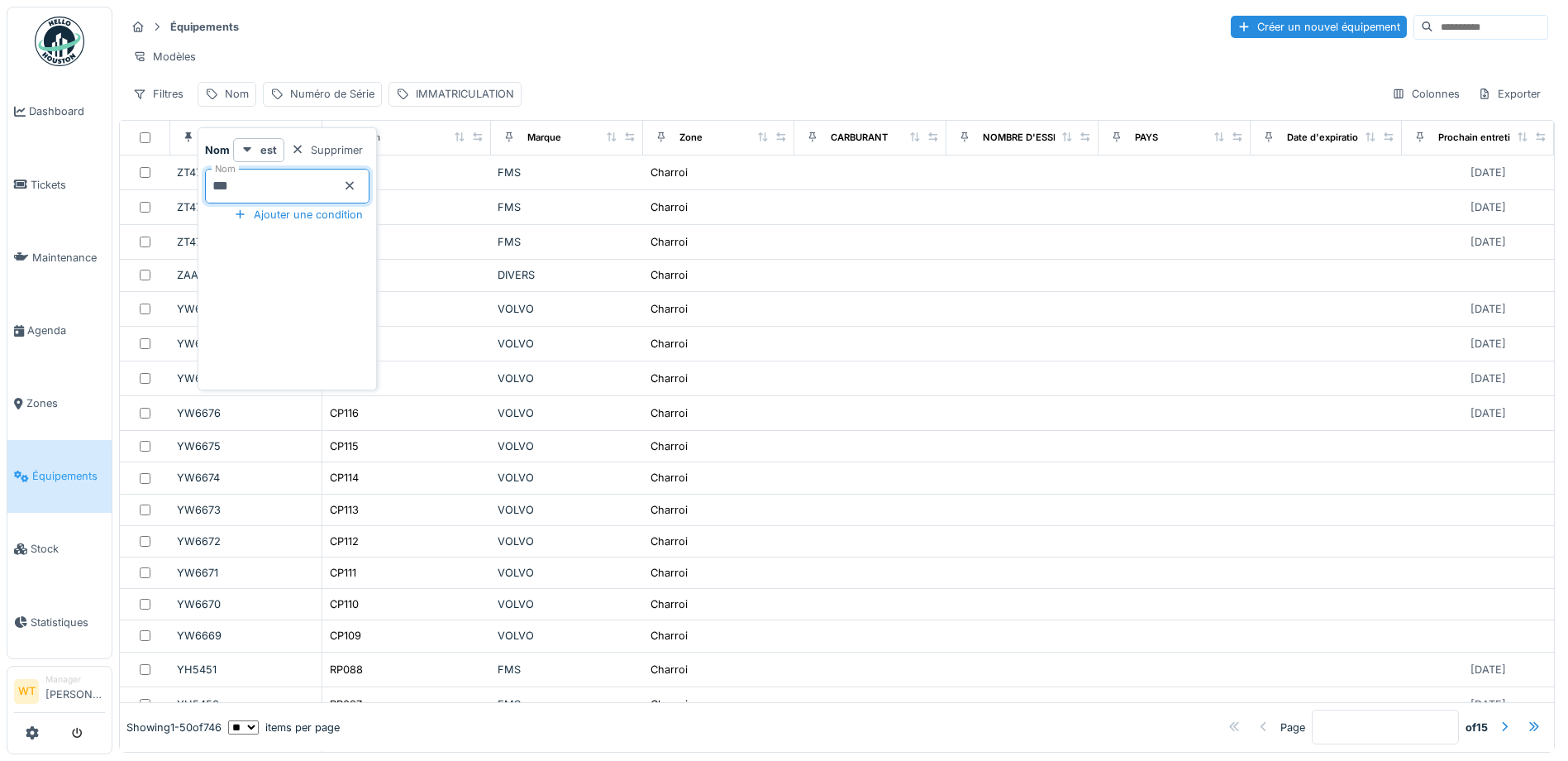
type input "***"
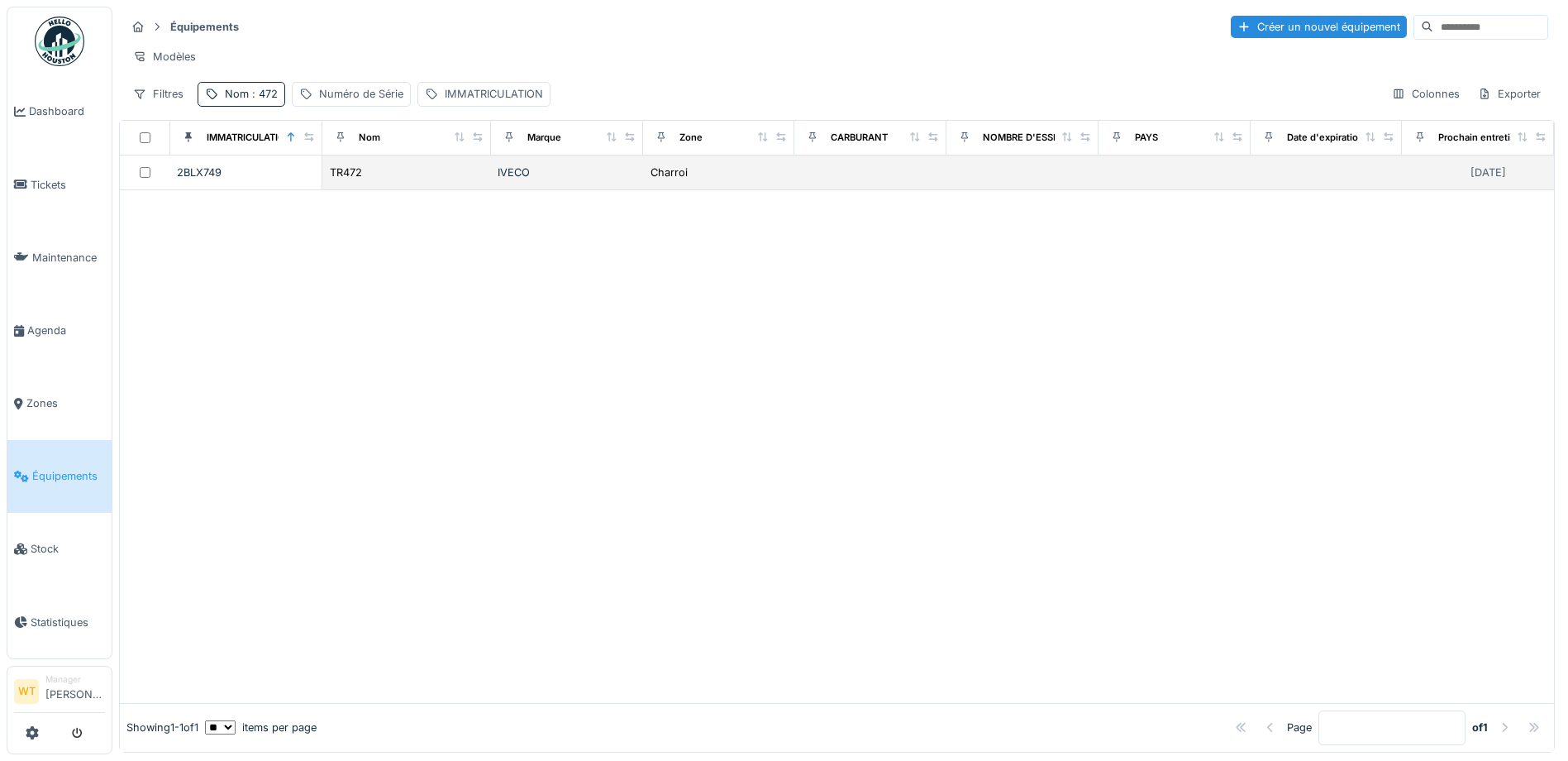
click at [367, 179] on div "TR472" at bounding box center [407, 172] width 155 height 18
click at [354, 190] on td "TR472" at bounding box center [407, 172] width 168 height 35
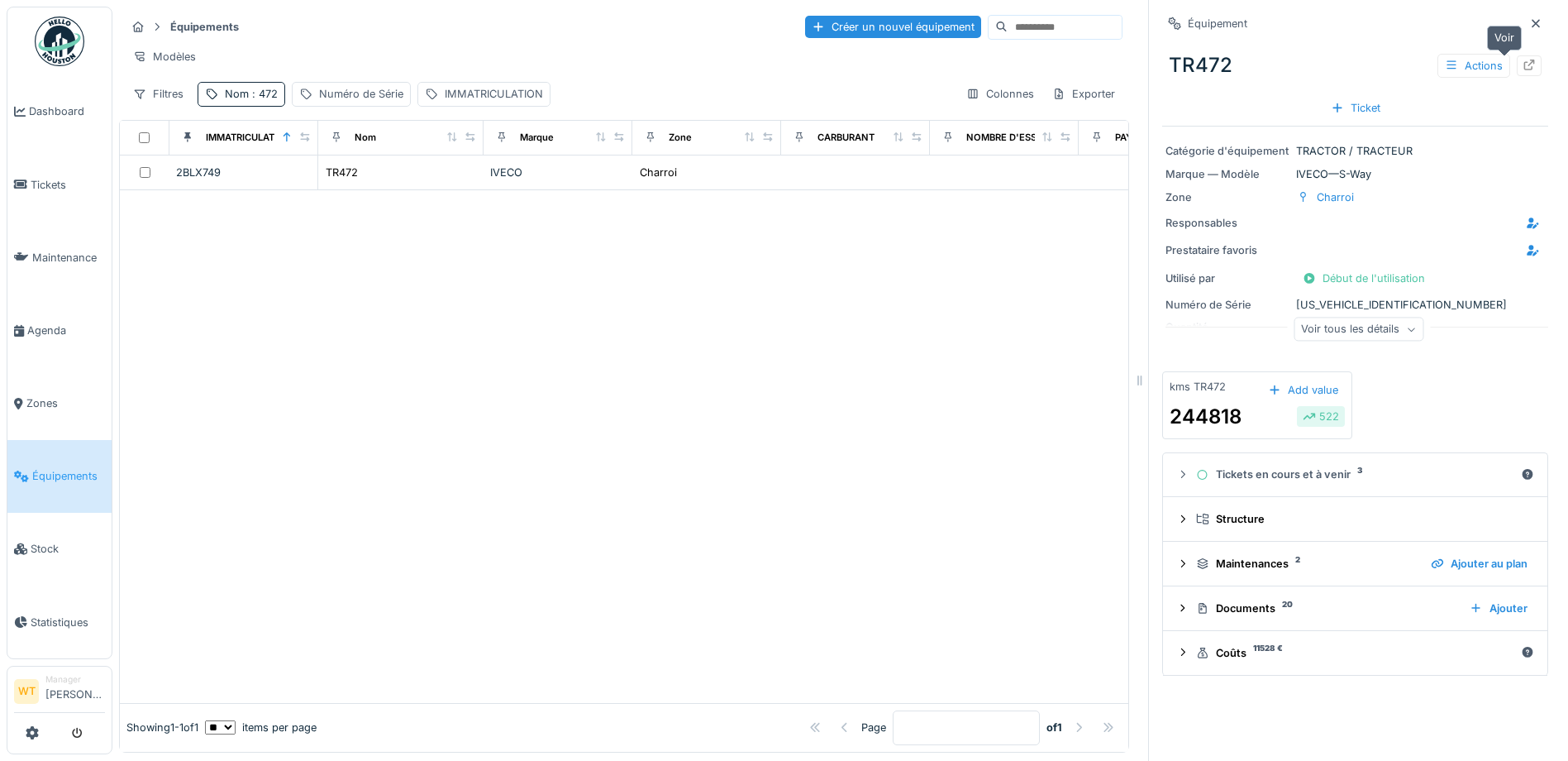
click at [1522, 65] on icon at bounding box center [1528, 64] width 13 height 11
click at [46, 323] on span "Agenda" at bounding box center [66, 331] width 78 height 16
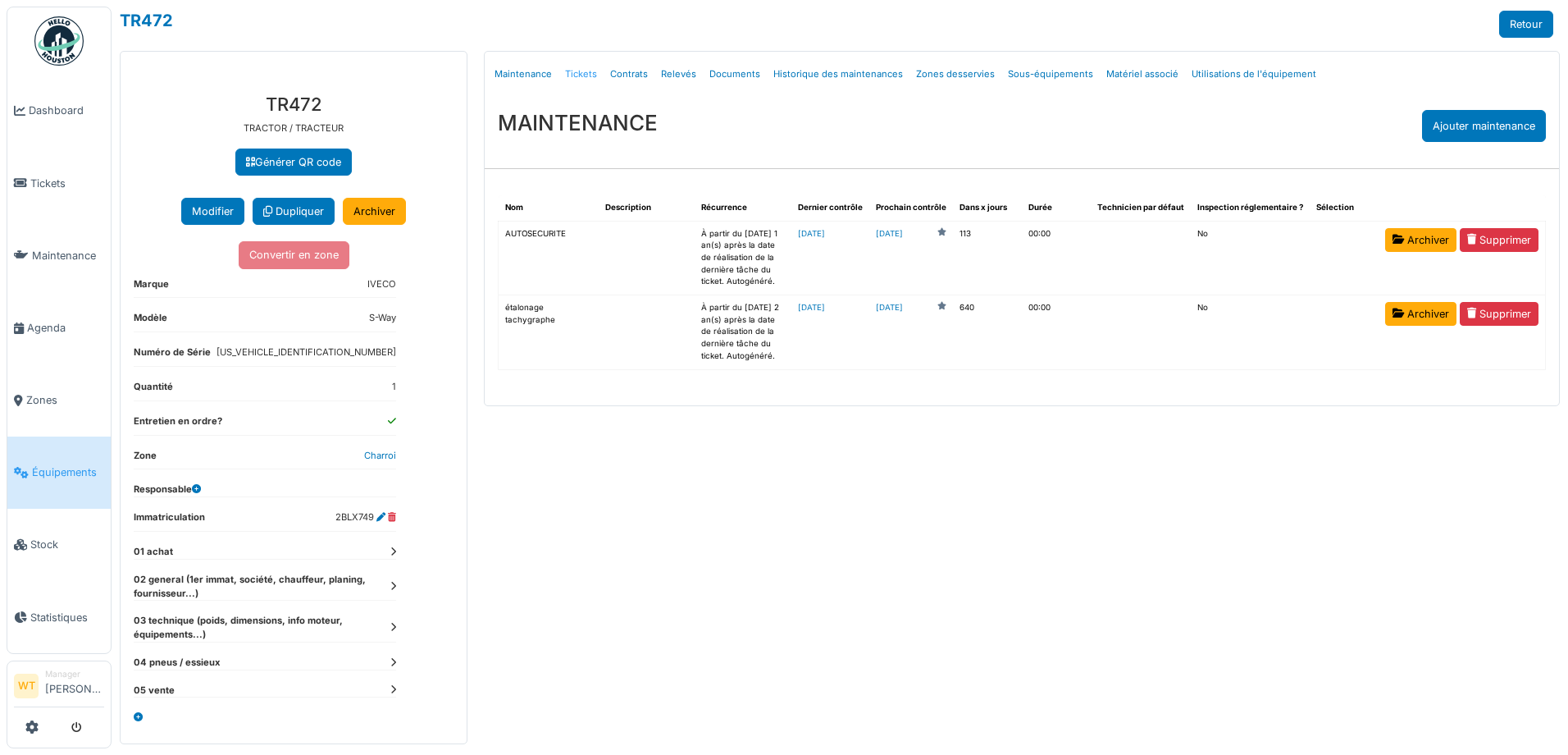
click at [579, 74] on link "Tickets" at bounding box center [581, 74] width 45 height 38
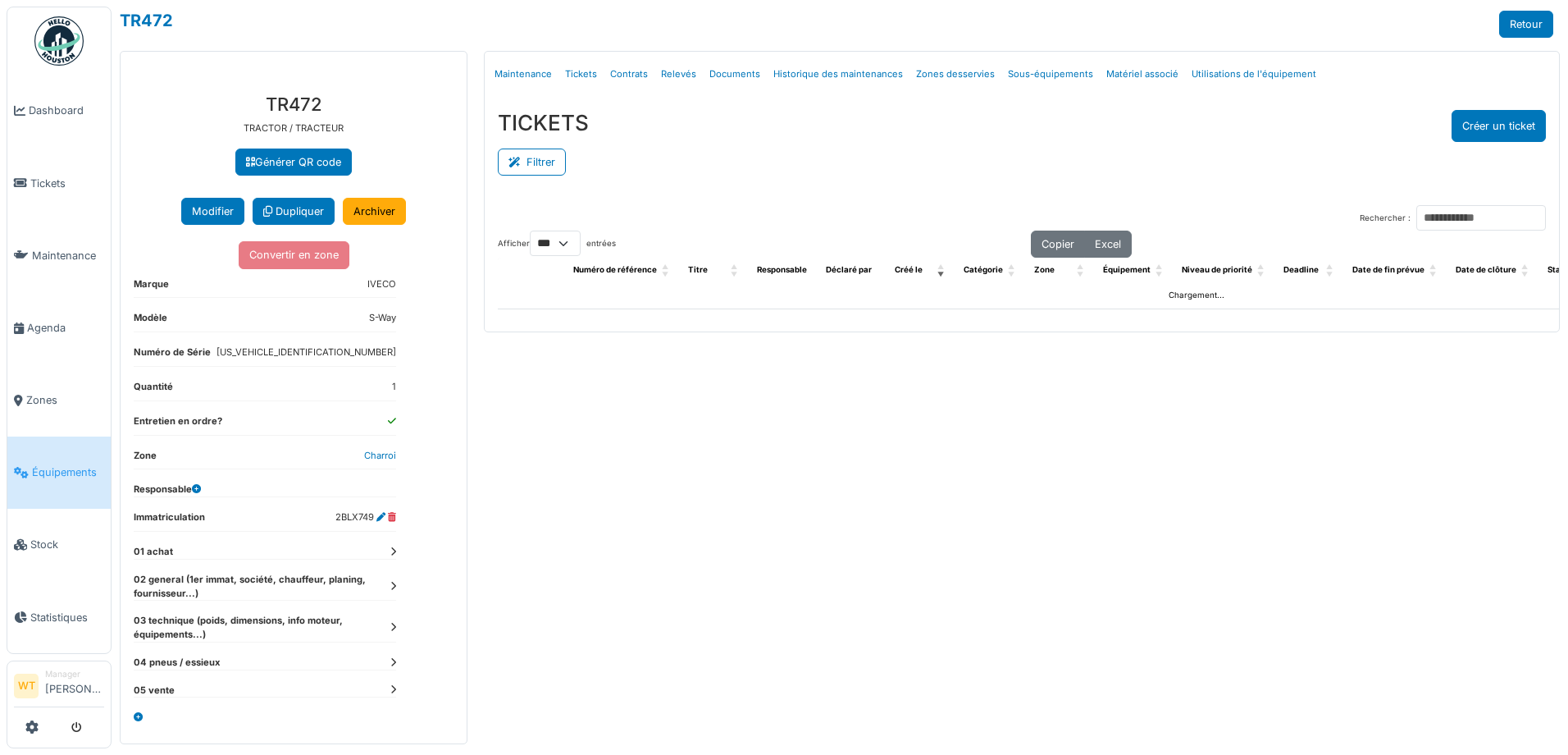
select select "***"
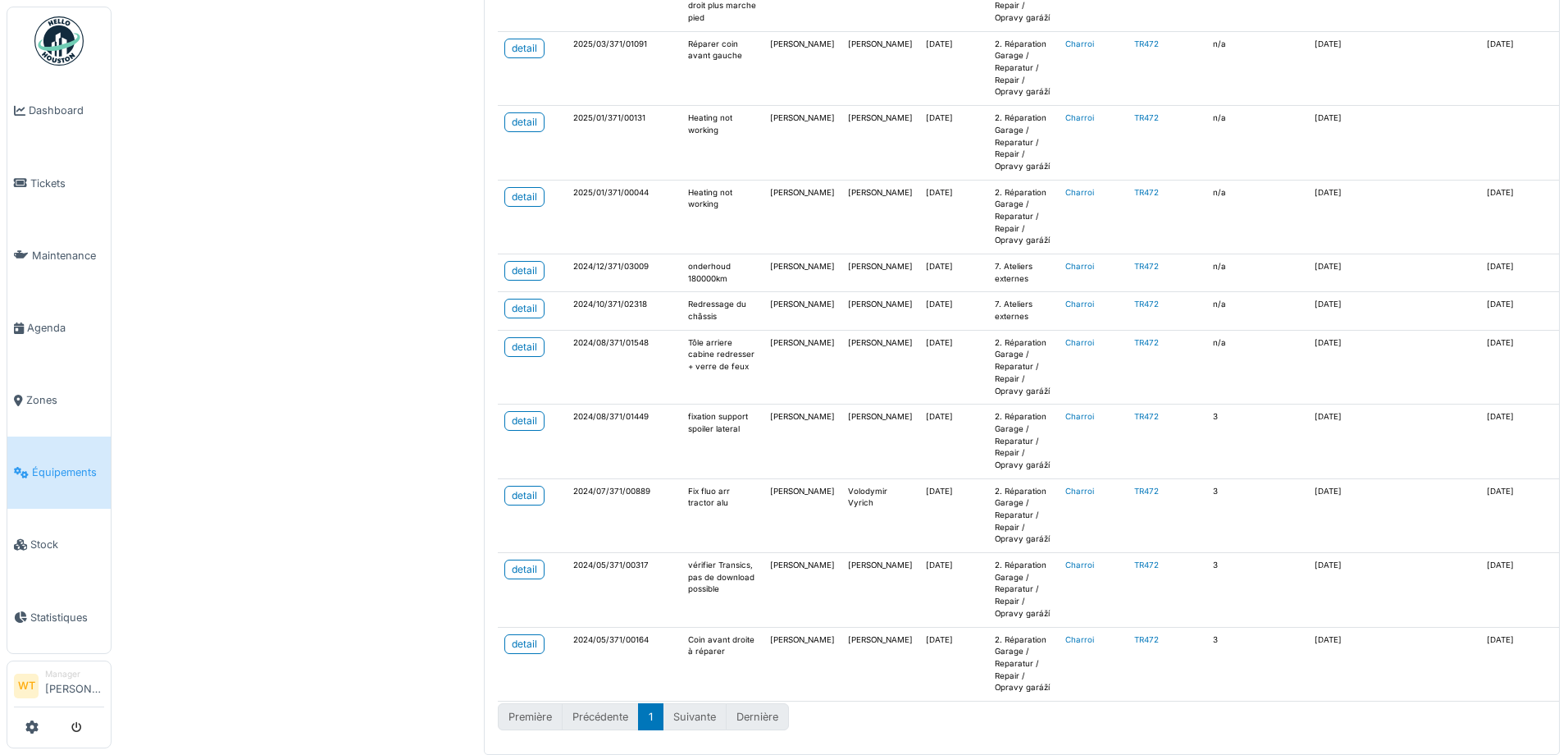
scroll to position [1009, 0]
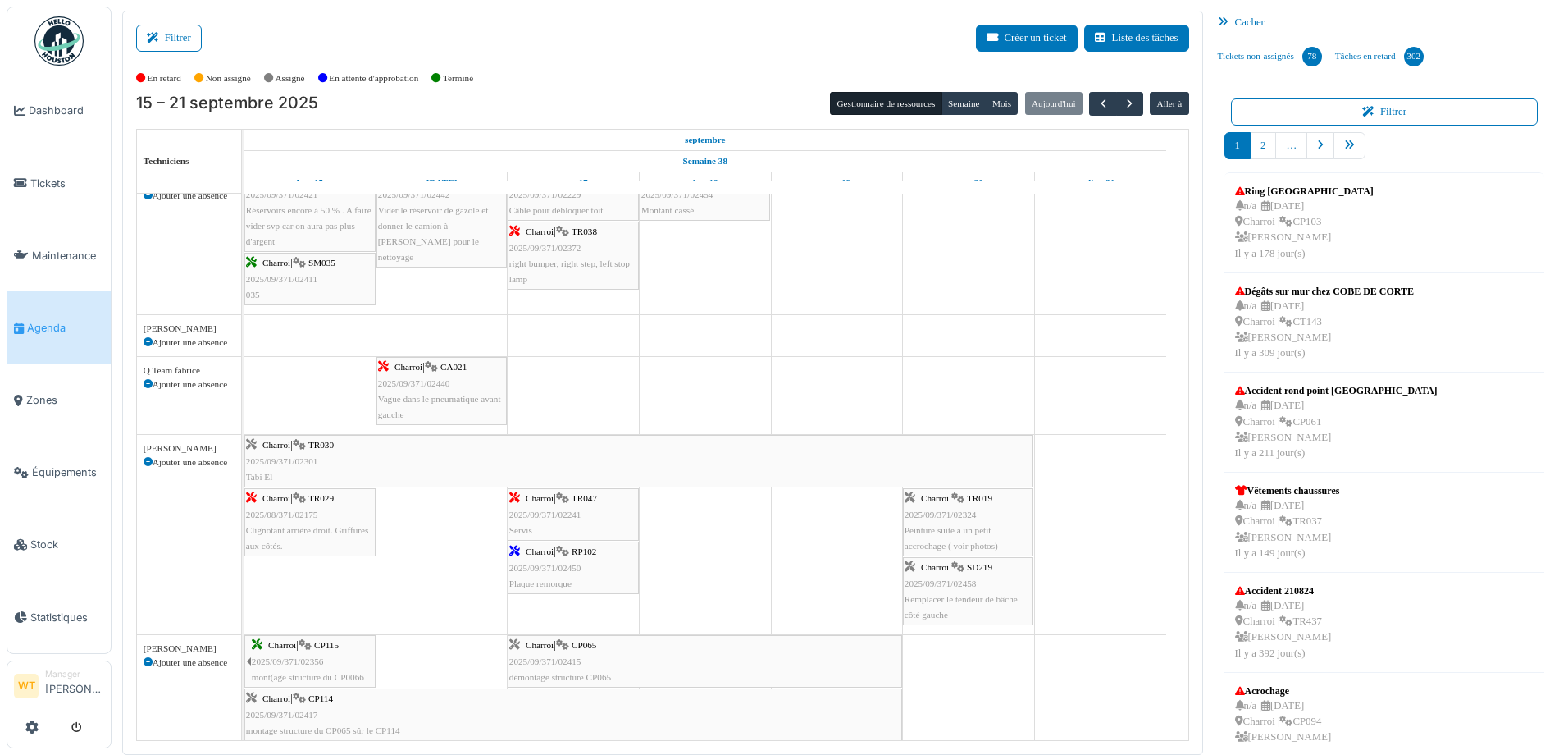
scroll to position [820, 0]
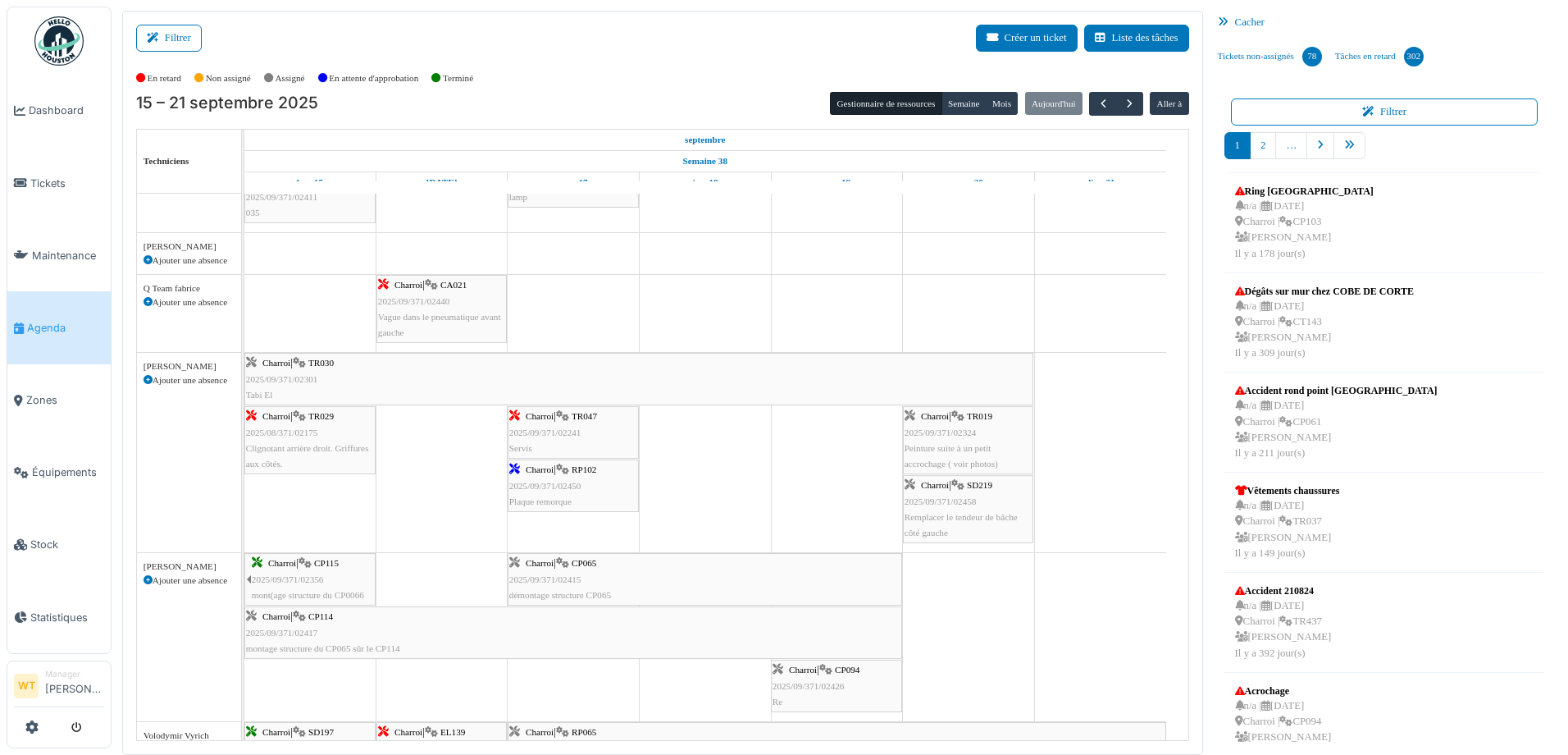
click at [577, 474] on span "RP102" at bounding box center [583, 469] width 25 height 10
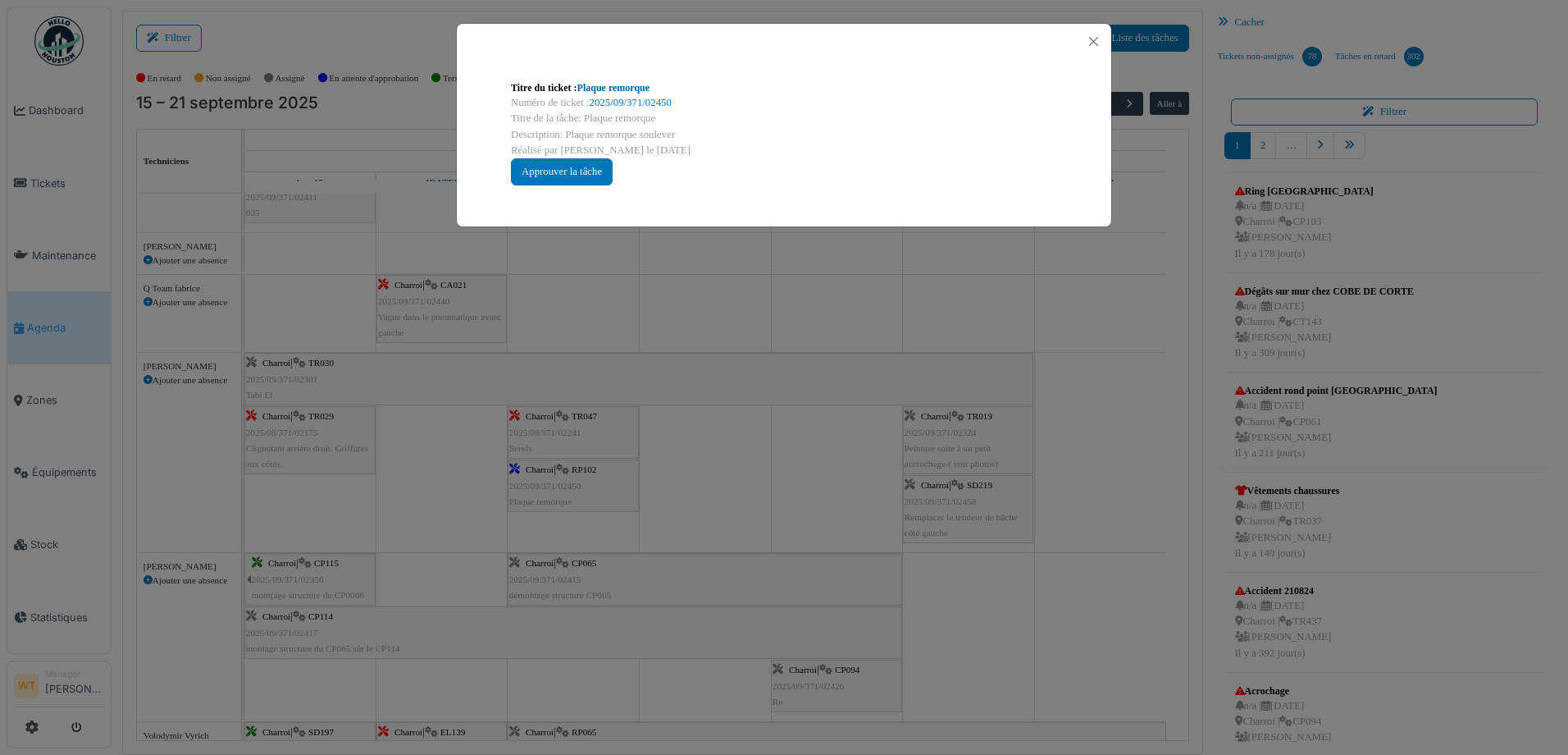
click at [623, 82] on link "Plaque remorque" at bounding box center [614, 88] width 73 height 12
